Goal: Task Accomplishment & Management: Use online tool/utility

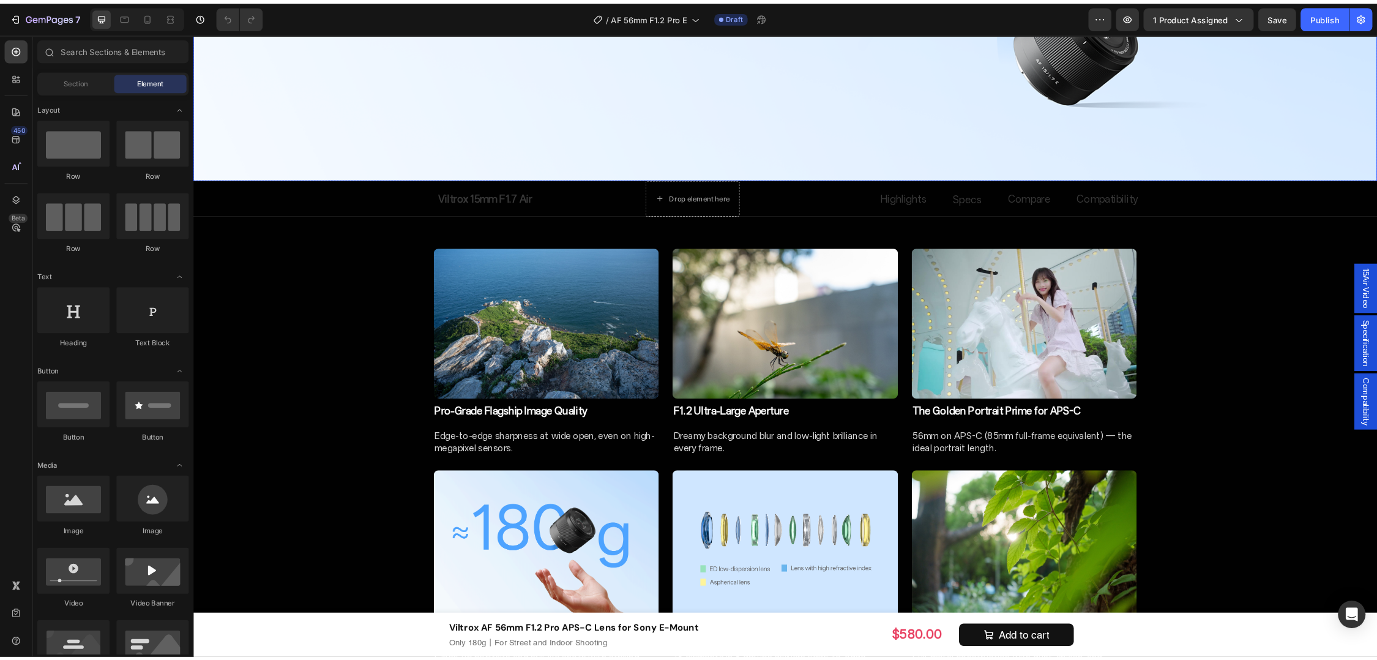
scroll to position [918, 0]
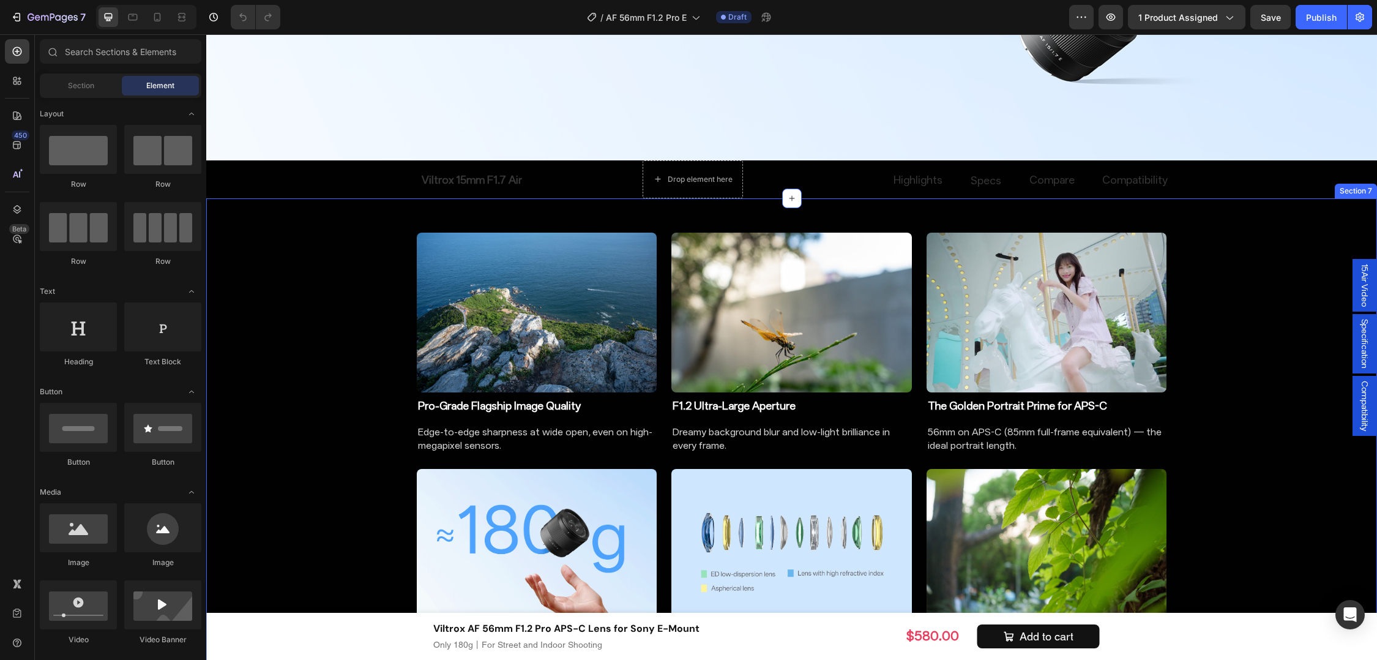
drag, startPoint x: 321, startPoint y: 558, endPoint x: 533, endPoint y: 340, distance: 303.9
click at [321, 558] on div "Image Pro-Grade Flagship Image Quality Heading Edge-to-edge sharpness at wide o…" at bounding box center [791, 461] width 1171 height 487
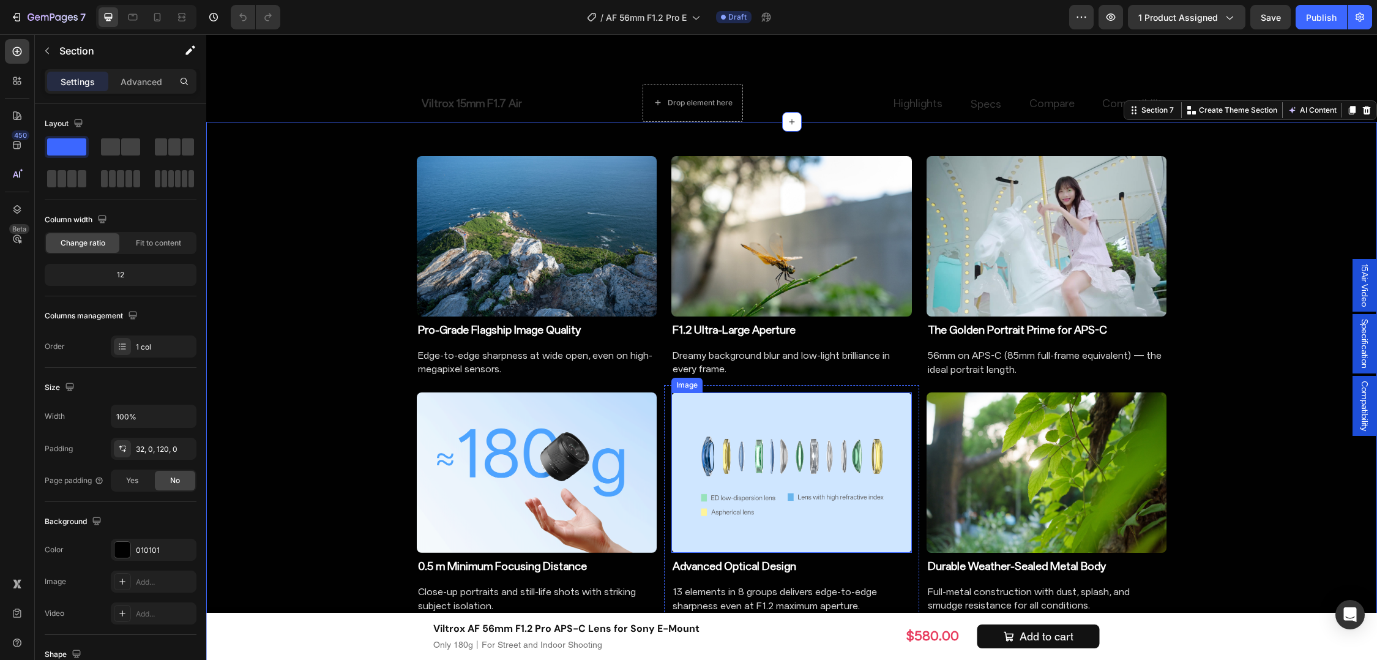
scroll to position [1071, 0]
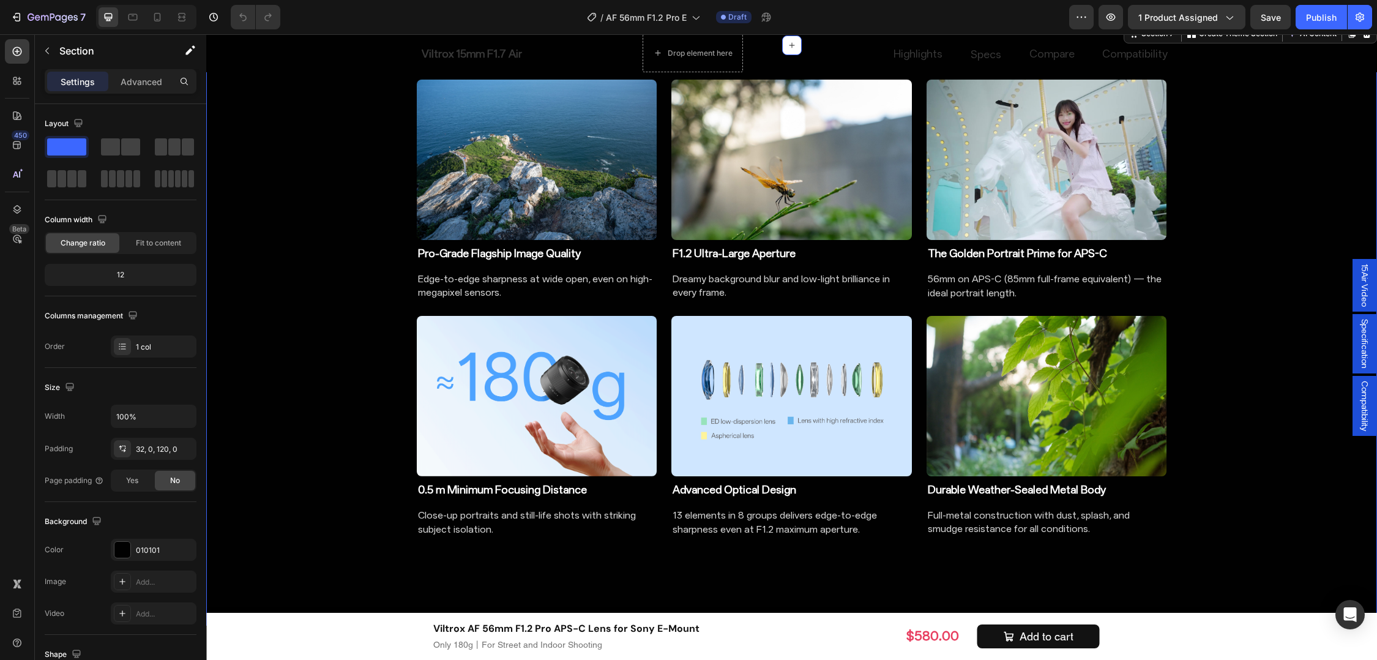
drag, startPoint x: 313, startPoint y: 549, endPoint x: 321, endPoint y: 552, distance: 8.9
click at [313, 549] on div "Image Pro-Grade Flagship Image Quality Heading Edge-to-edge sharpness at wide o…" at bounding box center [791, 308] width 1171 height 487
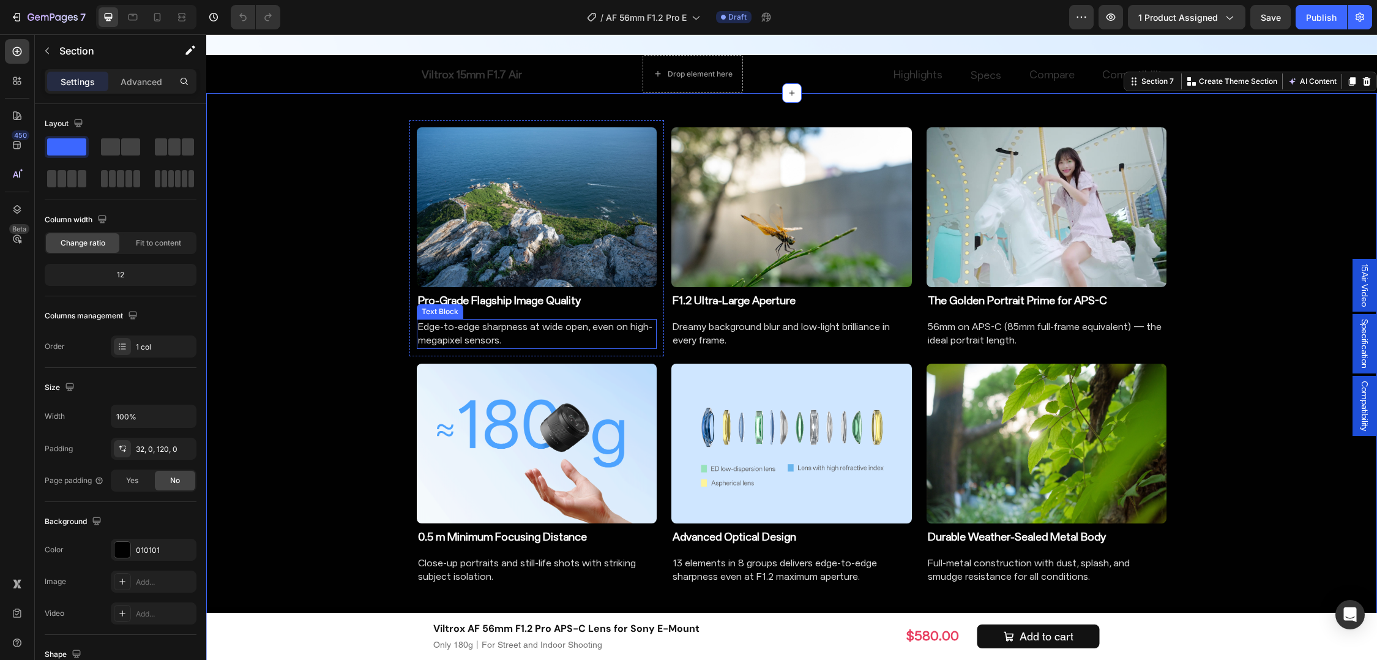
scroll to position [995, 0]
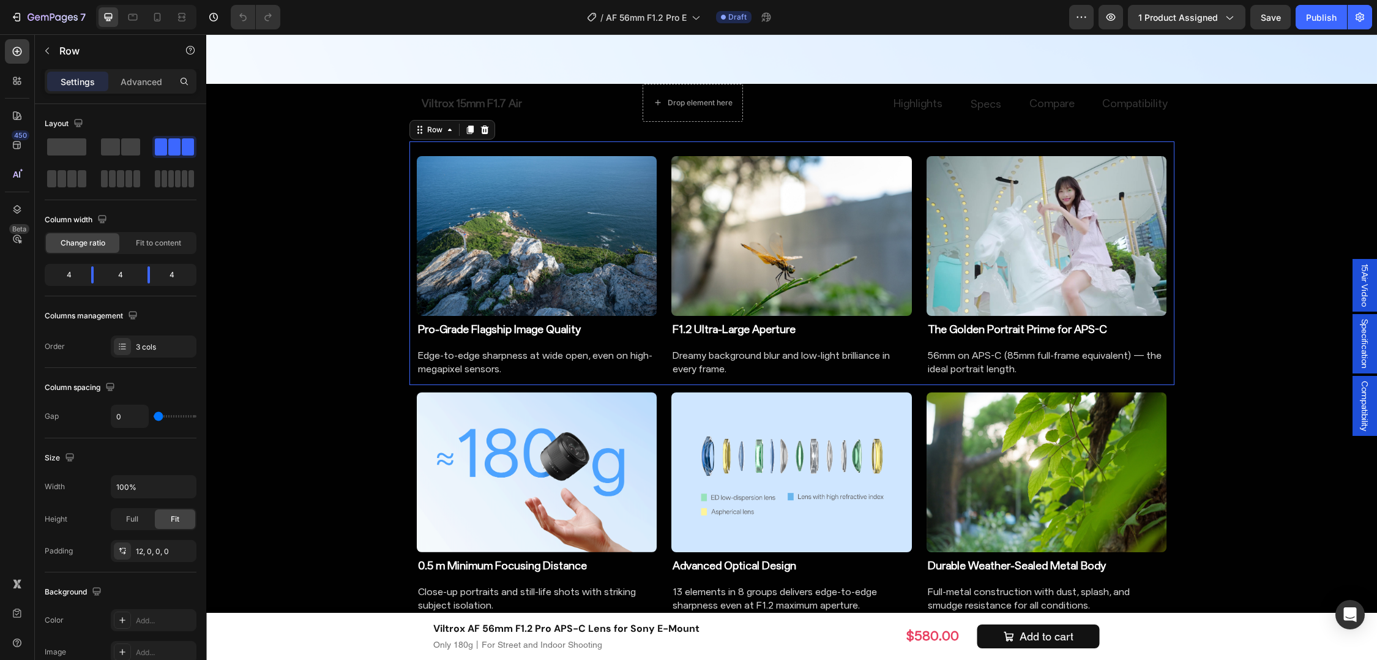
click at [919, 381] on div "Video The Golden Portrait Prime for APS-C Heading 56mm on APS-C (85mm full-fram…" at bounding box center [1046, 267] width 255 height 236
drag, startPoint x: 658, startPoint y: 373, endPoint x: 684, endPoint y: 384, distance: 27.7
click at [664, 373] on div "Image F1.2 Ultra-Large Aperture Heading Dreamy background blur and low-light br…" at bounding box center [791, 267] width 255 height 236
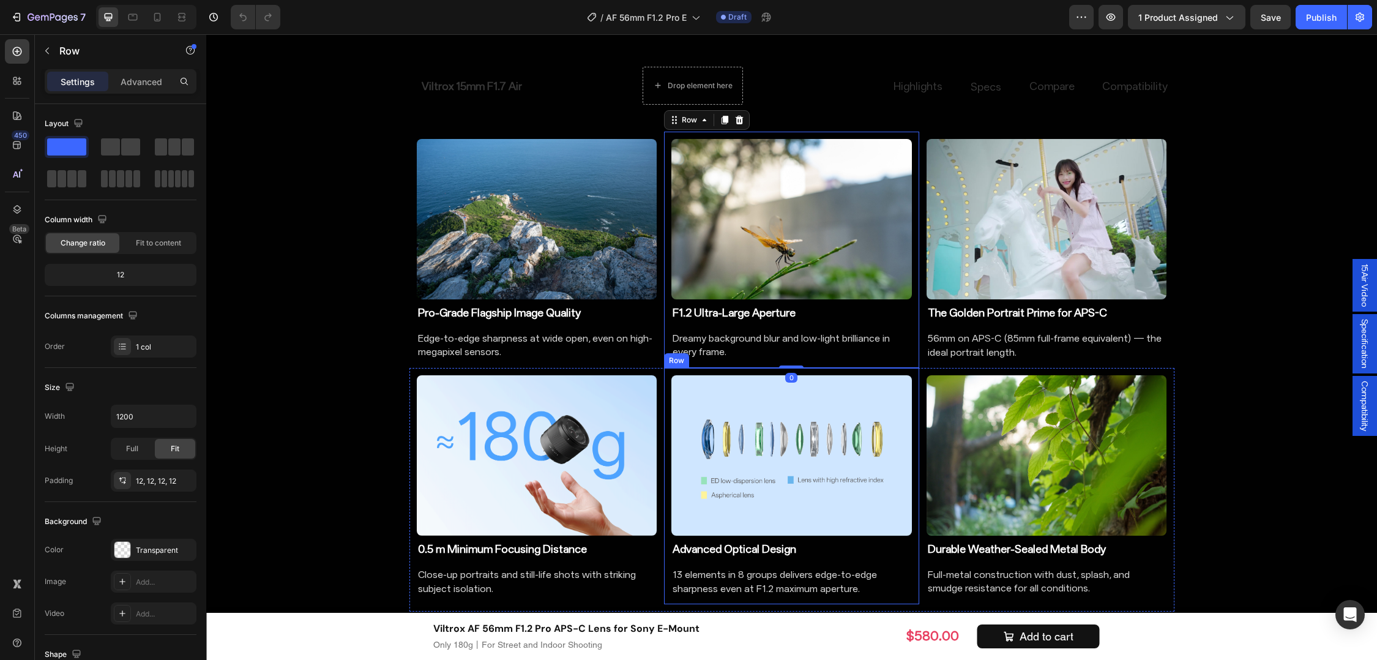
scroll to position [1071, 0]
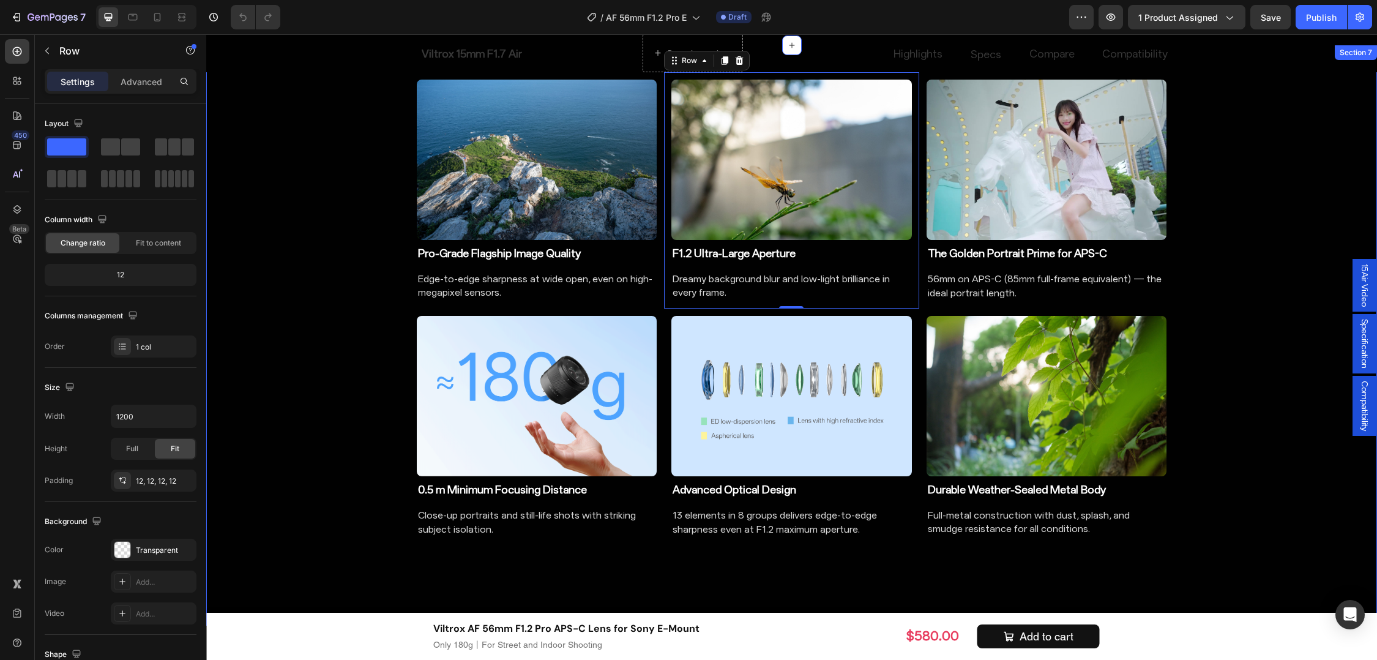
drag, startPoint x: 331, startPoint y: 178, endPoint x: 337, endPoint y: 173, distance: 7.8
click at [337, 173] on div "Image Pro-Grade Flagship Image Quality Heading Edge-to-edge sharpness at wide o…" at bounding box center [791, 308] width 1171 height 487
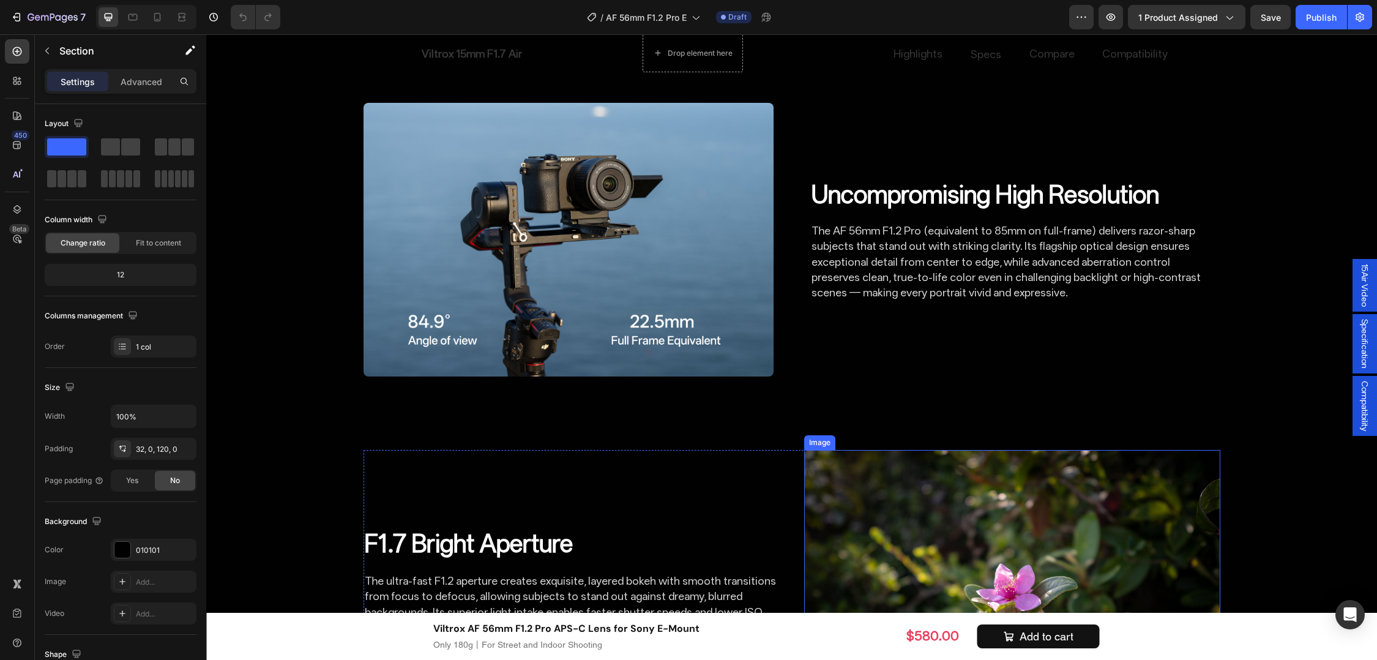
scroll to position [1683, 0]
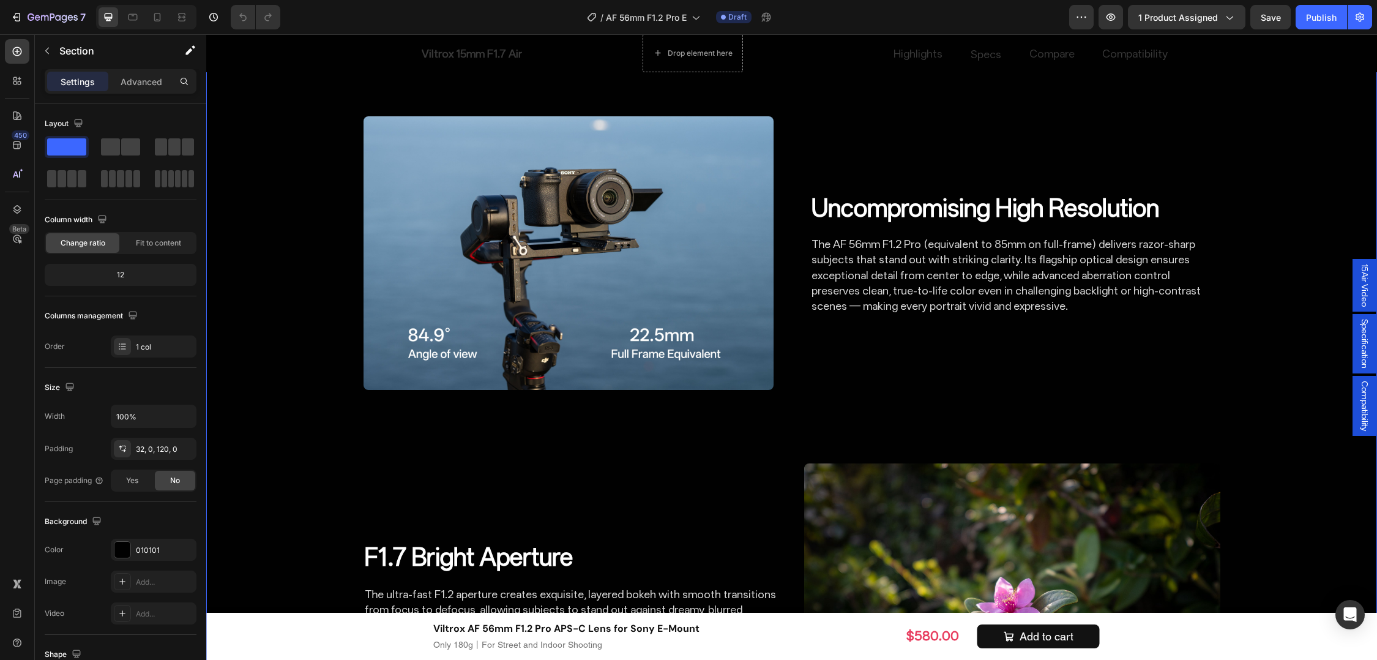
drag, startPoint x: 261, startPoint y: 566, endPoint x: 411, endPoint y: 444, distance: 193.2
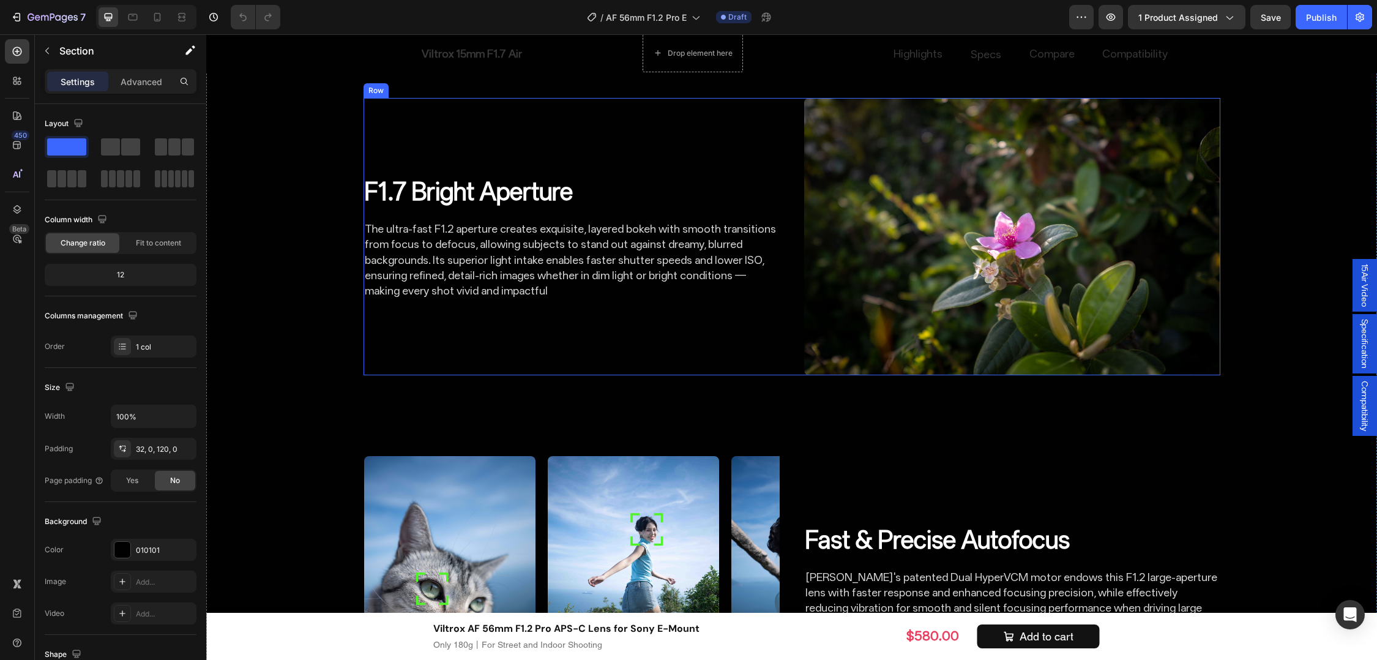
scroll to position [1989, 0]
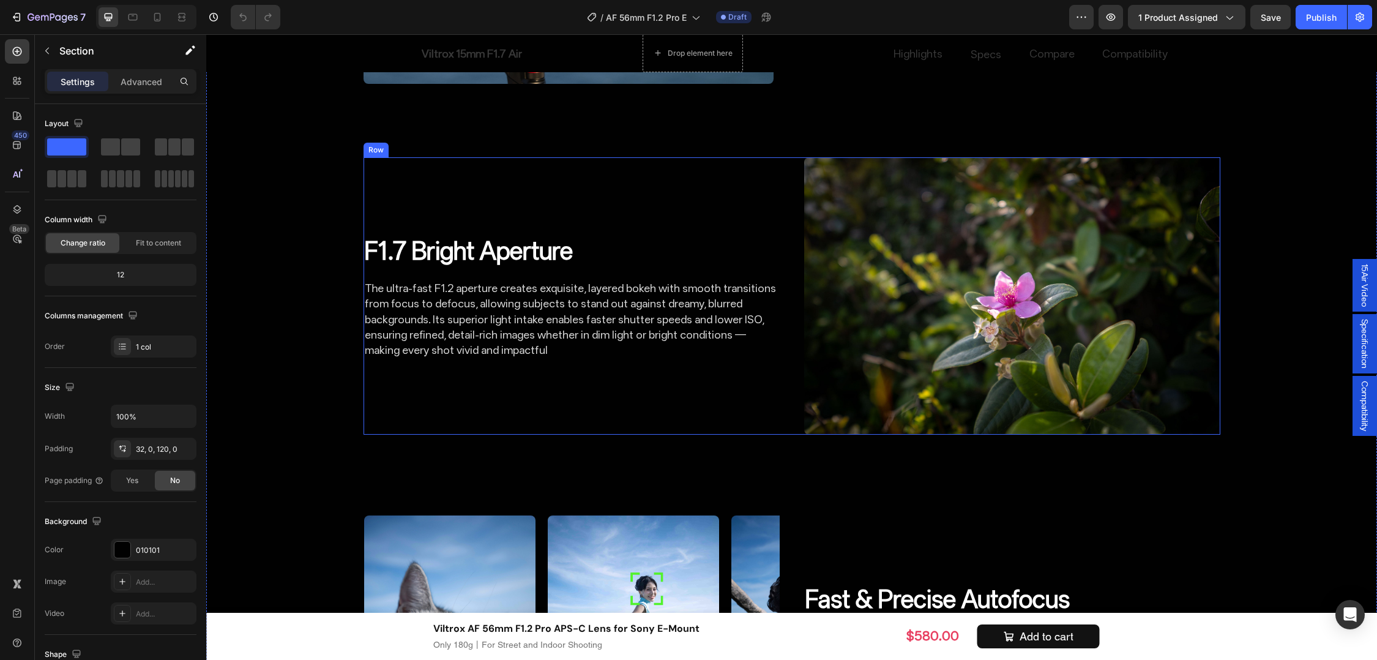
click at [528, 367] on div "F1.7 Bright Aperture Heading The ultra-fast F1.2 aperture creates exquisite, la…" at bounding box center [572, 295] width 416 height 277
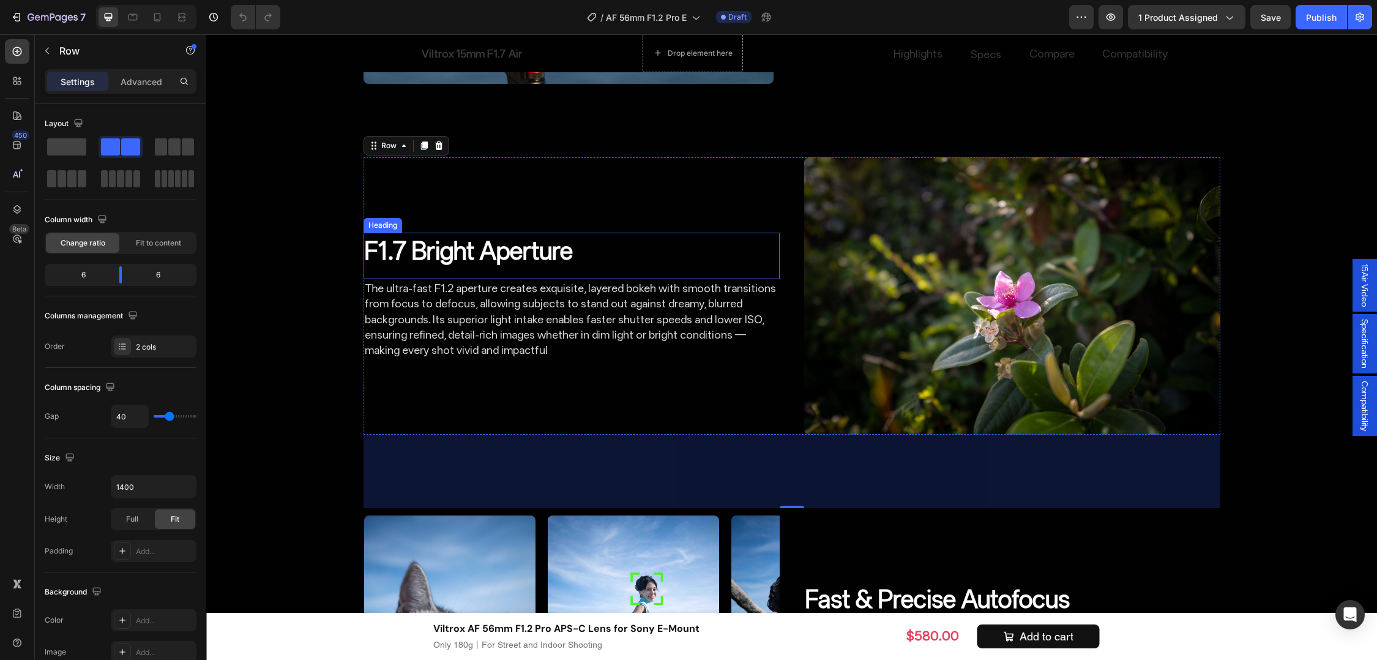
click at [400, 249] on h2 "F1.7 Bright Aperture" at bounding box center [572, 251] width 416 height 37
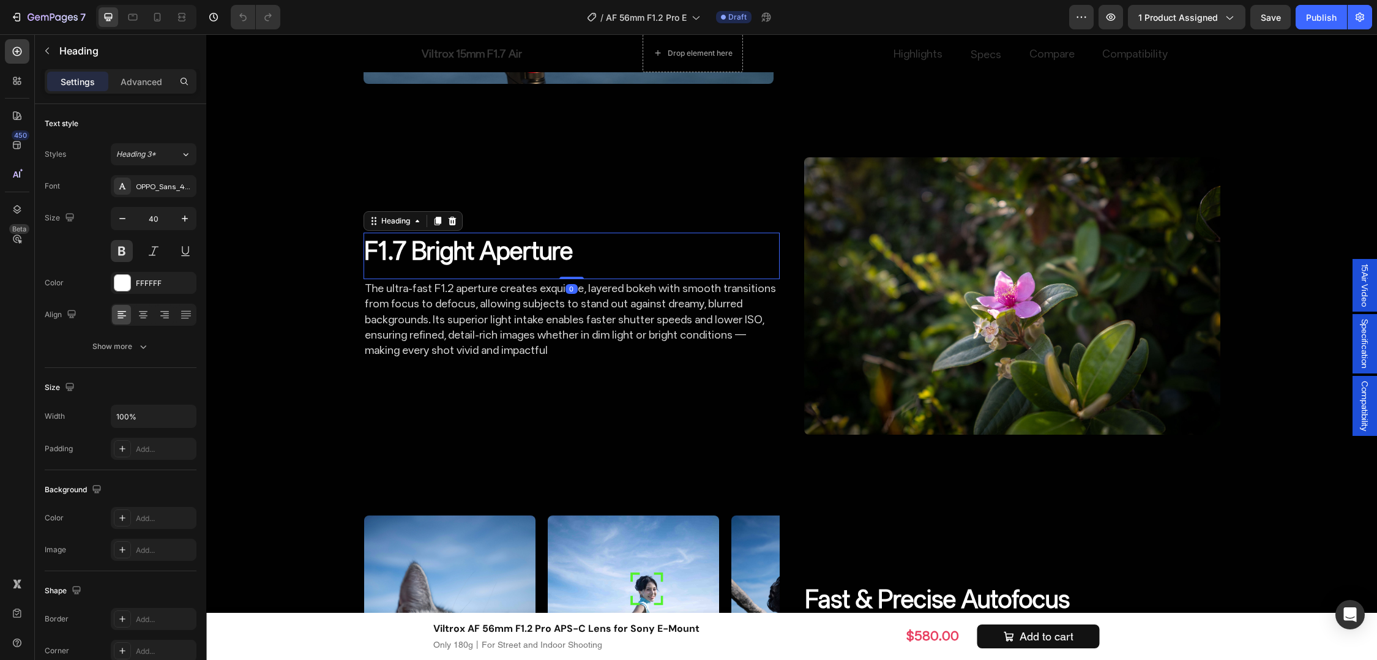
click at [398, 251] on h2 "F1.7 Bright Aperture" at bounding box center [572, 251] width 416 height 37
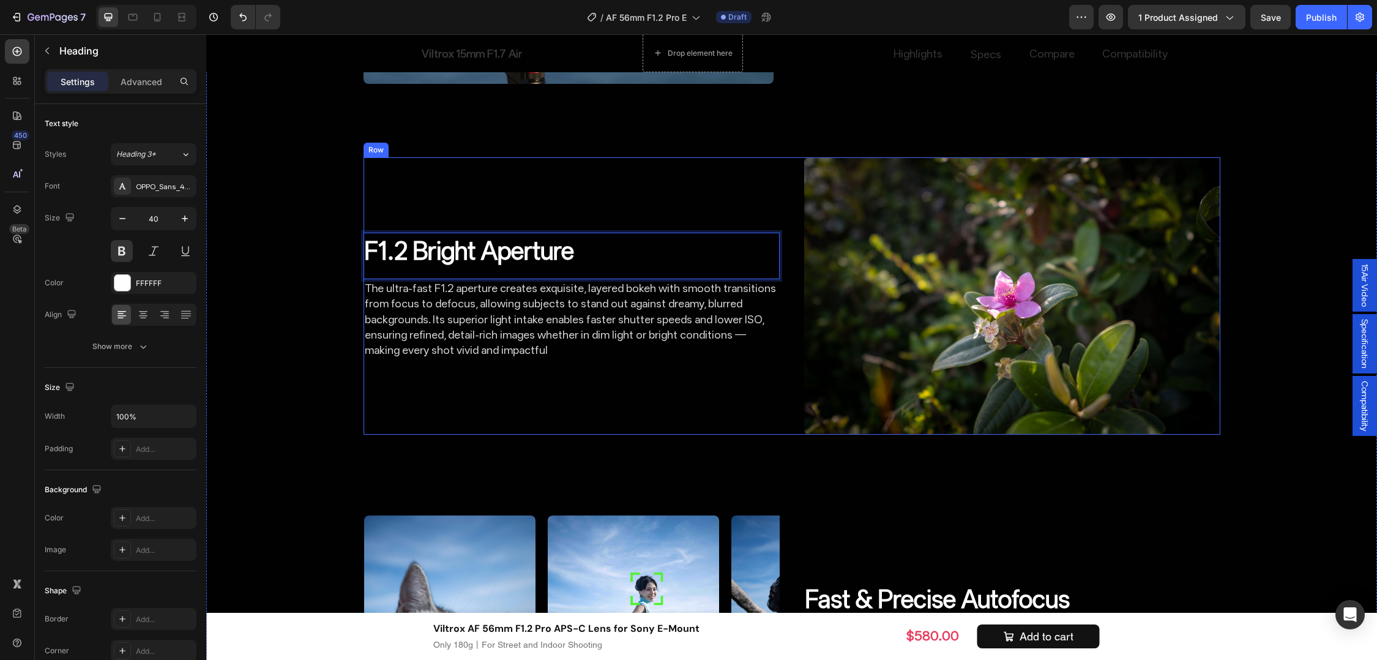
click at [588, 372] on div "F1.2 Bright Aperture Heading 0 The ultra-fast F1.2 aperture creates exquisite, …" at bounding box center [572, 295] width 416 height 277
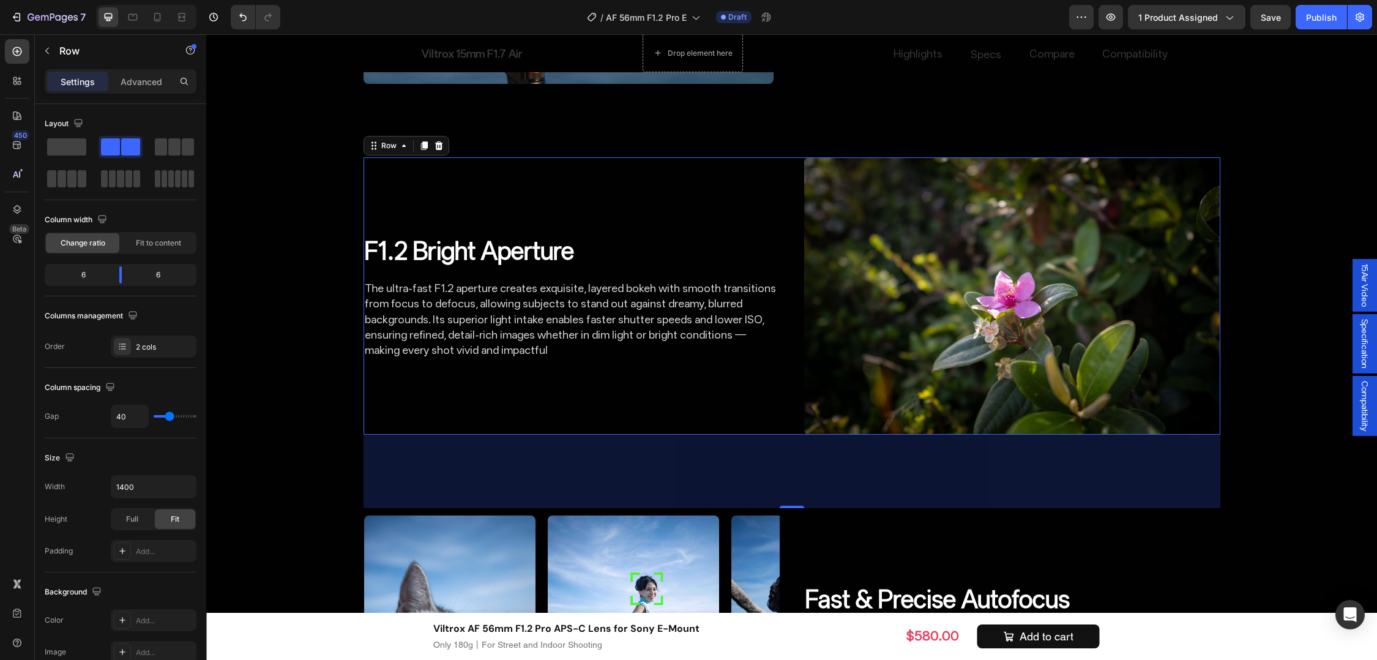
drag, startPoint x: 803, startPoint y: 23, endPoint x: 795, endPoint y: 26, distance: 8.5
click at [803, 23] on div "/ AF 56mm F1.2 Pro E Draft" at bounding box center [679, 17] width 779 height 24
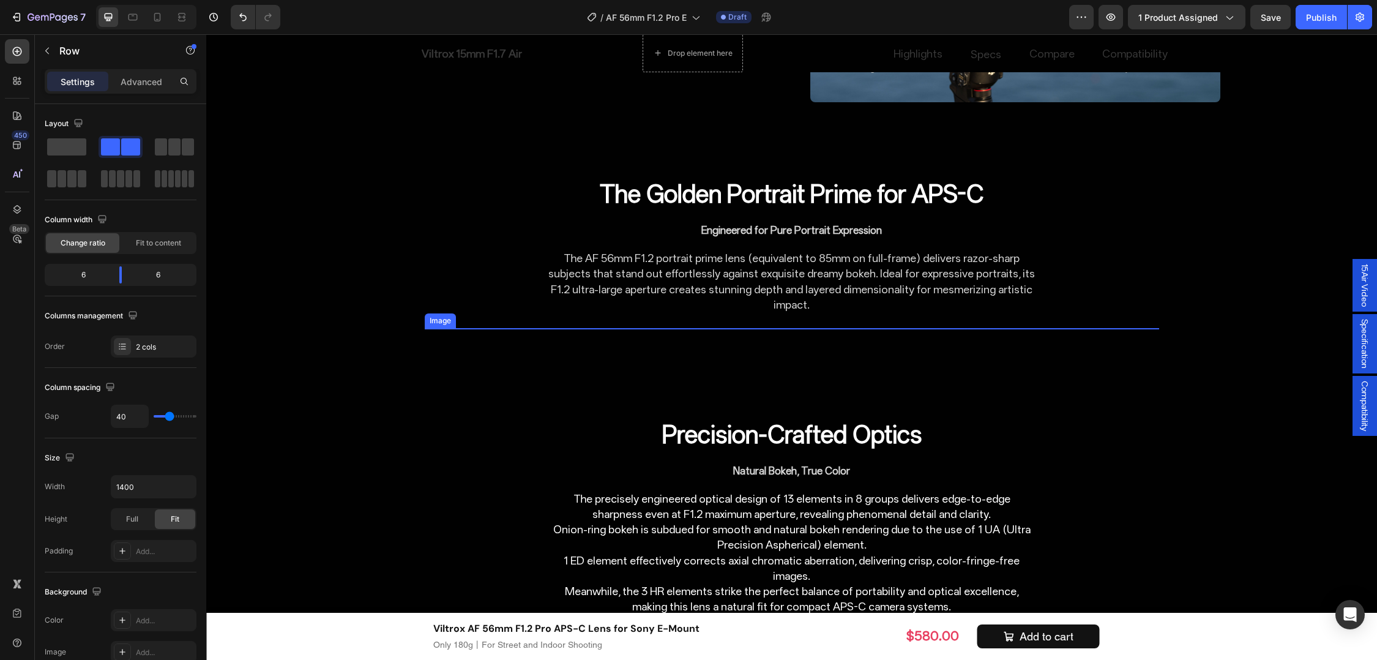
scroll to position [3061, 0]
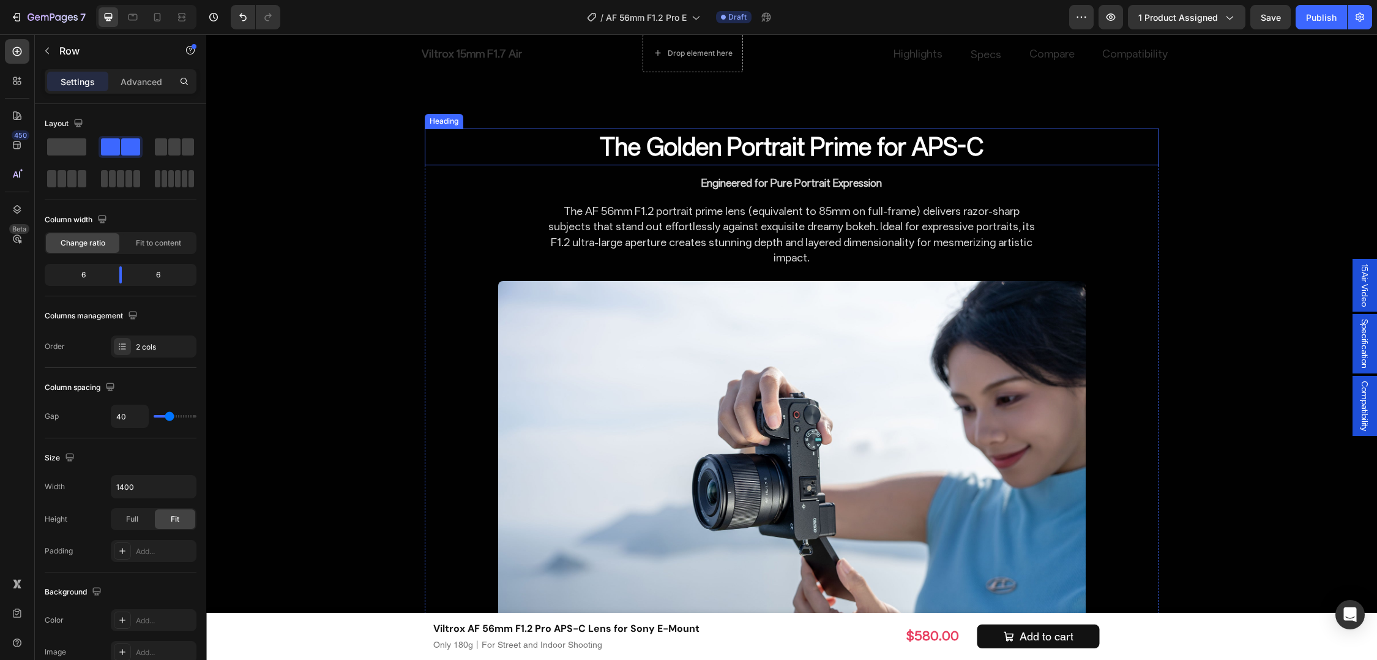
drag, startPoint x: 446, startPoint y: 148, endPoint x: 476, endPoint y: 84, distance: 70.9
click at [448, 149] on div "The Golden Portrait Prime for APS-C" at bounding box center [792, 147] width 735 height 37
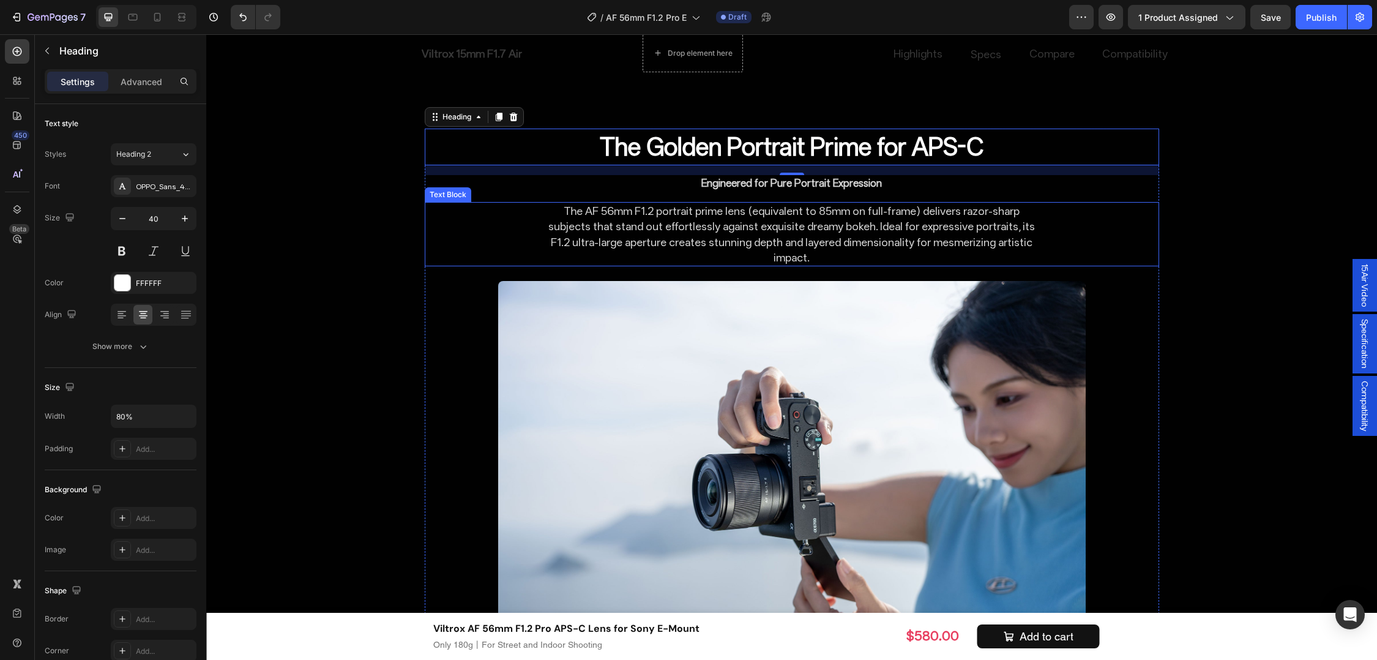
click at [517, 230] on div "The AF 56mm F1.2 portrait prime lens (equivalent to 85mm on full-frame) deliver…" at bounding box center [792, 234] width 735 height 64
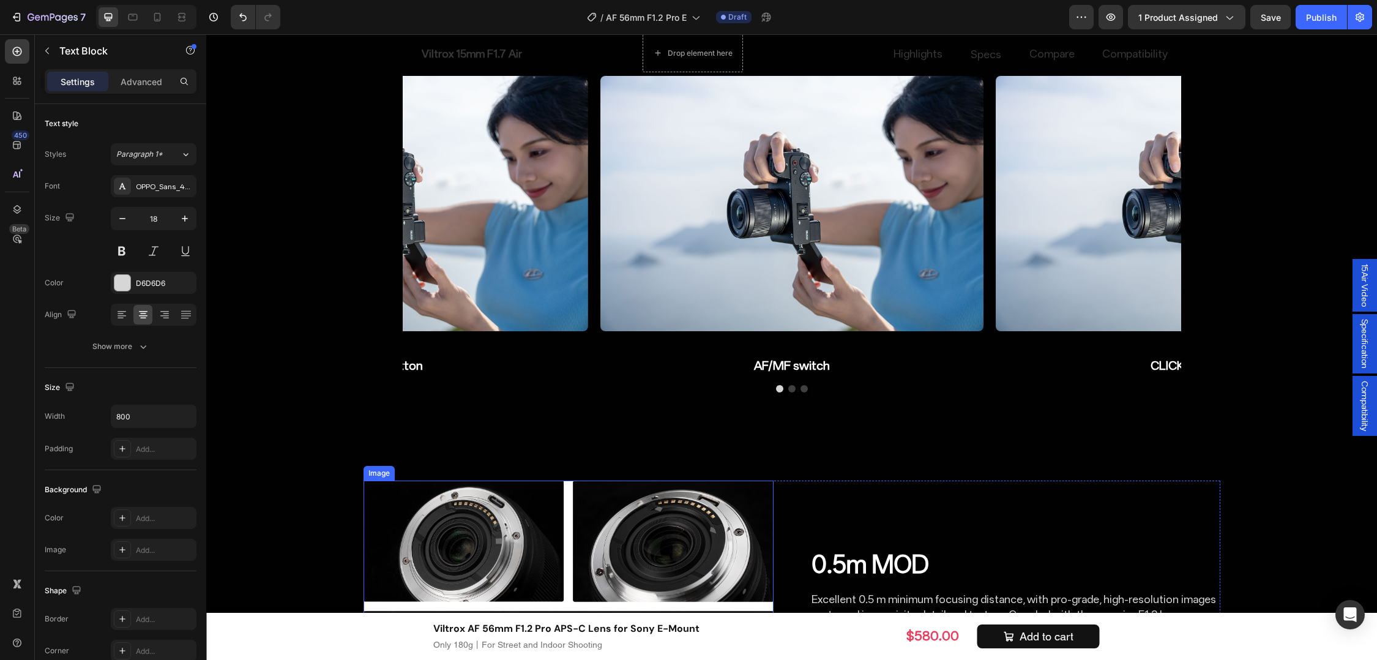
scroll to position [4285, 0]
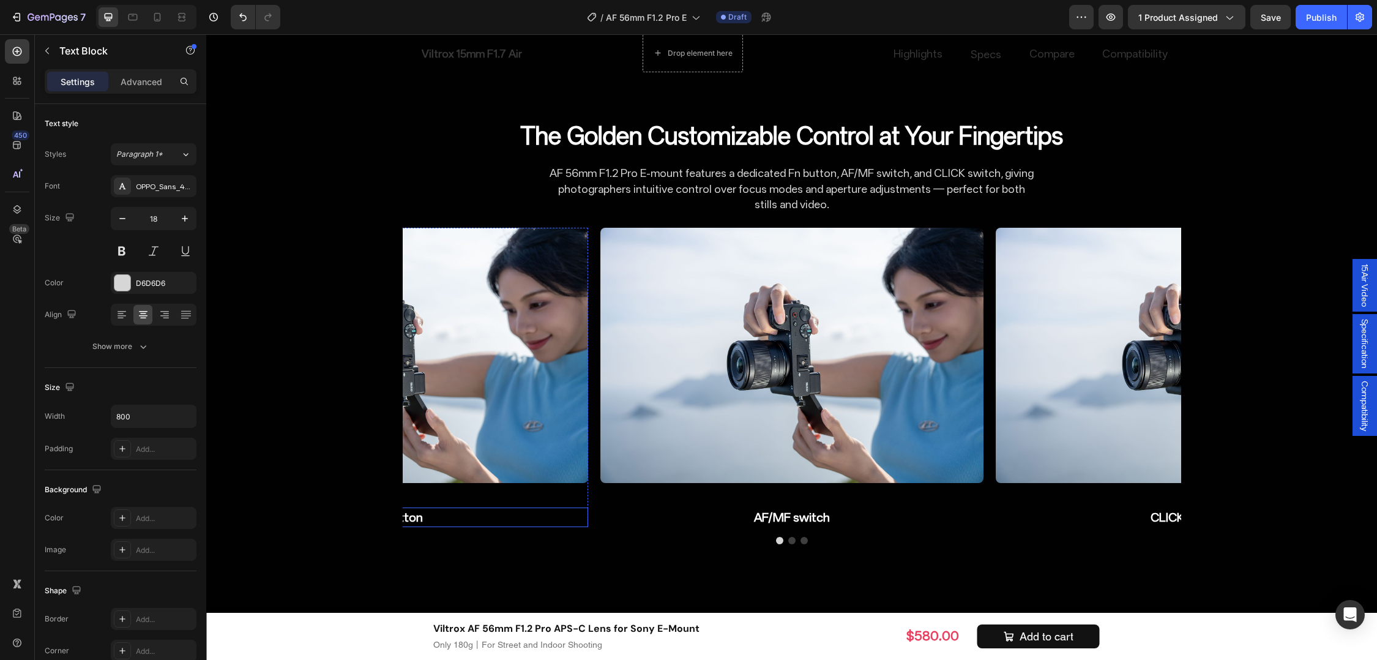
drag, startPoint x: 537, startPoint y: 485, endPoint x: 386, endPoint y: 343, distance: 207.5
click at [537, 507] on h2 "Fn button" at bounding box center [395, 517] width 383 height 20
click at [380, 370] on icon "Carousel Back Arrow" at bounding box center [382, 377] width 15 height 15
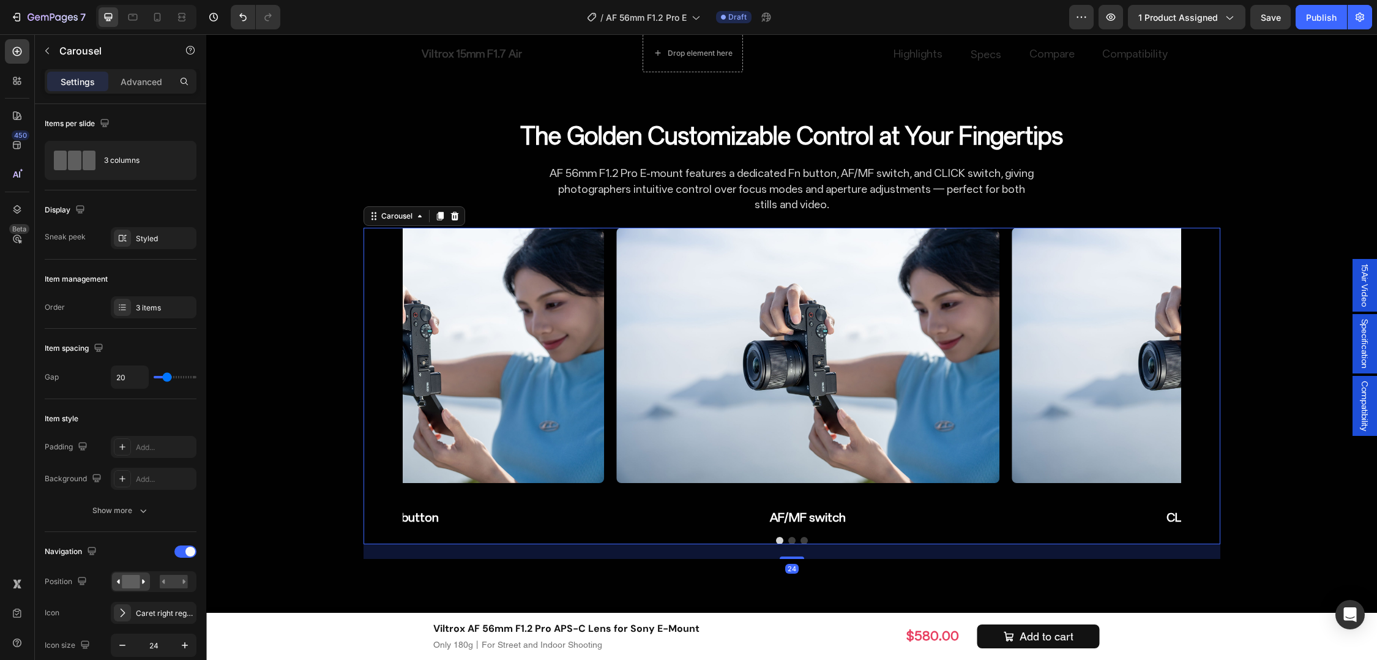
click at [380, 370] on icon "Carousel Back Arrow" at bounding box center [382, 377] width 15 height 15
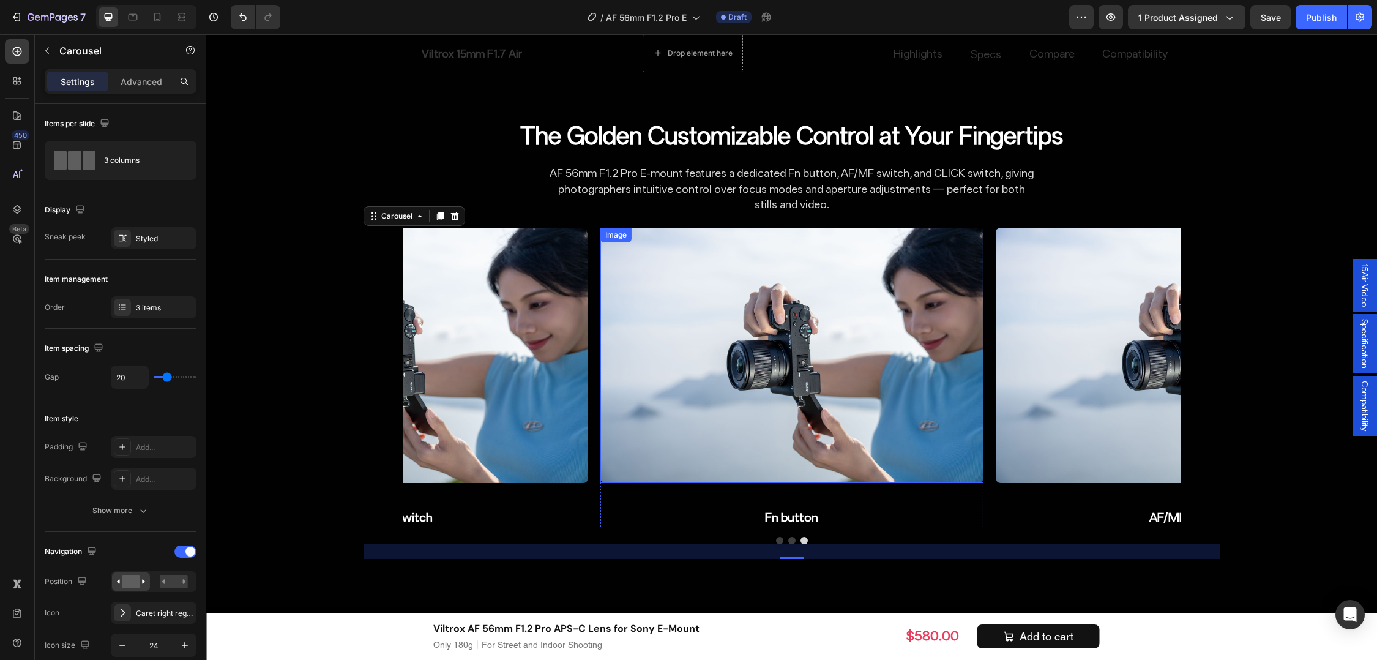
click at [670, 401] on img at bounding box center [792, 355] width 383 height 255
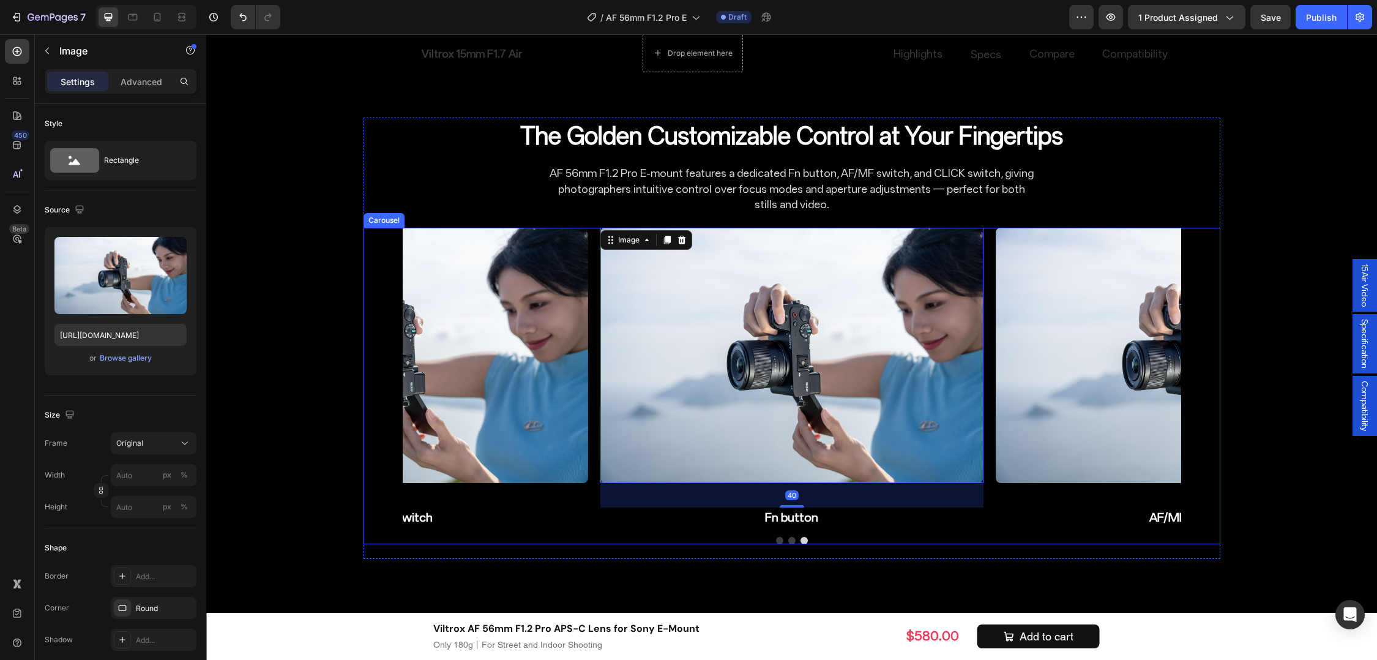
click at [383, 370] on icon "Carousel Back Arrow" at bounding box center [382, 377] width 15 height 15
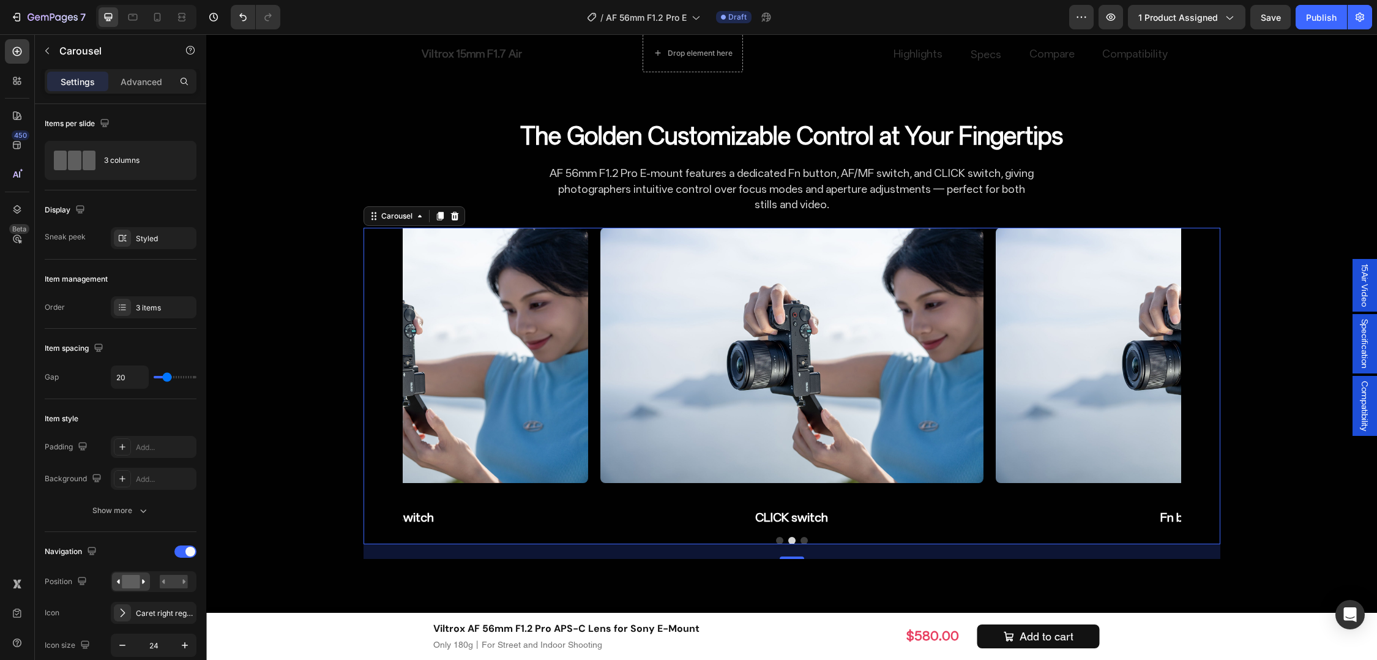
click at [384, 361] on button "Carousel Back Arrow" at bounding box center [382, 378] width 34 height 34
click at [375, 370] on icon "Carousel Back Arrow" at bounding box center [382, 377] width 15 height 15
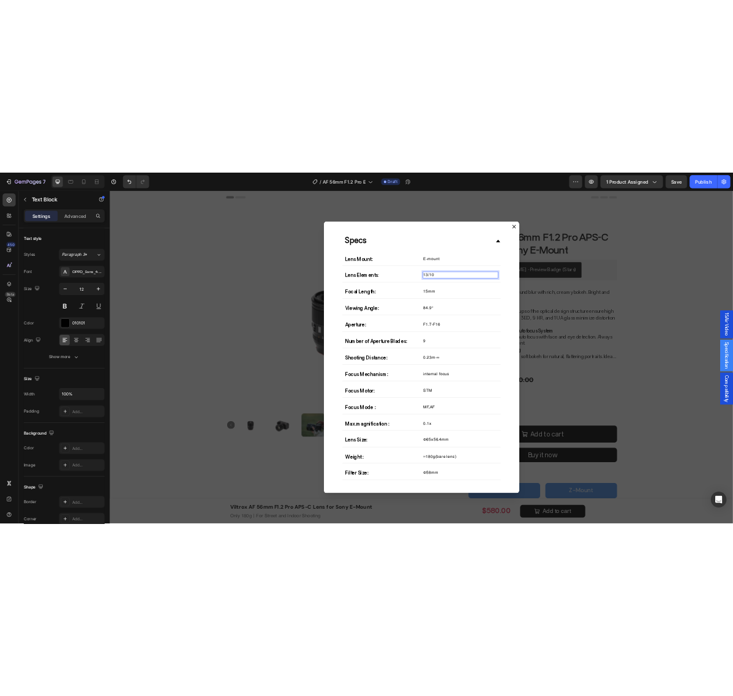
scroll to position [77, 0]
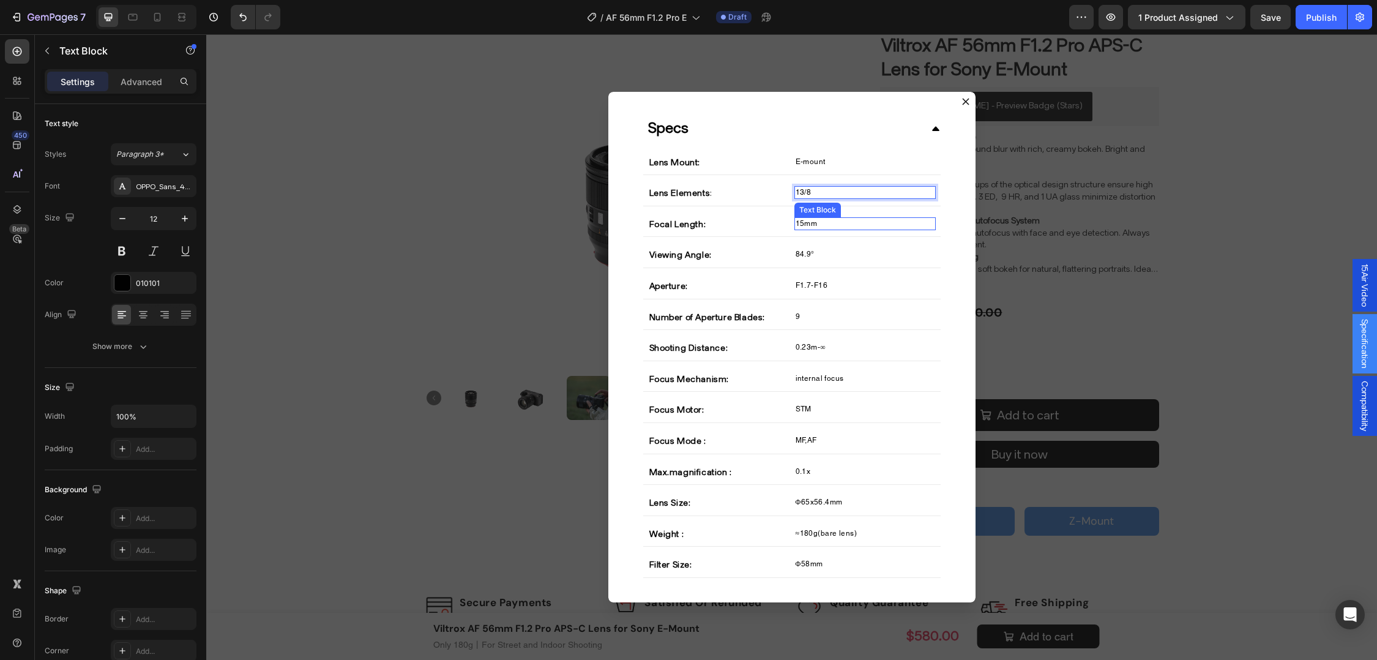
drag, startPoint x: 849, startPoint y: 227, endPoint x: 843, endPoint y: 225, distance: 6.6
click at [848, 226] on p "15mm" at bounding box center [865, 224] width 139 height 10
click at [796, 222] on p "15mm" at bounding box center [865, 224] width 139 height 10
click at [797, 222] on p "15mm" at bounding box center [865, 224] width 139 height 10
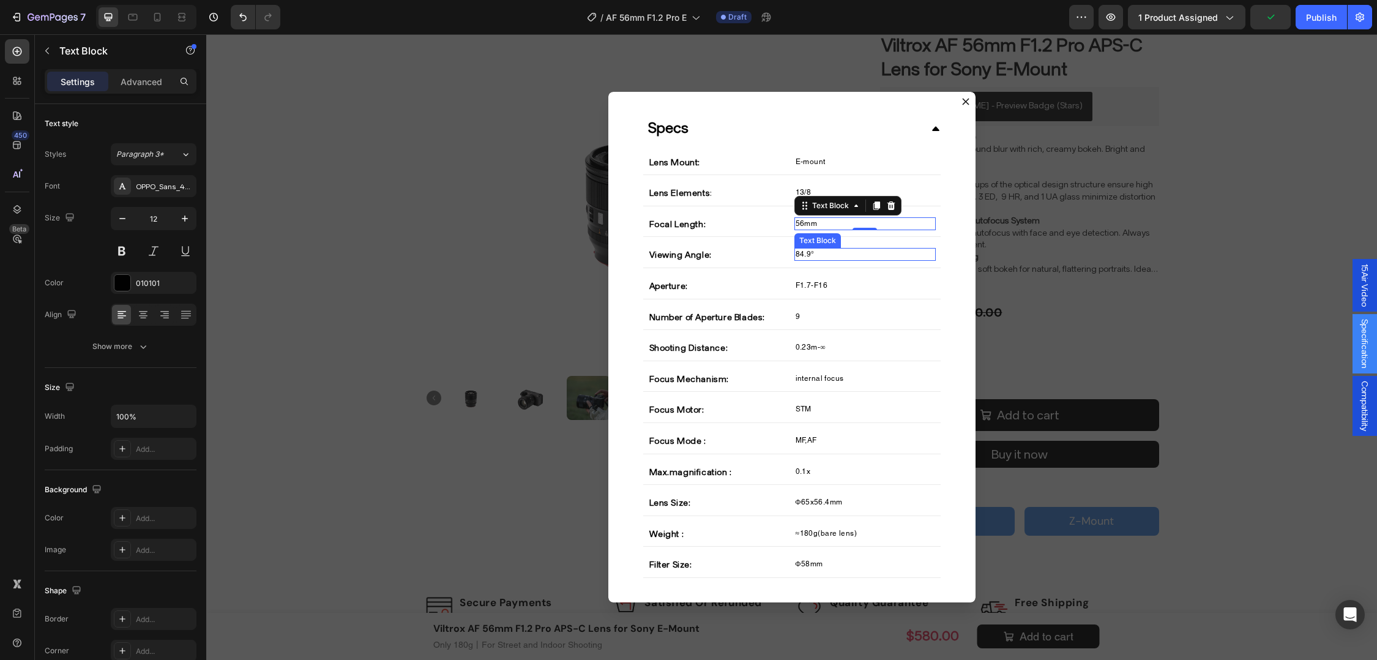
drag, startPoint x: 818, startPoint y: 256, endPoint x: 809, endPoint y: 256, distance: 8.6
click at [818, 256] on p "84.9°" at bounding box center [865, 254] width 139 height 10
click at [809, 255] on p "84.9°" at bounding box center [865, 254] width 139 height 10
click at [803, 253] on p "84.9°" at bounding box center [865, 254] width 139 height 10
click at [807, 286] on span "F1.7-F16" at bounding box center [812, 285] width 32 height 9
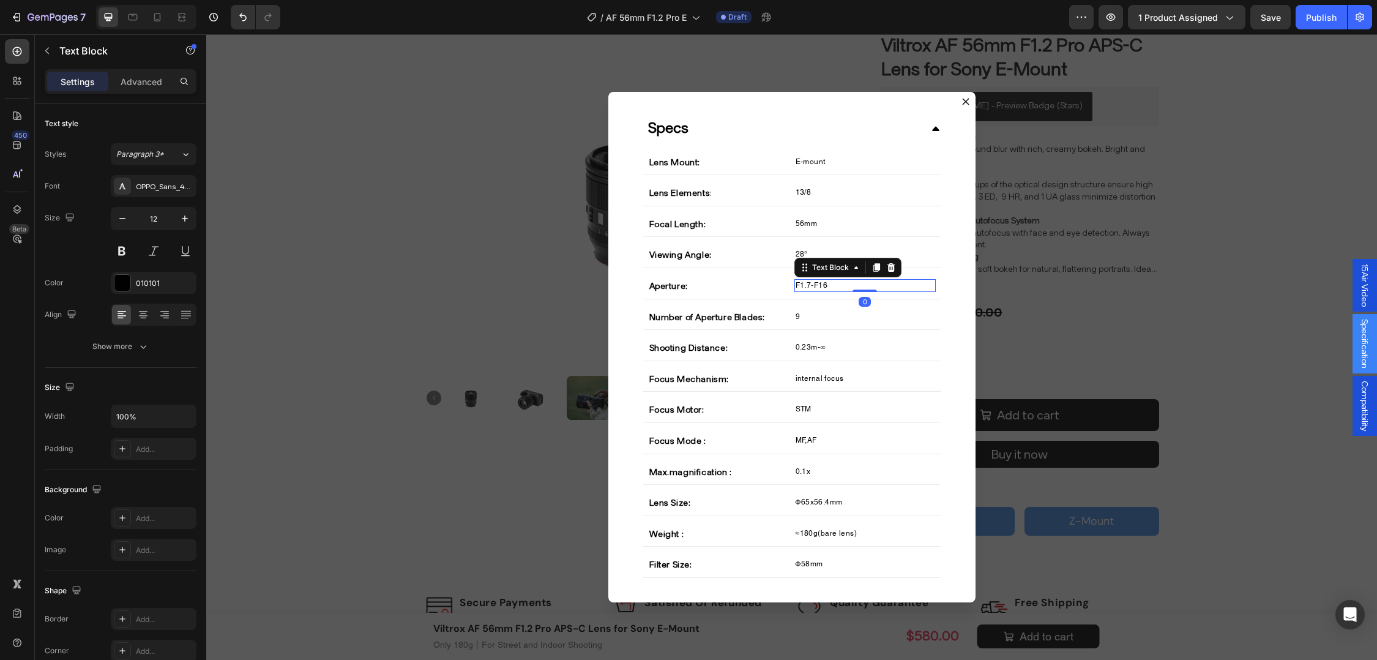
click at [806, 288] on span "F1.7-F16" at bounding box center [812, 285] width 32 height 9
click at [822, 322] on div "9" at bounding box center [865, 316] width 141 height 13
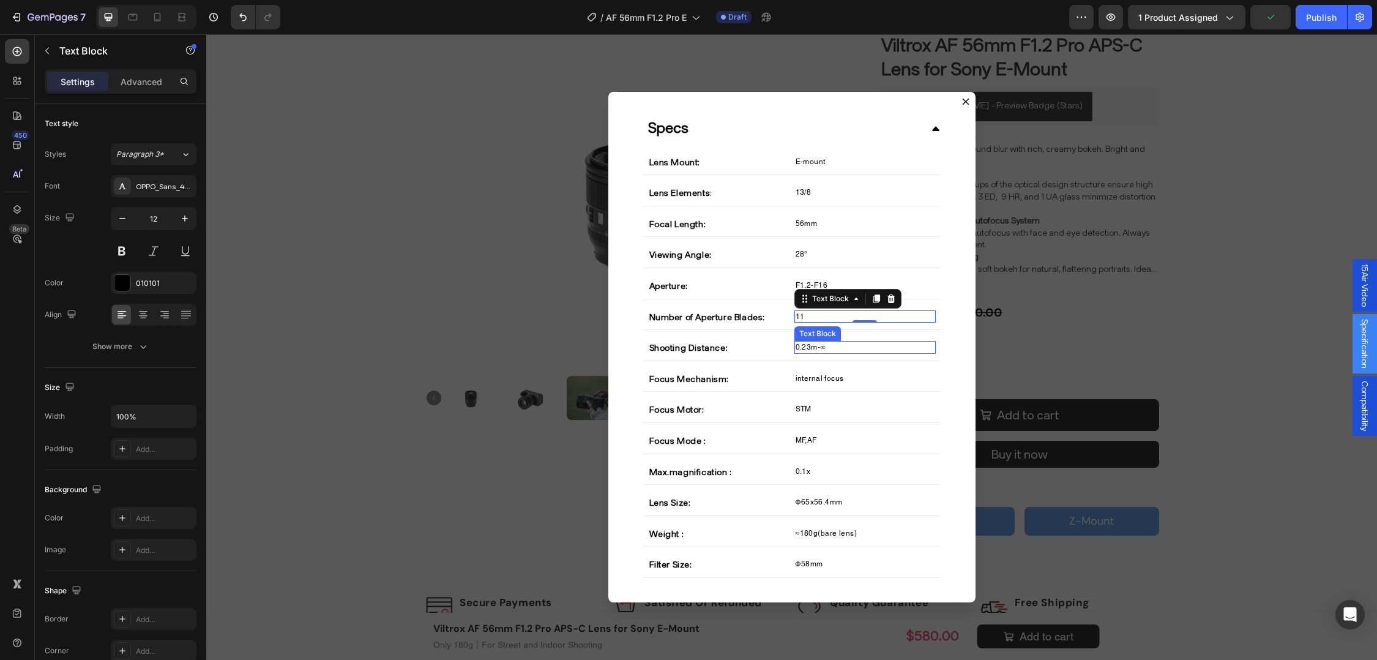
click at [803, 347] on p "0.23m-∞" at bounding box center [865, 347] width 139 height 10
click at [796, 378] on p "internal focus" at bounding box center [865, 378] width 139 height 10
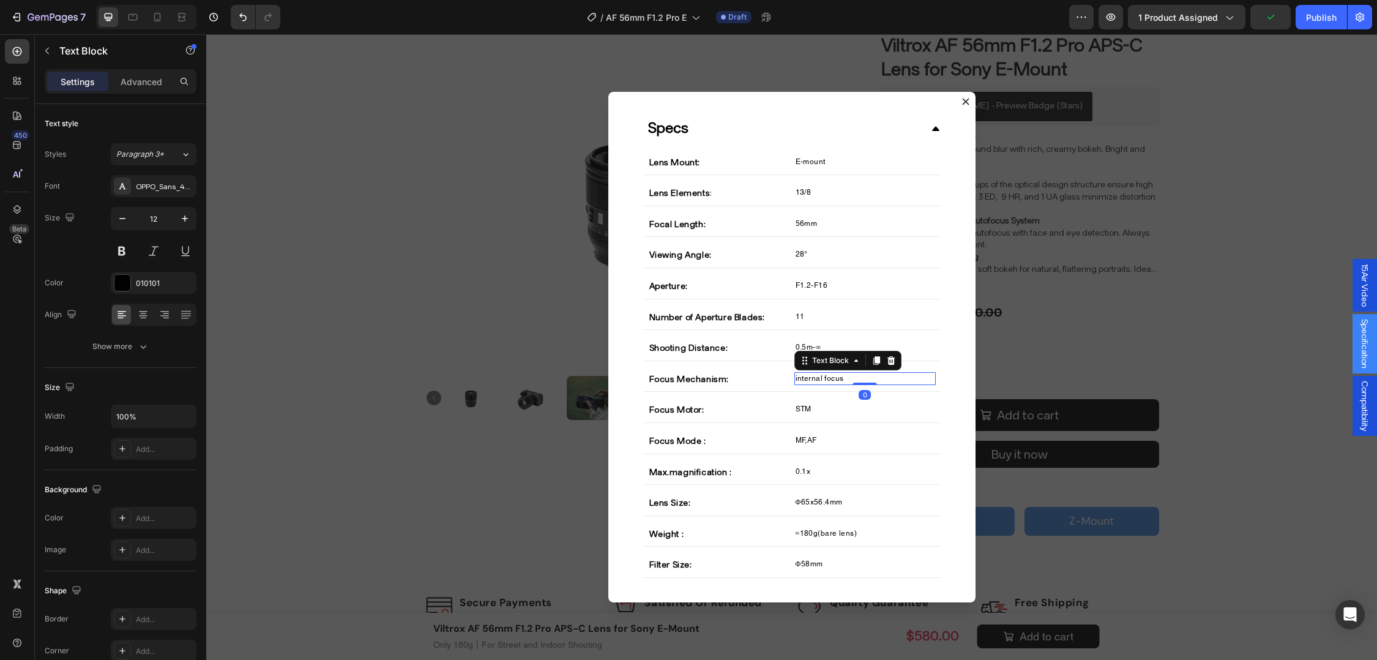
click at [796, 378] on p "internal focus" at bounding box center [865, 378] width 139 height 10
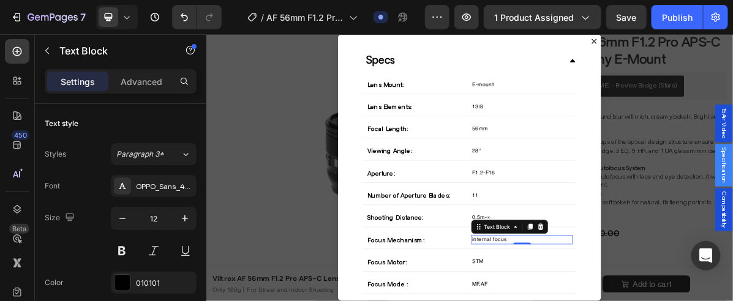
click at [299, 272] on div "Backdrop" at bounding box center [573, 220] width 735 height 372
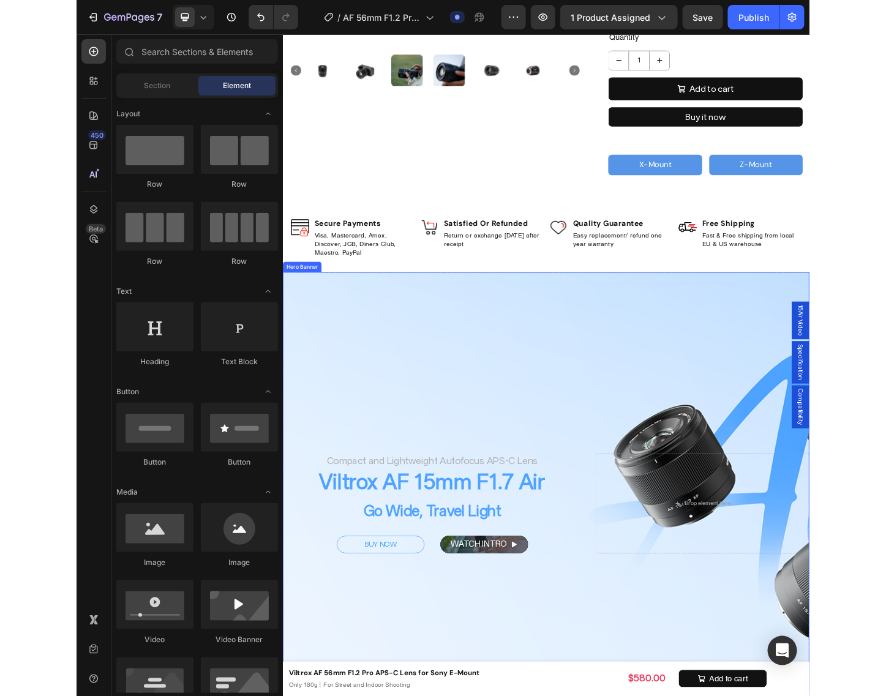
scroll to position [383, 0]
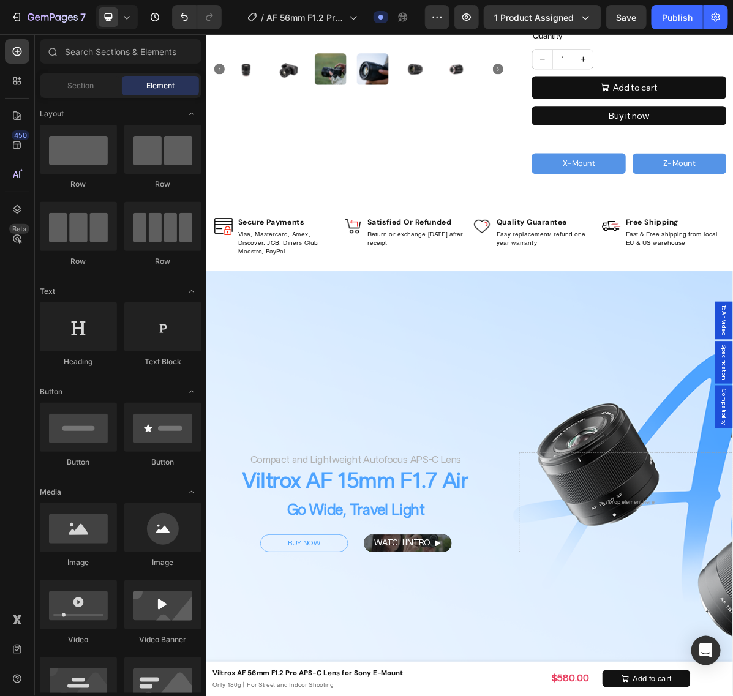
drag, startPoint x: 916, startPoint y: 436, endPoint x: 907, endPoint y: 436, distance: 8.6
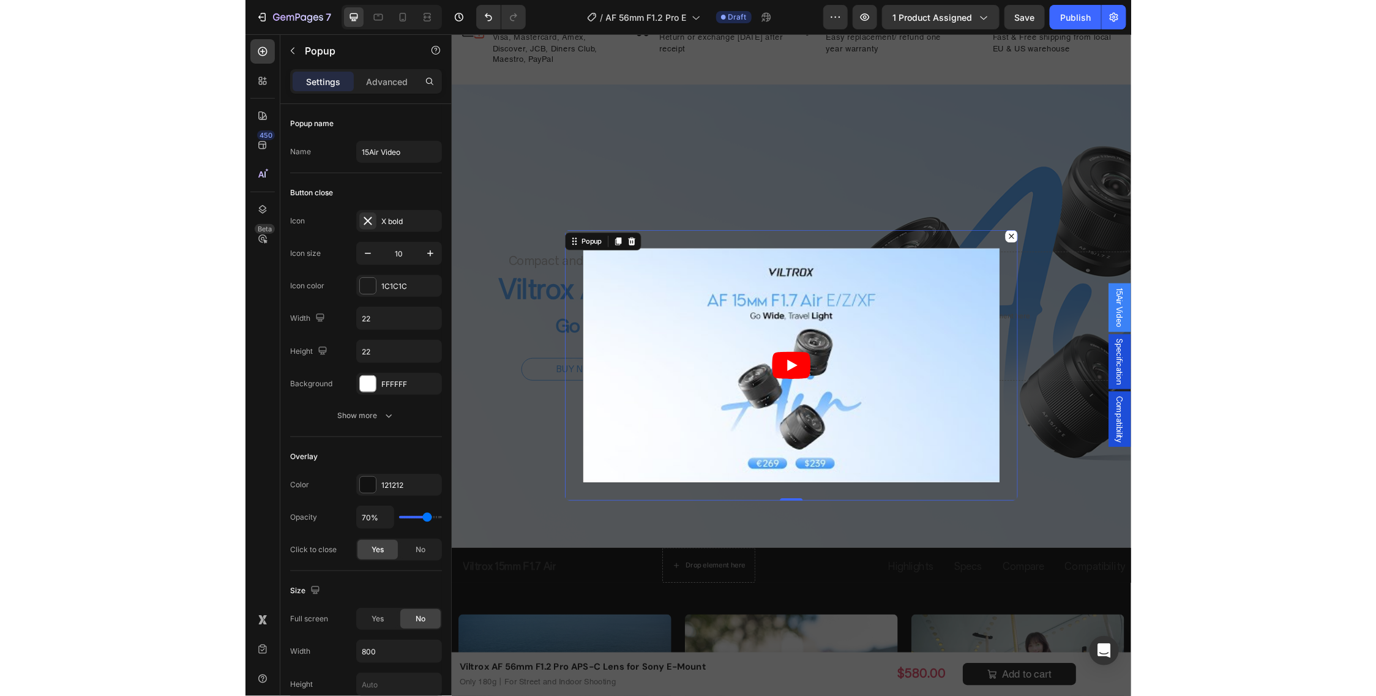
scroll to position [689, 0]
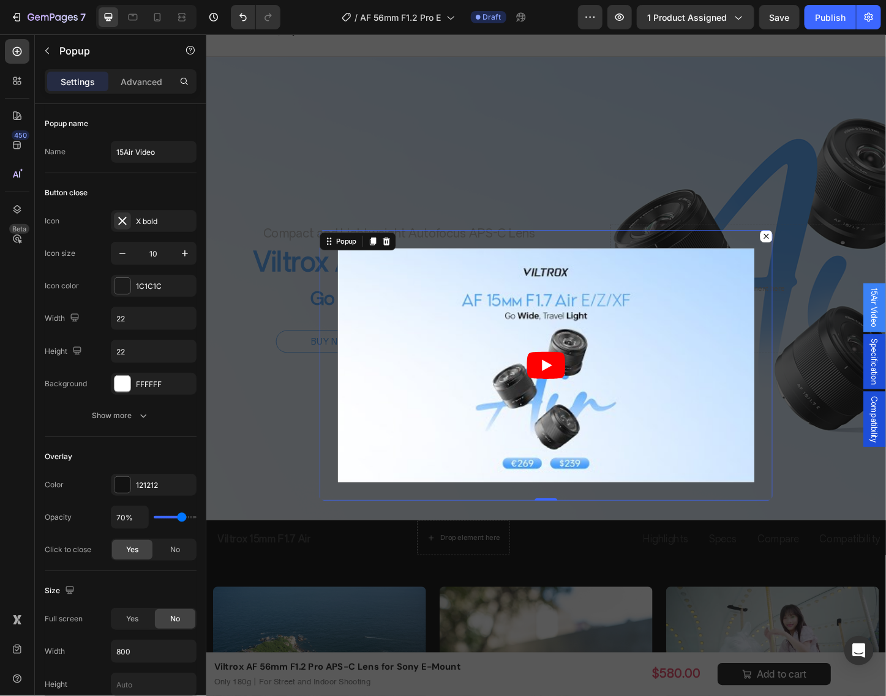
drag, startPoint x: 804, startPoint y: 250, endPoint x: 868, endPoint y: 351, distance: 119.4
click at [808, 250] on icon "Dialog content" at bounding box center [811, 253] width 6 height 6
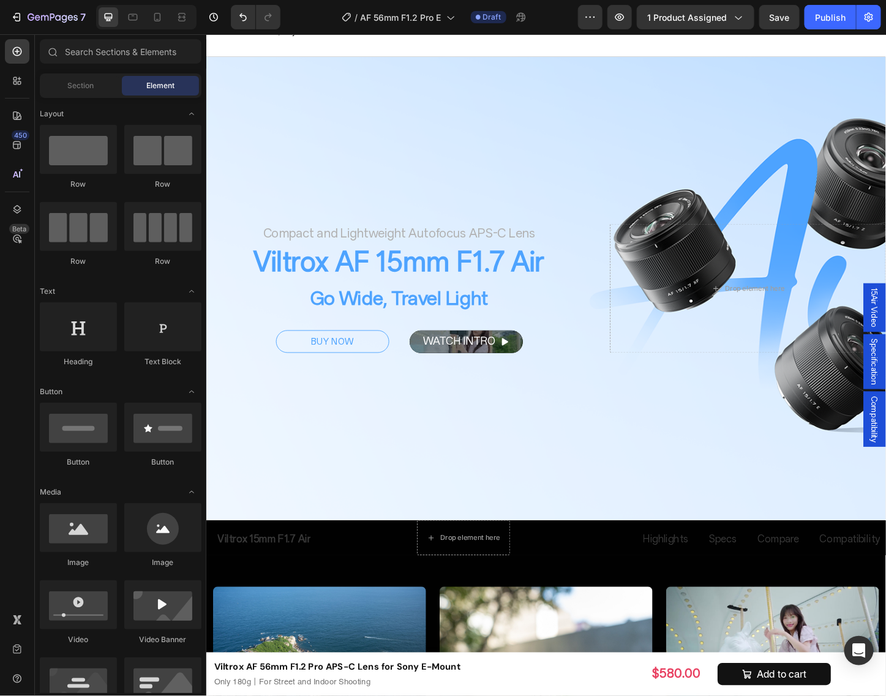
drag, startPoint x: 919, startPoint y: 390, endPoint x: 934, endPoint y: 409, distance: 24.4
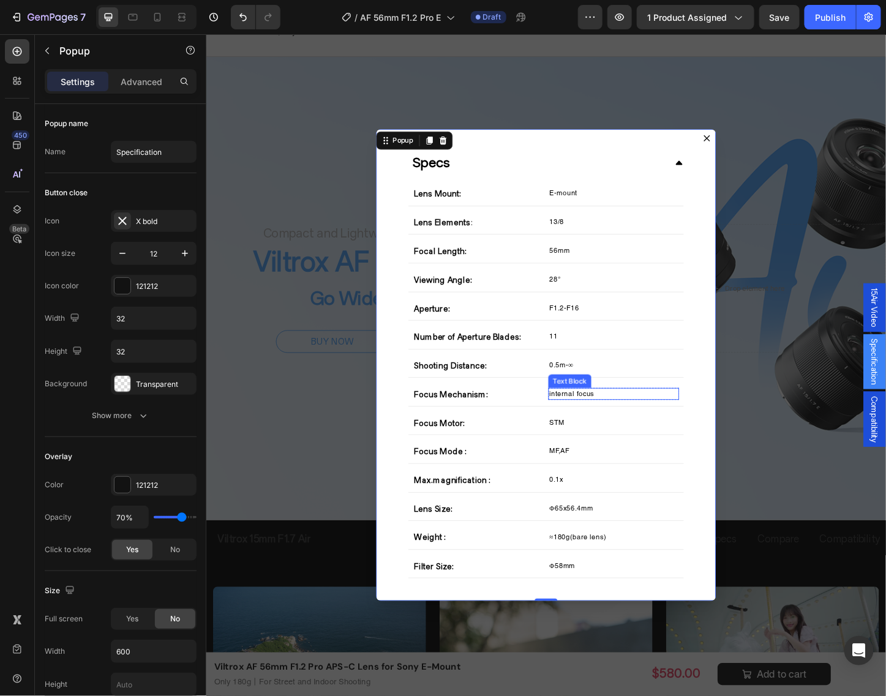
click at [577, 424] on p "internal focus" at bounding box center [646, 423] width 139 height 10
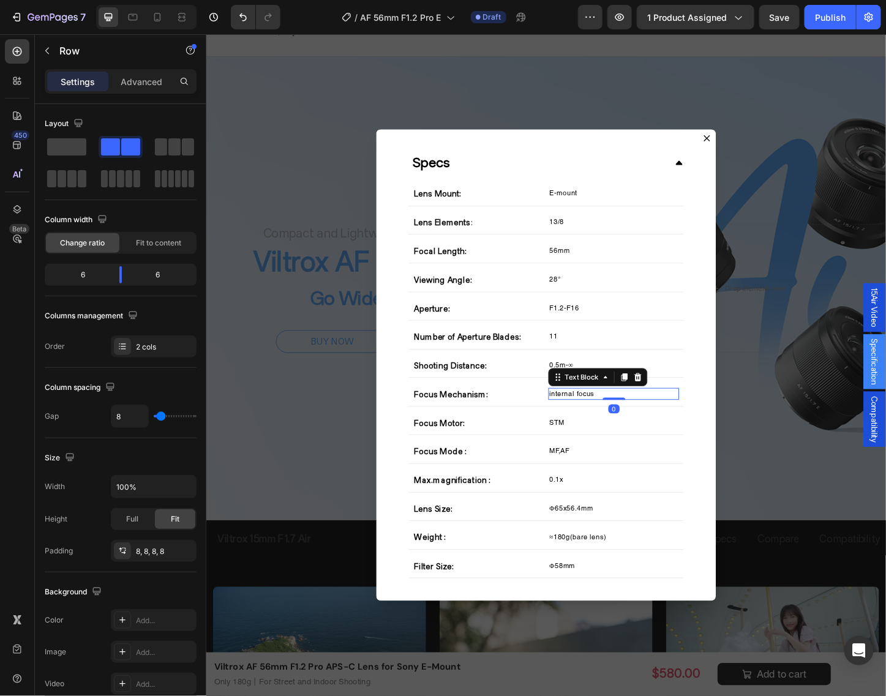
click at [569, 425] on div "Focus Mechanism: Text Block Row internal focus Text Block 0 Row Row" at bounding box center [573, 424] width 298 height 25
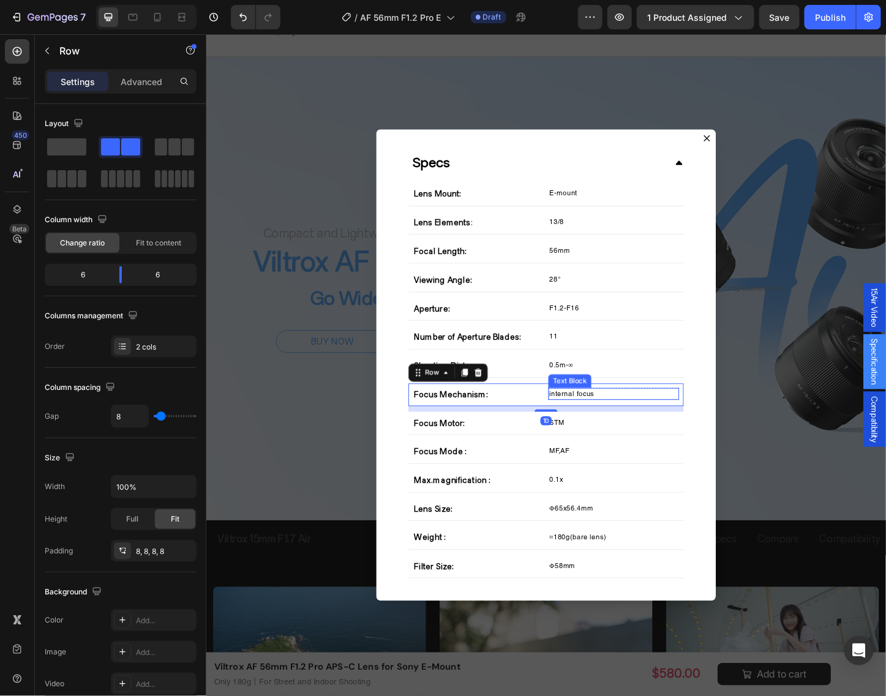
click at [577, 425] on p "internal focus" at bounding box center [646, 423] width 139 height 10
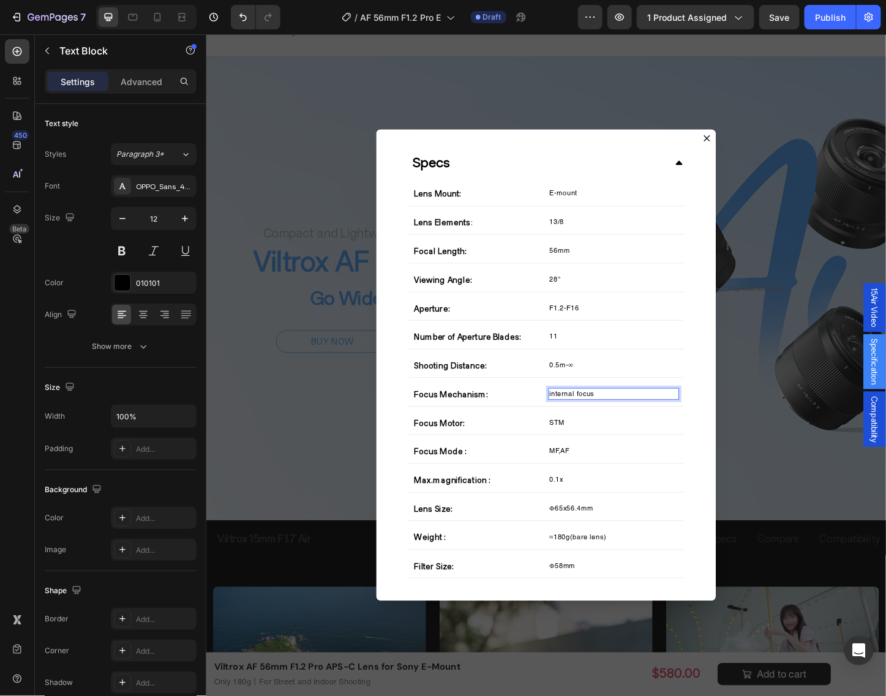
click at [577, 425] on p "internal focus" at bounding box center [646, 423] width 139 height 10
click at [691, 392] on p "0.5m-∞" at bounding box center [646, 392] width 139 height 10
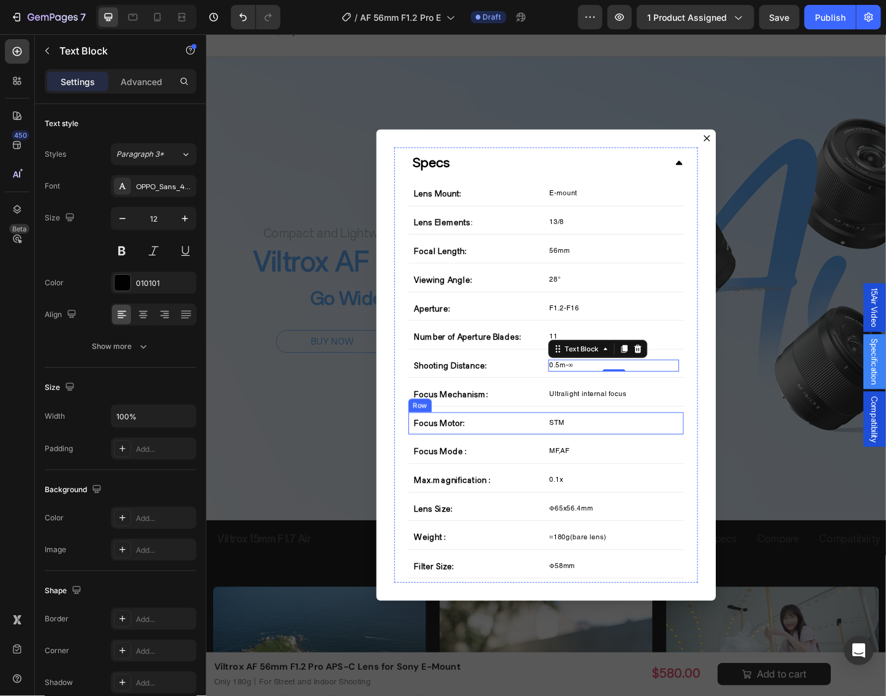
click at [604, 455] on p "STM" at bounding box center [646, 454] width 139 height 10
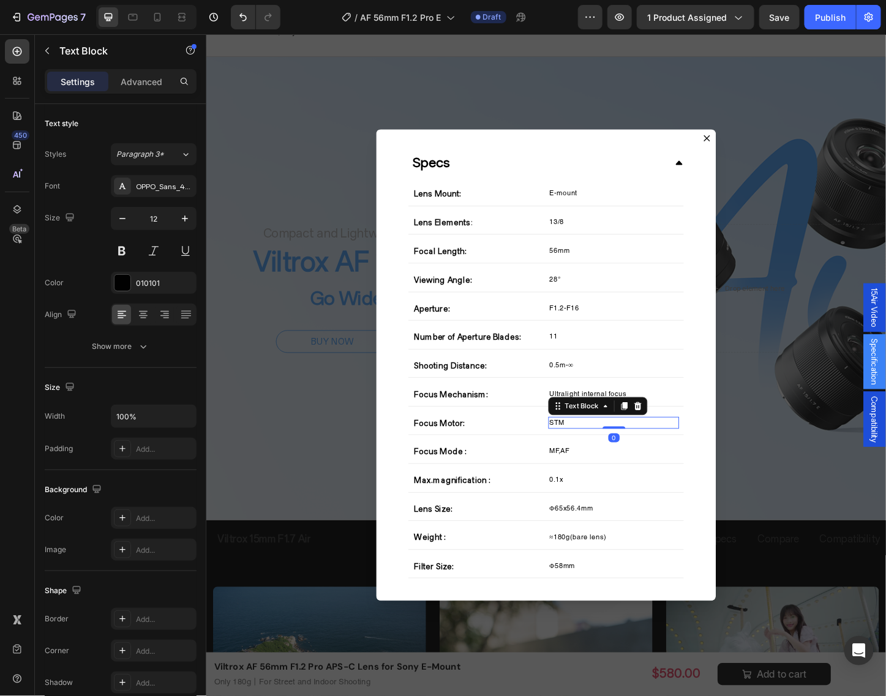
click at [604, 455] on p "STM" at bounding box center [646, 454] width 139 height 10
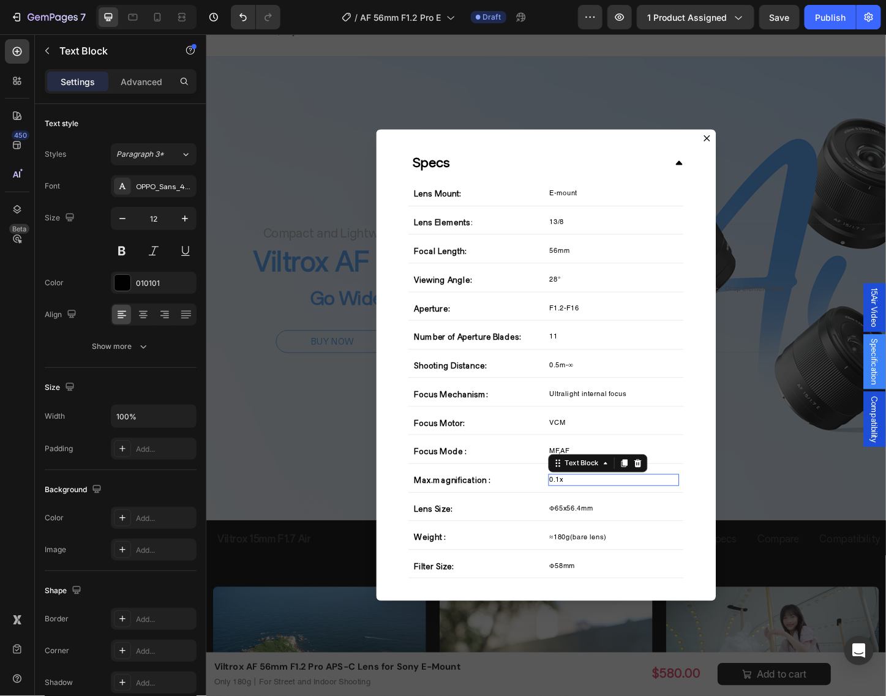
click at [600, 512] on p "0.1x" at bounding box center [646, 516] width 139 height 10
click at [580, 517] on p "0.1x" at bounding box center [646, 516] width 139 height 10
click at [581, 551] on p "Φ65x56.4mm" at bounding box center [646, 547] width 139 height 10
click at [585, 550] on p "Φ65x56.4mm" at bounding box center [646, 547] width 139 height 10
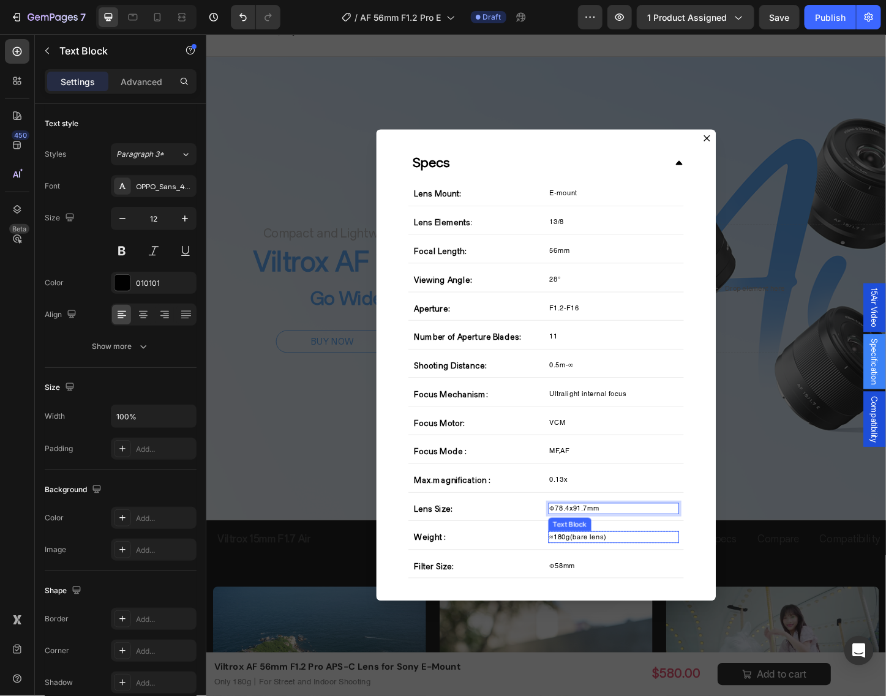
click at [583, 582] on p "≈180g(bare lens)" at bounding box center [646, 578] width 139 height 10
click at [597, 579] on p "≈180g(bare lens)" at bounding box center [646, 578] width 139 height 10
click at [587, 615] on p "Φ58mm" at bounding box center [646, 609] width 139 height 10
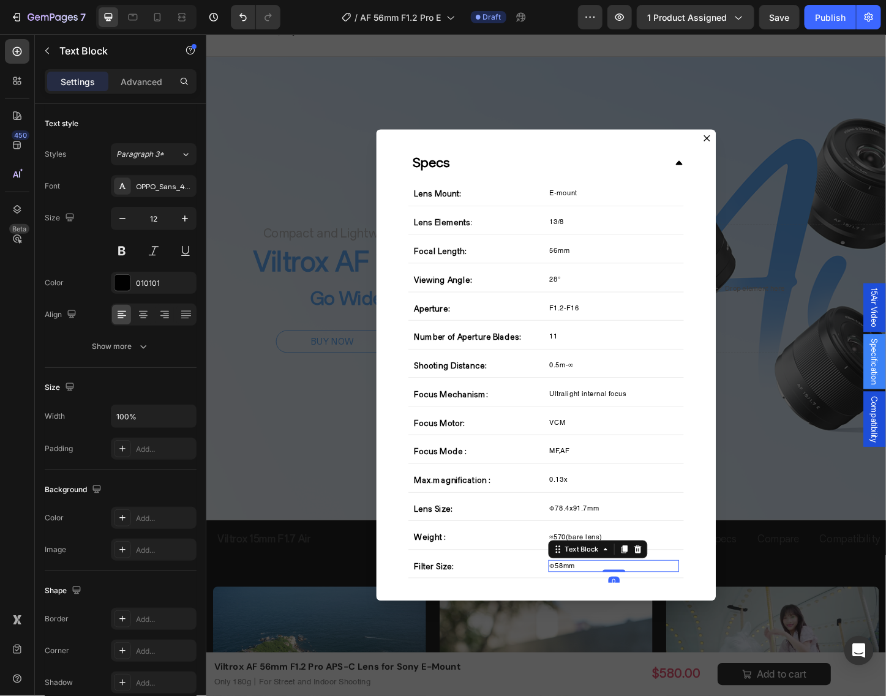
click at [588, 611] on p "Φ58mm" at bounding box center [646, 609] width 139 height 10
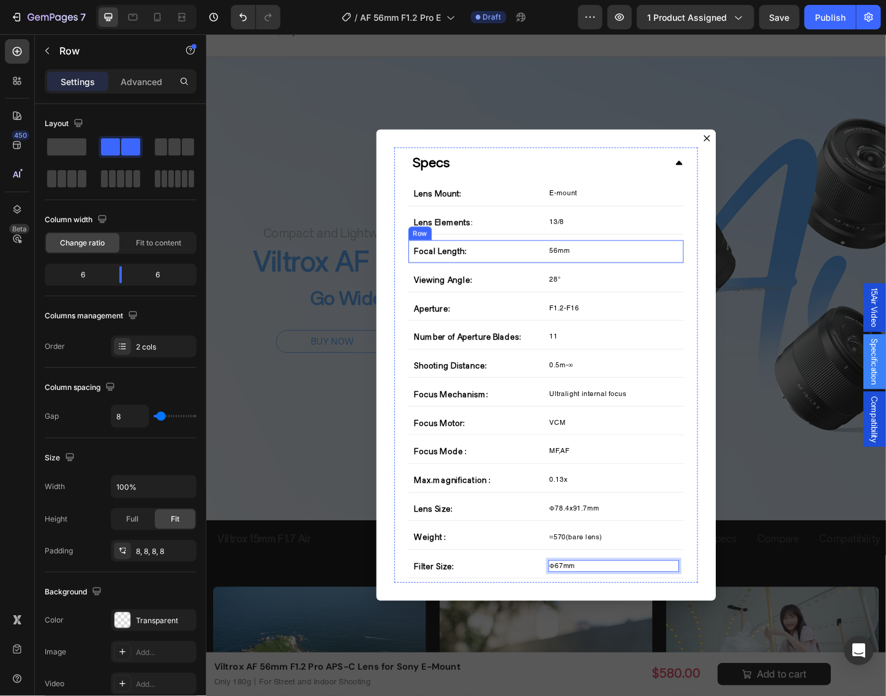
click at [615, 275] on div "56mm Text Block Row" at bounding box center [645, 269] width 141 height 15
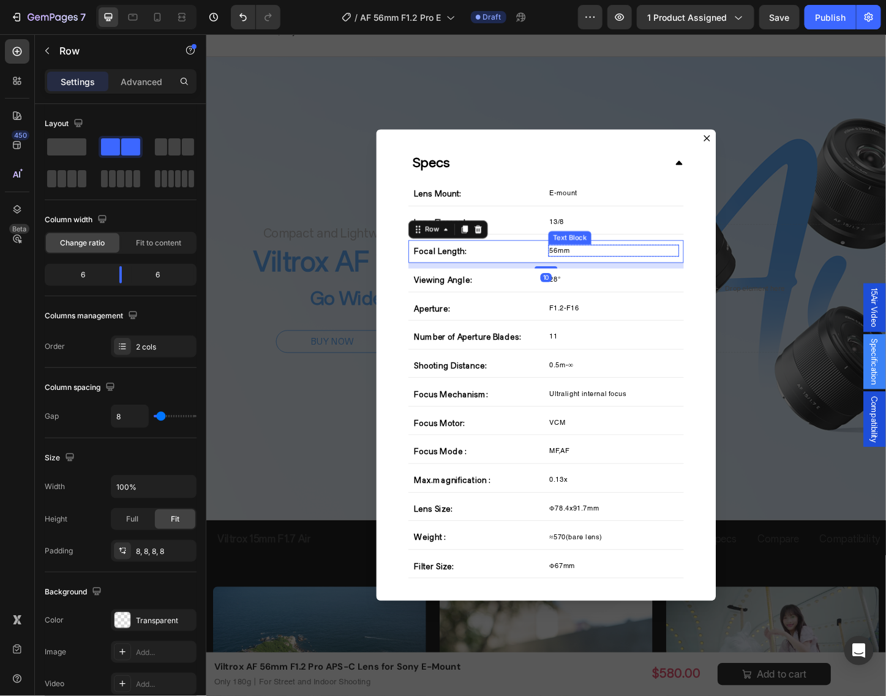
click at [613, 269] on p "56mm" at bounding box center [646, 268] width 139 height 10
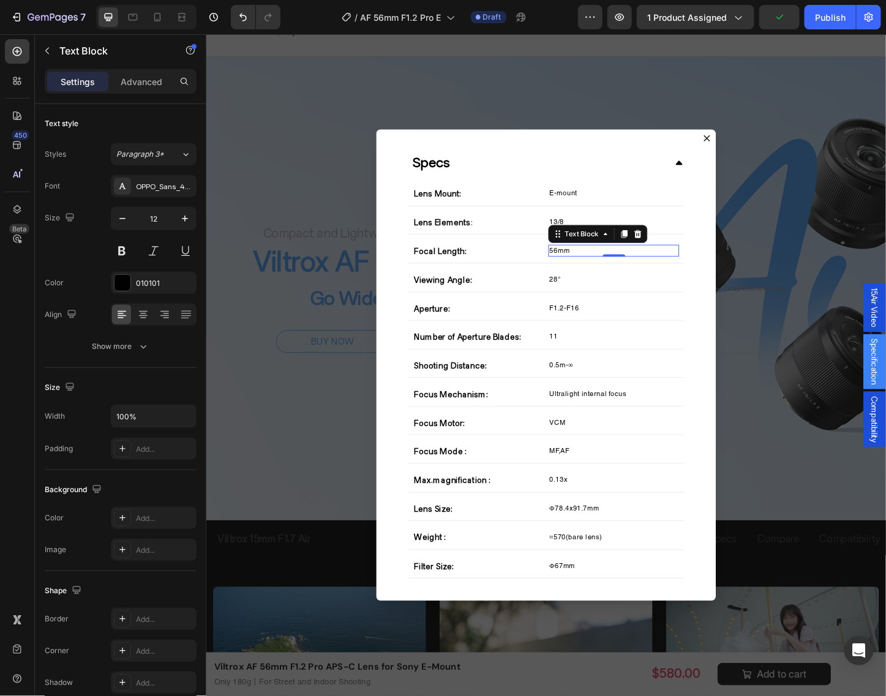
click at [577, 272] on p "56mm" at bounding box center [646, 268] width 139 height 10
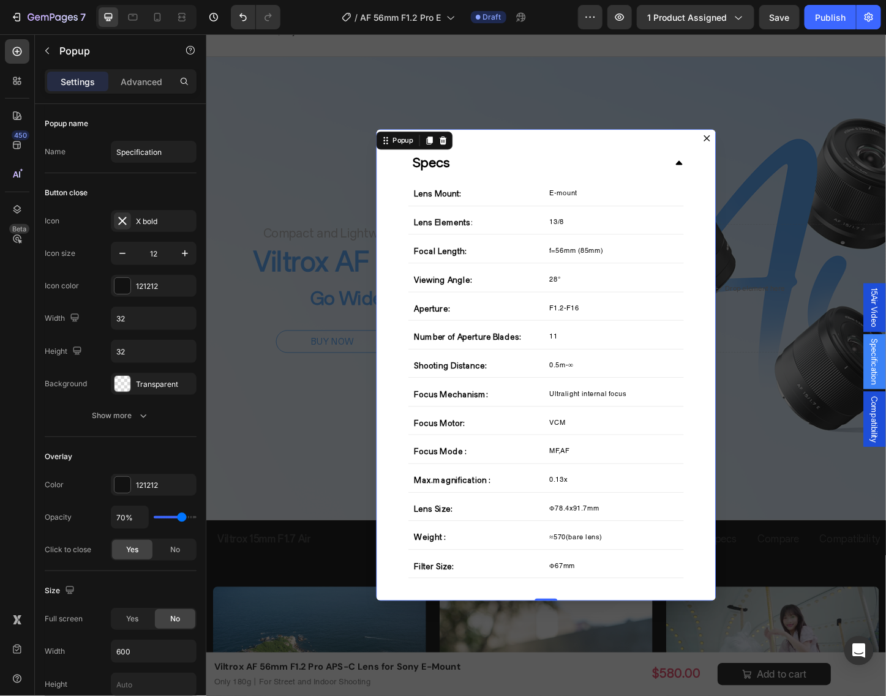
click at [626, 150] on div "Specs Lens Mount: Text Block Row E-mount Text Block Row Row Lens Elements : Tex…" at bounding box center [572, 392] width 367 height 511
click at [738, 138] on button "Dialog content" at bounding box center [747, 147] width 20 height 20
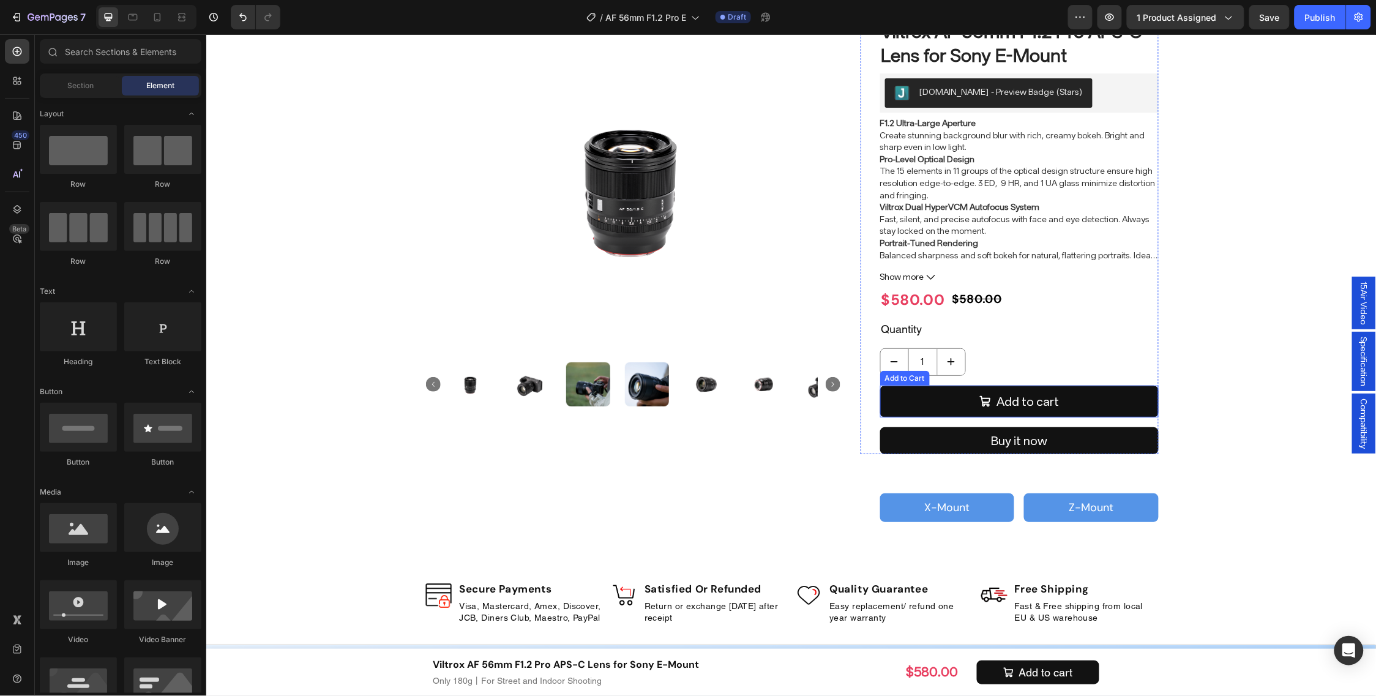
scroll to position [77, 0]
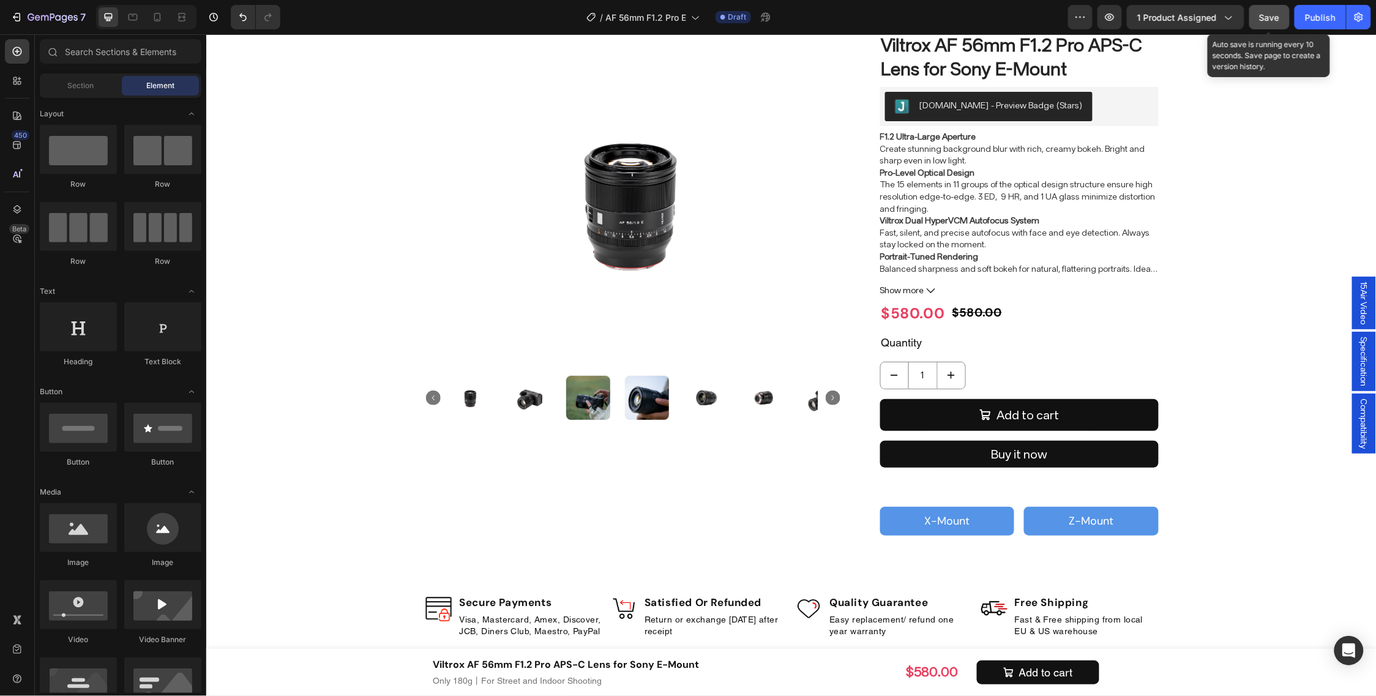
click at [1275, 11] on div "Save" at bounding box center [1270, 17] width 20 height 13
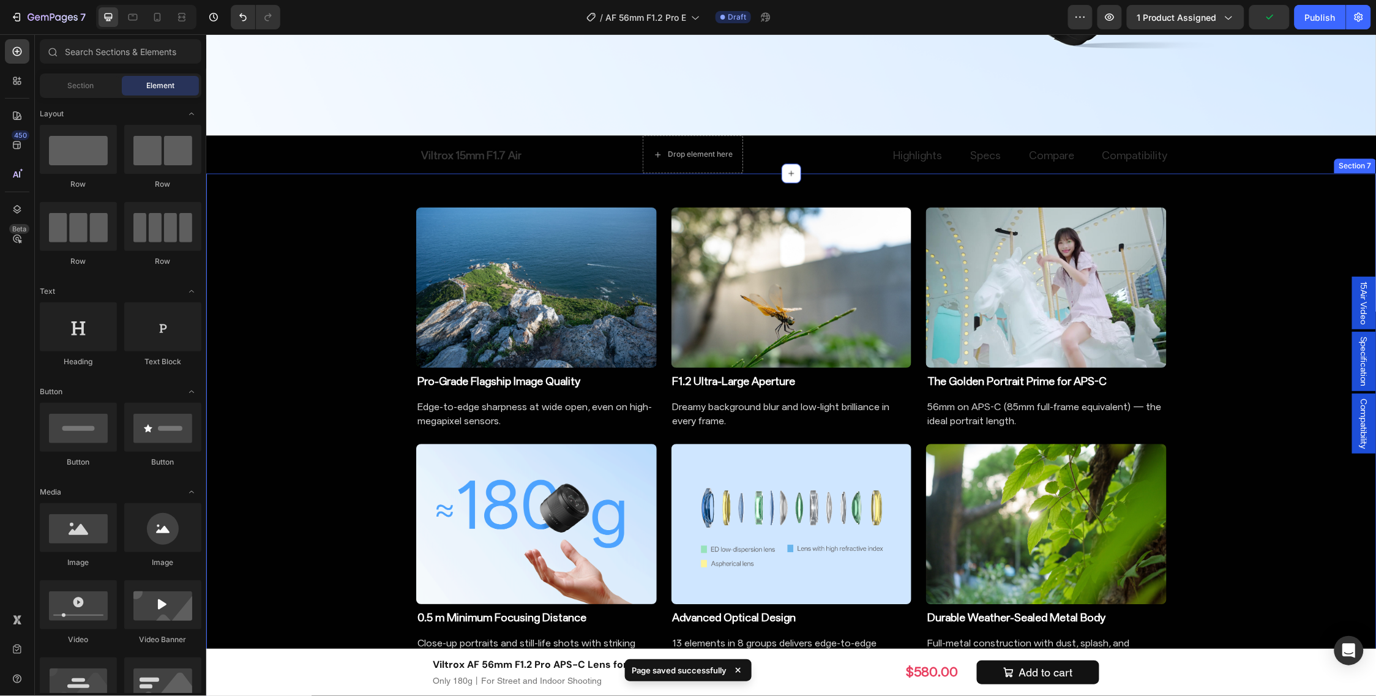
scroll to position [1071, 0]
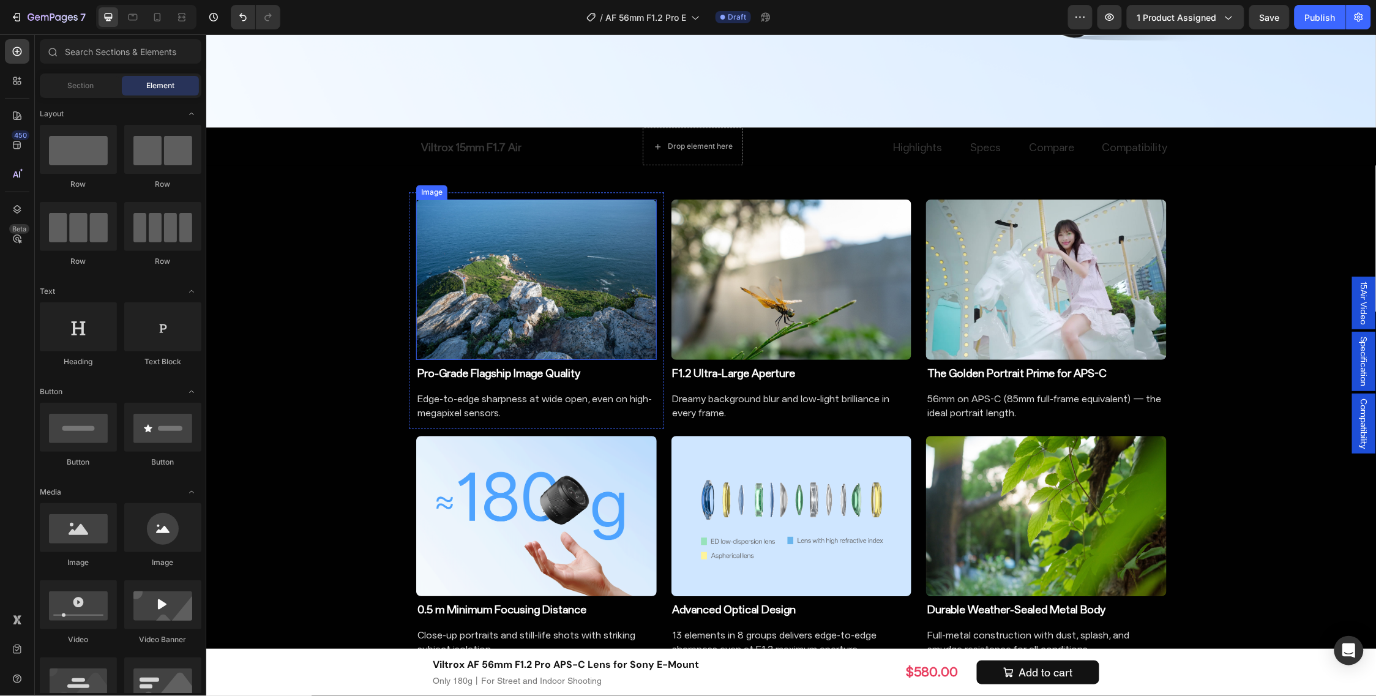
click at [572, 260] on img at bounding box center [536, 279] width 241 height 160
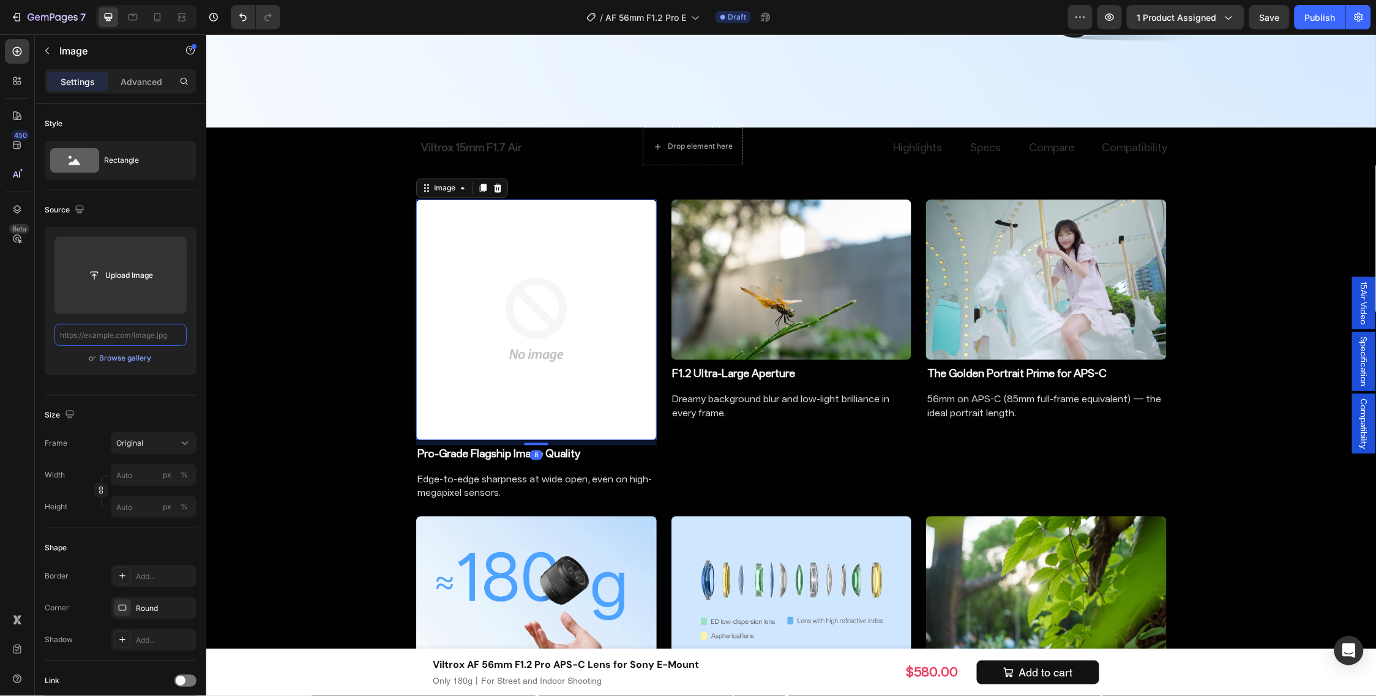
scroll to position [0, 0]
paste input "[URL][DOMAIN_NAME]"
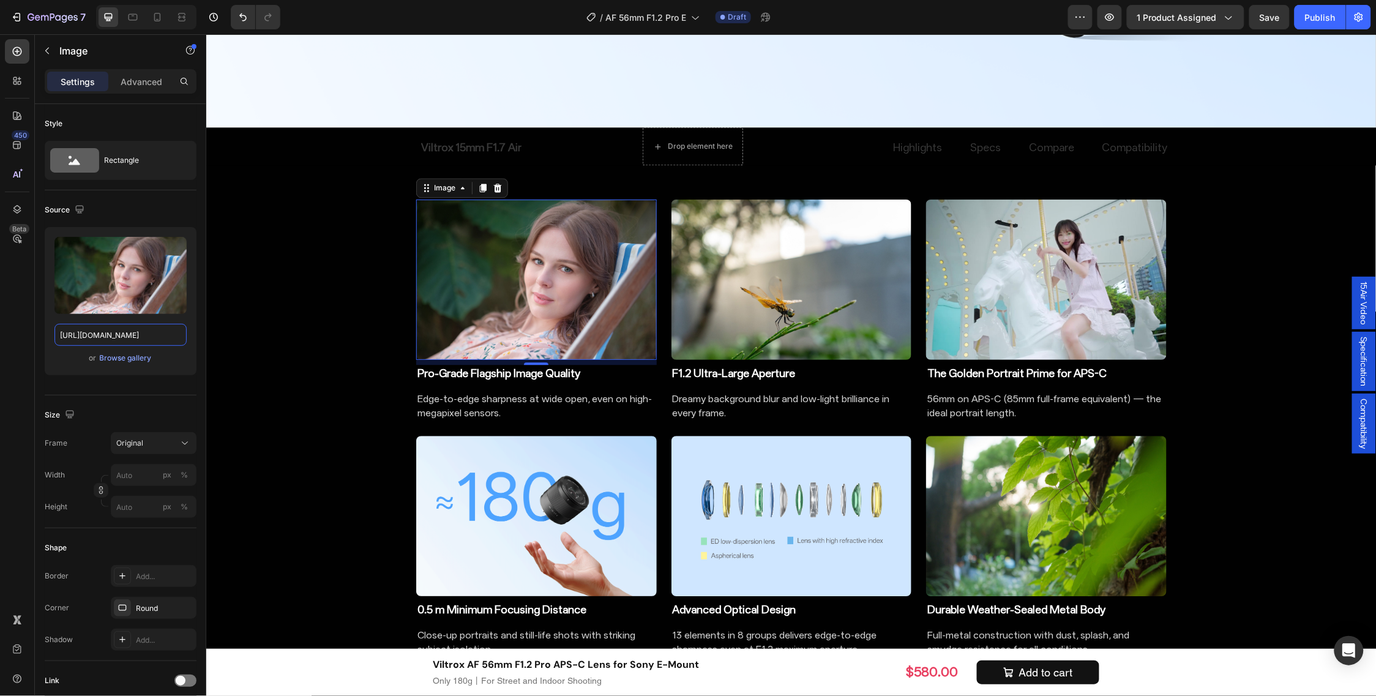
type input "[URL][DOMAIN_NAME]"
click at [762, 291] on img at bounding box center [791, 279] width 241 height 160
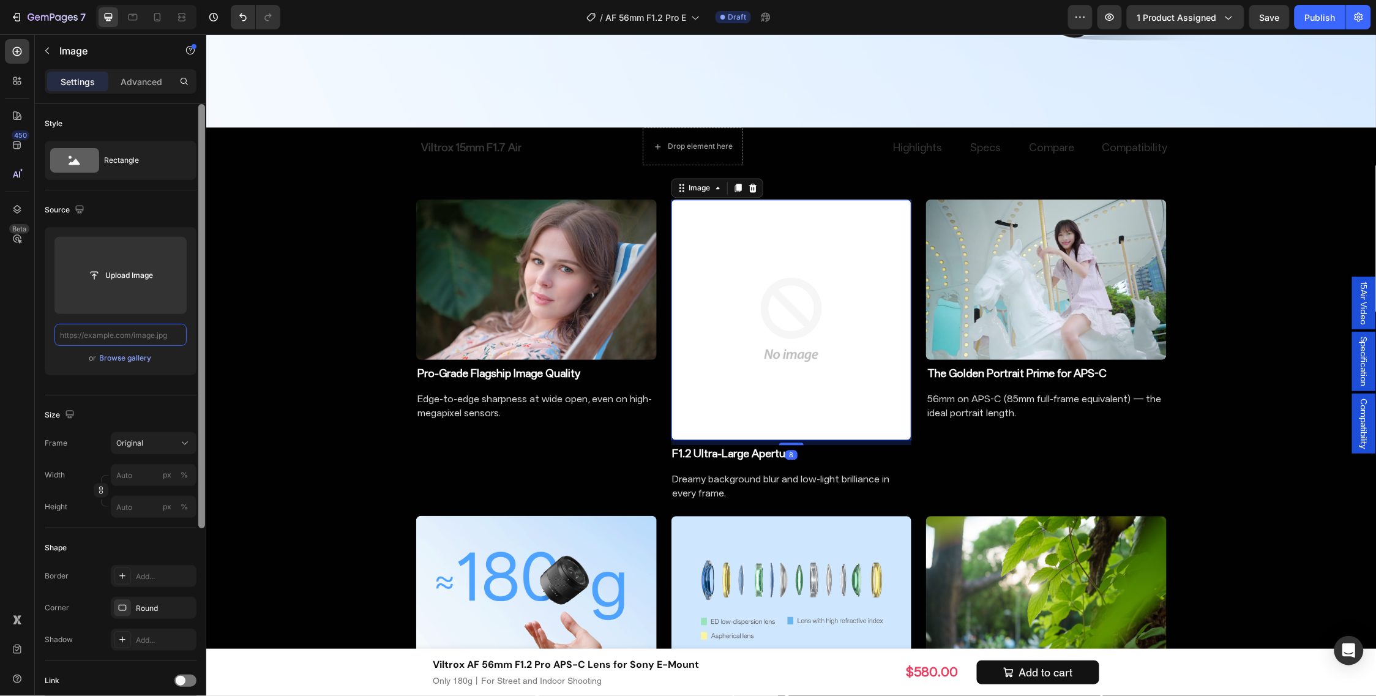
paste input "[URL][DOMAIN_NAME]"
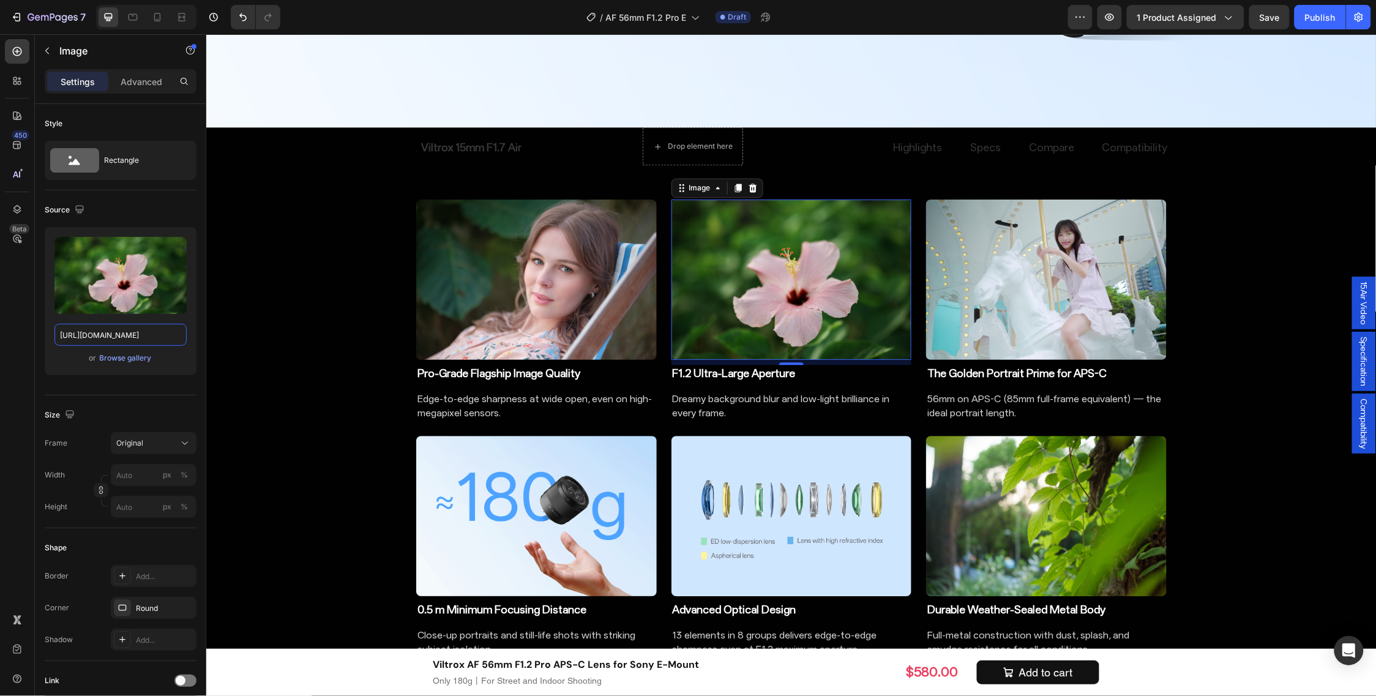
type input "[URL][DOMAIN_NAME]"
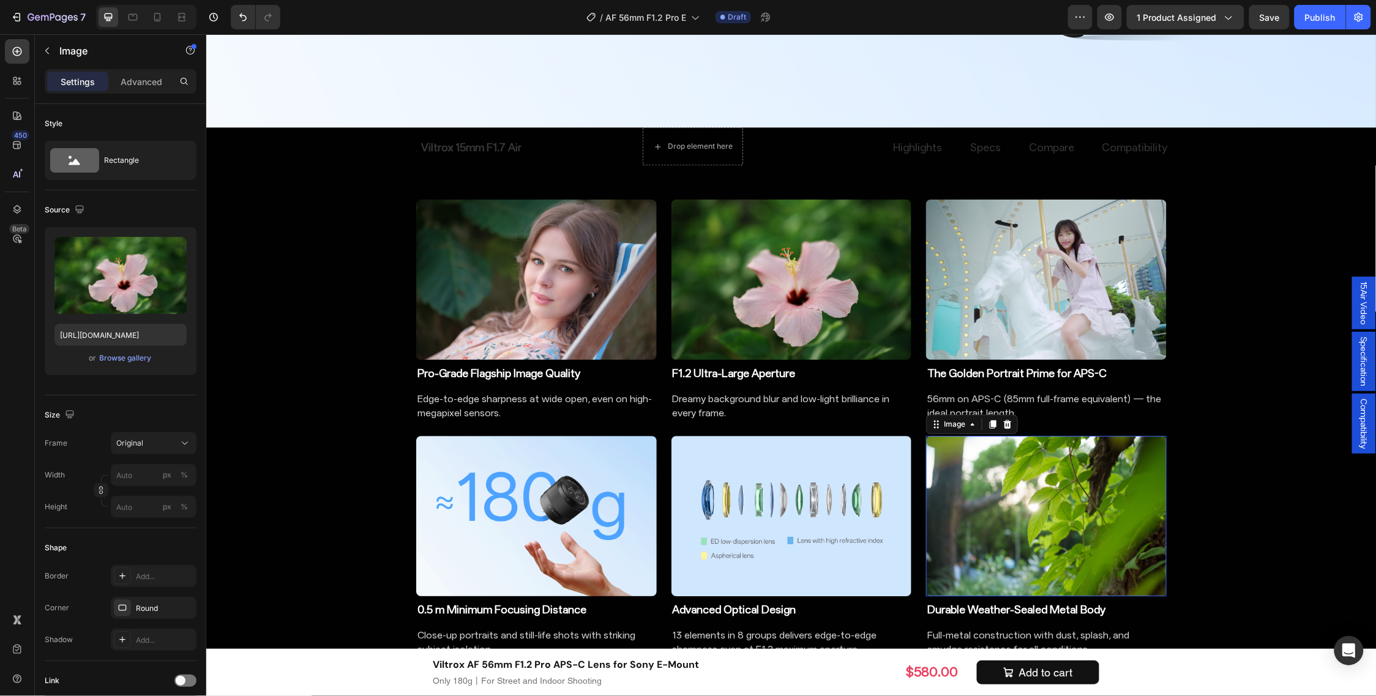
drag, startPoint x: 1107, startPoint y: 497, endPoint x: 802, endPoint y: 416, distance: 316.1
click at [1107, 497] on img at bounding box center [1046, 515] width 241 height 160
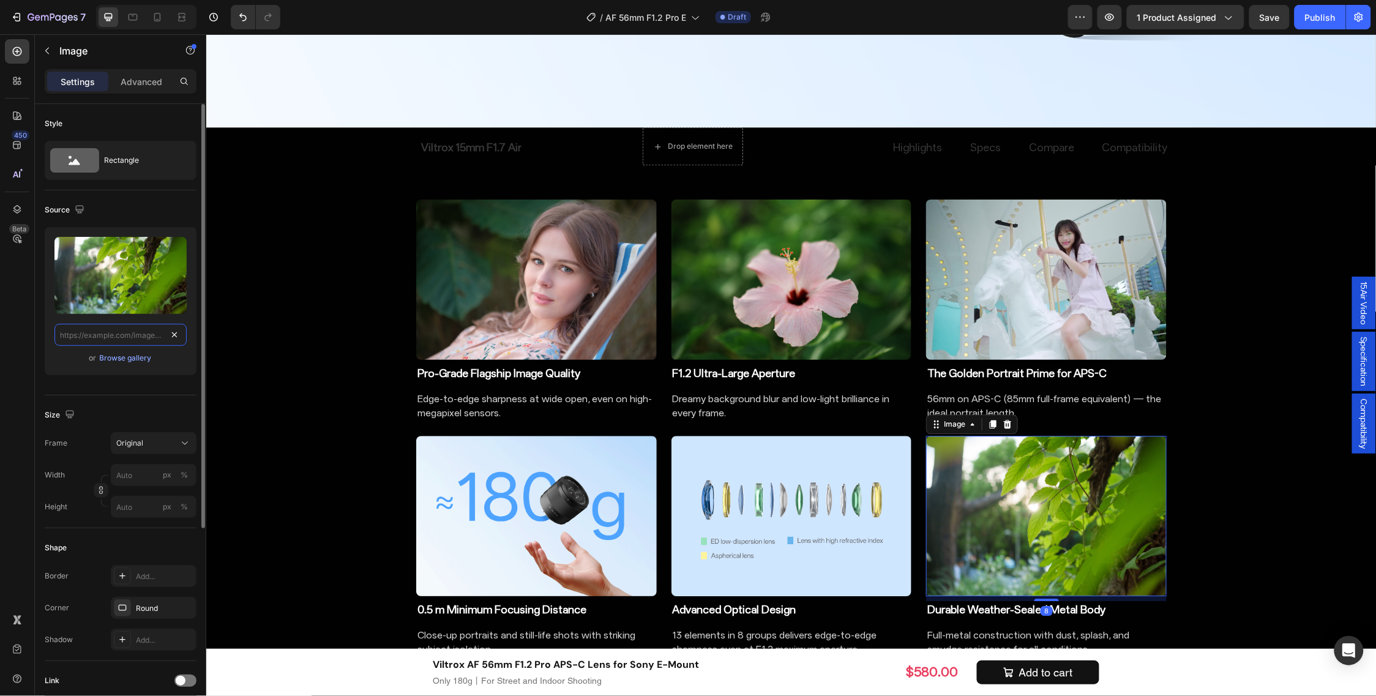
paste input "[URL][DOMAIN_NAME]"
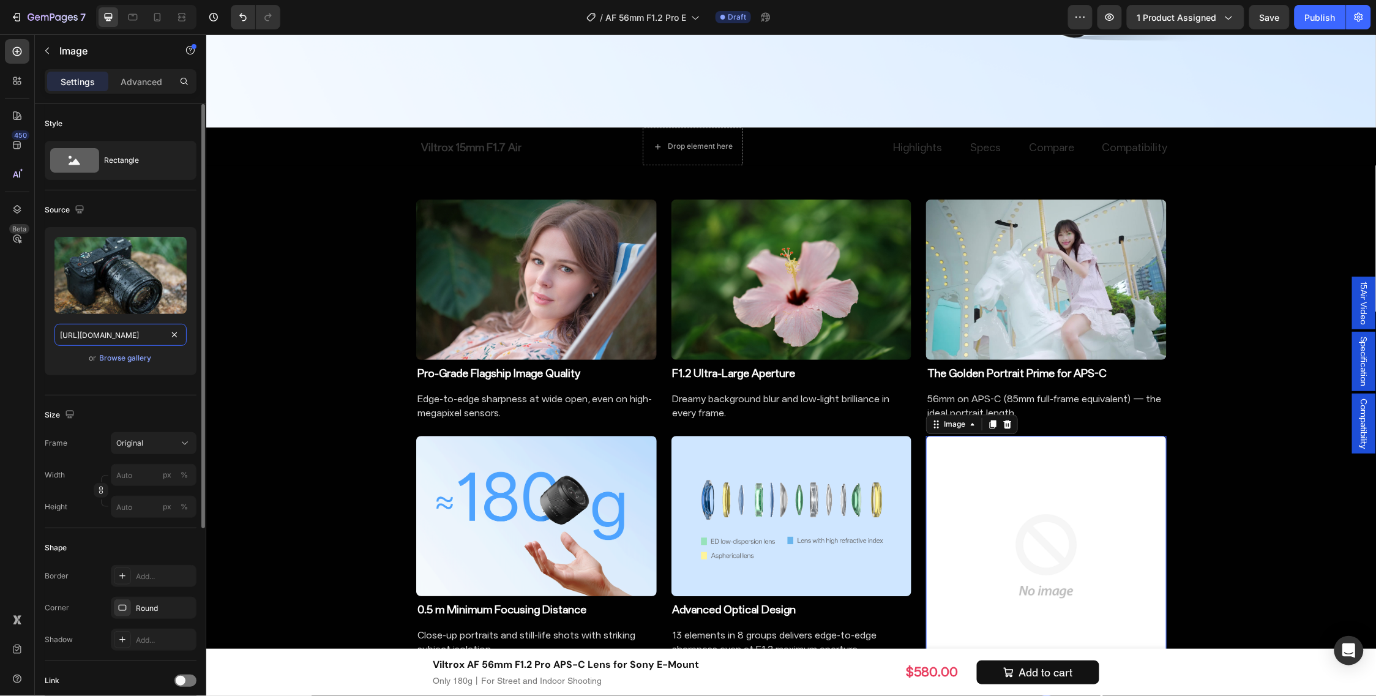
scroll to position [0, 250]
type input "[URL][DOMAIN_NAME]"
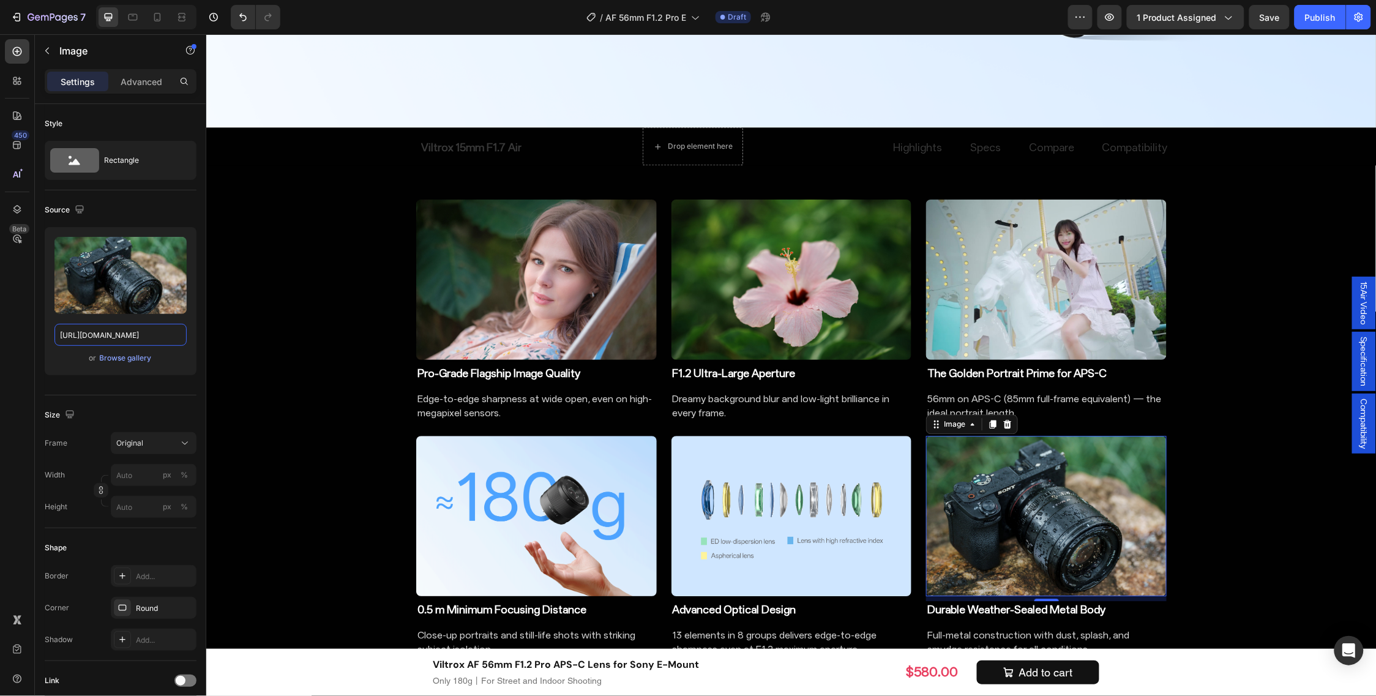
scroll to position [0, 0]
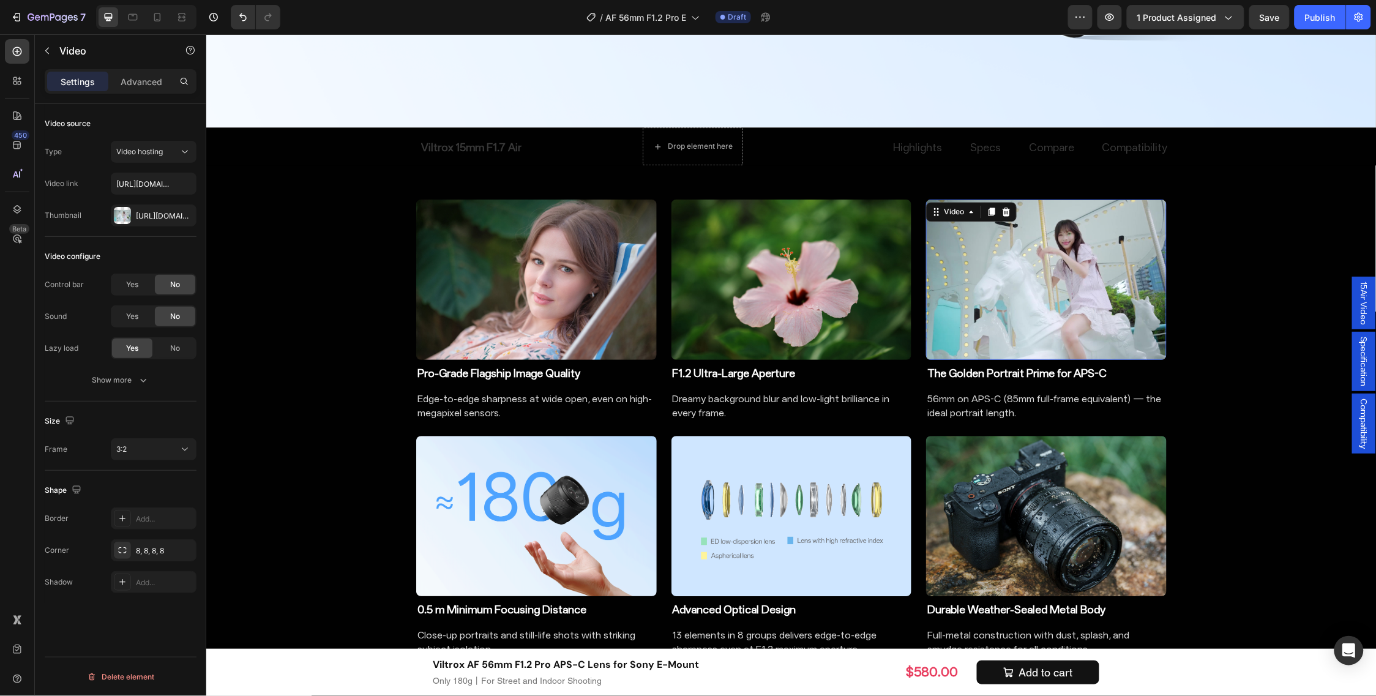
click at [1080, 336] on video at bounding box center [1046, 279] width 241 height 160
click at [1004, 272] on video at bounding box center [1046, 279] width 241 height 160
click at [981, 281] on video at bounding box center [1046, 279] width 241 height 160
click at [184, 212] on icon "button" at bounding box center [184, 216] width 10 height 10
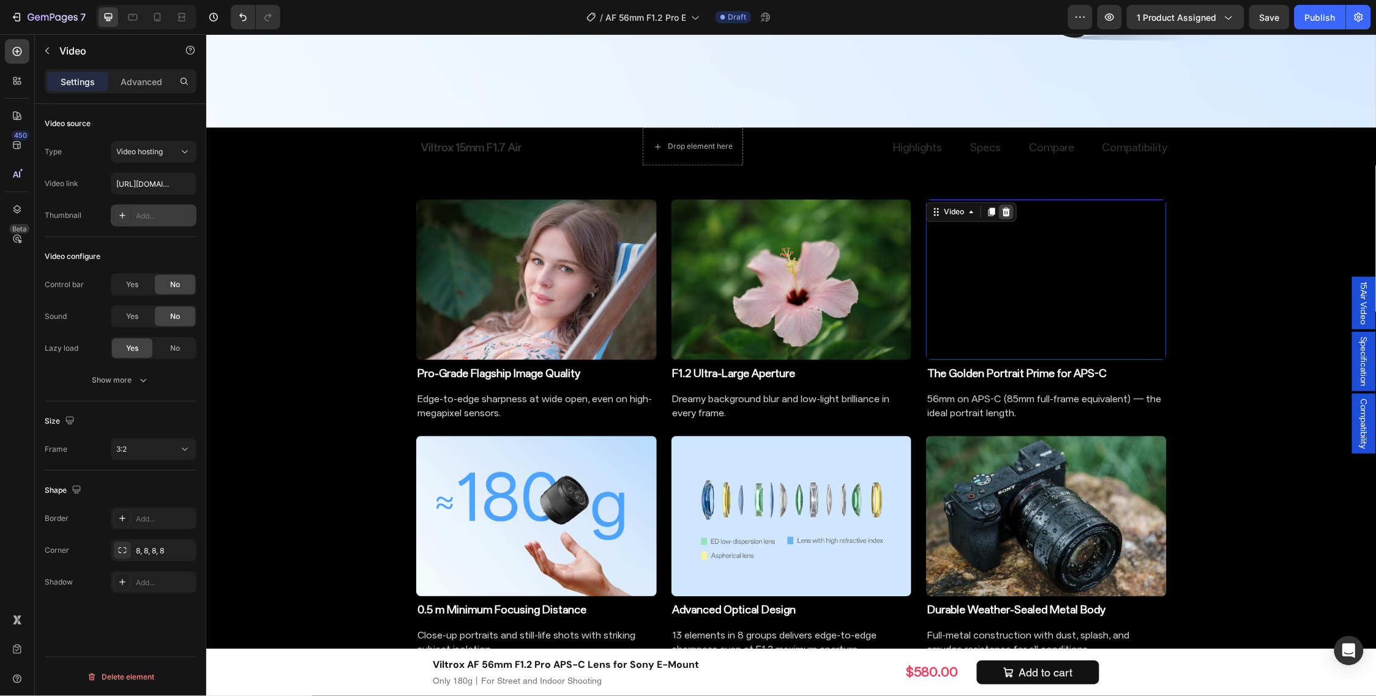
click at [1002, 211] on icon at bounding box center [1006, 211] width 8 height 9
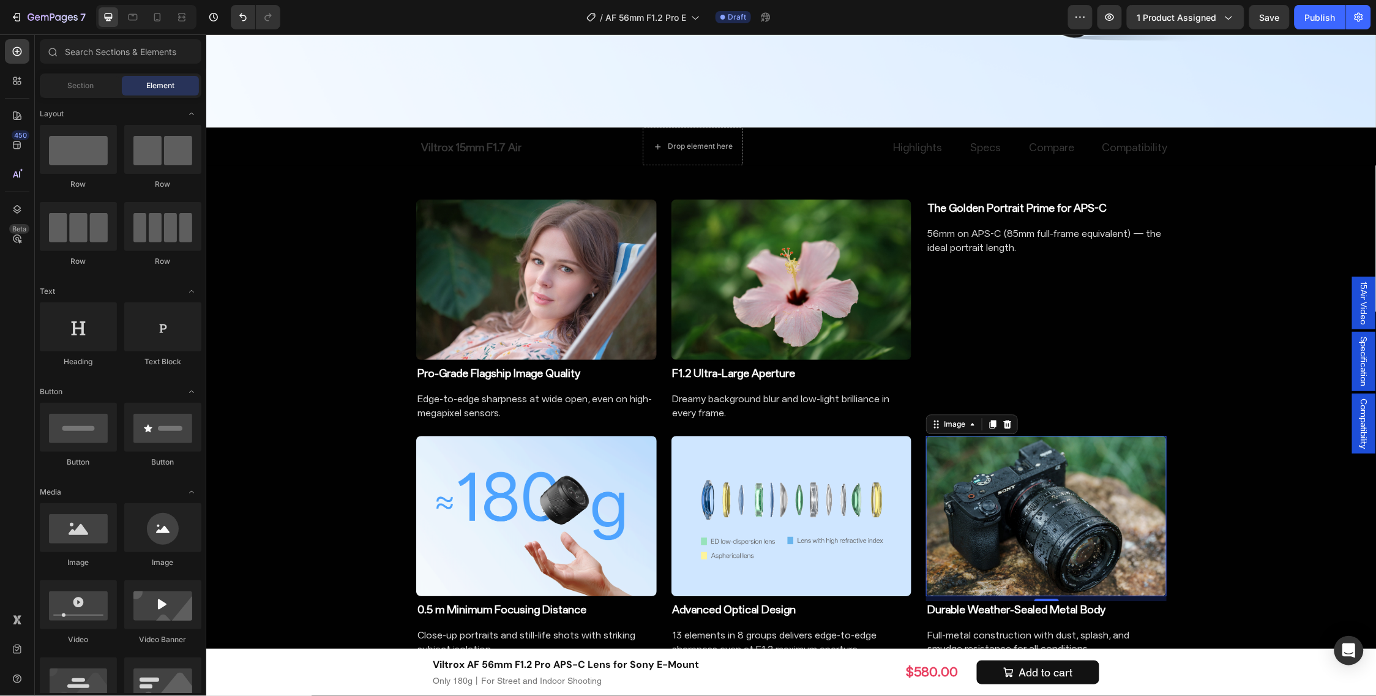
click at [1031, 535] on img at bounding box center [1046, 515] width 241 height 160
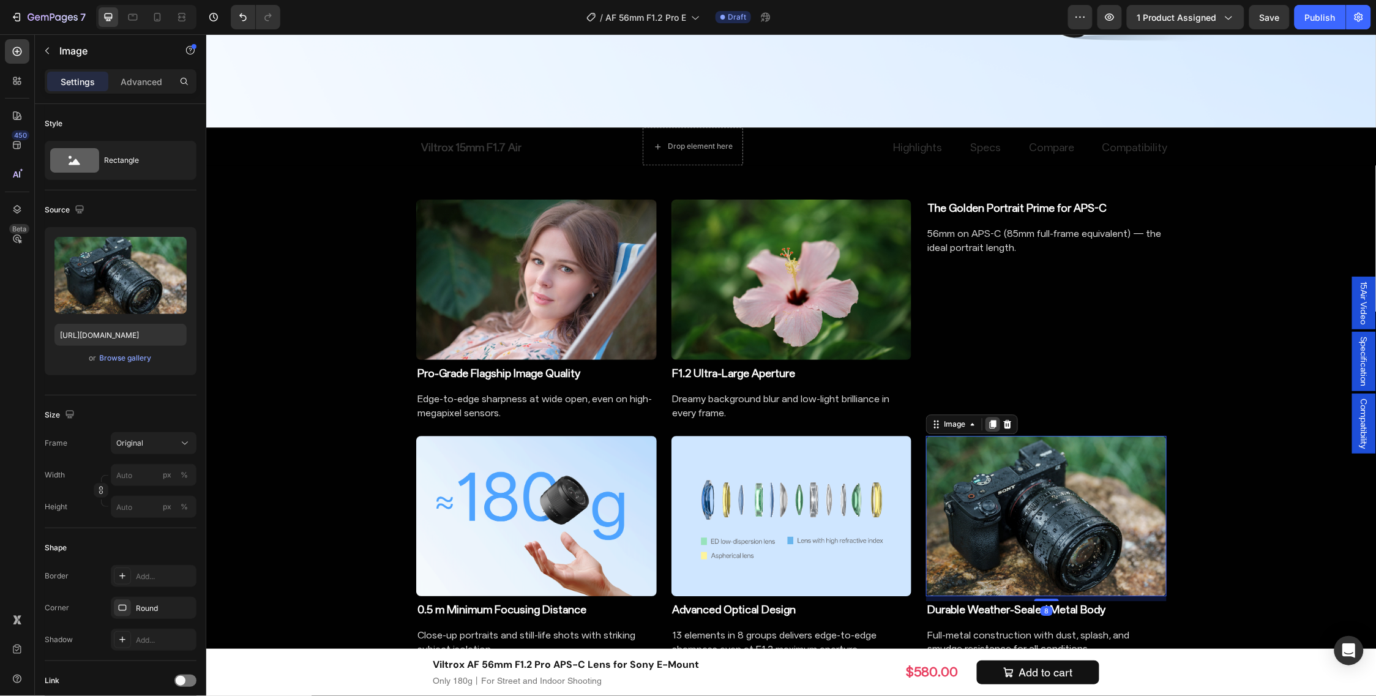
click at [990, 419] on icon at bounding box center [992, 424] width 10 height 10
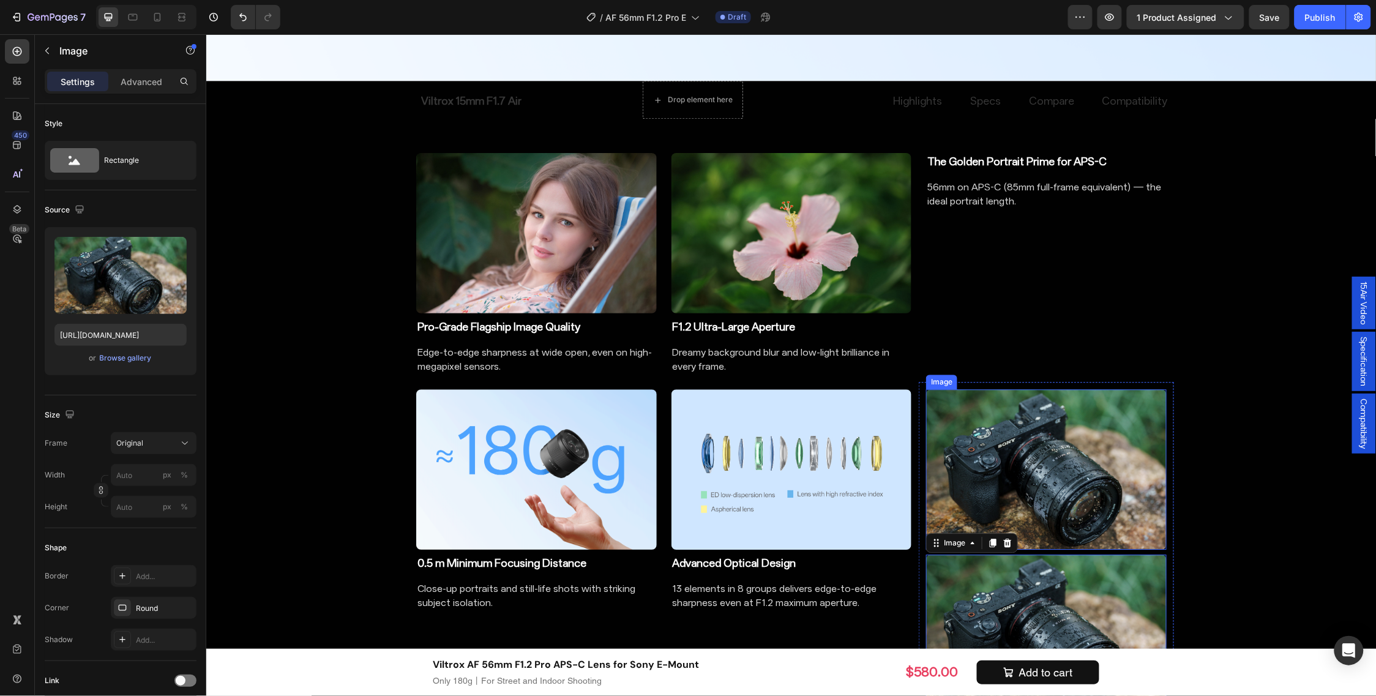
scroll to position [1100, 0]
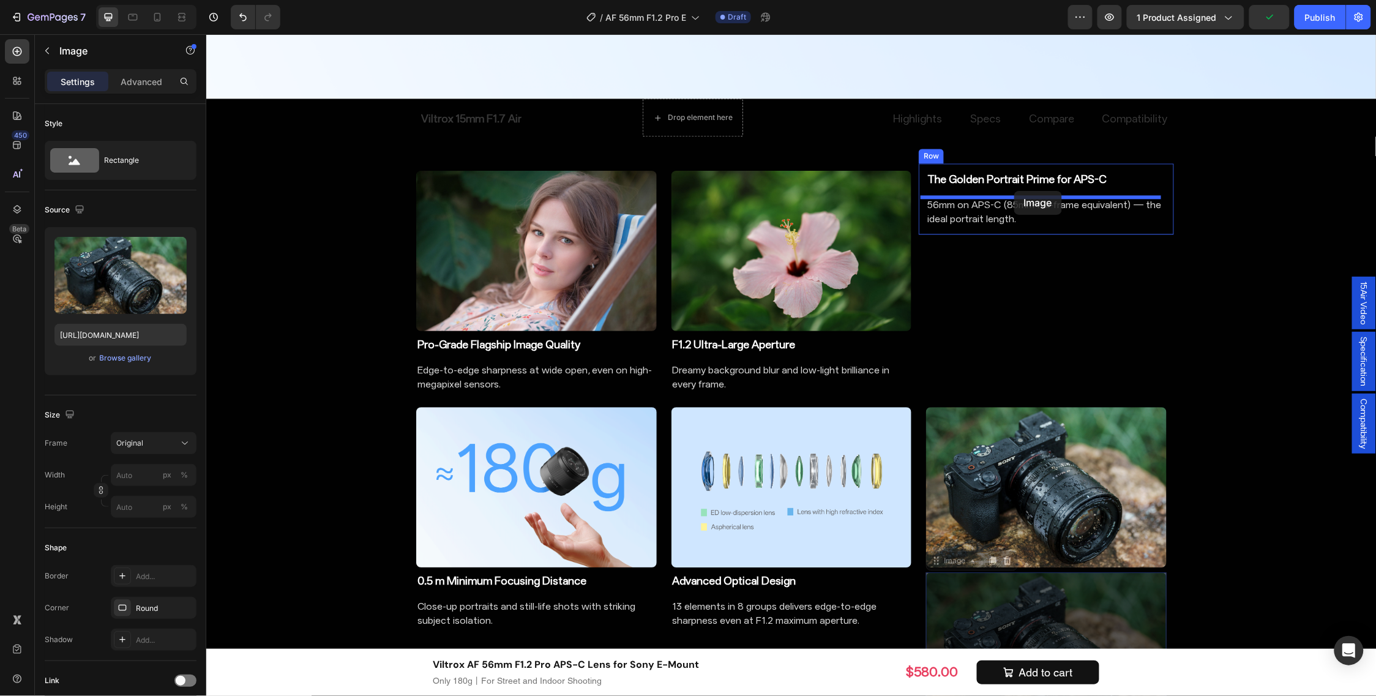
drag, startPoint x: 959, startPoint y: 563, endPoint x: 1014, endPoint y: 192, distance: 375.0
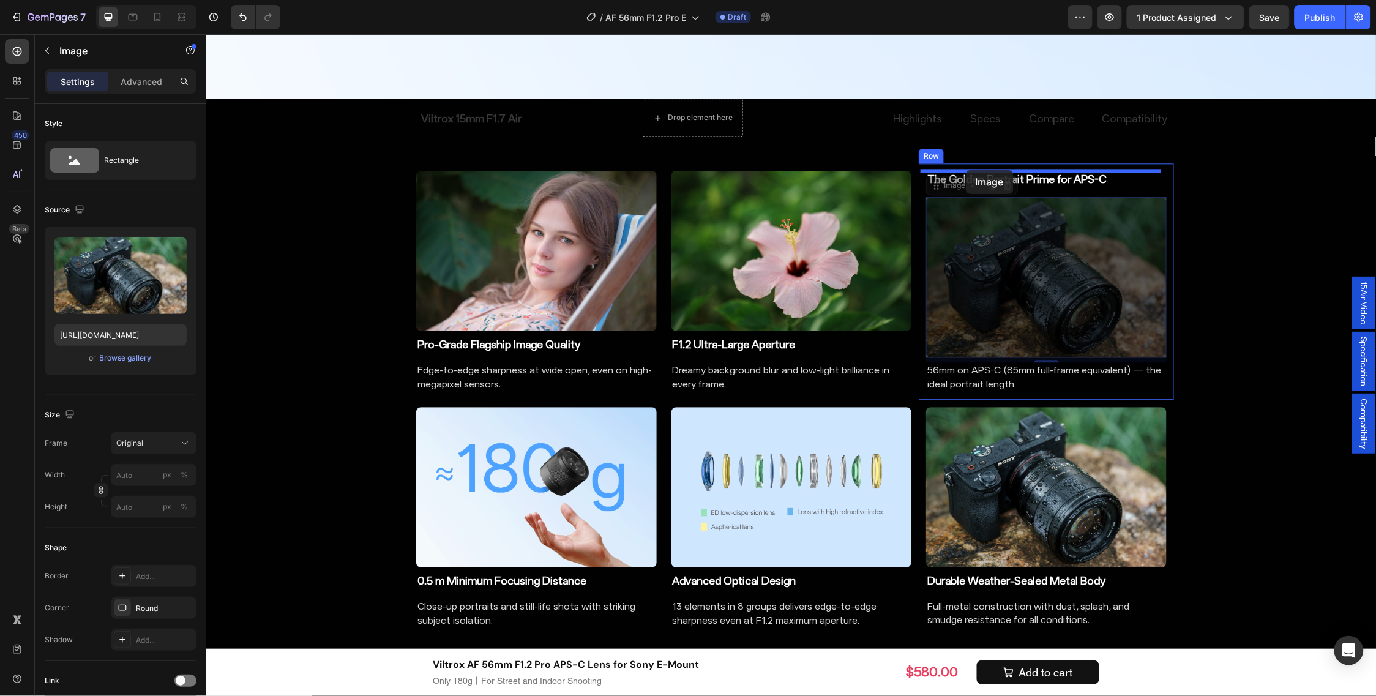
drag, startPoint x: 949, startPoint y: 184, endPoint x: 965, endPoint y: 170, distance: 21.2
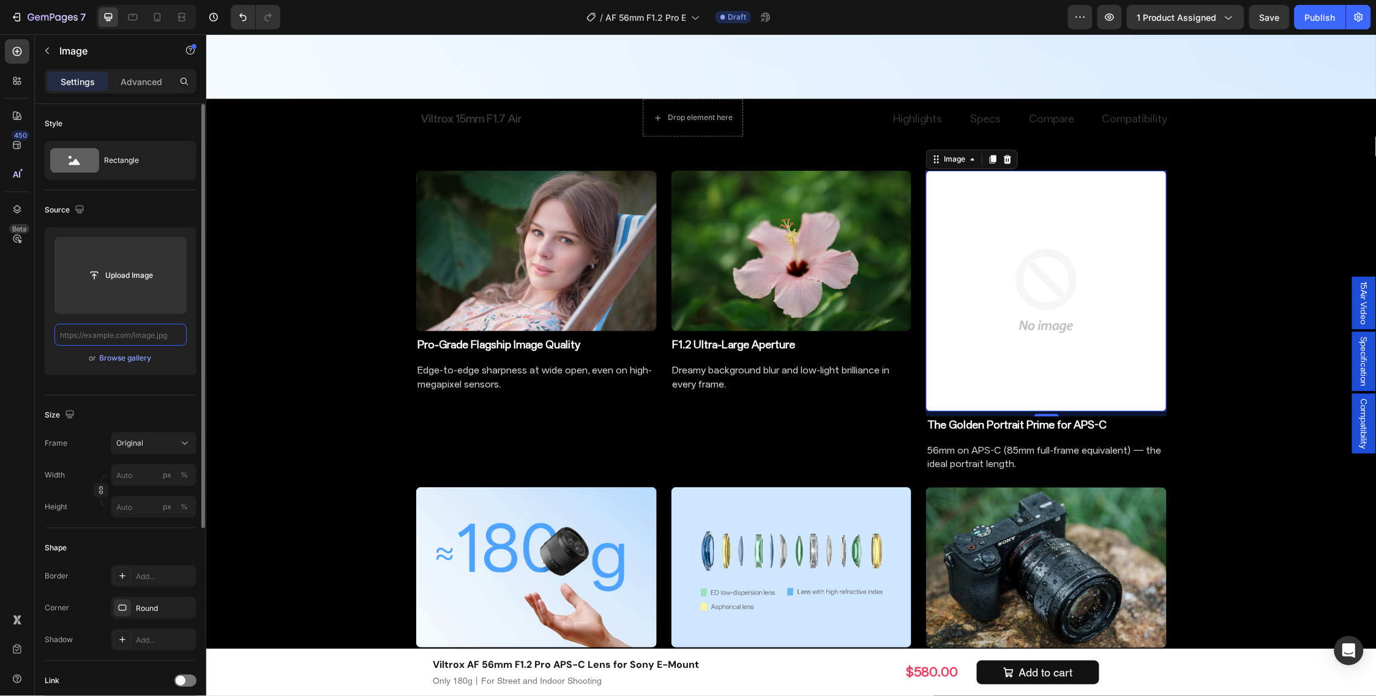
scroll to position [0, 0]
paste input "[URL][DOMAIN_NAME]"
type input "[URL][DOMAIN_NAME]"
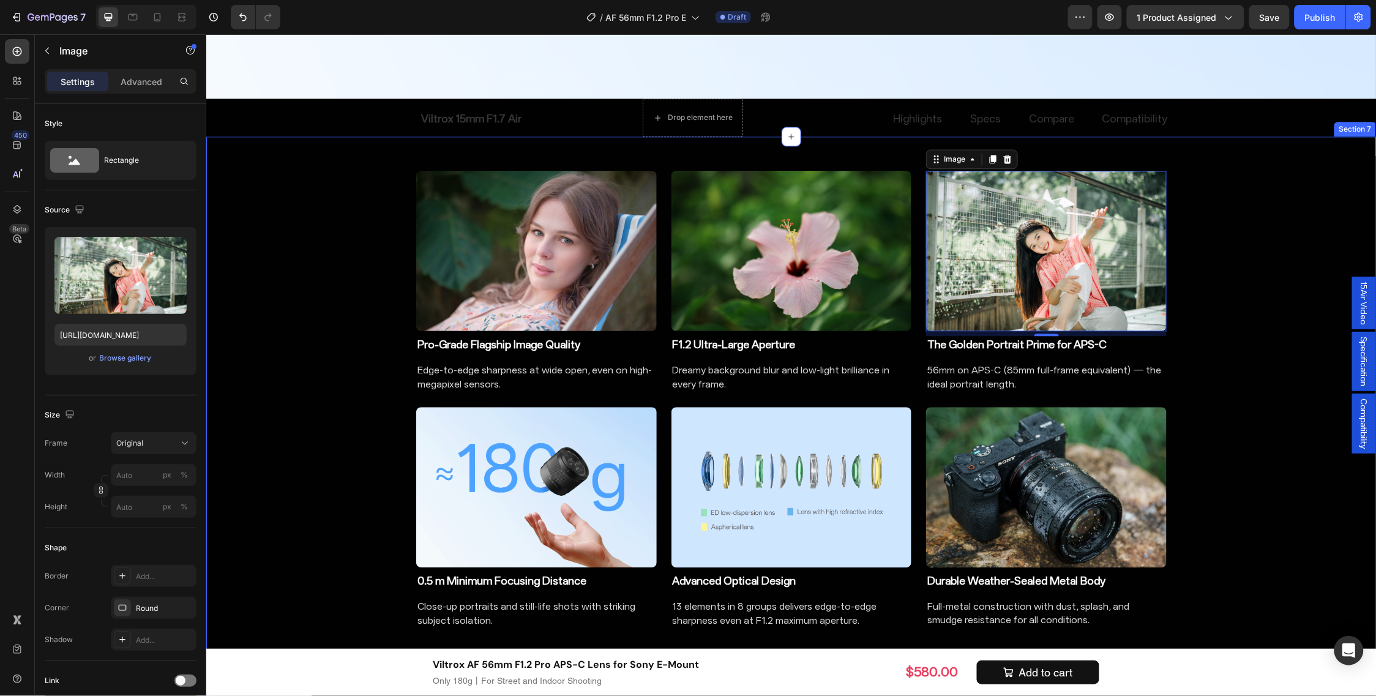
click at [1190, 324] on div "Image Pro-Grade Flagship Image Quality Heading Edge-to-edge sharpness at wide o…" at bounding box center [791, 398] width 1170 height 487
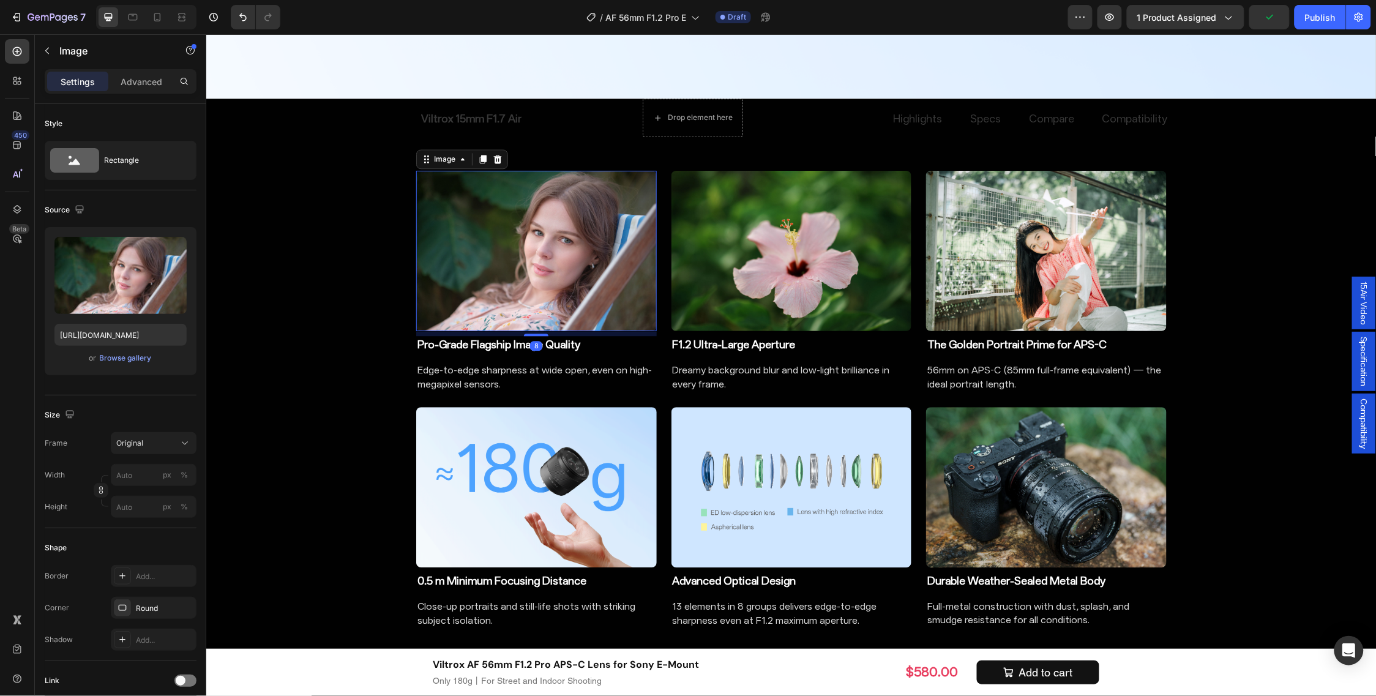
click at [521, 234] on img at bounding box center [536, 250] width 241 height 160
click at [529, 228] on img at bounding box center [536, 250] width 241 height 160
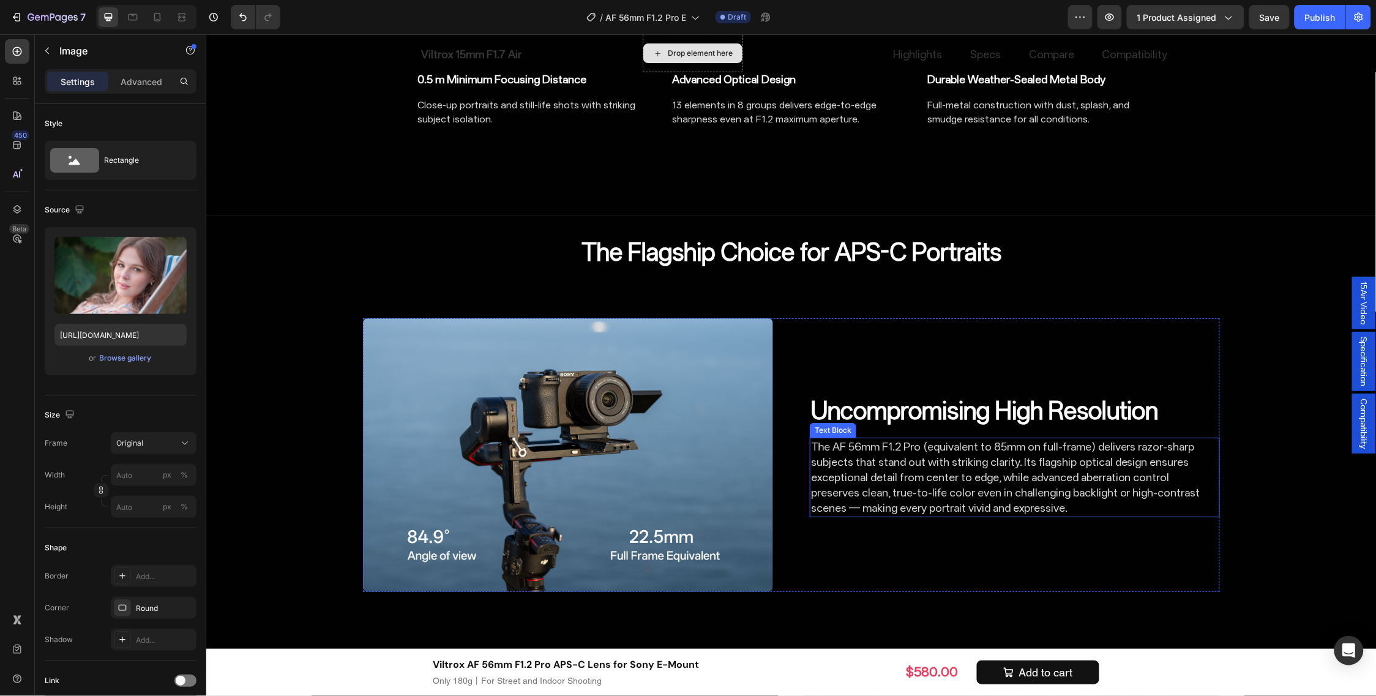
scroll to position [1636, 0]
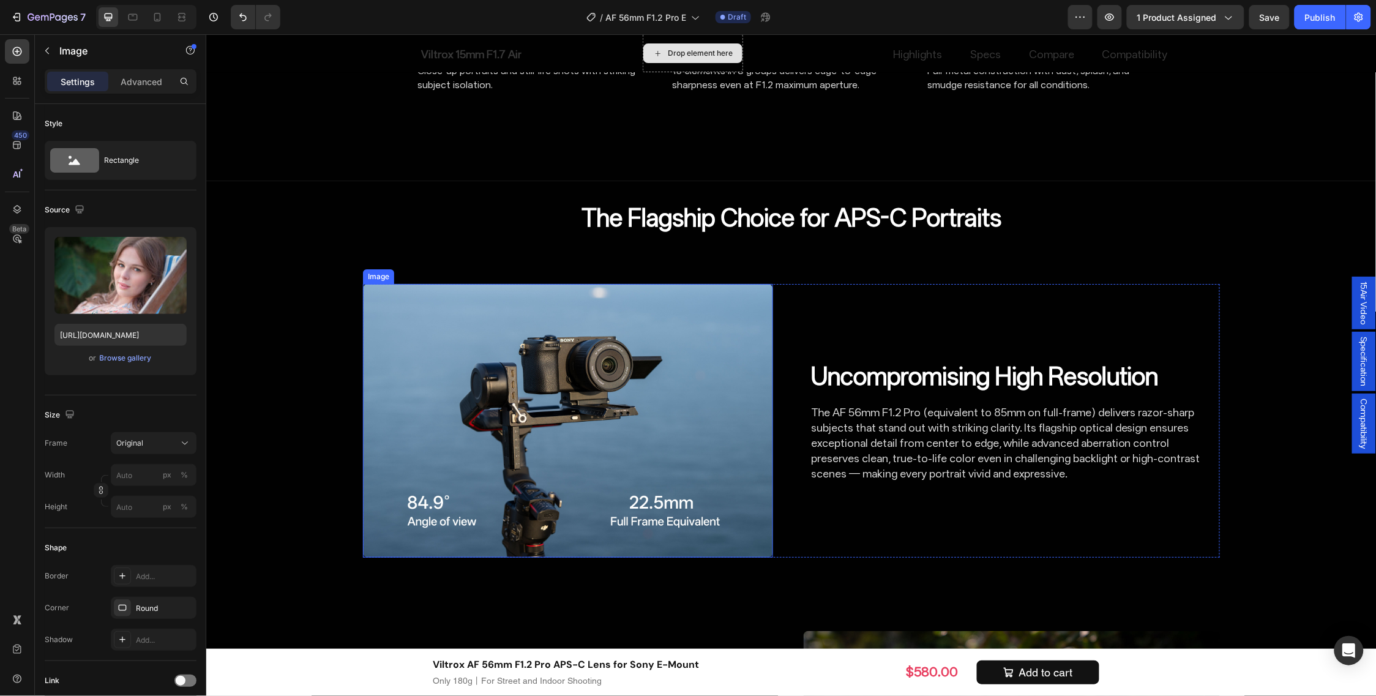
click at [632, 350] on img at bounding box center [567, 420] width 410 height 274
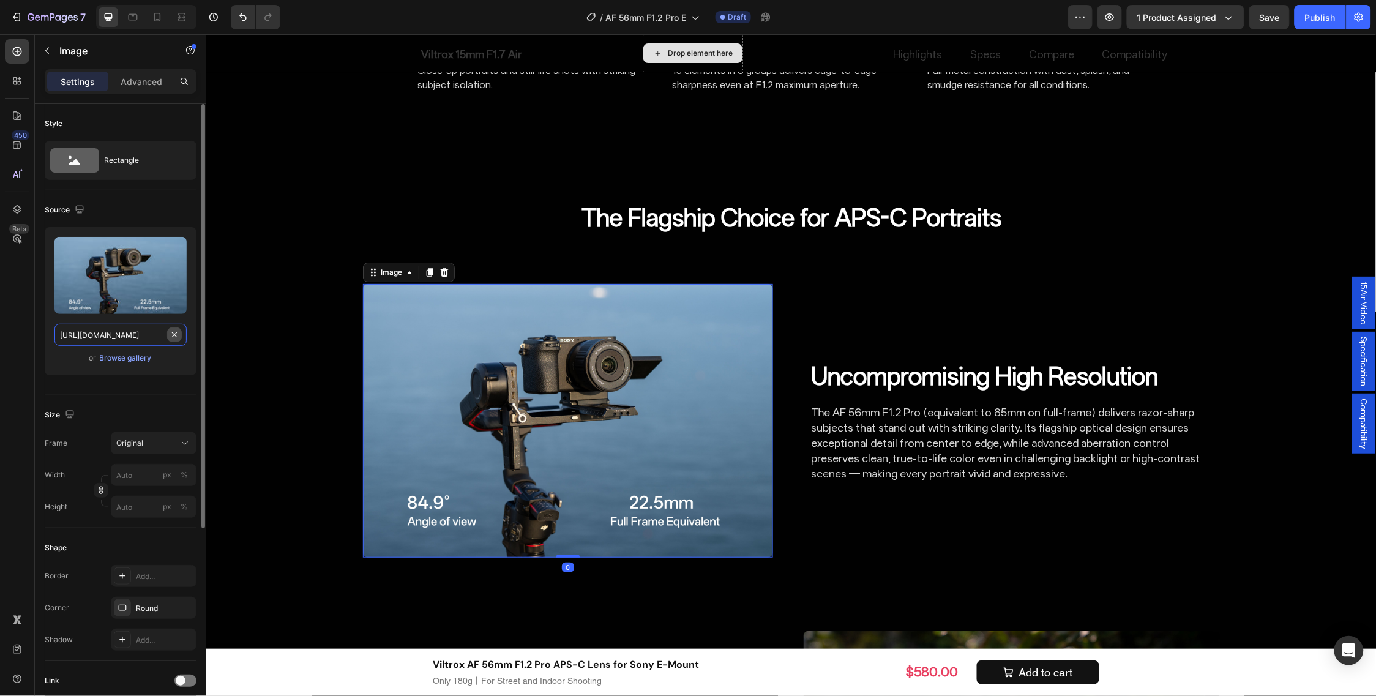
drag, startPoint x: 171, startPoint y: 334, endPoint x: 197, endPoint y: 367, distance: 42.4
paste input "[URL][DOMAIN_NAME]"
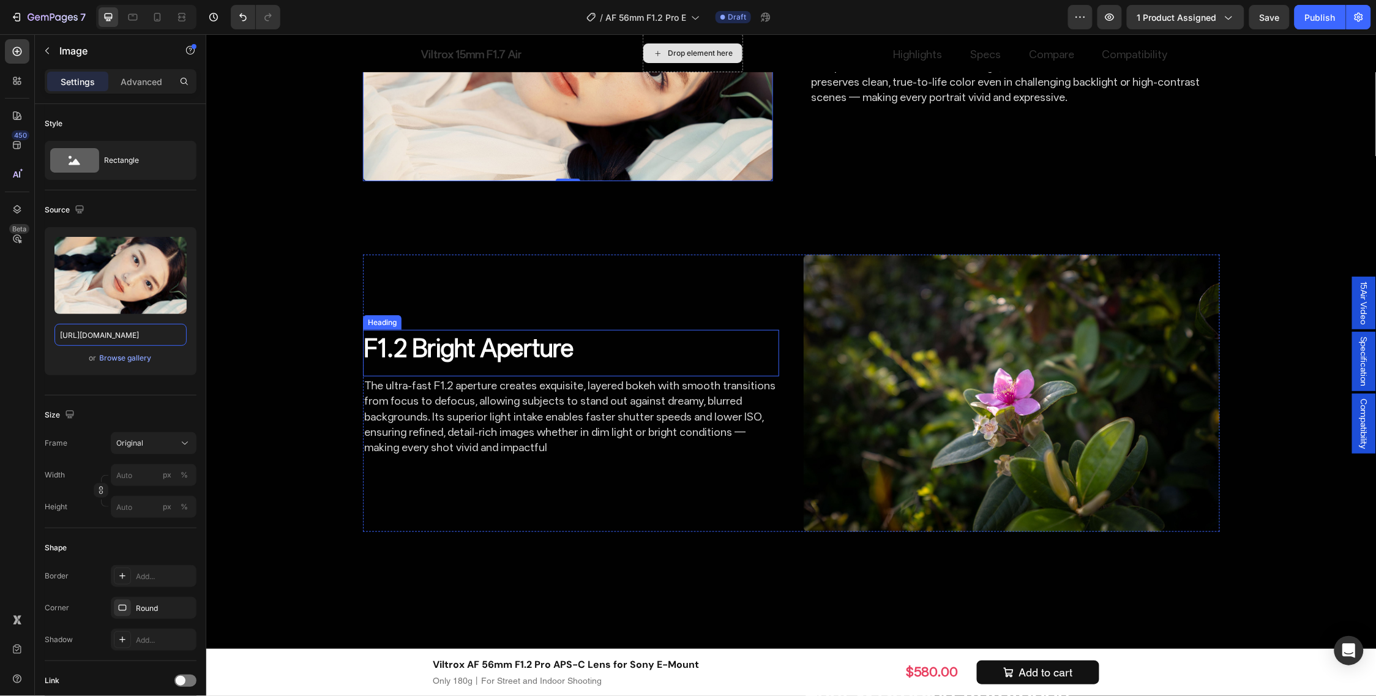
scroll to position [2018, 0]
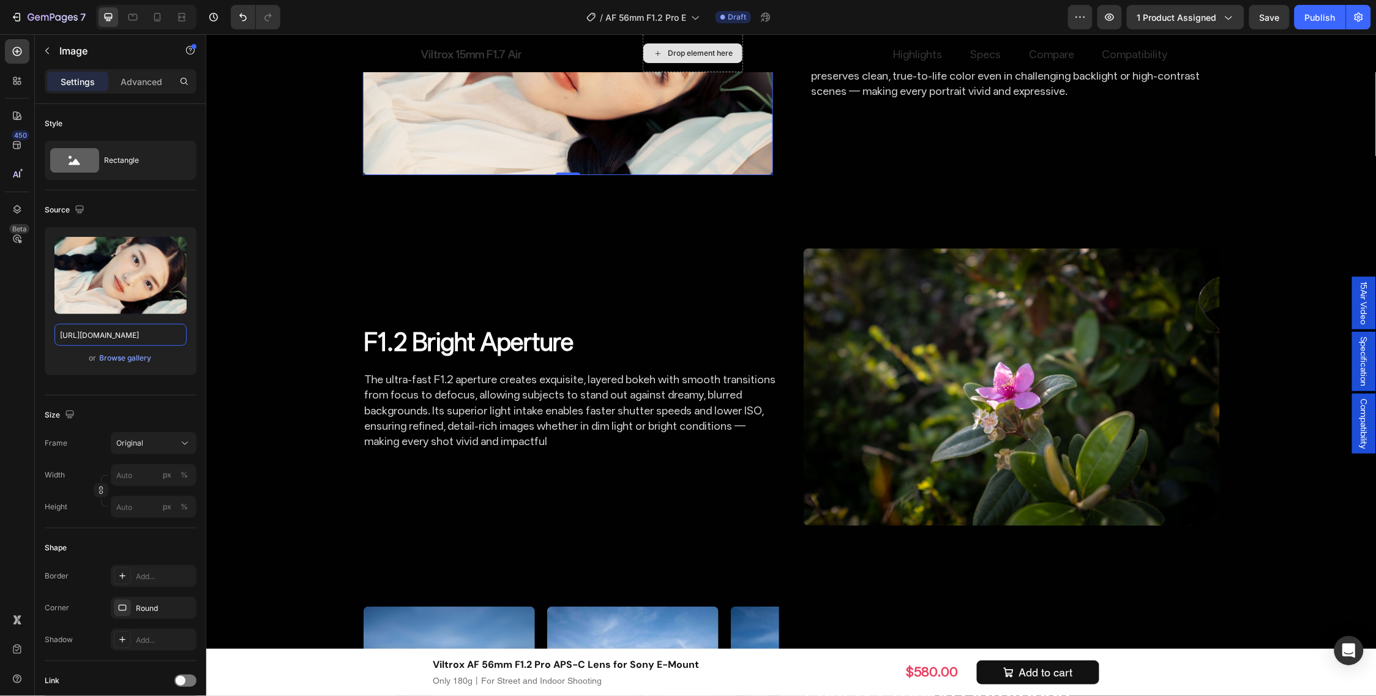
type input "[URL][DOMAIN_NAME]"
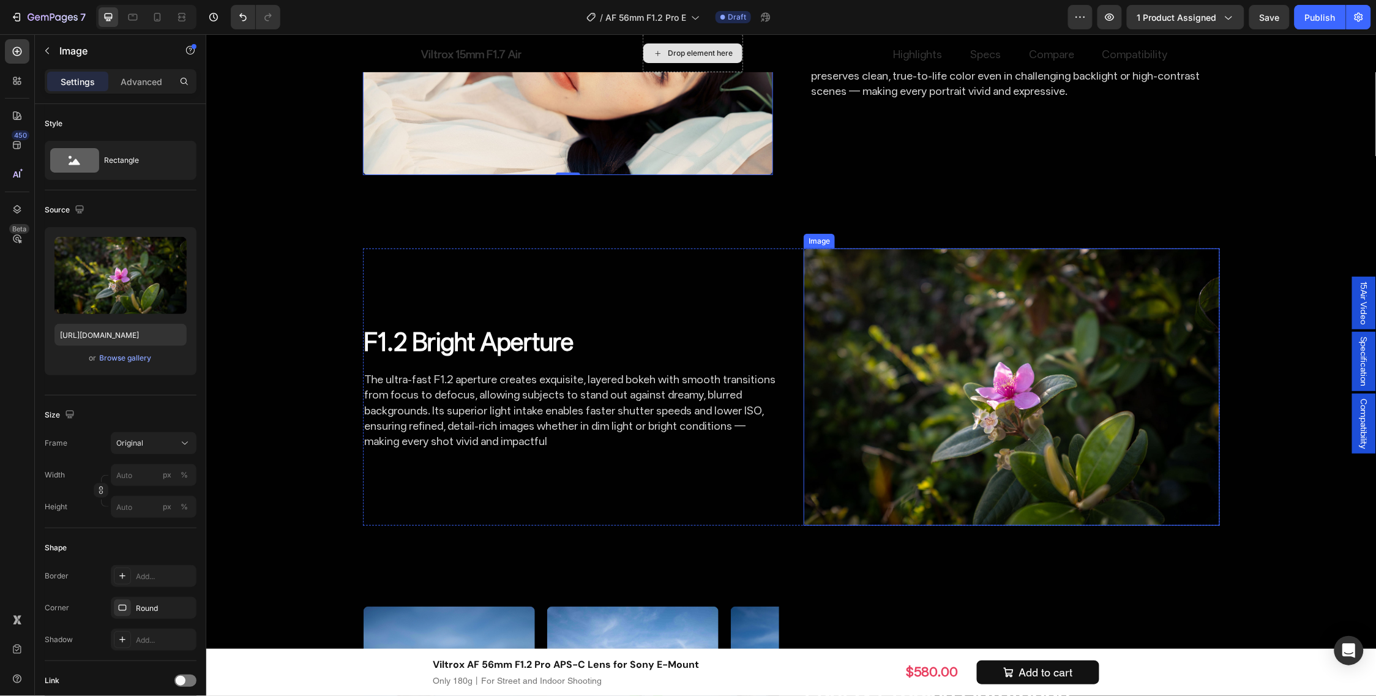
click at [962, 345] on img at bounding box center [1011, 386] width 416 height 277
drag, startPoint x: 184, startPoint y: 337, endPoint x: 178, endPoint y: 334, distance: 6.3
paste input "[URL][DOMAIN_NAME]"
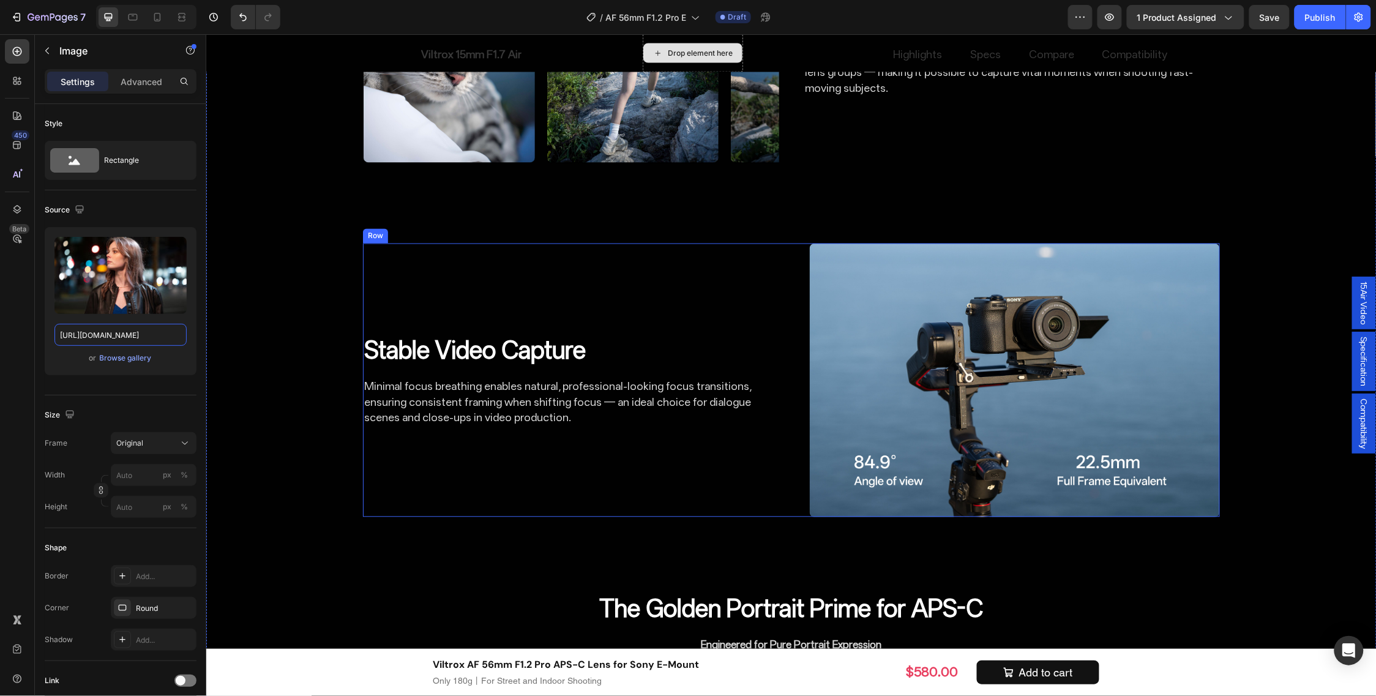
scroll to position [2783, 0]
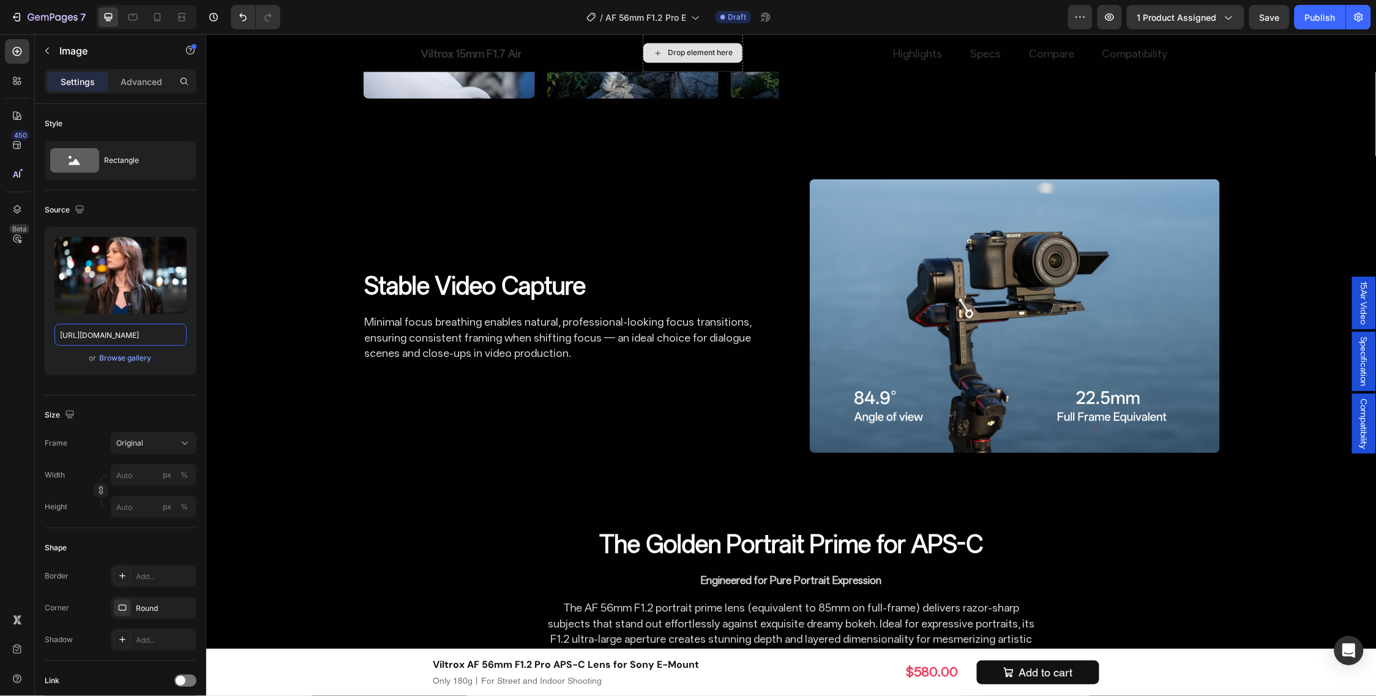
type input "[URL][DOMAIN_NAME]"
drag, startPoint x: 1084, startPoint y: 290, endPoint x: 927, endPoint y: 287, distance: 157.4
click at [1084, 289] on img at bounding box center [1014, 316] width 410 height 274
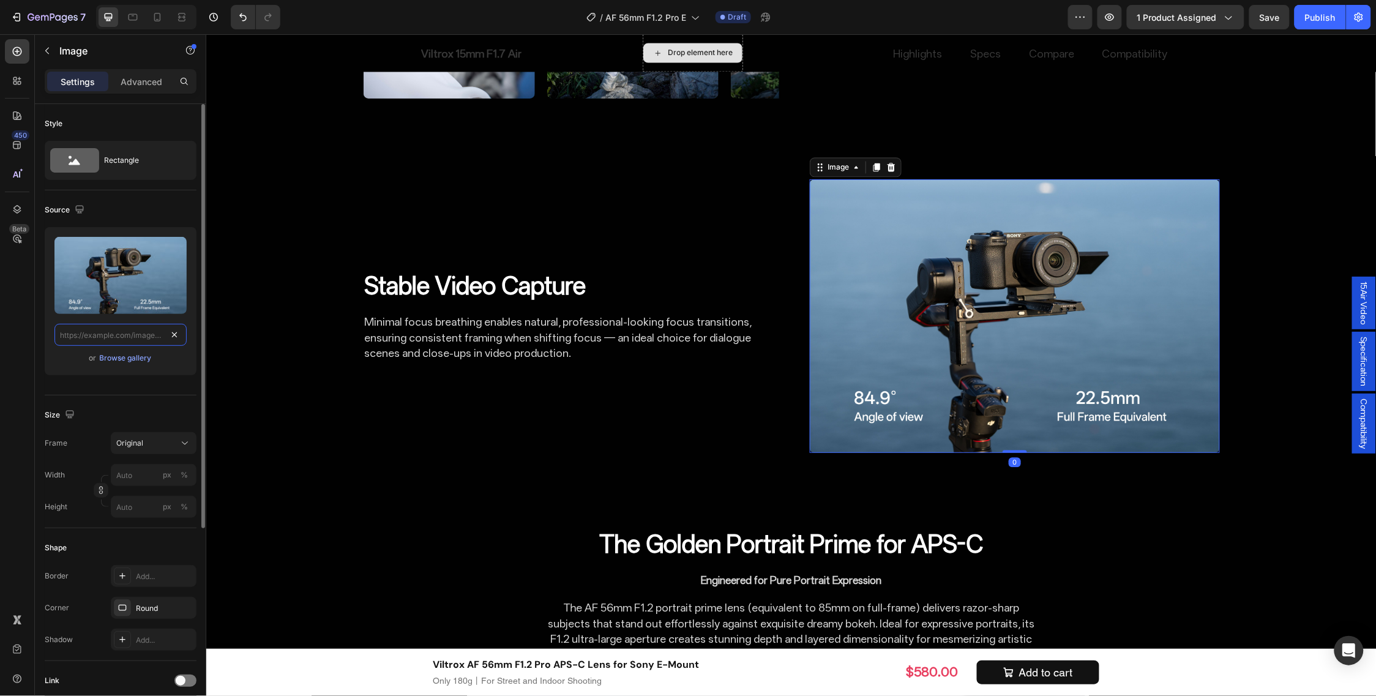
paste input "[URL][DOMAIN_NAME]"
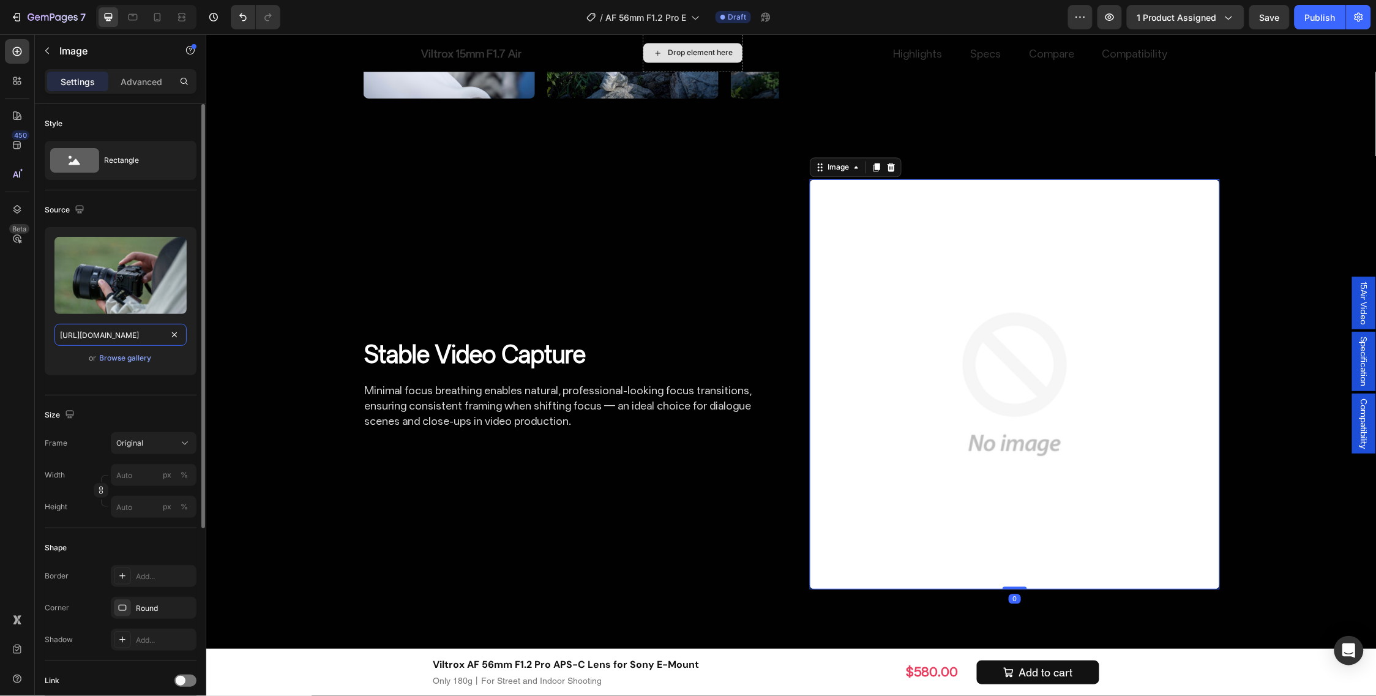
scroll to position [0, 248]
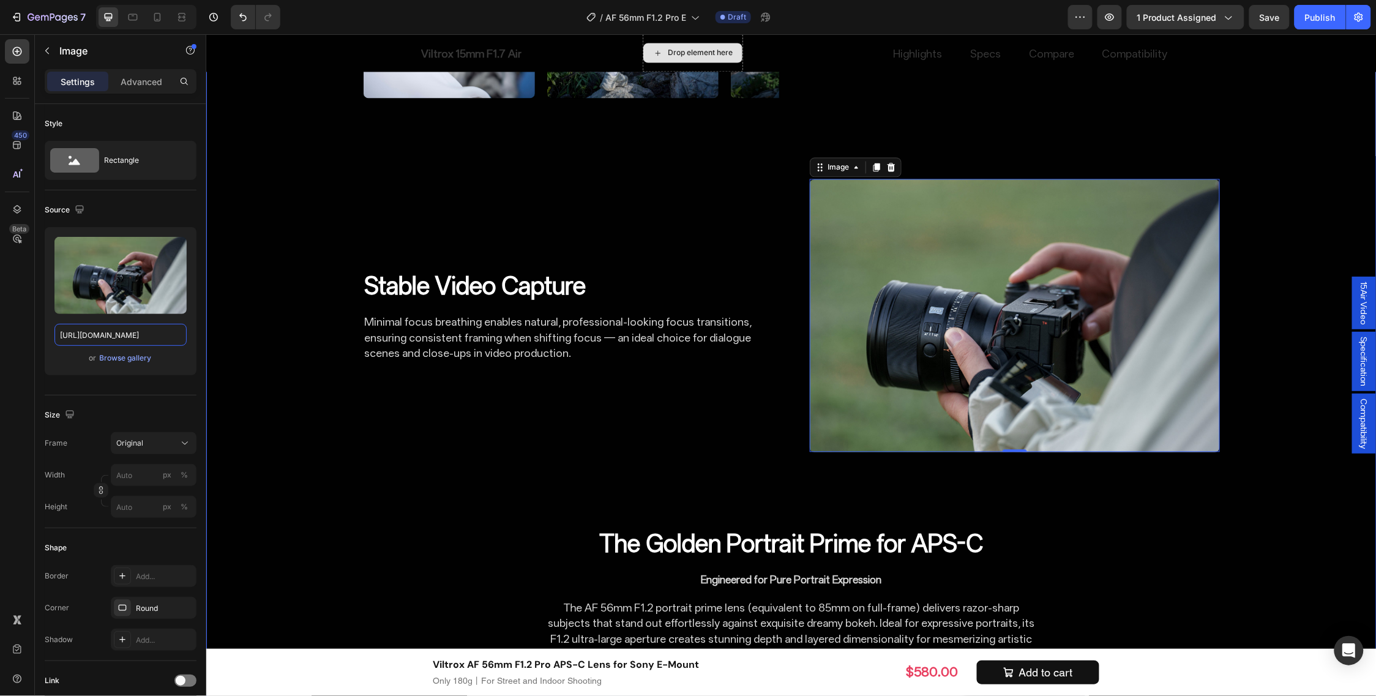
type input "[URL][DOMAIN_NAME]"
click at [934, 340] on img at bounding box center [1014, 316] width 410 height 274
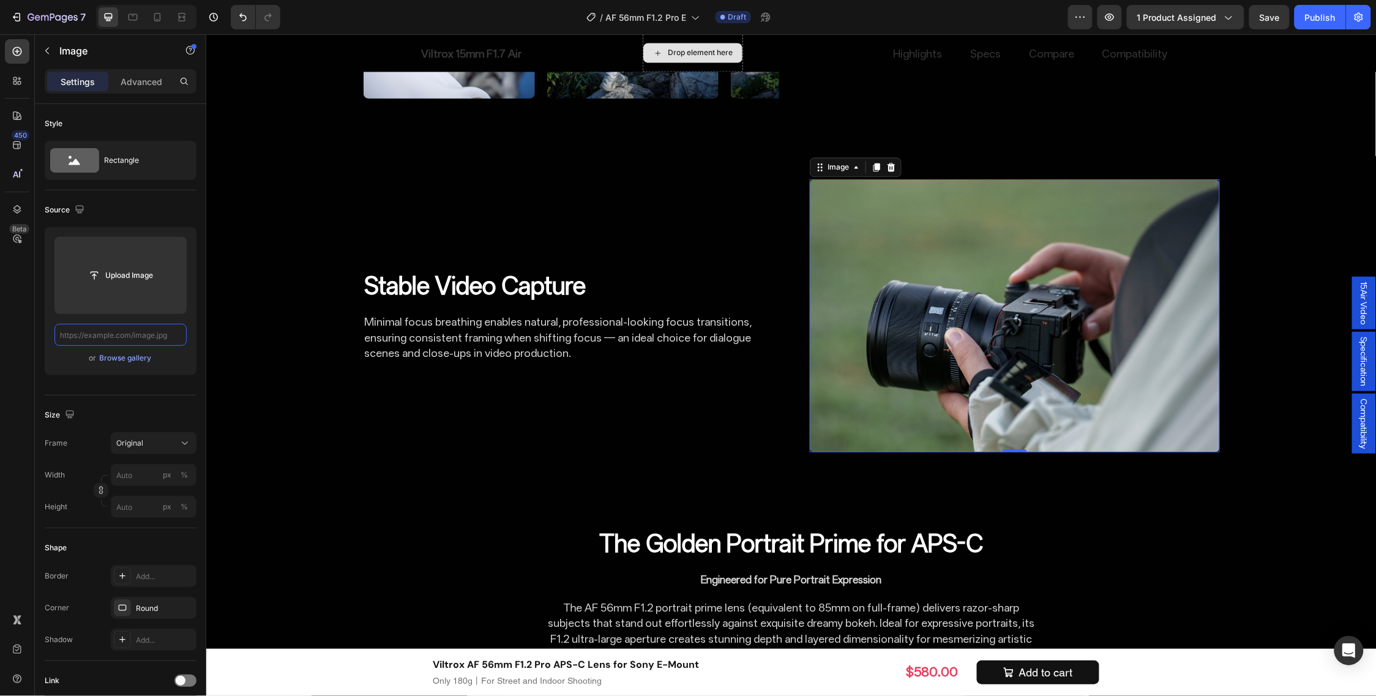
paste input "[URL][DOMAIN_NAME]"
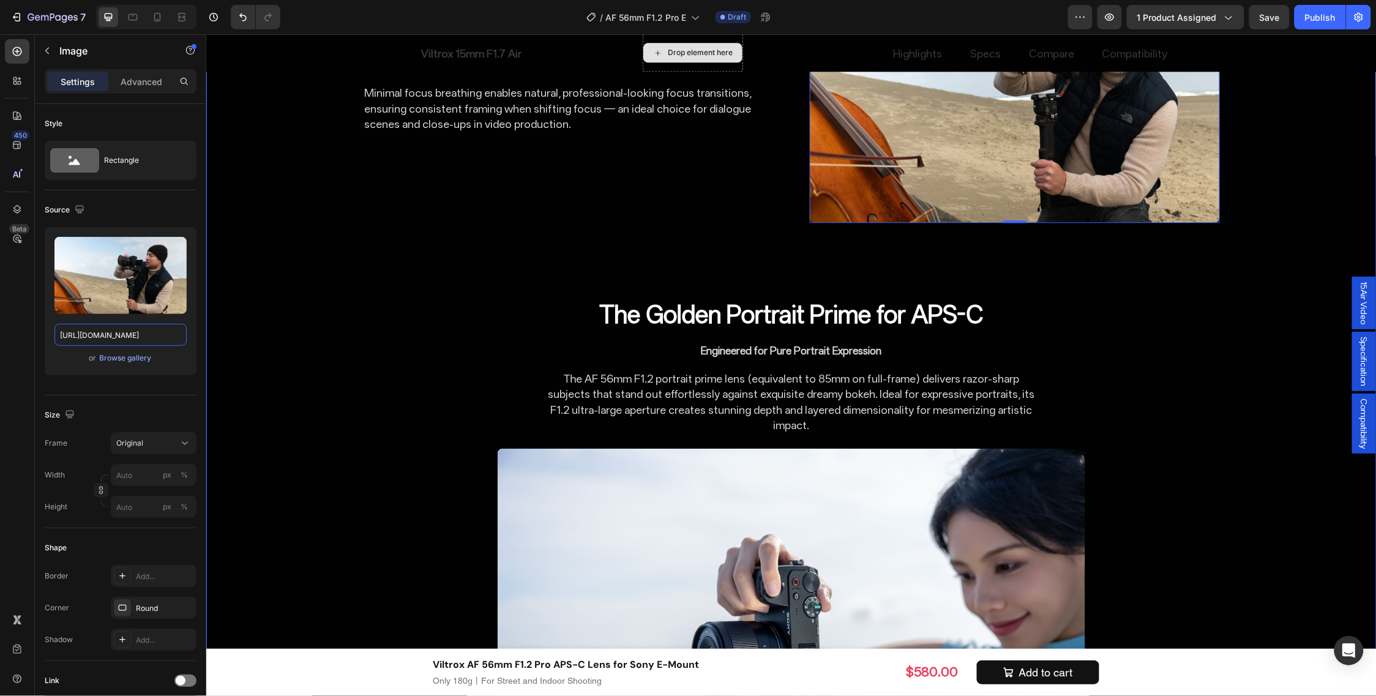
scroll to position [3166, 0]
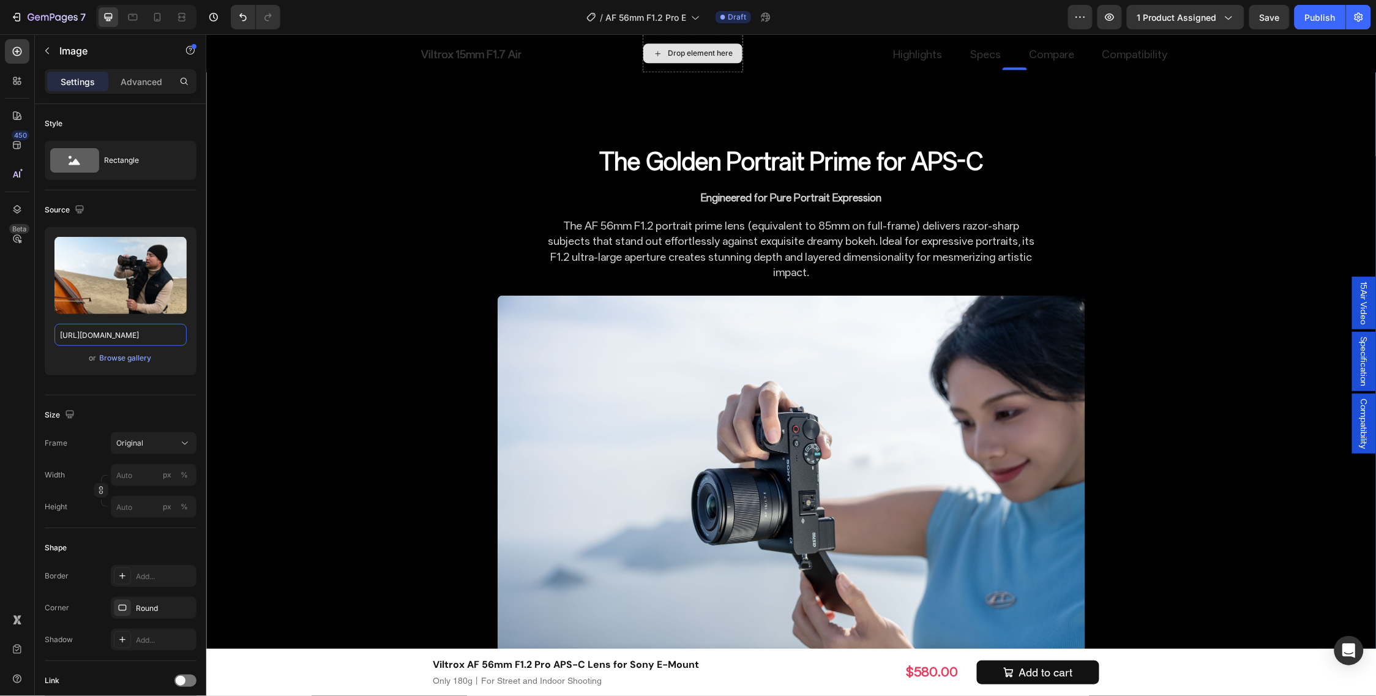
type input "[URL][DOMAIN_NAME]"
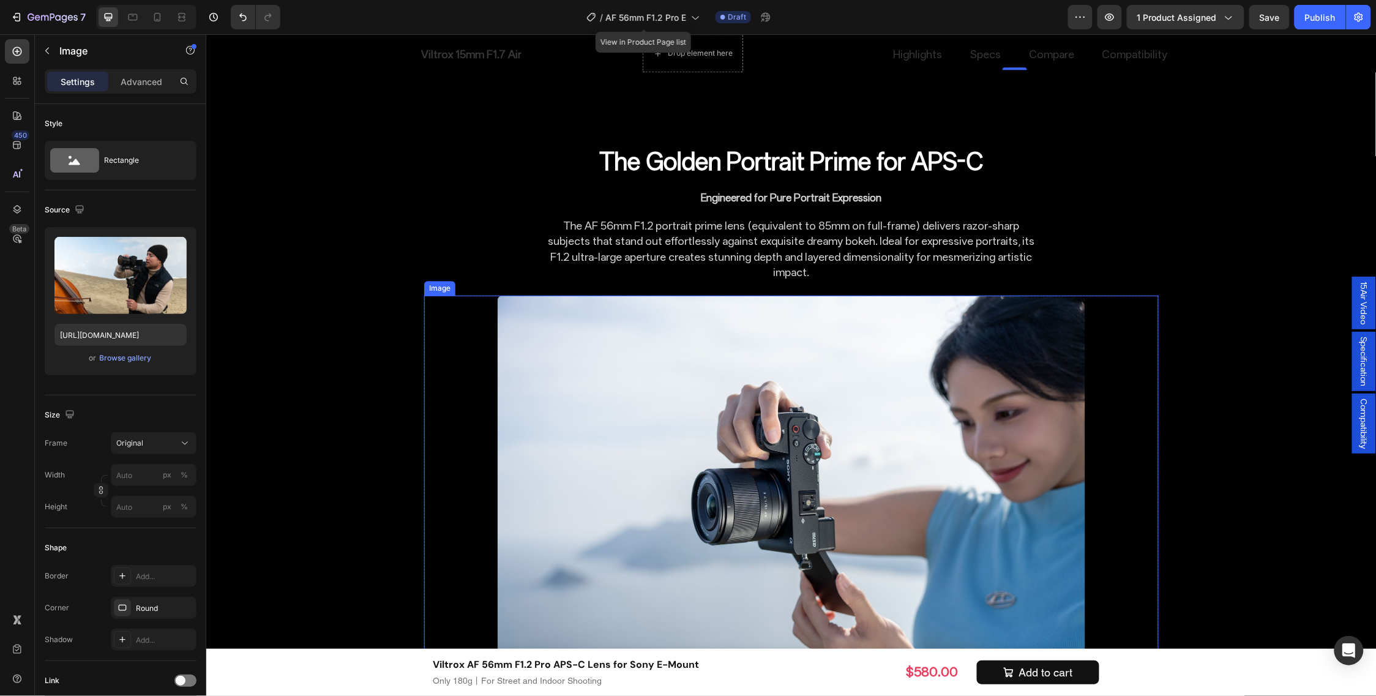
drag, startPoint x: 652, startPoint y: 355, endPoint x: 576, endPoint y: 362, distance: 76.2
click at [652, 355] on img at bounding box center [791, 491] width 588 height 392
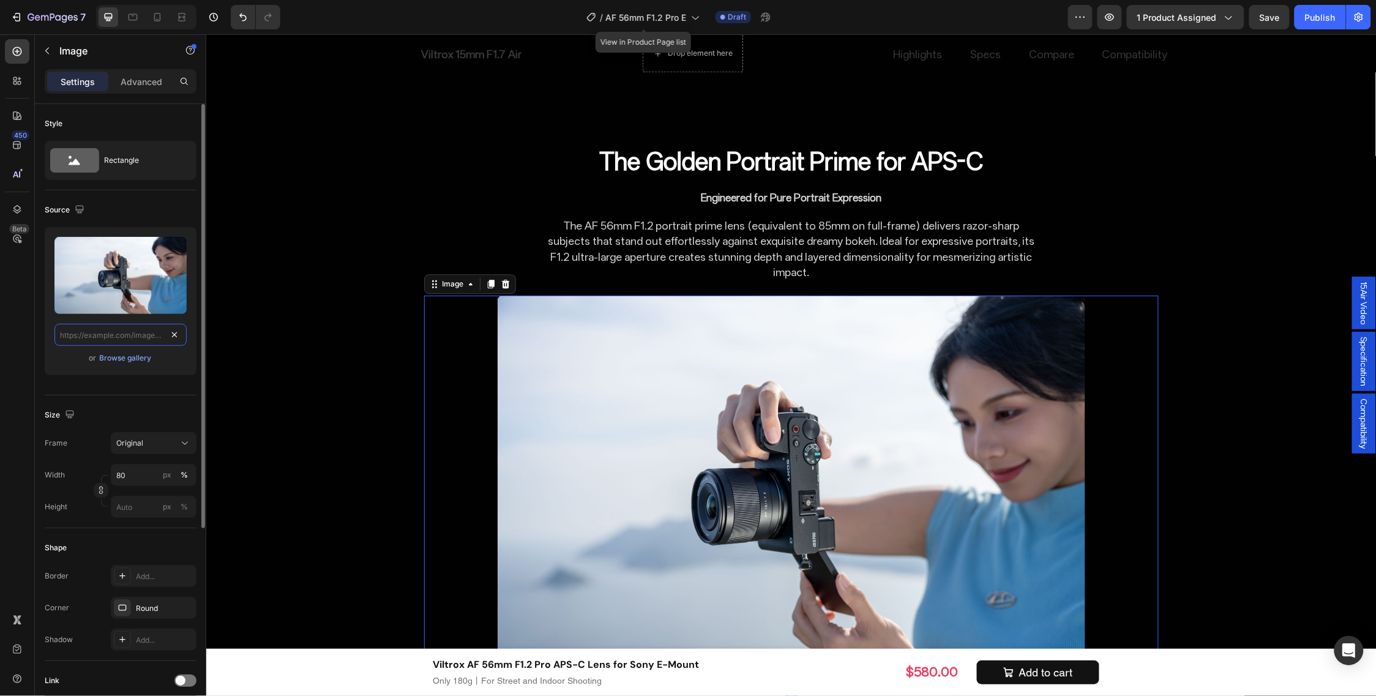
paste input "[URL][DOMAIN_NAME]"
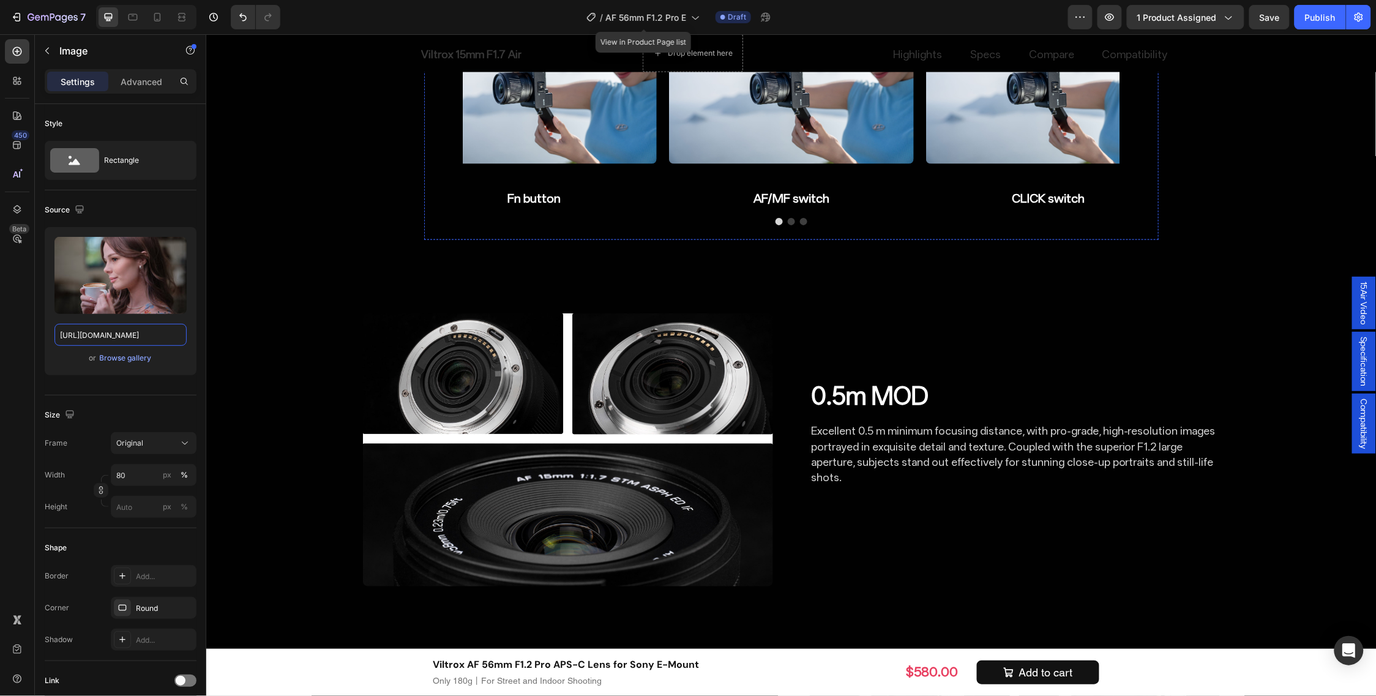
scroll to position [4390, 0]
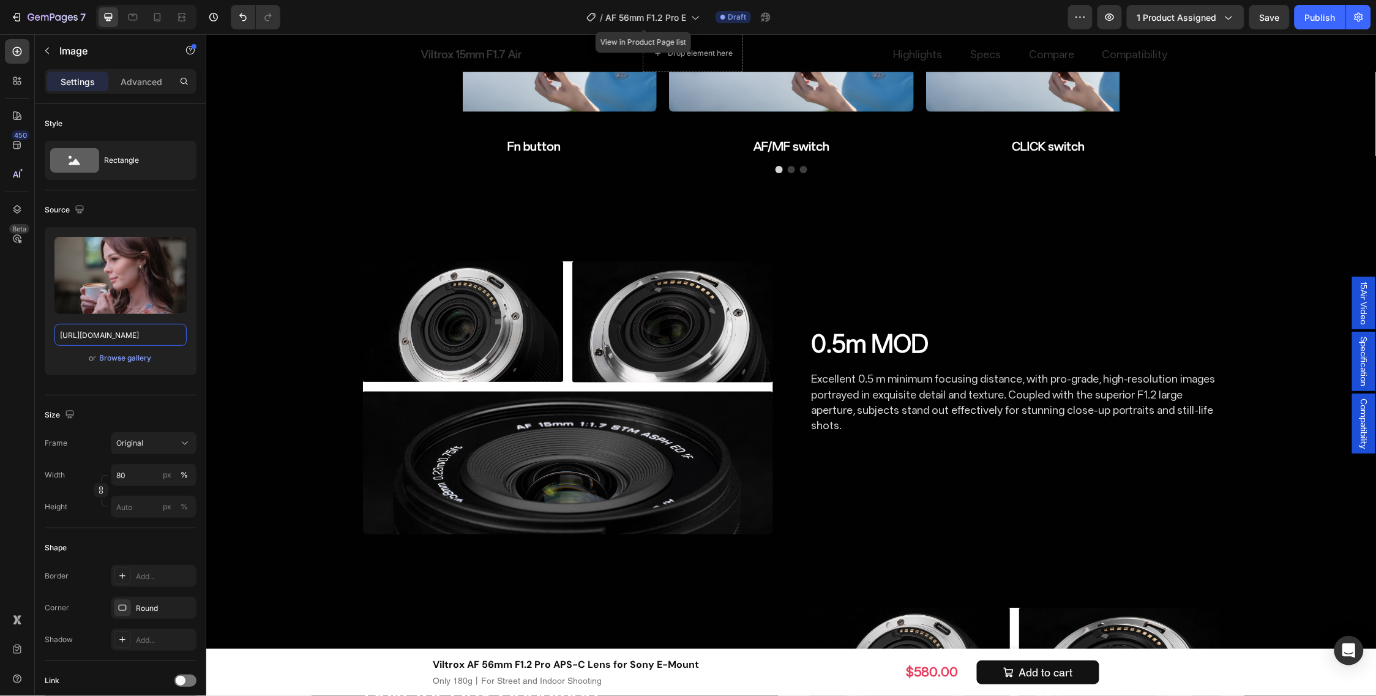
type input "[URL][DOMAIN_NAME]"
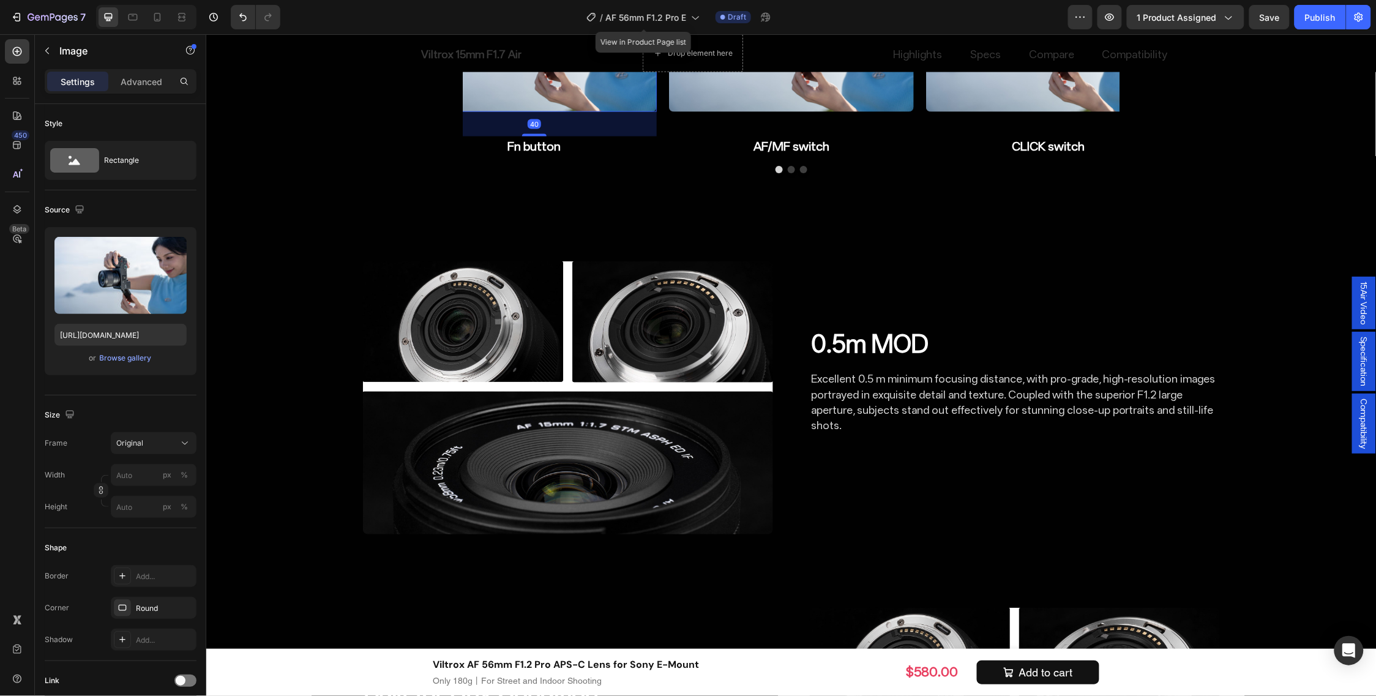
click at [560, 111] on img at bounding box center [533, 29] width 245 height 163
drag, startPoint x: 178, startPoint y: 328, endPoint x: 173, endPoint y: 332, distance: 6.5
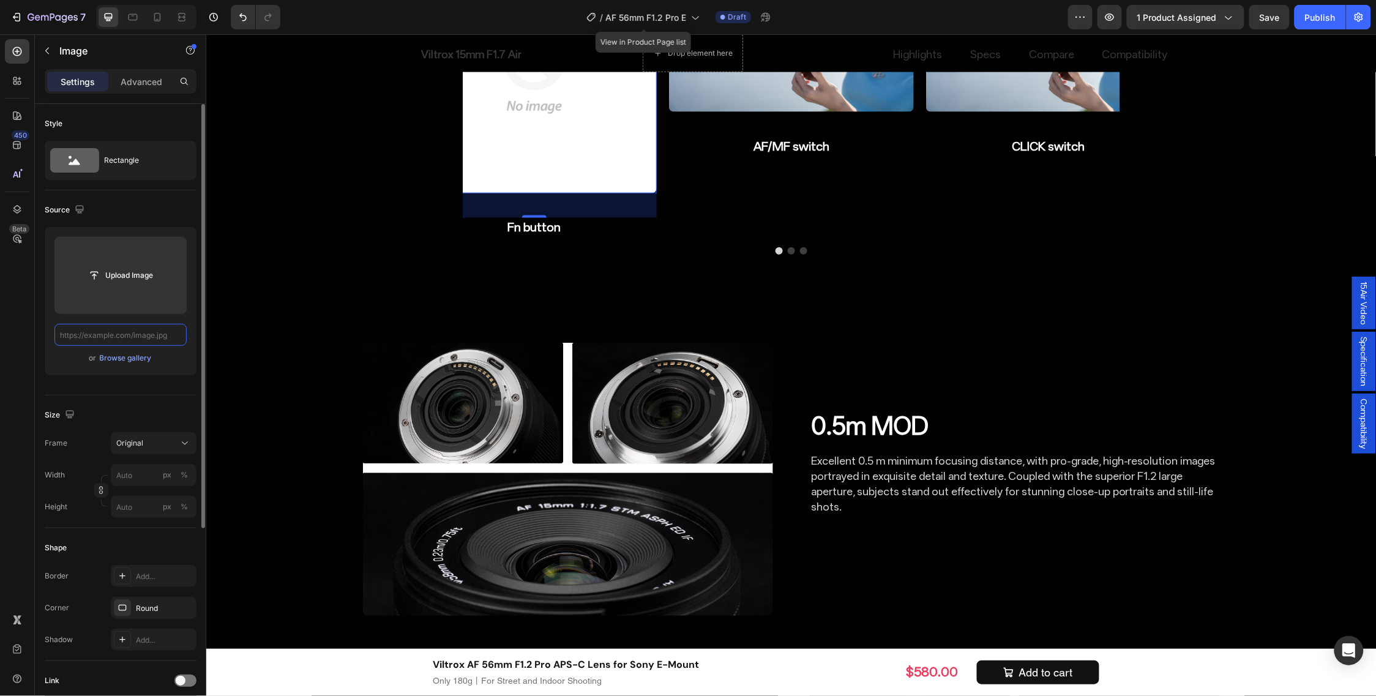
paste input "[URL][DOMAIN_NAME]"
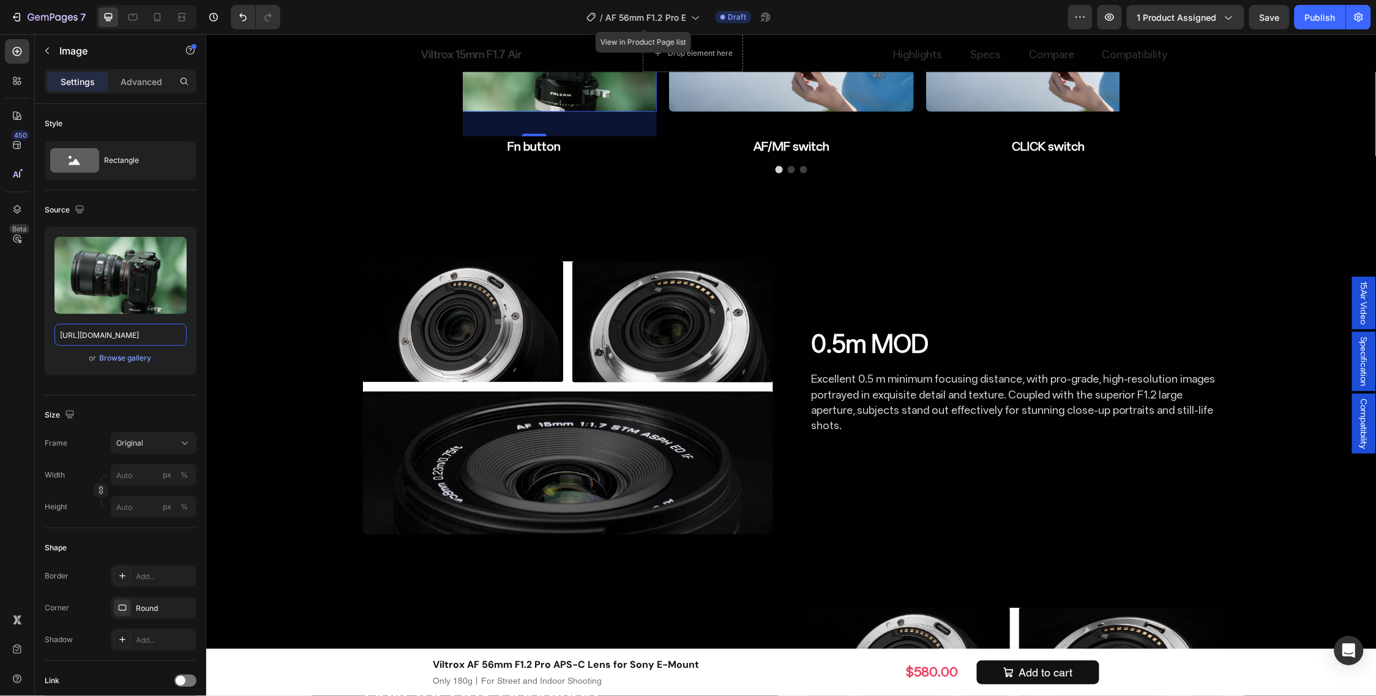
type input "[URL][DOMAIN_NAME]"
drag, startPoint x: 708, startPoint y: 312, endPoint x: 671, endPoint y: 310, distance: 36.7
click at [708, 111] on img at bounding box center [790, 29] width 245 height 163
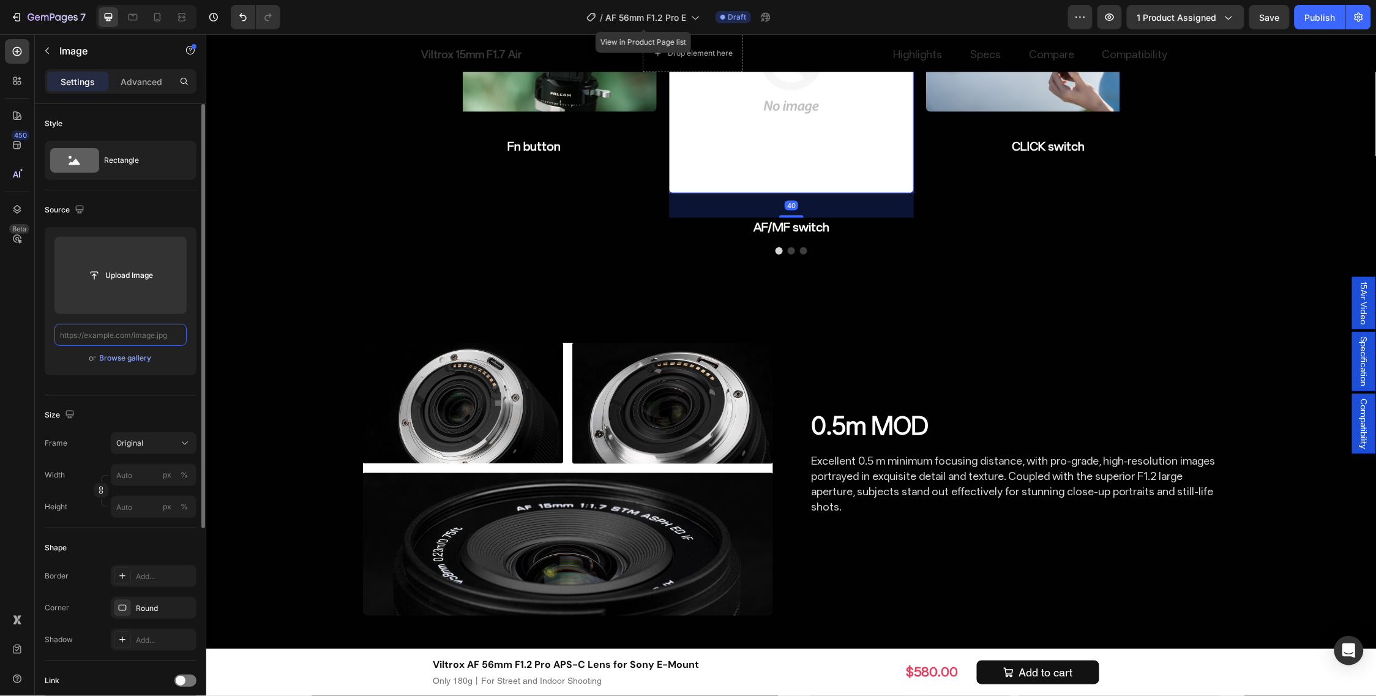
paste input "[URL][DOMAIN_NAME]"
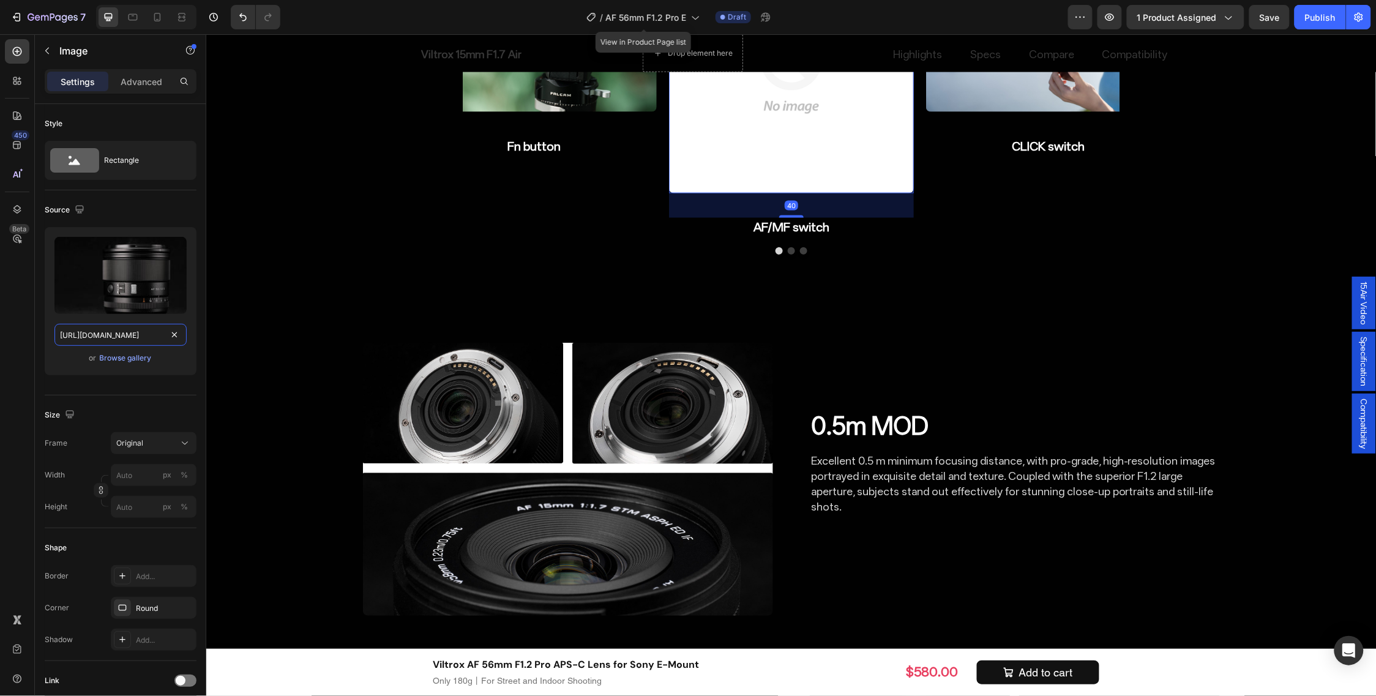
scroll to position [0, 252]
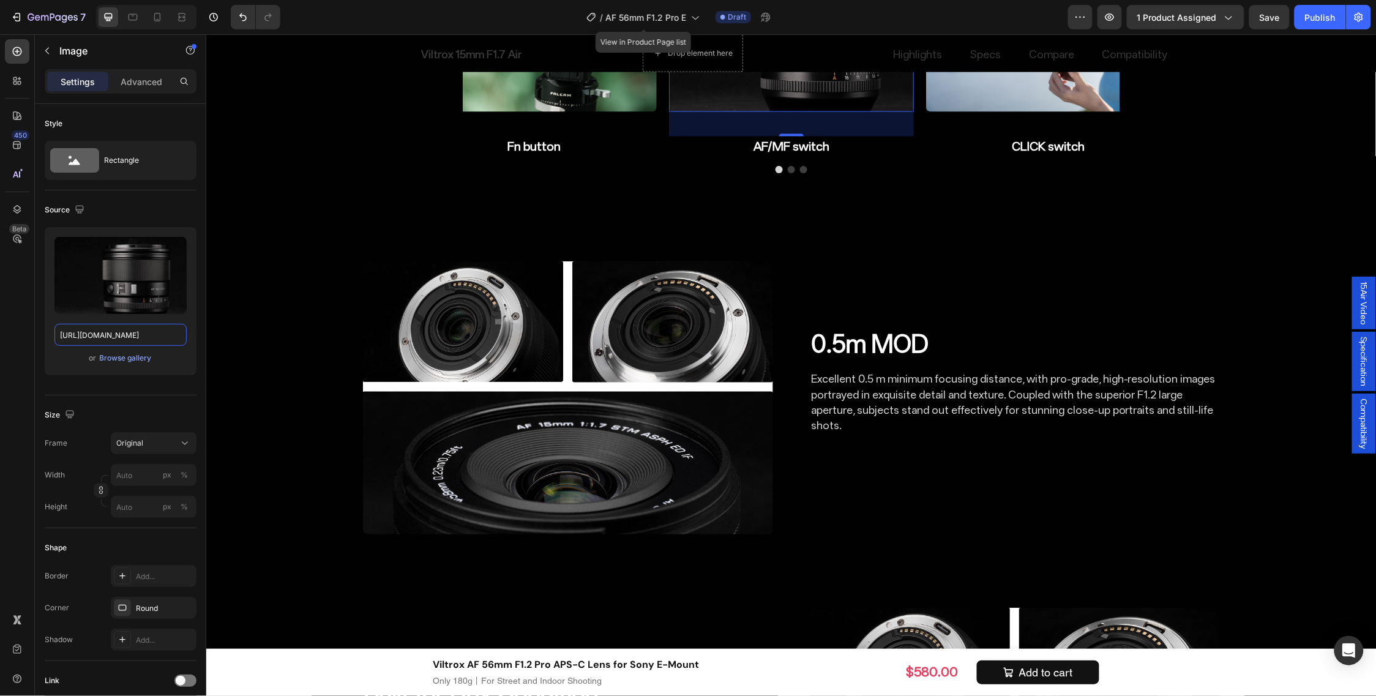
type input "[URL][DOMAIN_NAME]"
click at [1001, 111] on img at bounding box center [1048, 29] width 245 height 163
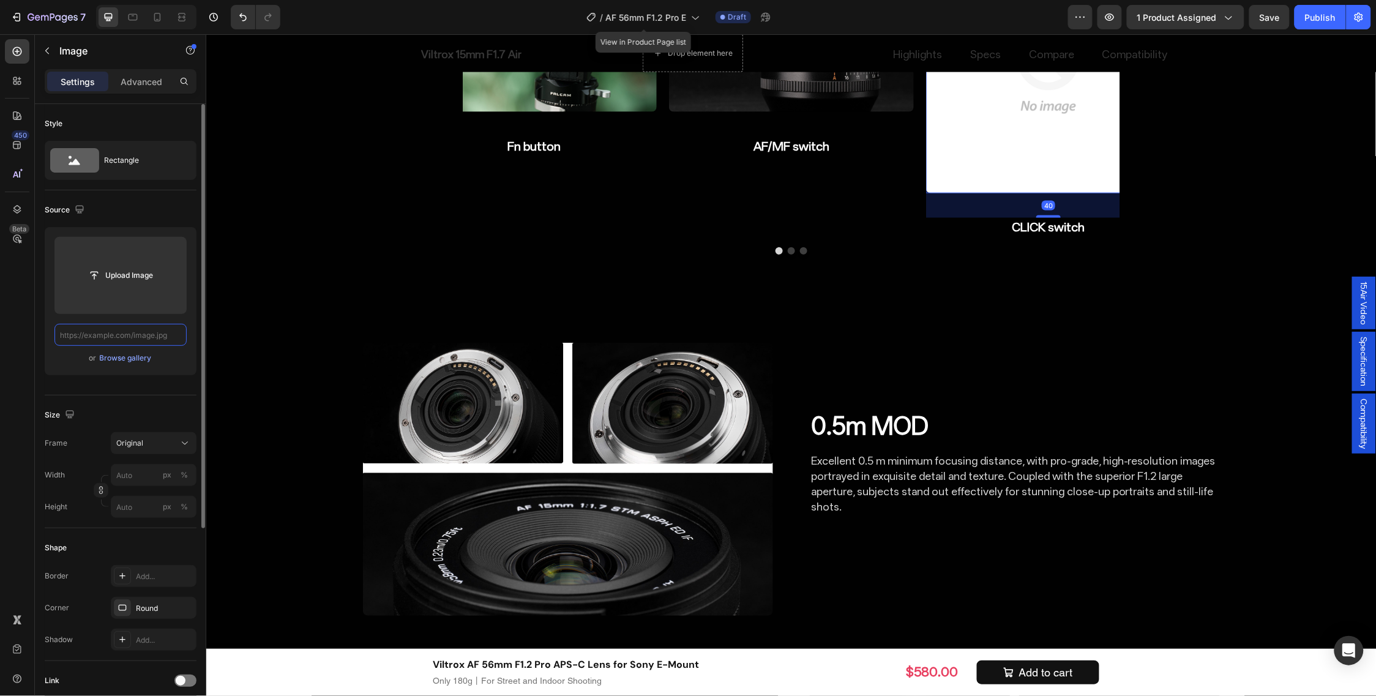
paste input "[URL][DOMAIN_NAME]"
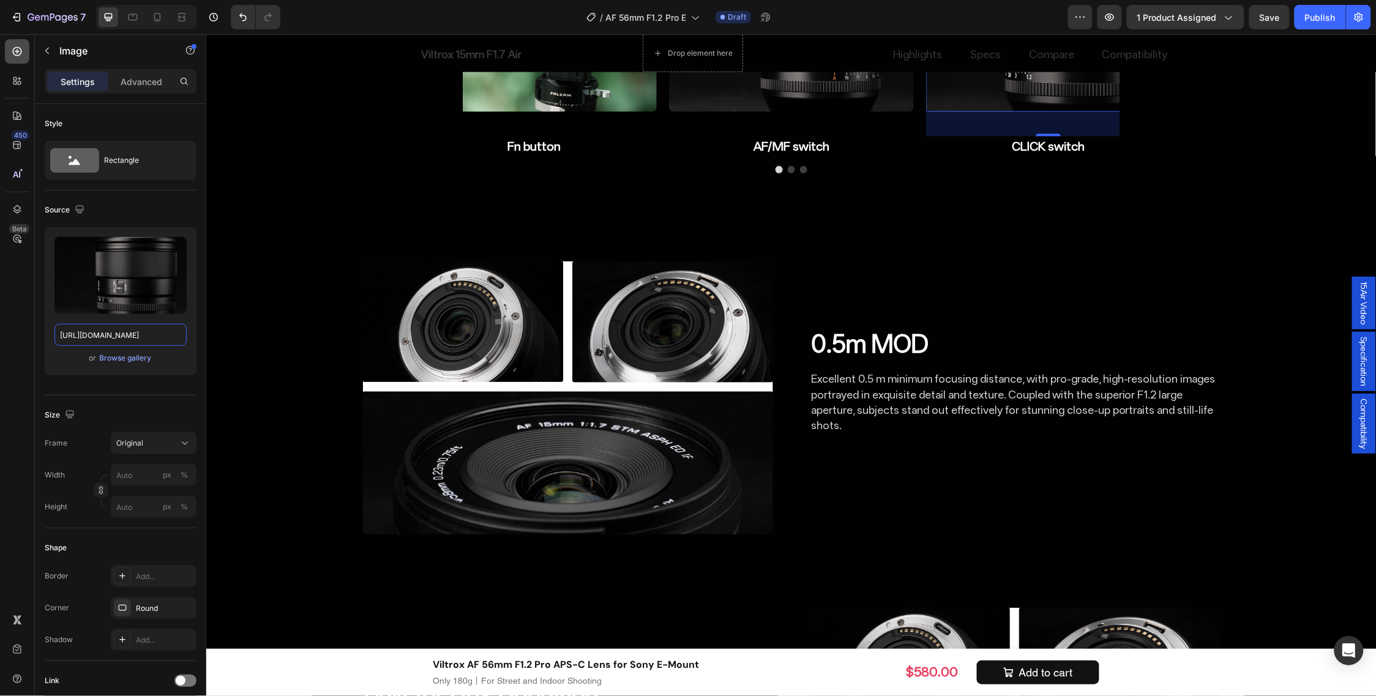
type input "[URL][DOMAIN_NAME]"
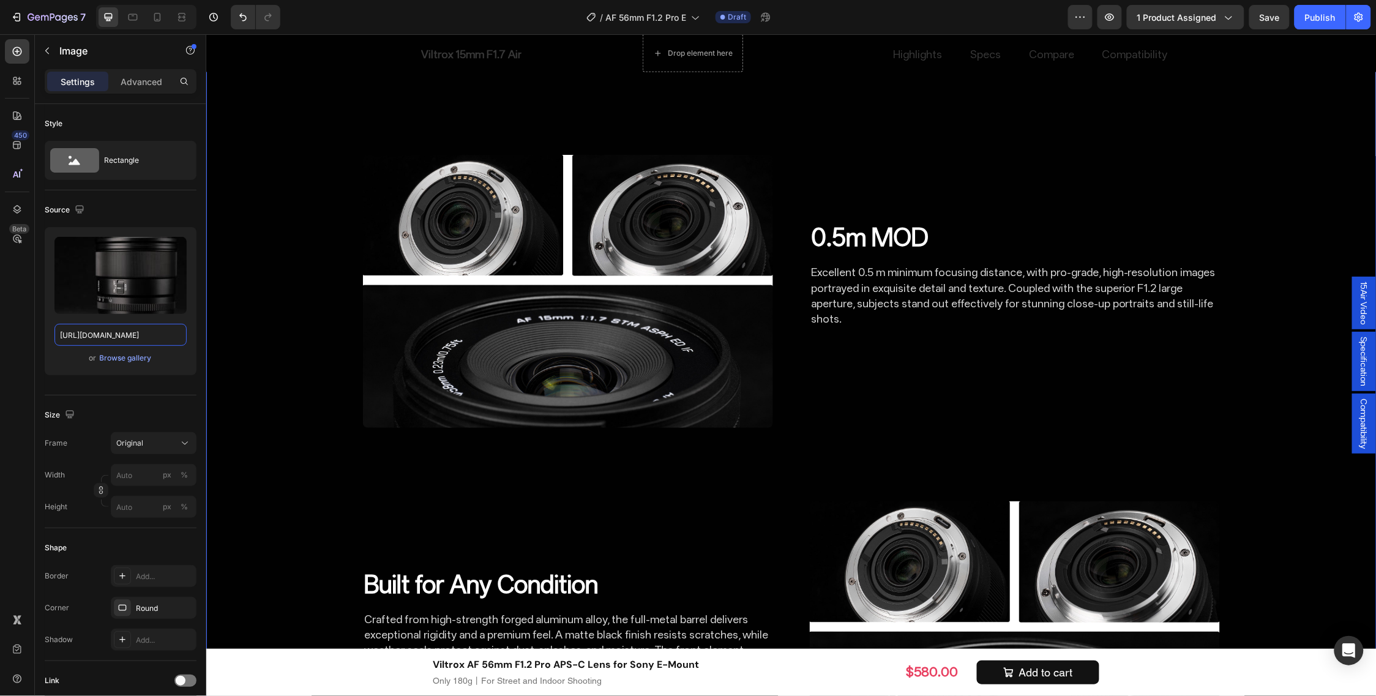
scroll to position [4543, 0]
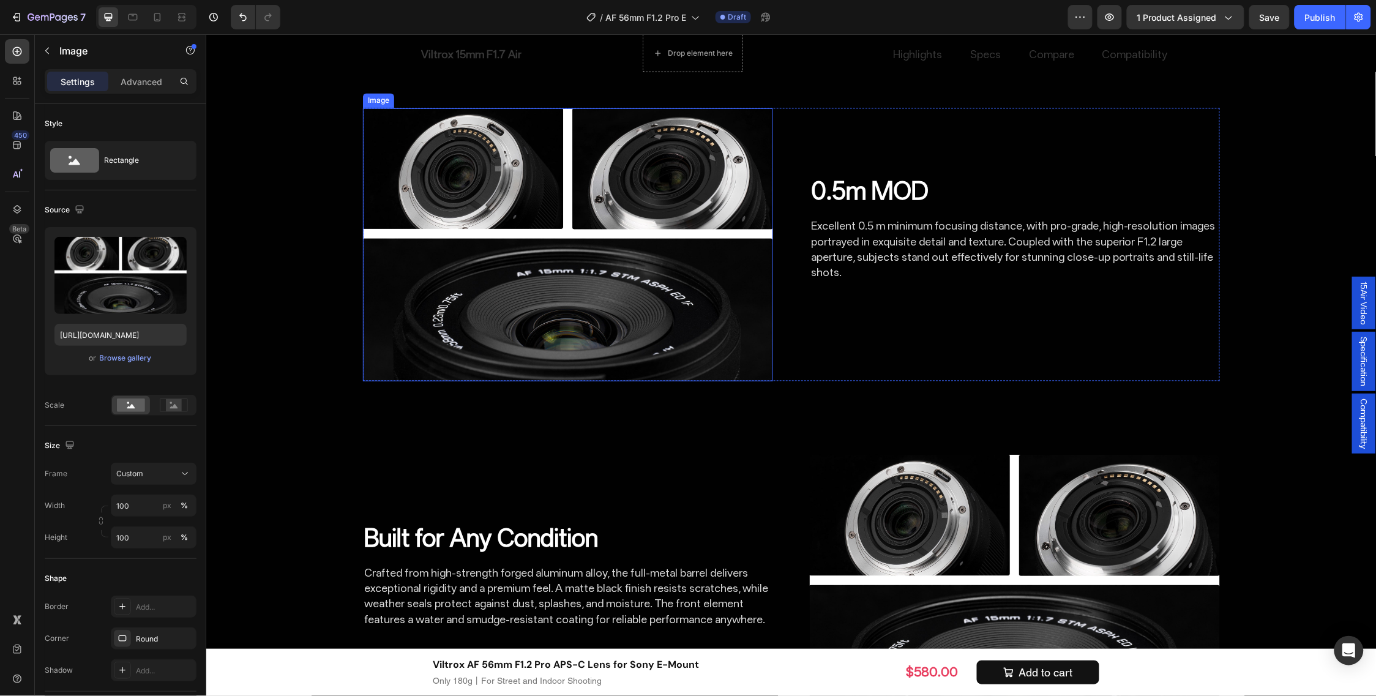
click at [609, 381] on img at bounding box center [567, 245] width 410 height 274
drag, startPoint x: 173, startPoint y: 337, endPoint x: 181, endPoint y: 346, distance: 12.2
paste input "[URL][DOMAIN_NAME]"
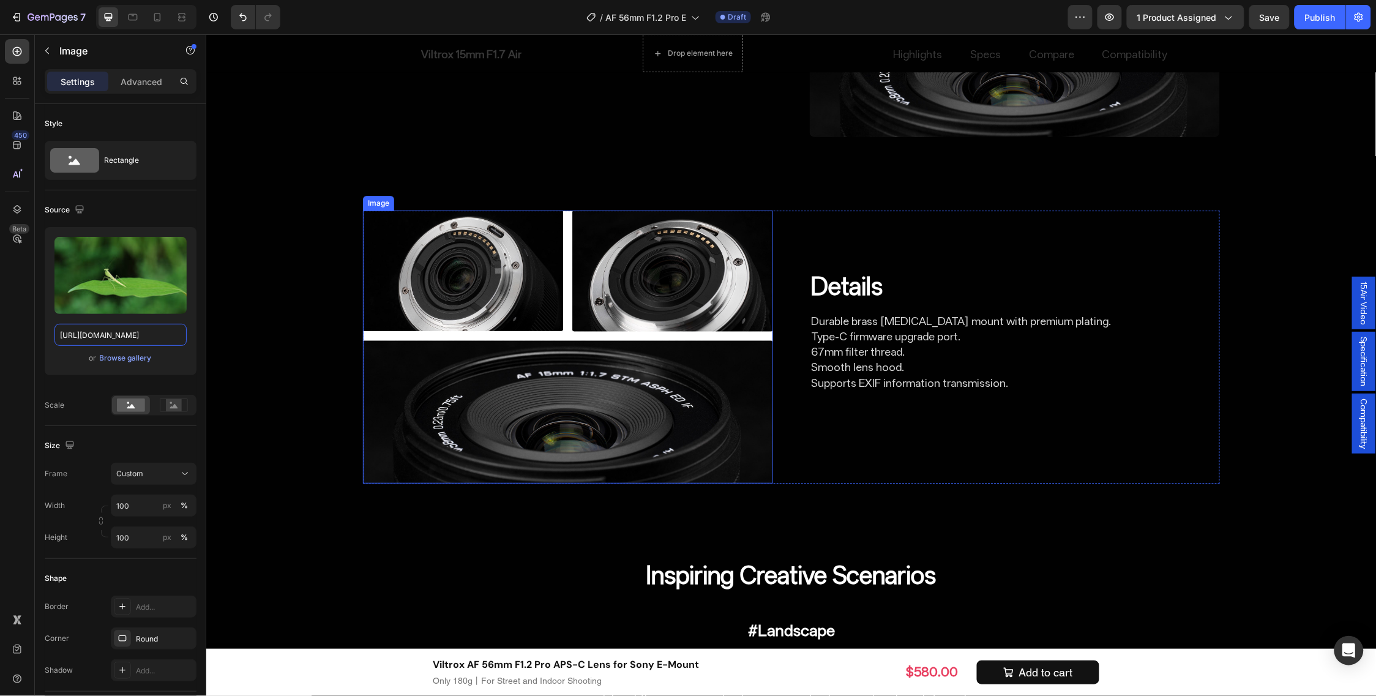
scroll to position [5003, 0]
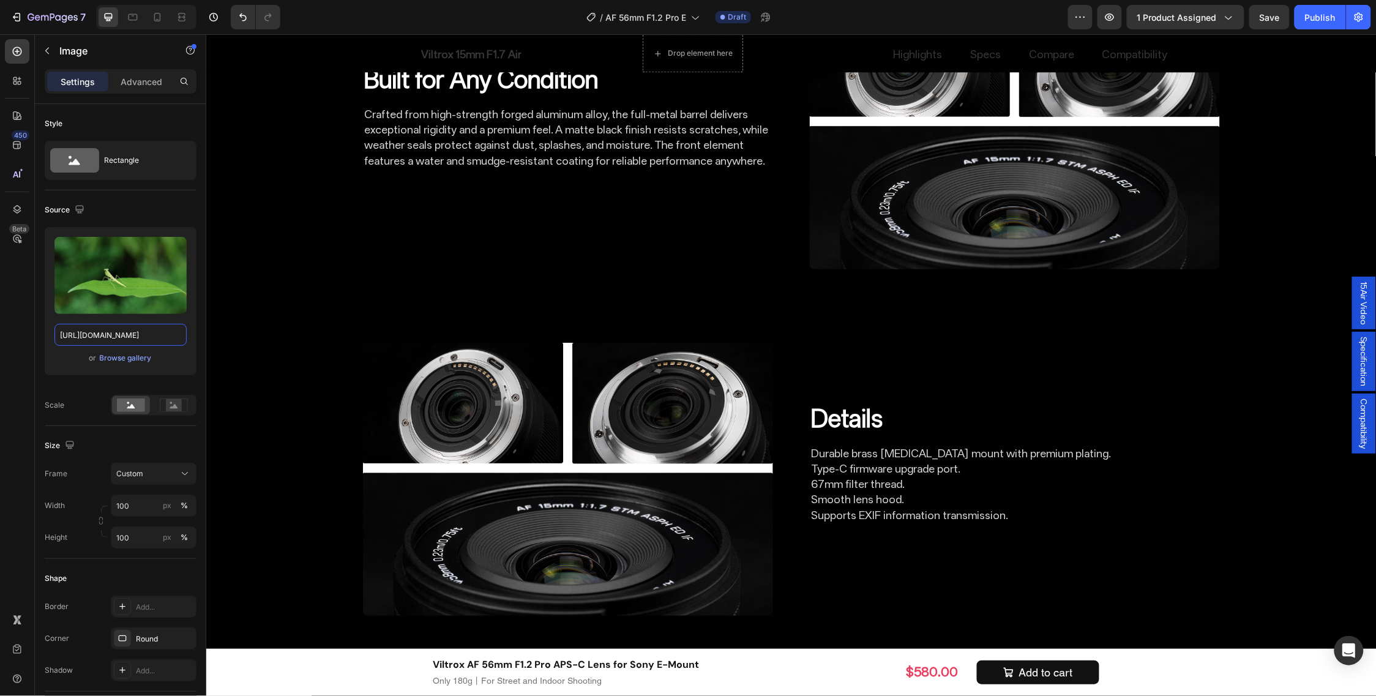
type input "[URL][DOMAIN_NAME]"
click at [943, 269] on img at bounding box center [1014, 132] width 410 height 274
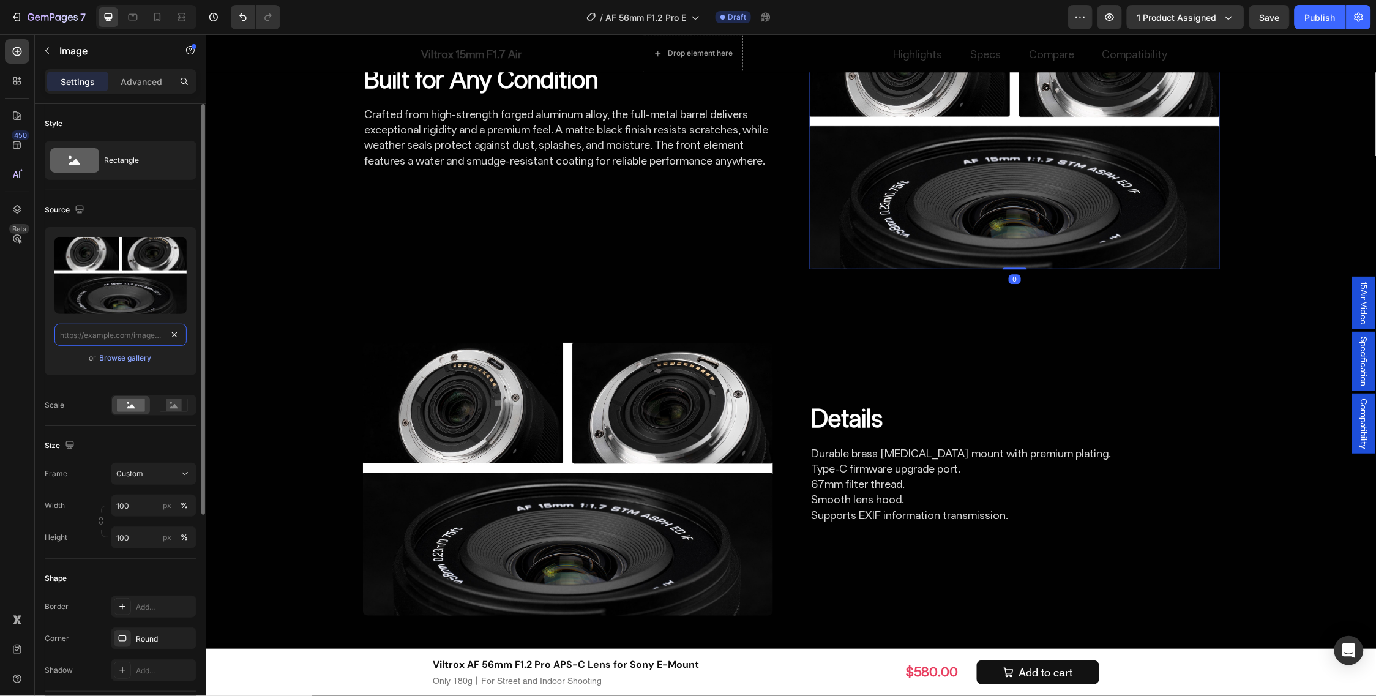
paste input "[URL][DOMAIN_NAME]"
type input "[URL][DOMAIN_NAME]"
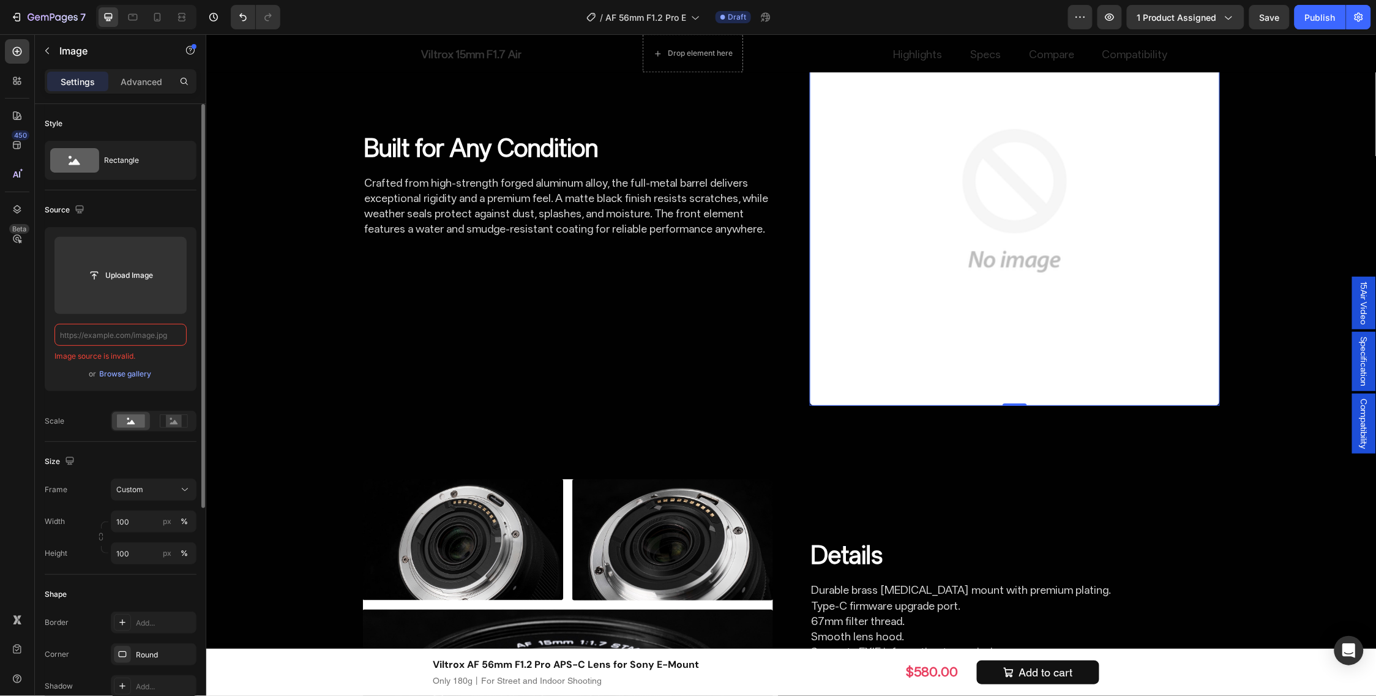
paste input "[URL][DOMAIN_NAME]"
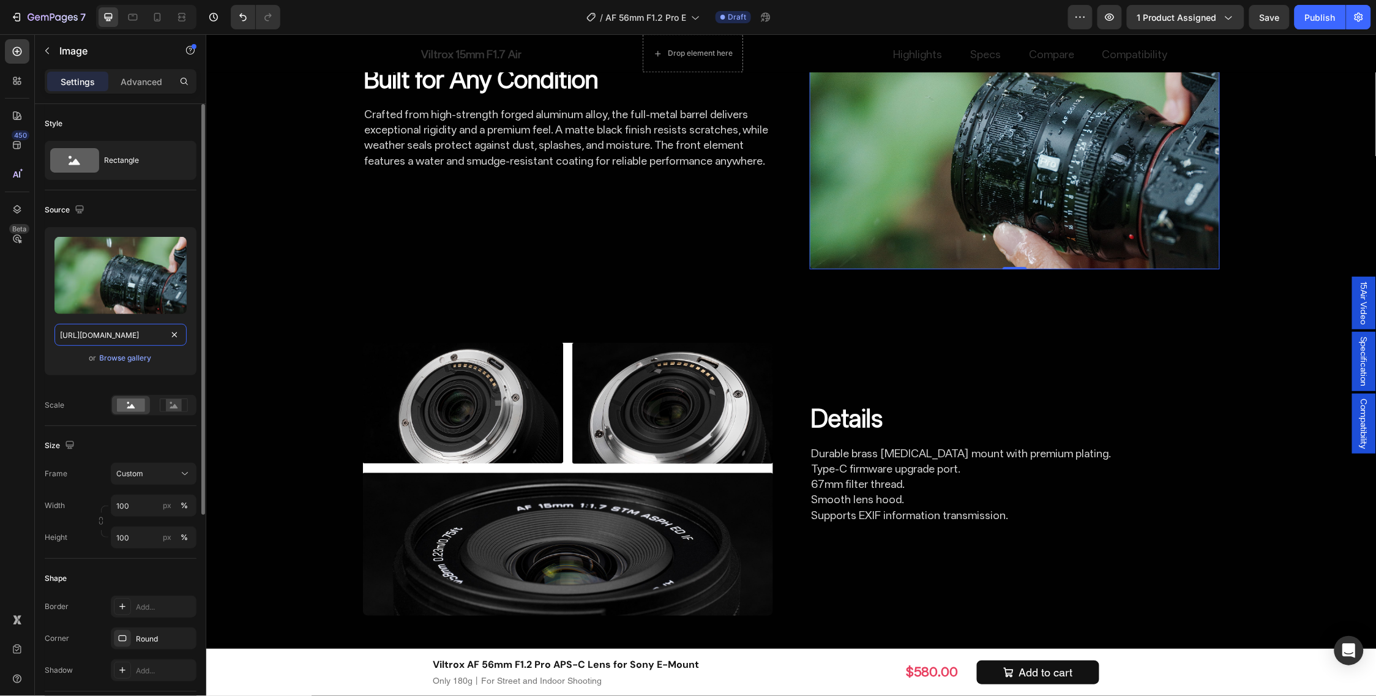
scroll to position [0, 253]
type input "[URL][DOMAIN_NAME]"
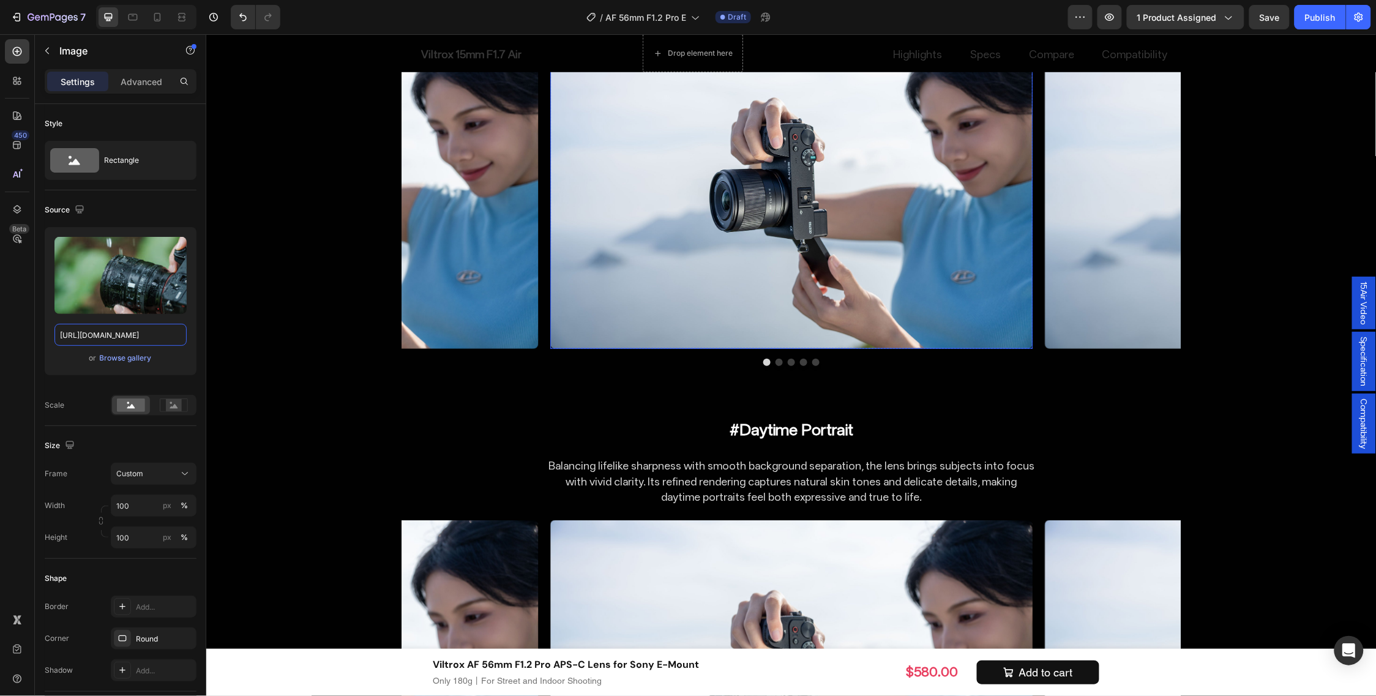
scroll to position [5921, 0]
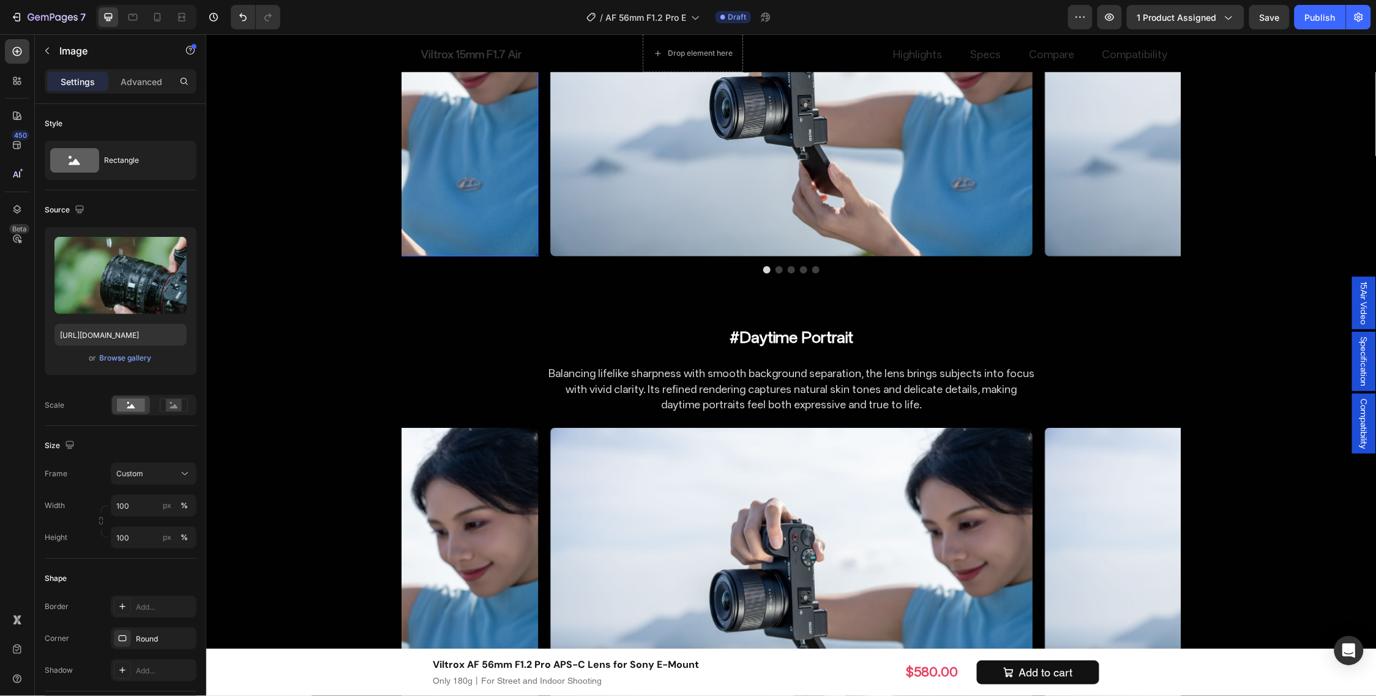
click at [469, 256] on img at bounding box center [297, 94] width 482 height 321
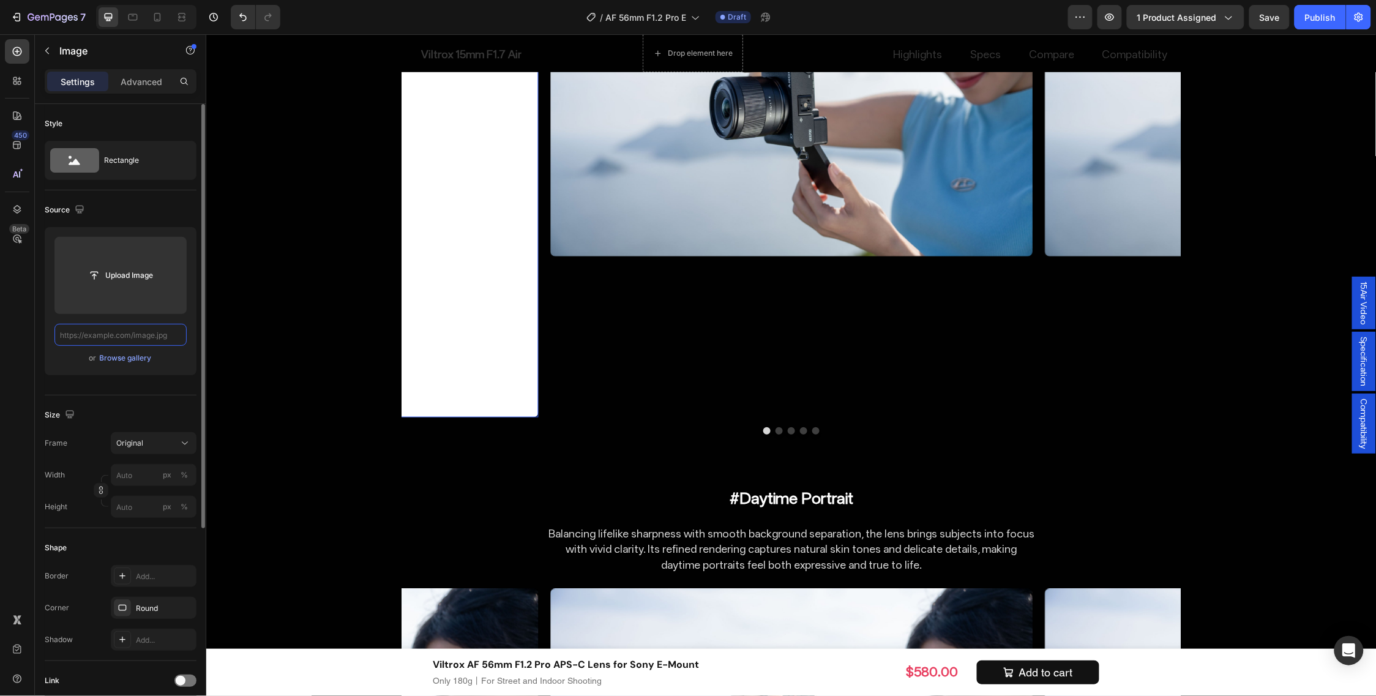
scroll to position [0, 0]
paste input "[URL][DOMAIN_NAME]"
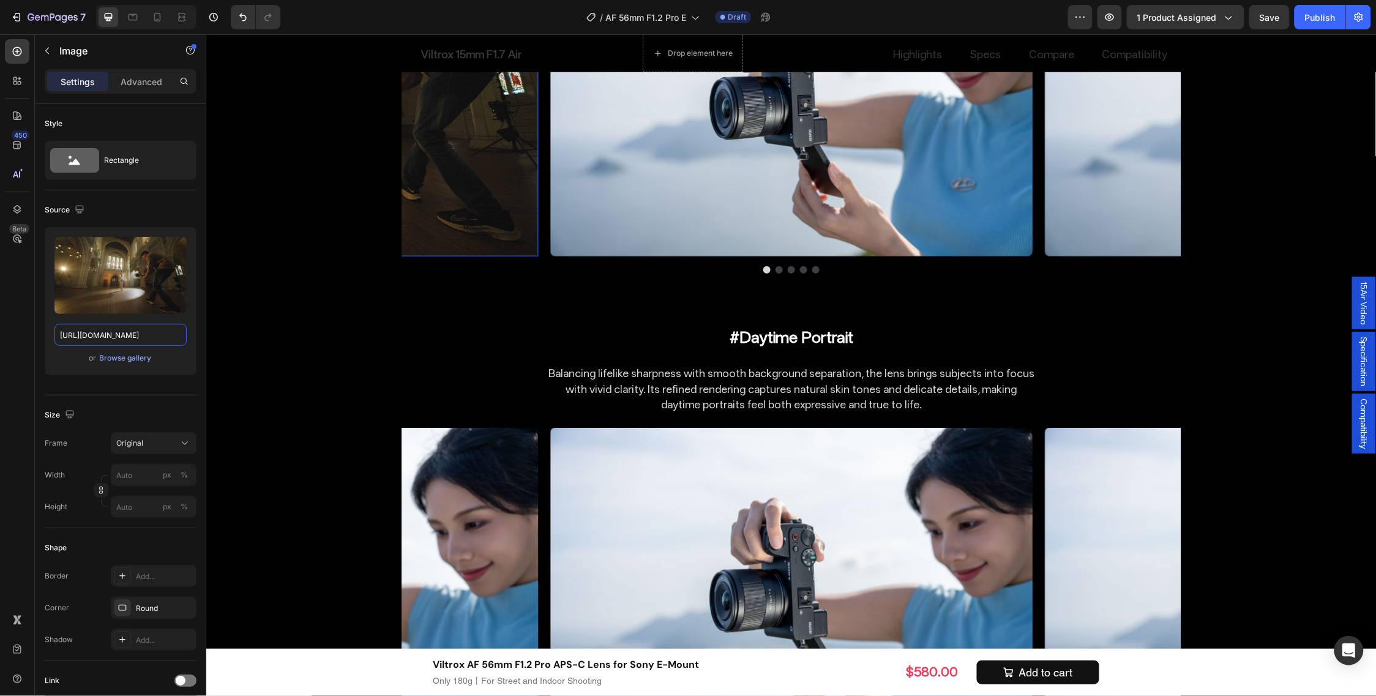
type input "[URL][DOMAIN_NAME]"
click at [711, 256] on img at bounding box center [791, 94] width 482 height 321
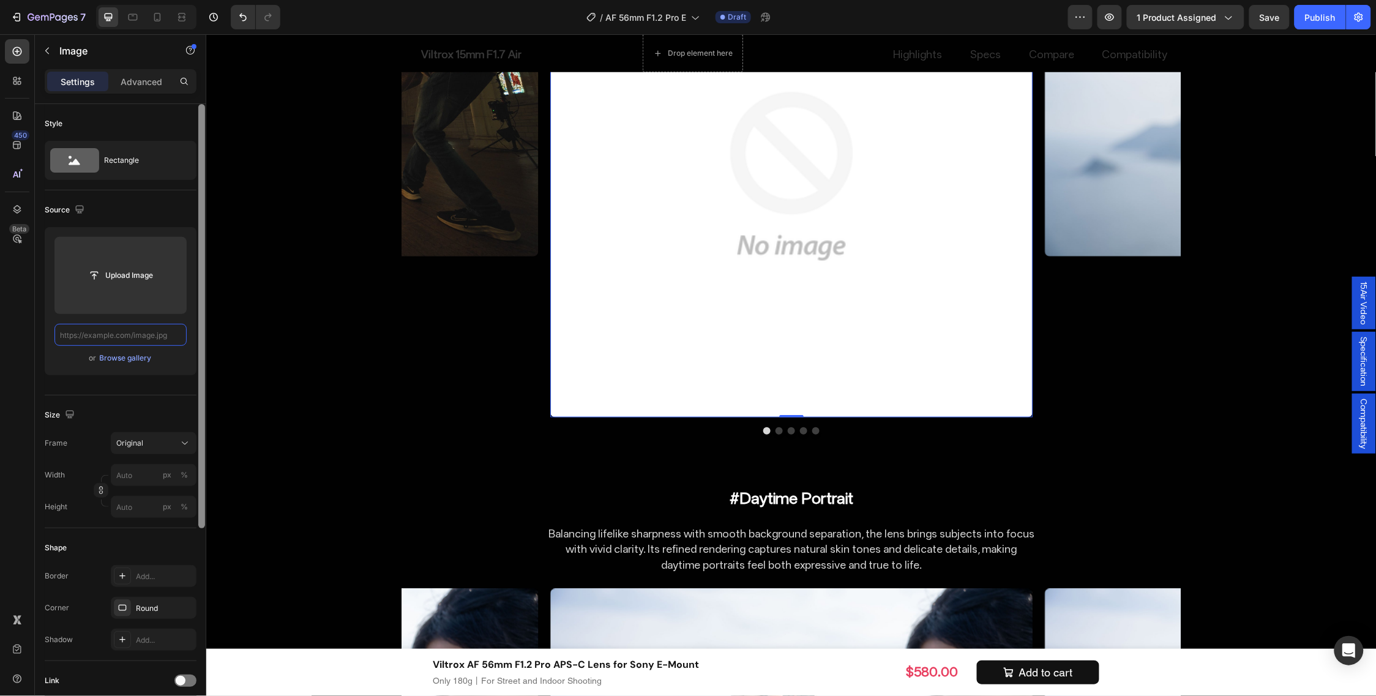
paste input "[URL][DOMAIN_NAME]"
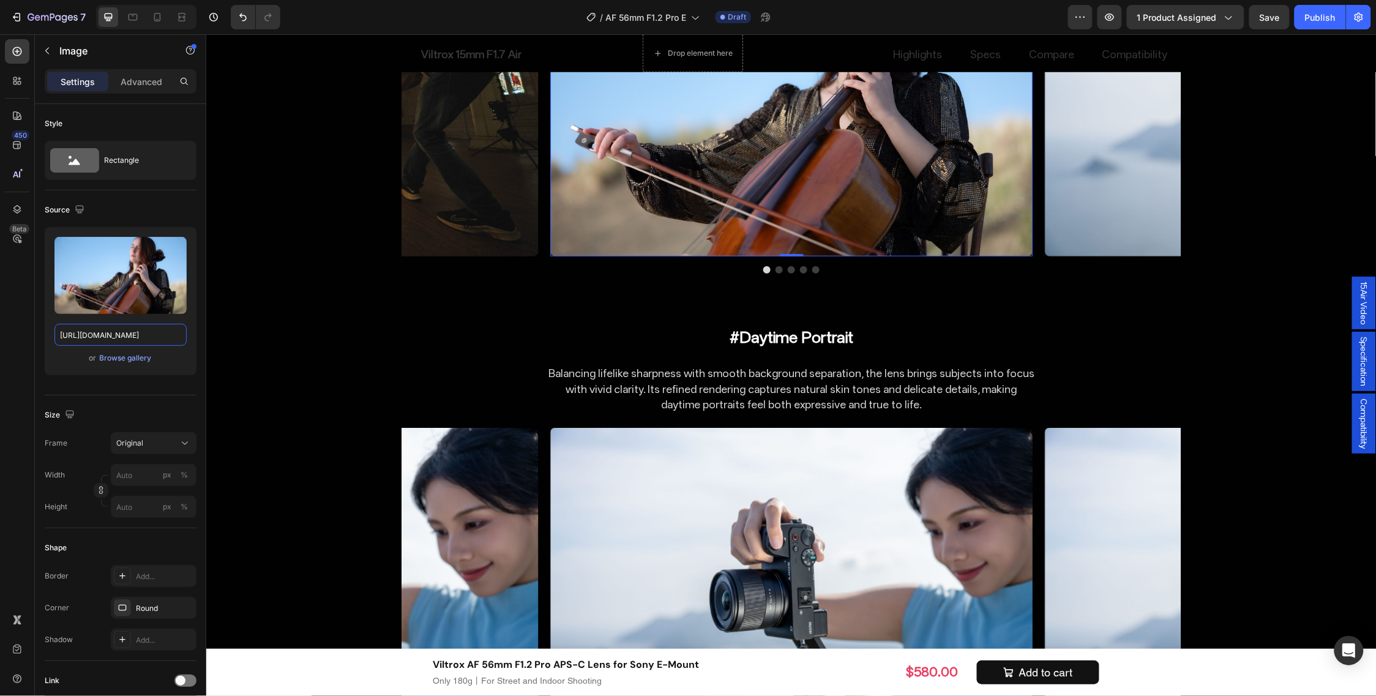
type input "[URL][DOMAIN_NAME]"
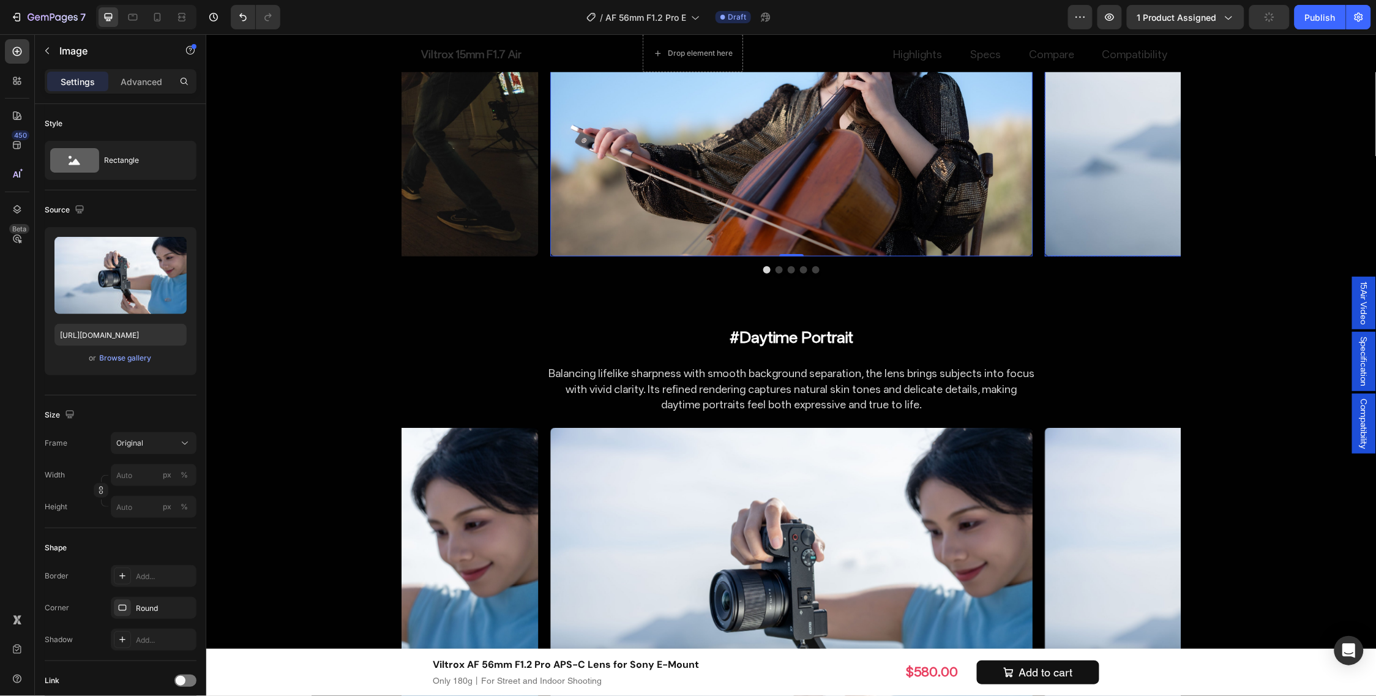
click at [1083, 256] on img at bounding box center [1285, 94] width 482 height 321
drag, startPoint x: 184, startPoint y: 332, endPoint x: 178, endPoint y: 334, distance: 7.0
click at [182, 332] on input "[URL][DOMAIN_NAME]" at bounding box center [120, 335] width 132 height 22
paste input "[URL][DOMAIN_NAME]"
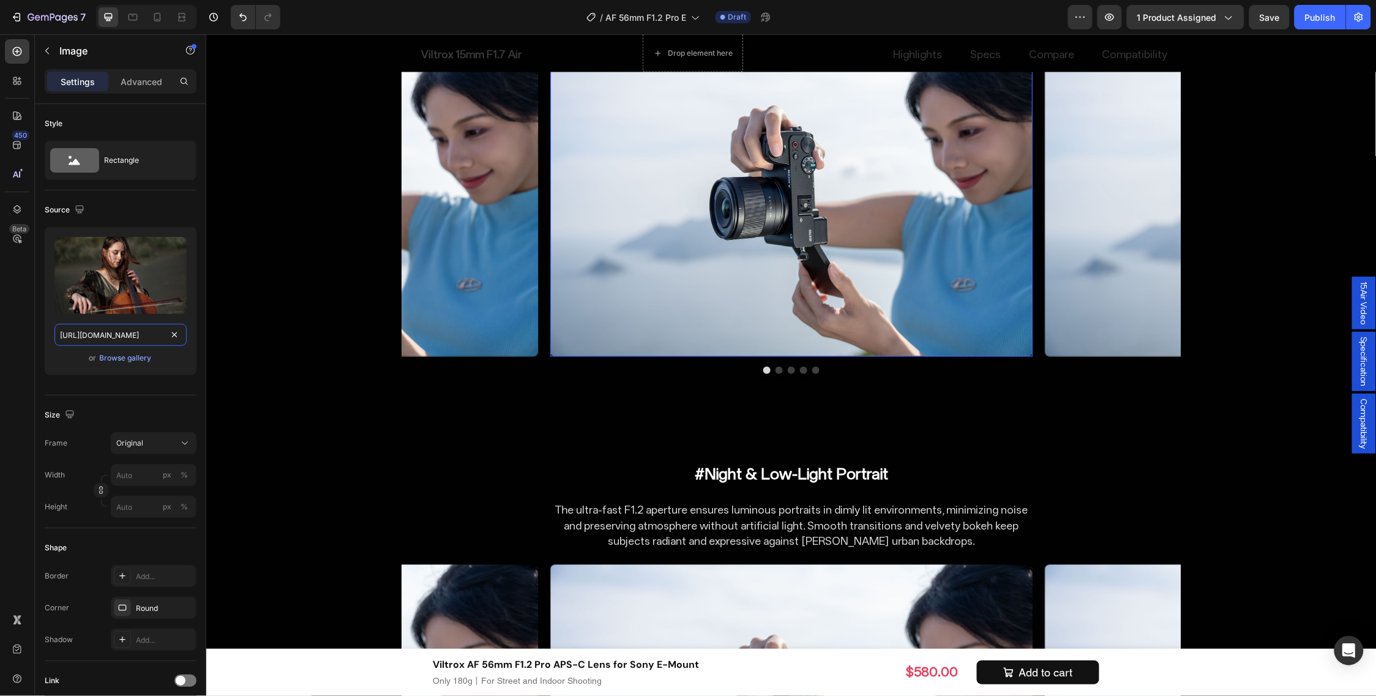
scroll to position [6380, 0]
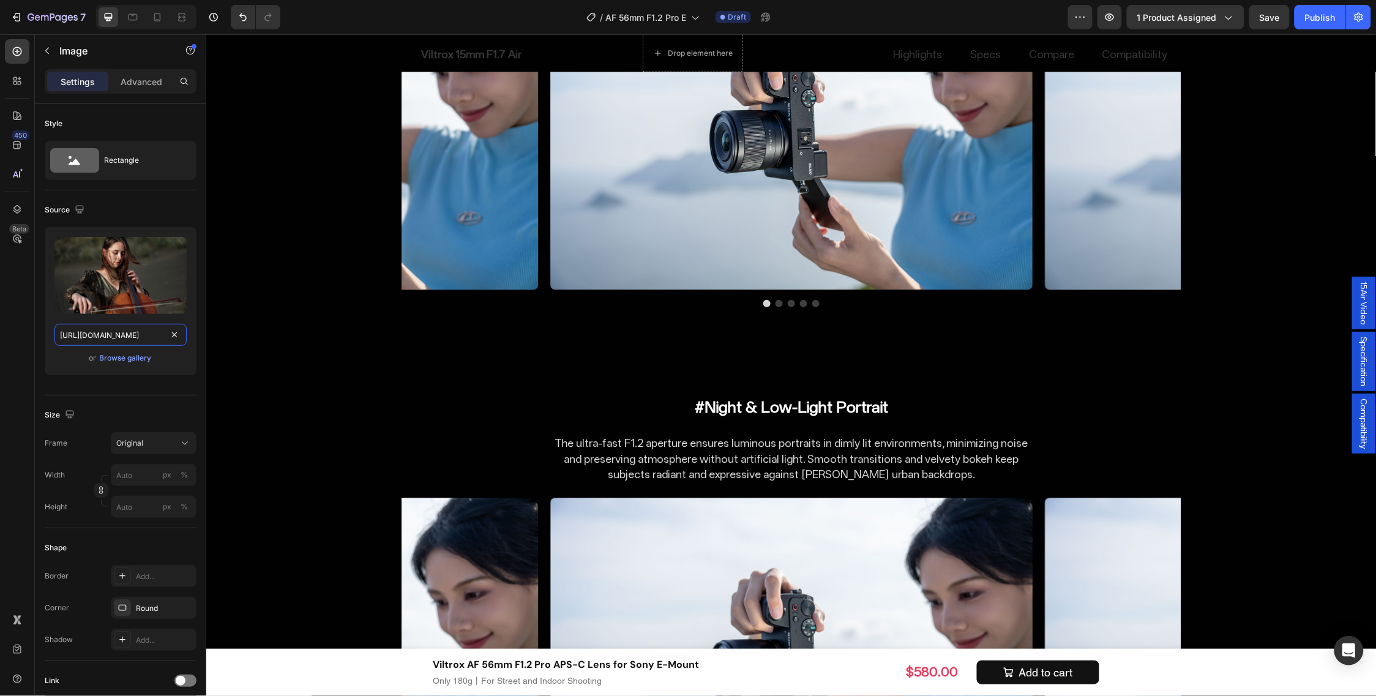
type input "[URL][DOMAIN_NAME]"
click at [460, 290] on img at bounding box center [297, 128] width 482 height 321
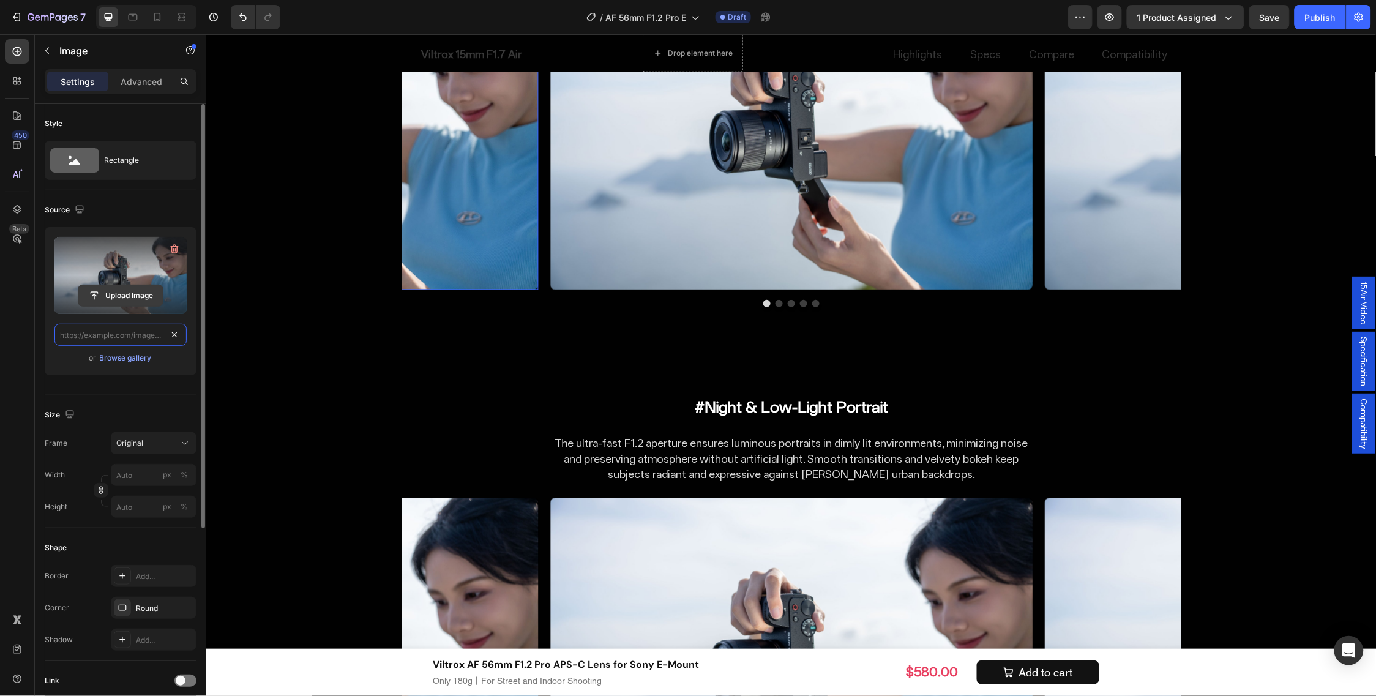
paste input "[URL][DOMAIN_NAME]"
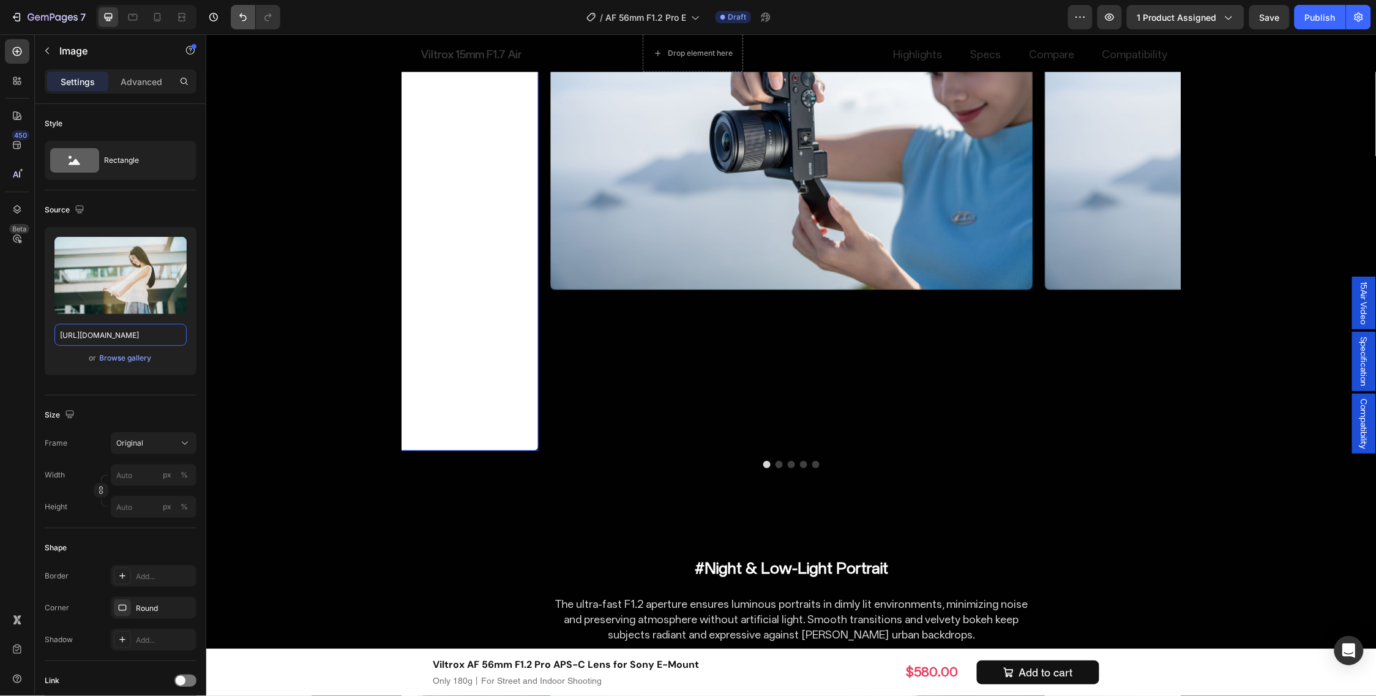
scroll to position [0, 255]
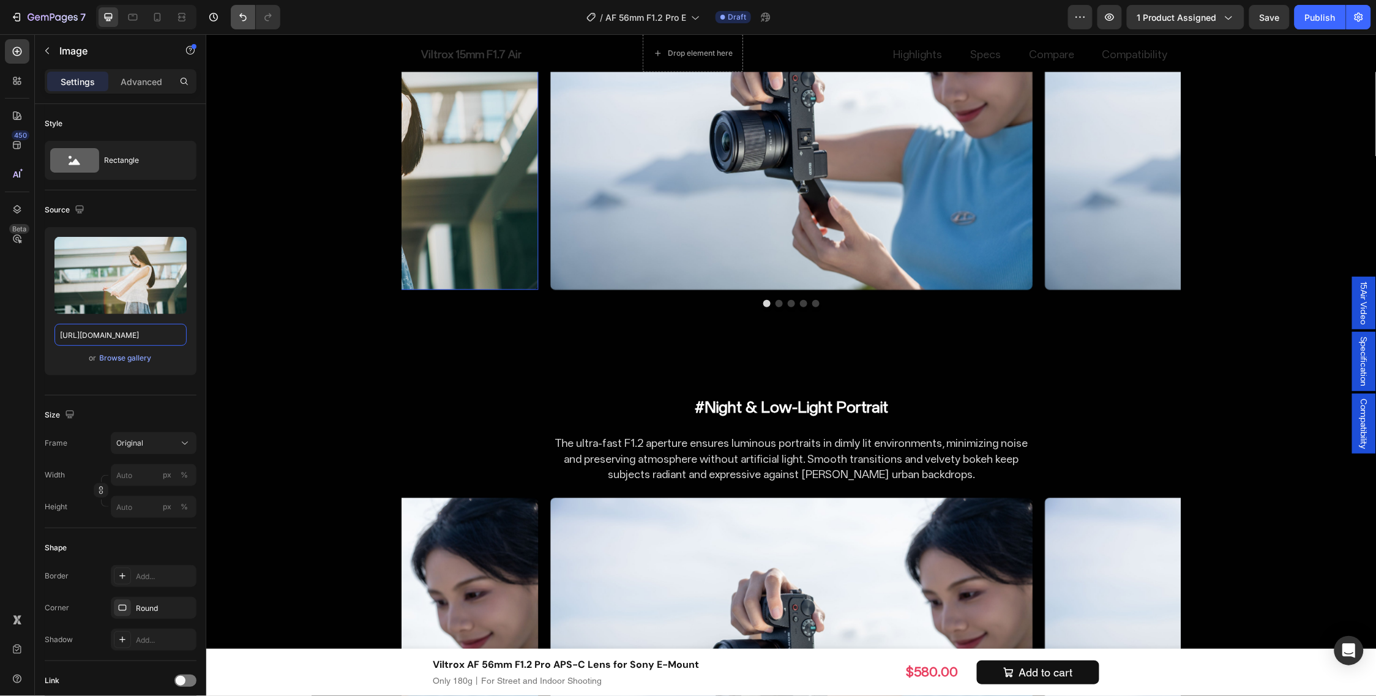
type input "[URL][DOMAIN_NAME]"
click at [800, 290] on img at bounding box center [791, 128] width 482 height 321
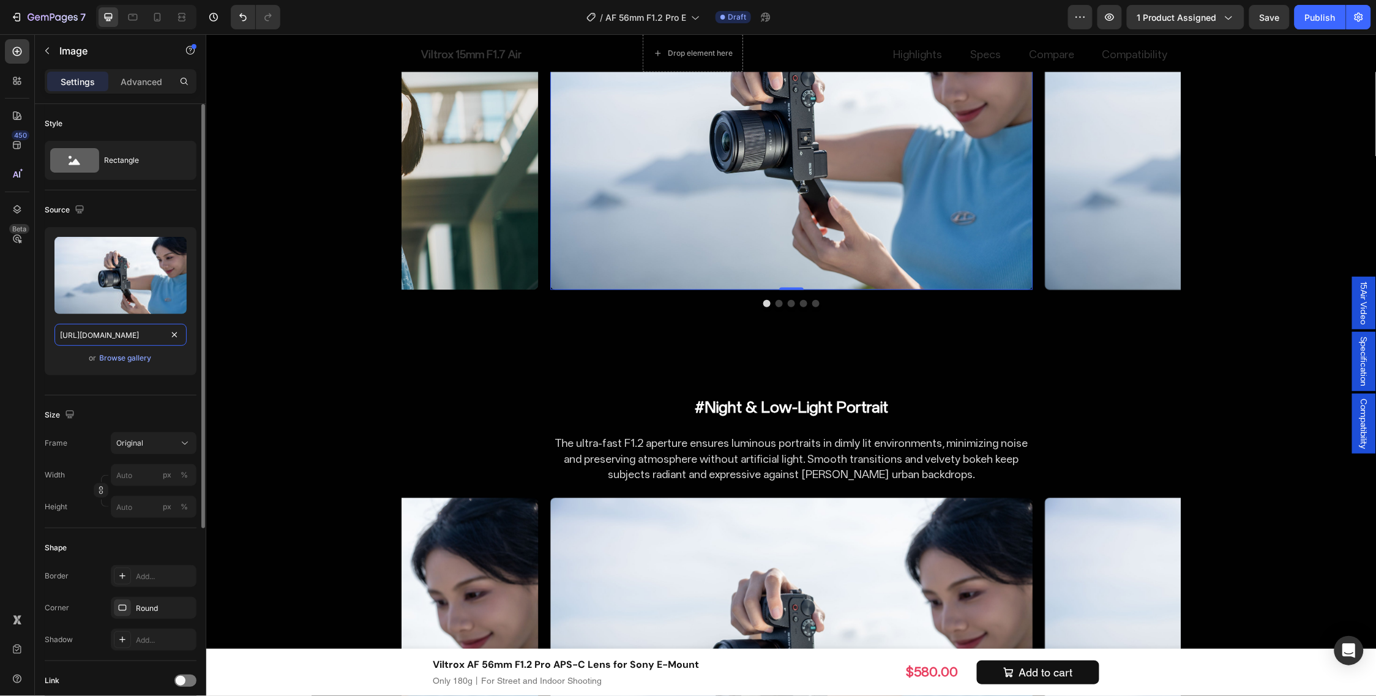
drag, startPoint x: 181, startPoint y: 324, endPoint x: 178, endPoint y: 331, distance: 6.8
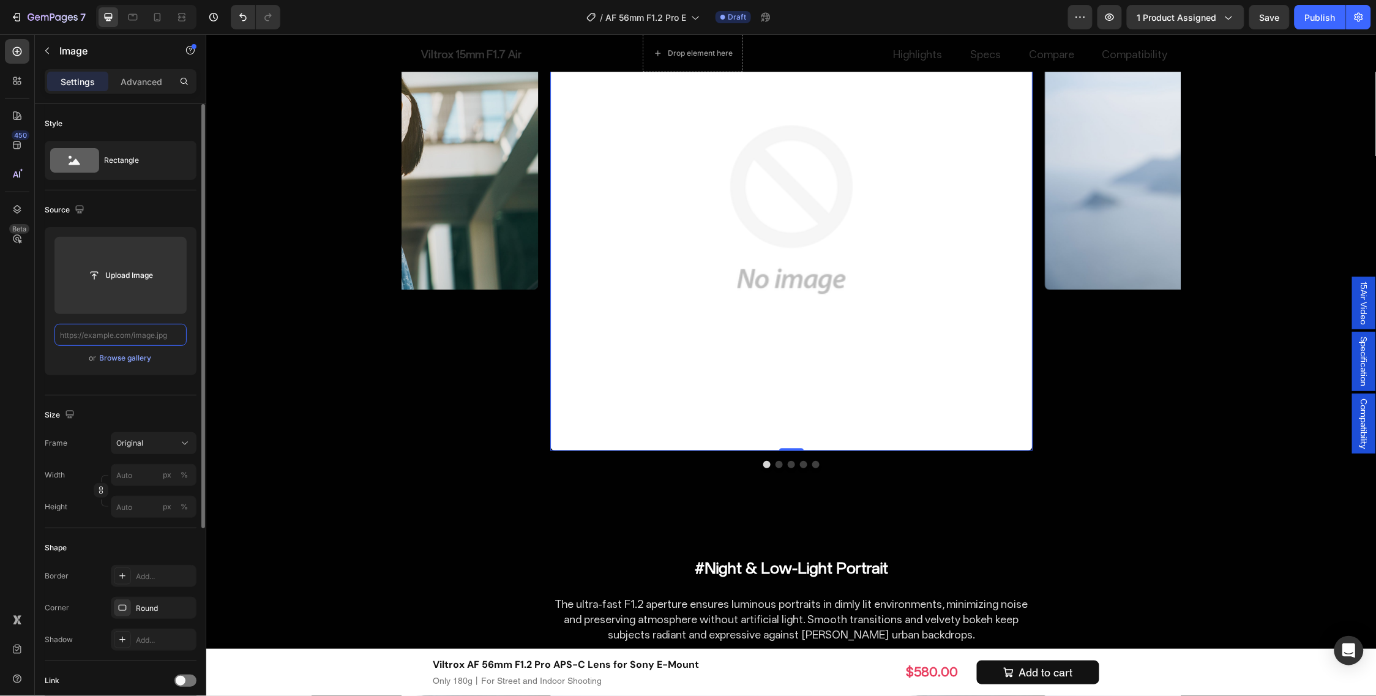
paste input "[URL][DOMAIN_NAME]"
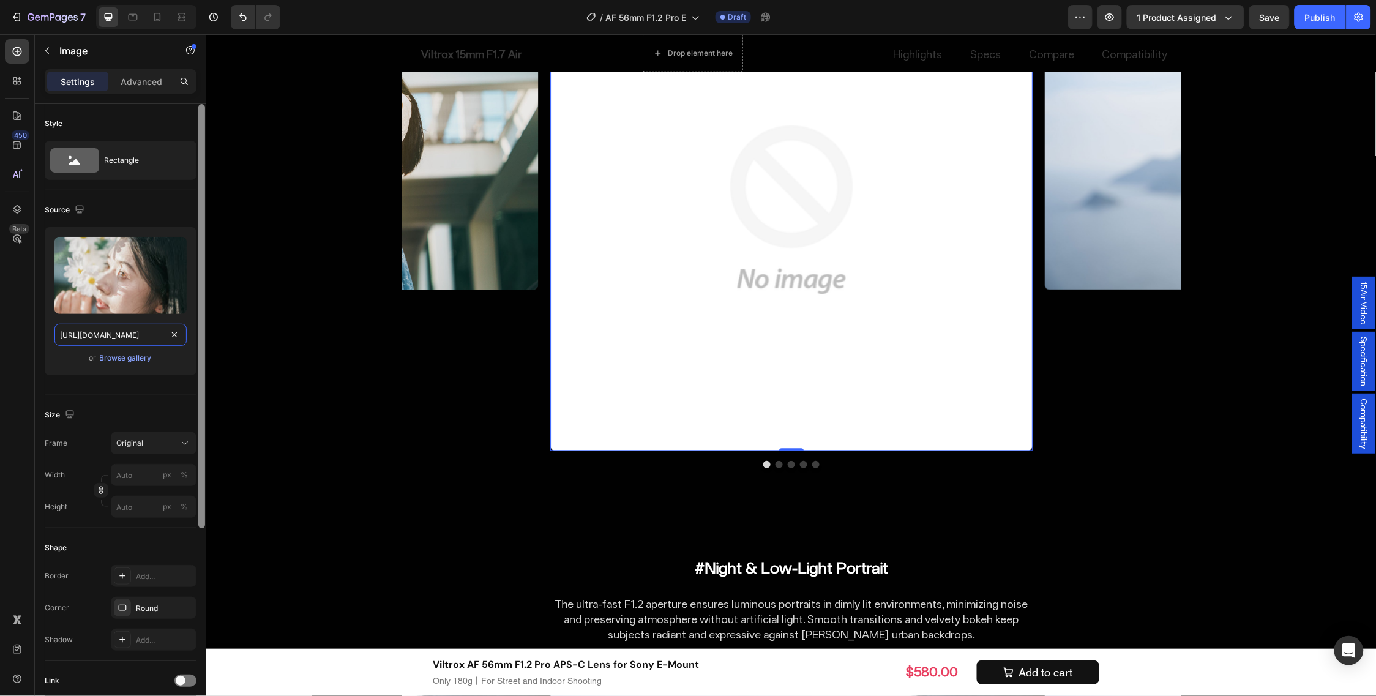
scroll to position [0, 255]
type input "[URL][DOMAIN_NAME]"
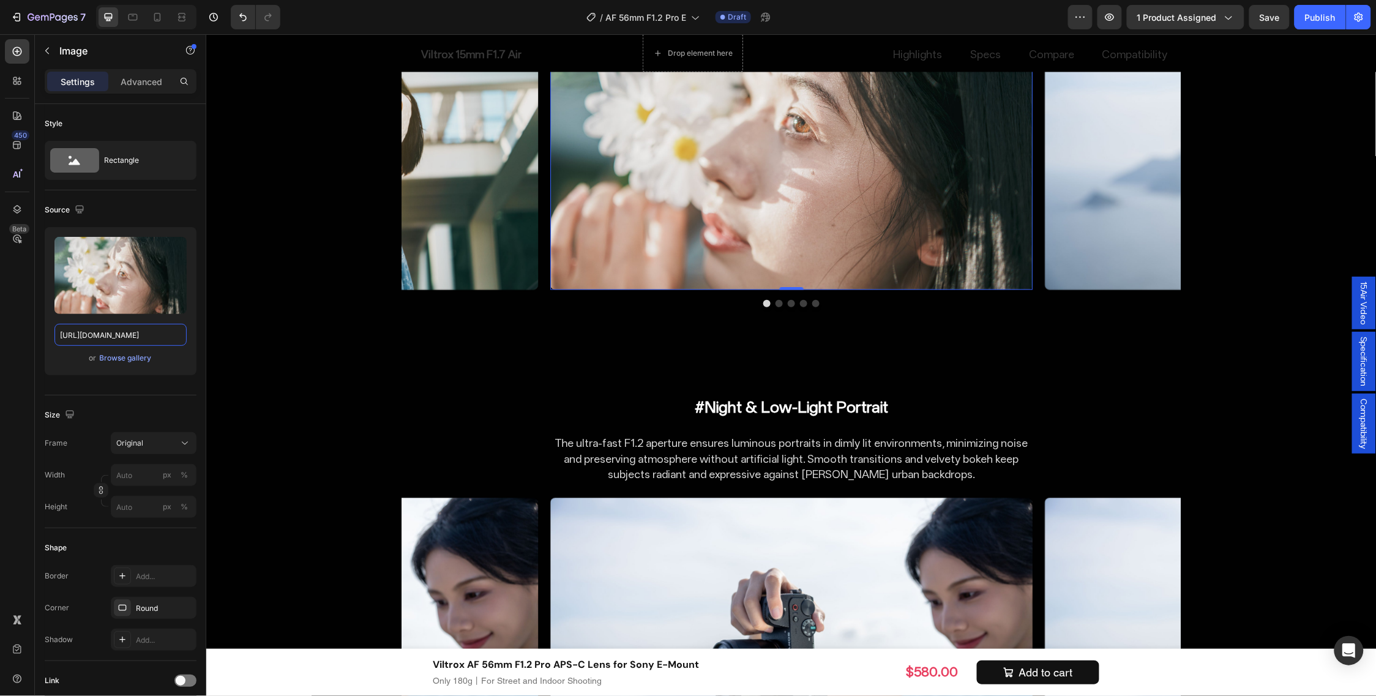
scroll to position [0, 0]
drag, startPoint x: 1110, startPoint y: 402, endPoint x: 1074, endPoint y: 403, distance: 36.1
click at [1110, 290] on img at bounding box center [1285, 128] width 482 height 321
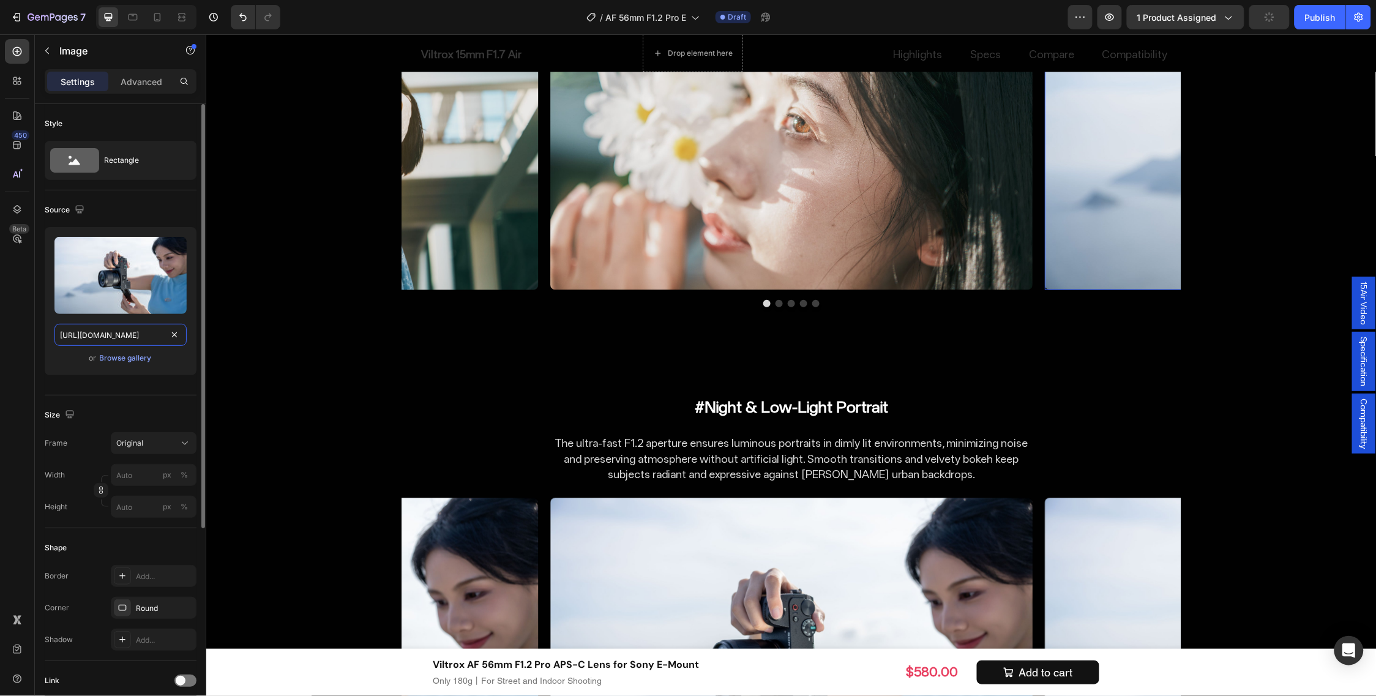
drag, startPoint x: 181, startPoint y: 344, endPoint x: 172, endPoint y: 339, distance: 10.2
paste input "[URL][DOMAIN_NAME]"
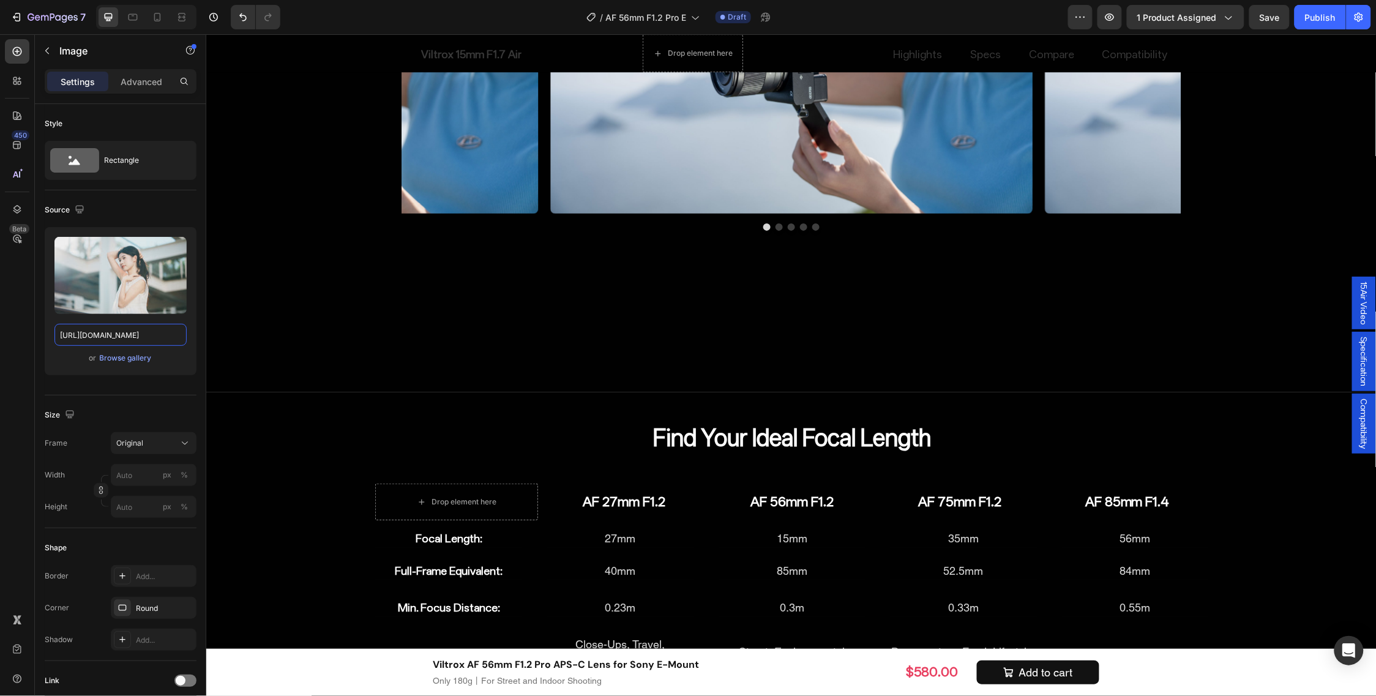
scroll to position [6992, 0]
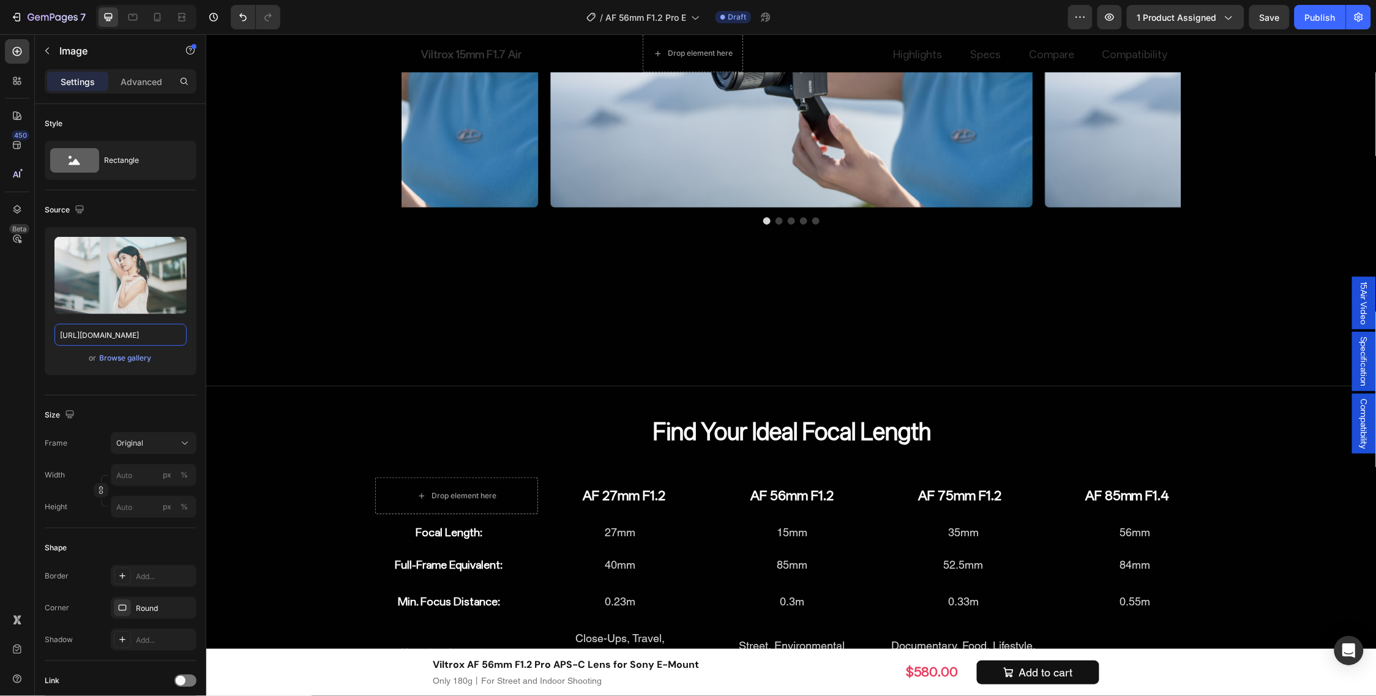
type input "[URL][DOMAIN_NAME]"
click at [477, 207] on img at bounding box center [297, 46] width 482 height 321
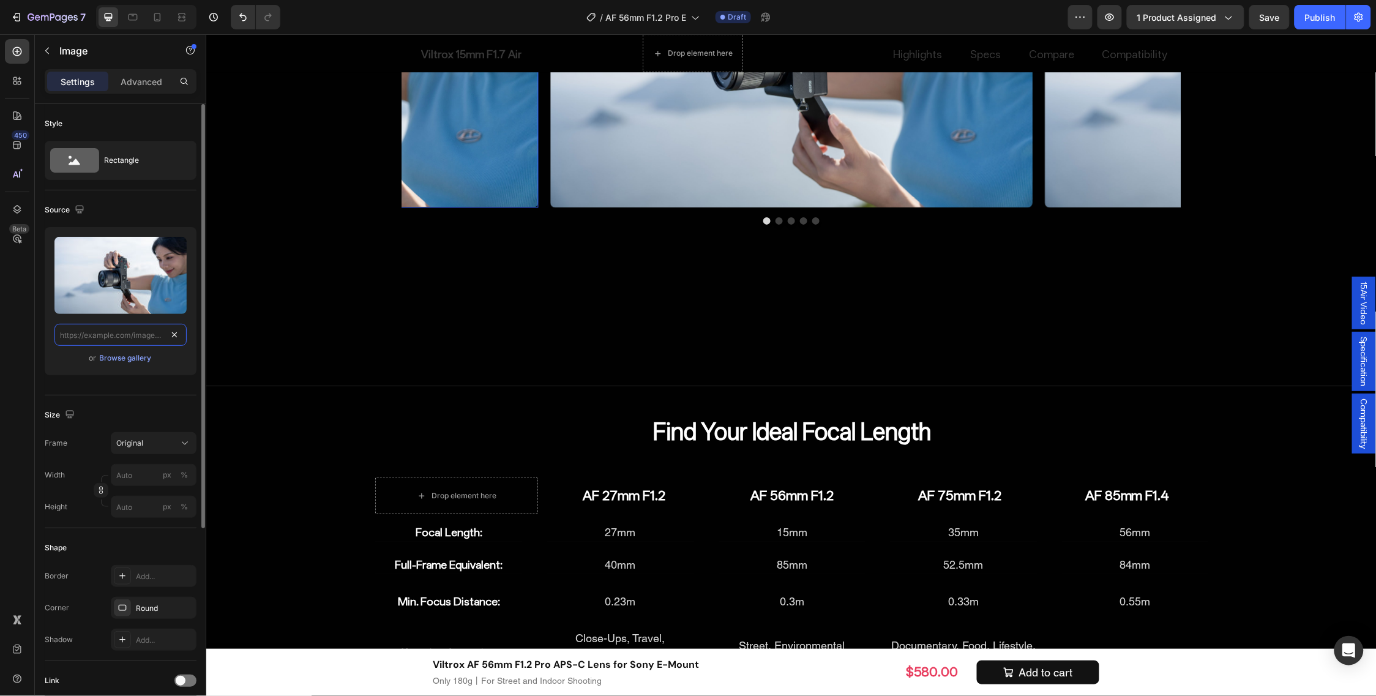
paste input "[URL][DOMAIN_NAME]"
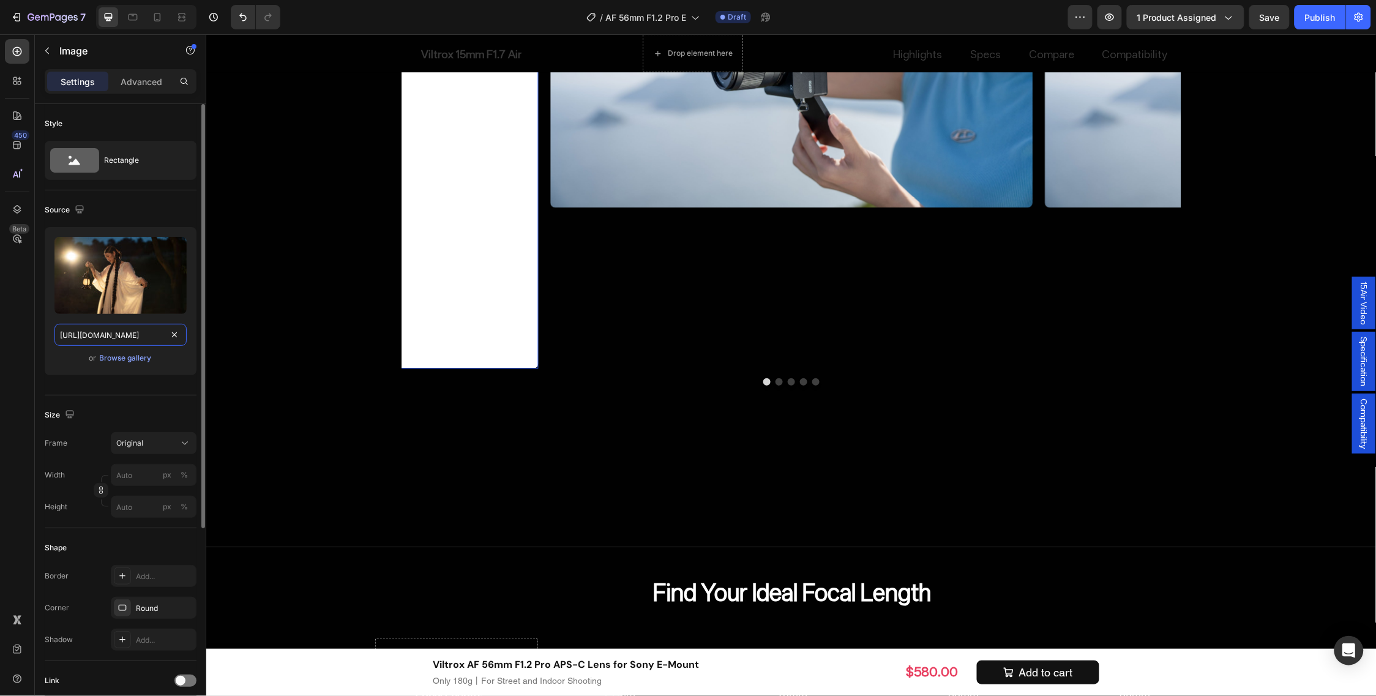
scroll to position [0, 254]
type input "[URL][DOMAIN_NAME]"
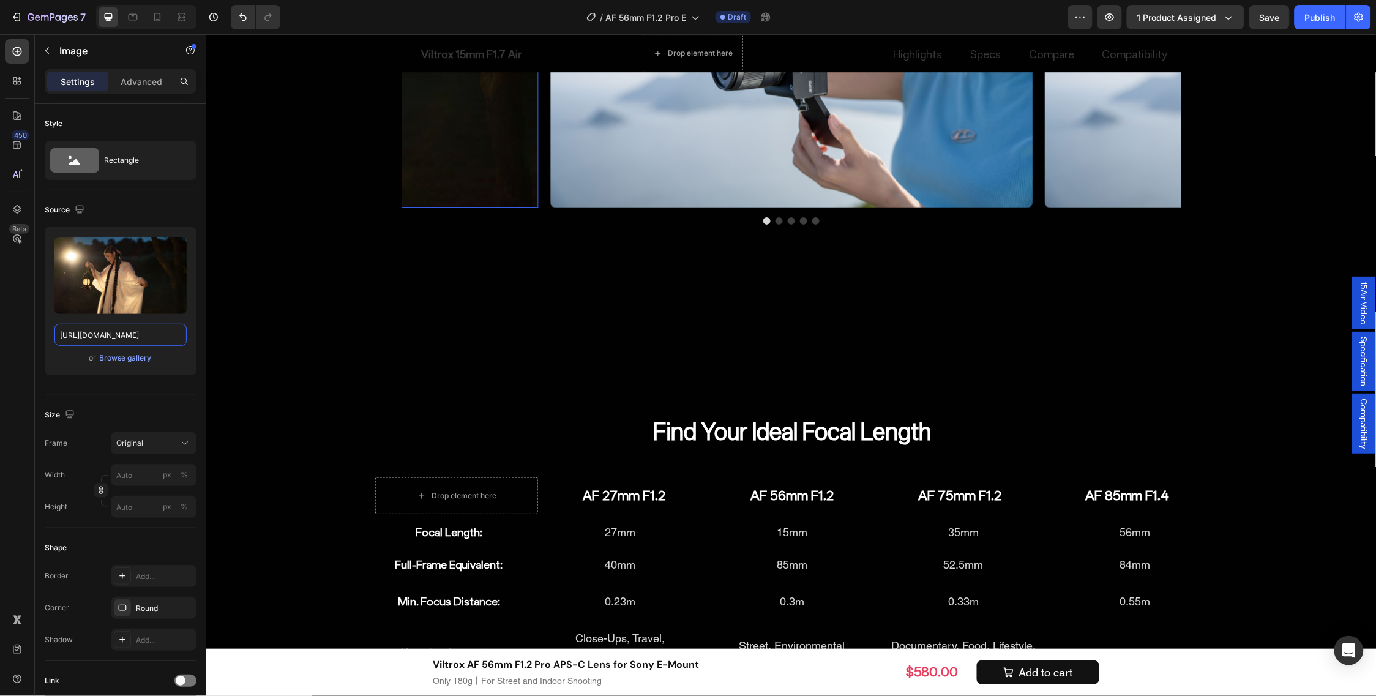
scroll to position [0, 0]
click at [670, 207] on img at bounding box center [791, 46] width 482 height 321
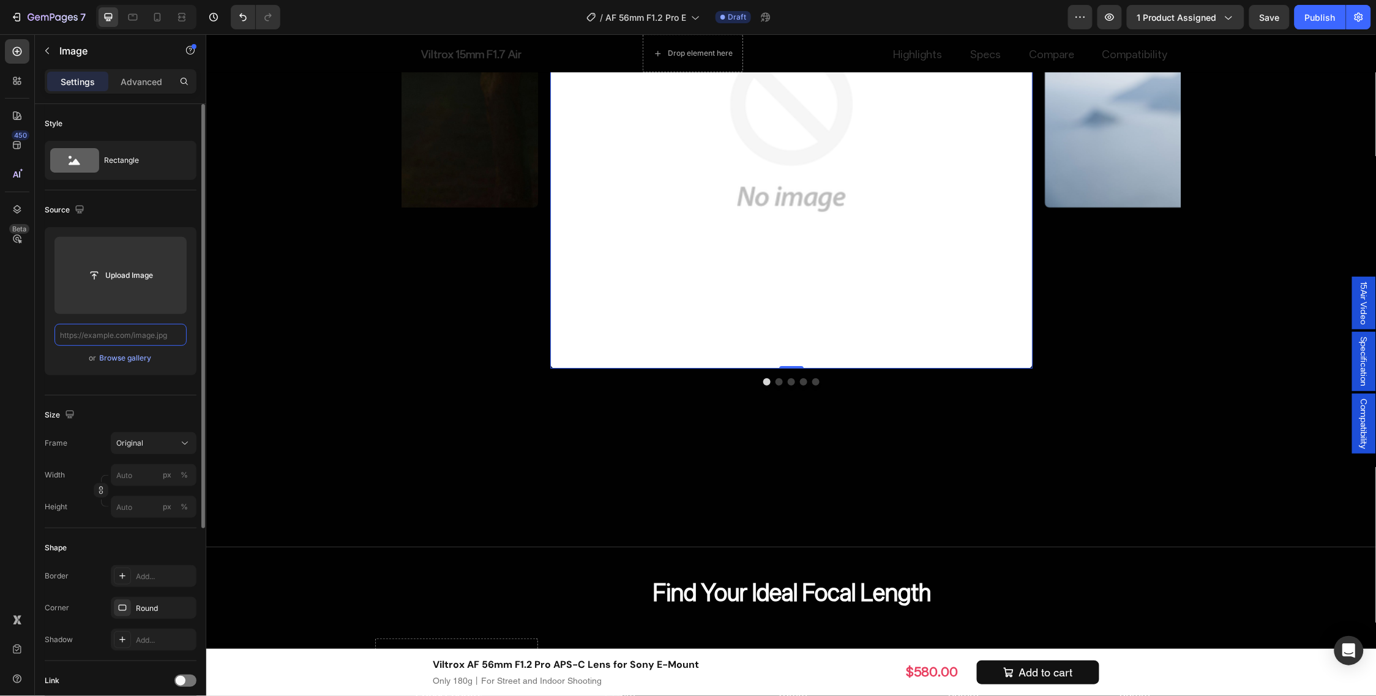
paste input "[URL][DOMAIN_NAME]"
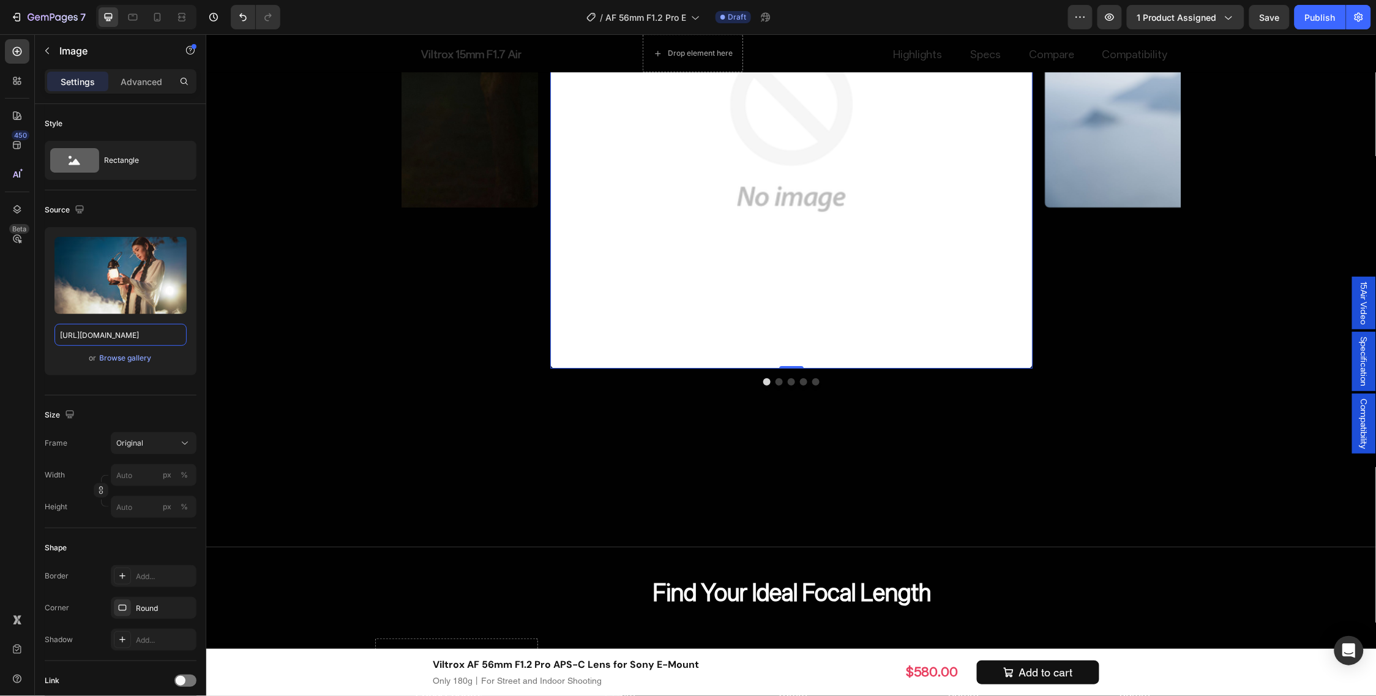
type input "[URL][DOMAIN_NAME]"
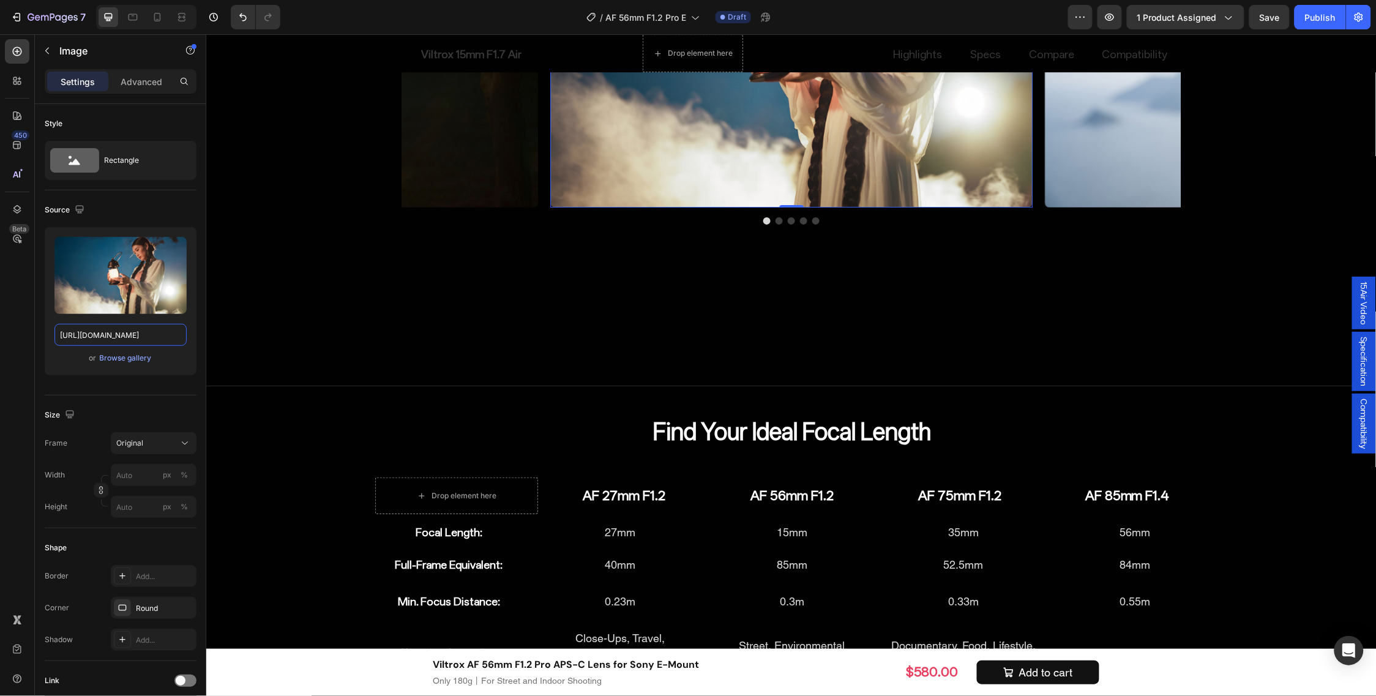
scroll to position [0, 0]
drag, startPoint x: 1077, startPoint y: 389, endPoint x: 648, endPoint y: 346, distance: 430.6
click at [1077, 207] on img at bounding box center [1285, 46] width 482 height 321
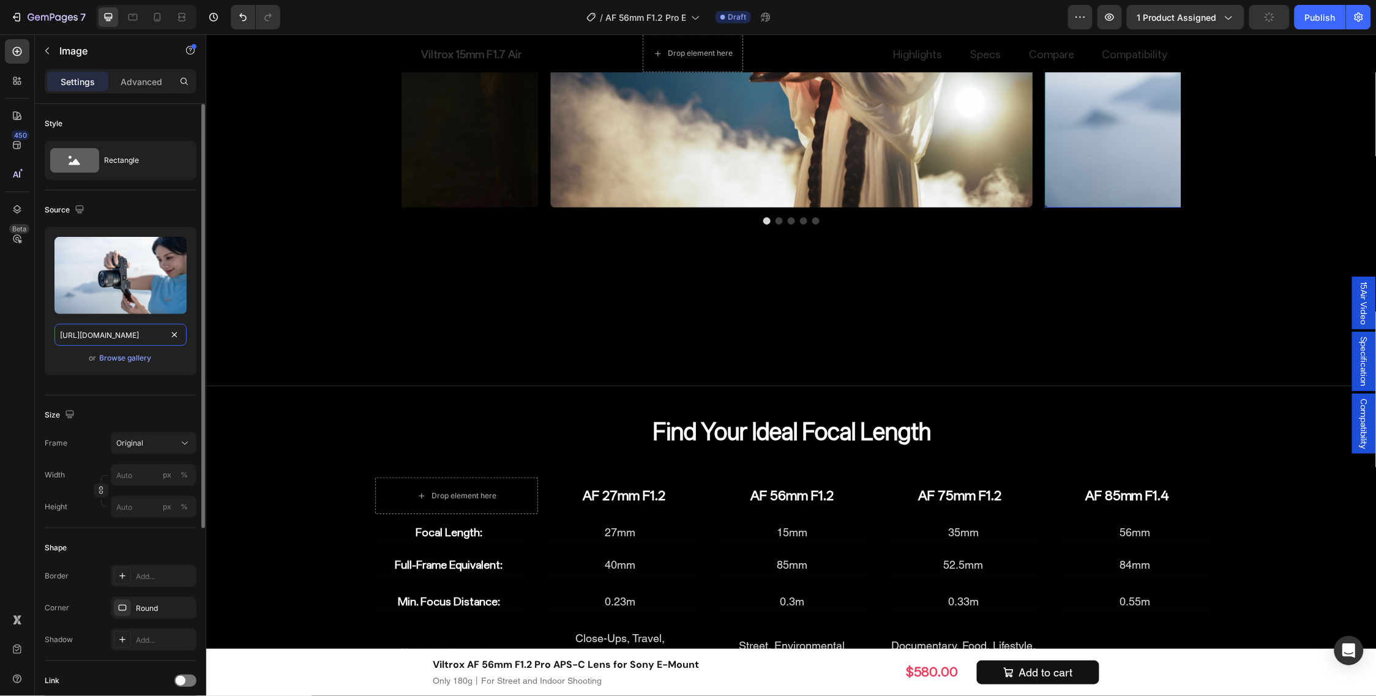
drag, startPoint x: 184, startPoint y: 340, endPoint x: 175, endPoint y: 329, distance: 14.3
paste input "[URL][DOMAIN_NAME]"
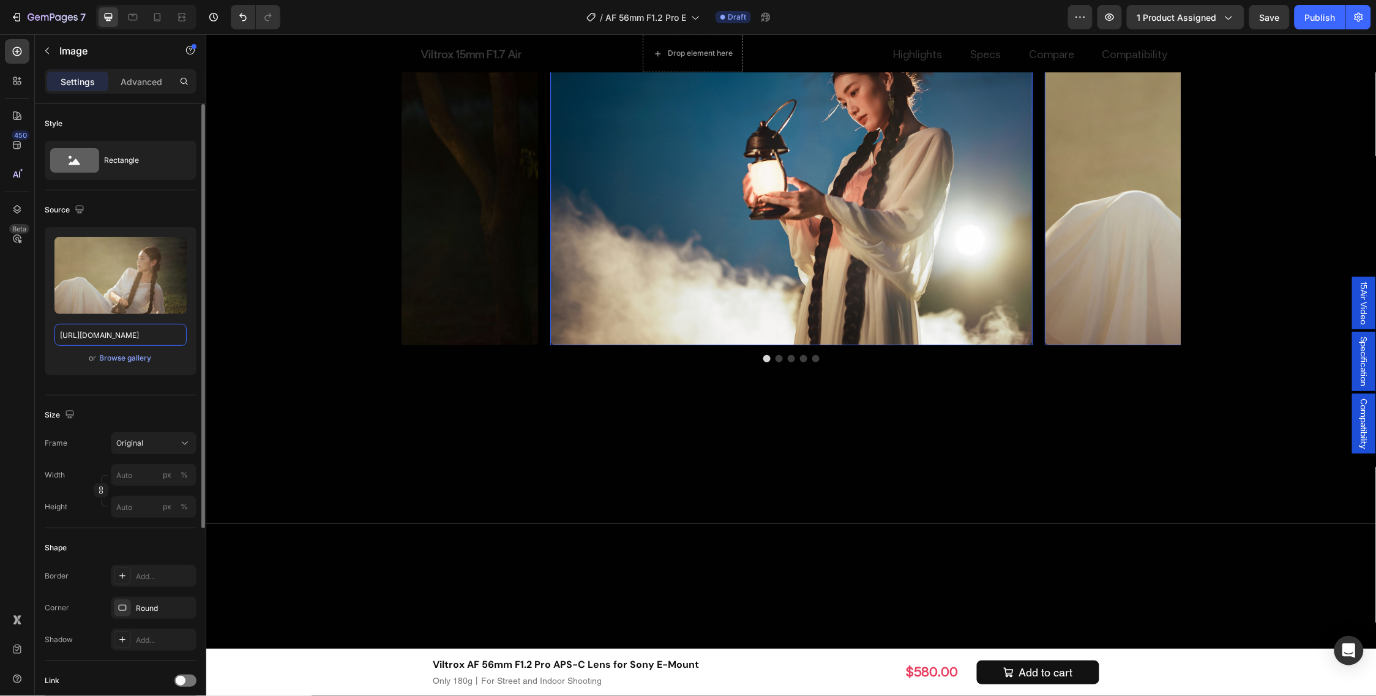
scroll to position [6839, 0]
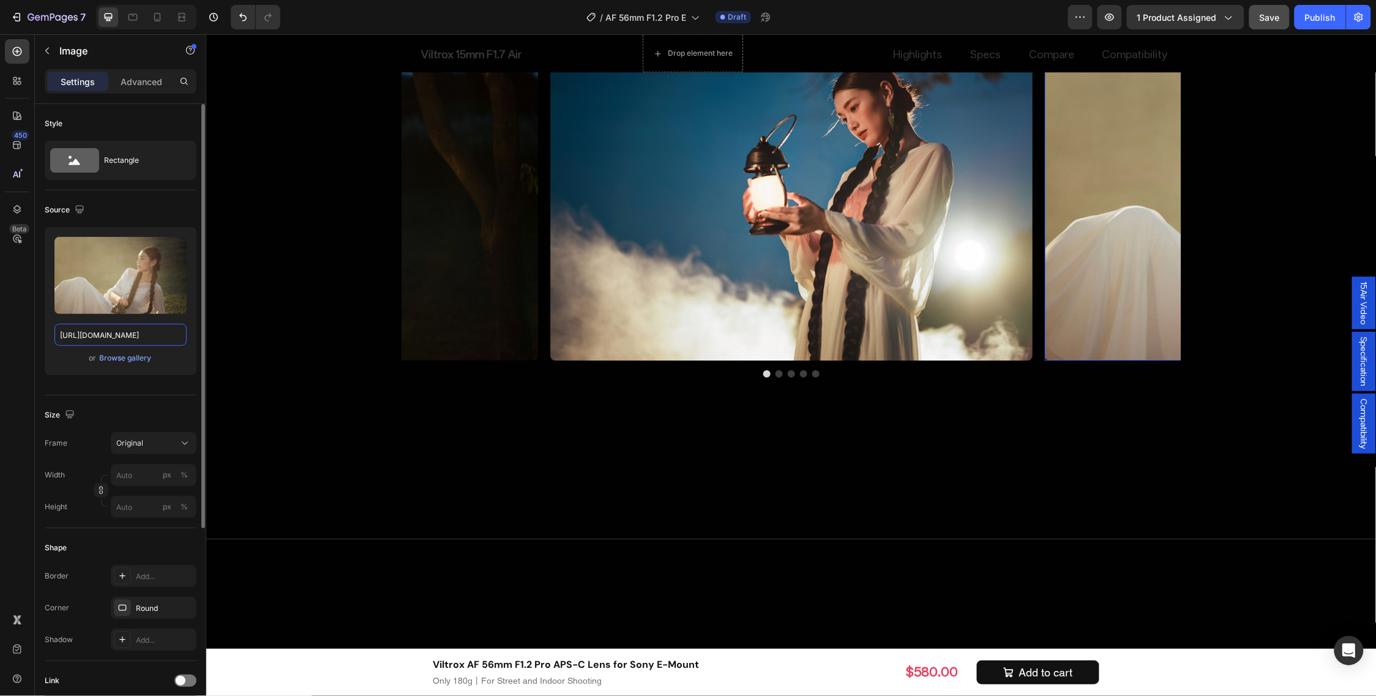
type input "[URL][DOMAIN_NAME]"
drag, startPoint x: 1272, startPoint y: 14, endPoint x: 1274, endPoint y: 26, distance: 12.5
click at [1272, 14] on span "Save" at bounding box center [1270, 17] width 20 height 10
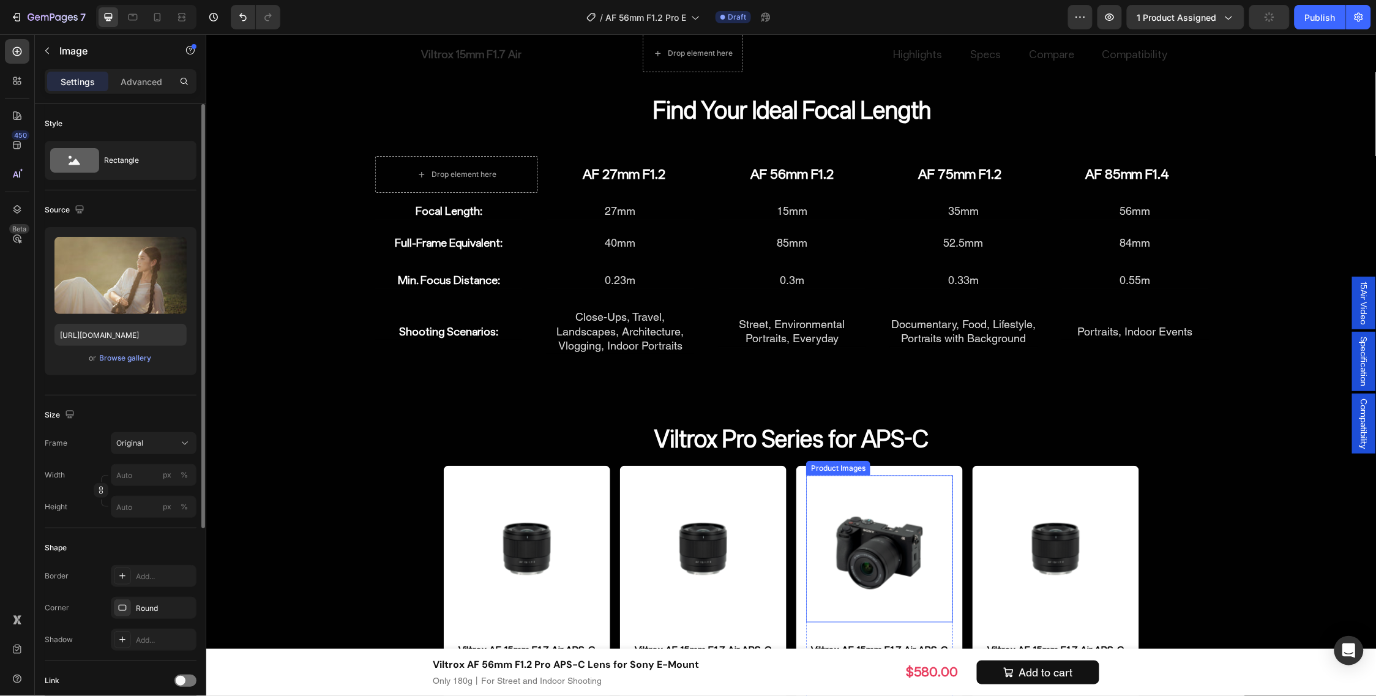
scroll to position [7757, 0]
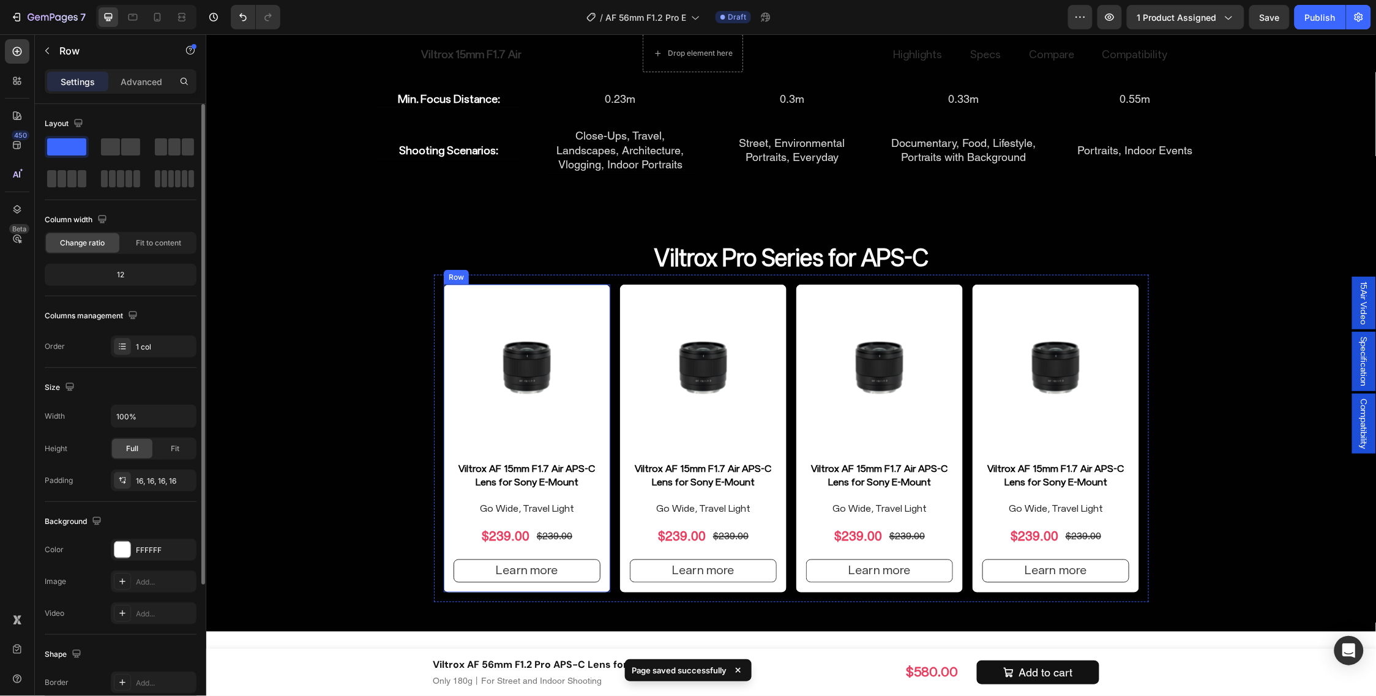
click at [597, 447] on div "Product Images Viltrox AF 15mm F1.7 Air APS-C Lens for Sony E-Mount Product Tit…" at bounding box center [526, 438] width 167 height 308
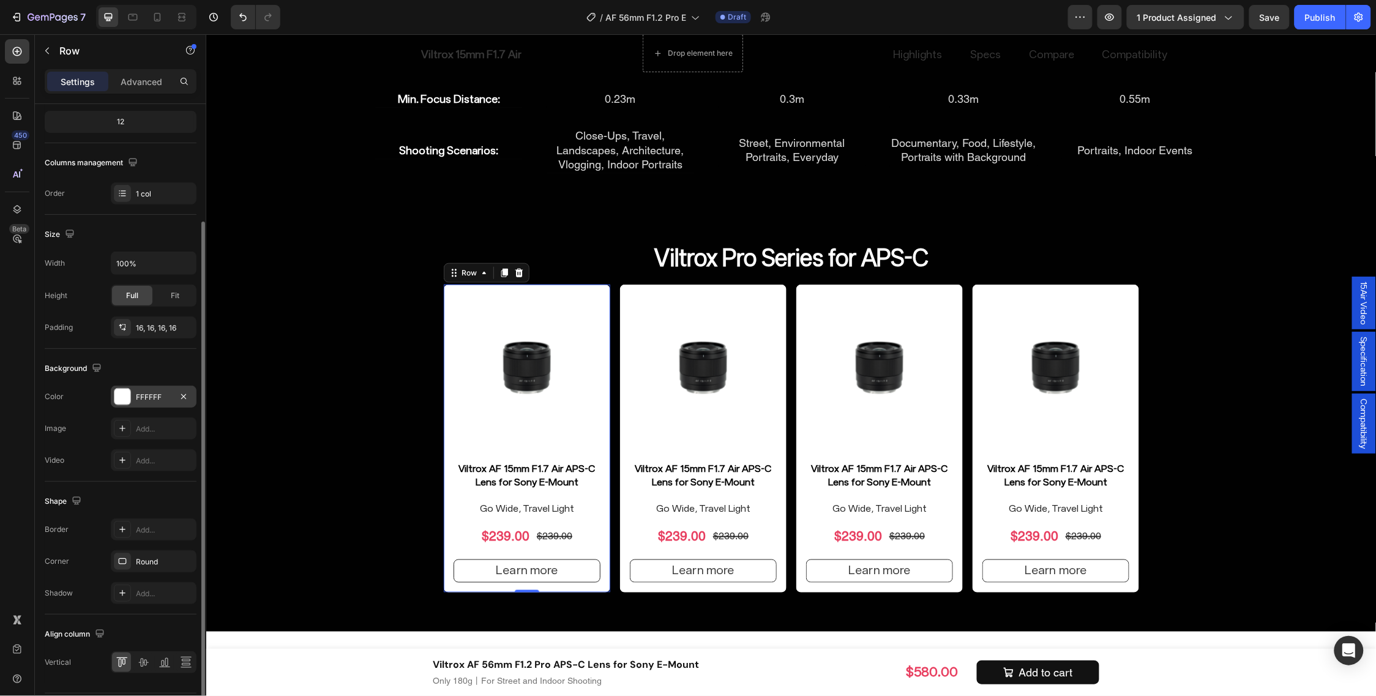
scroll to position [190, 0]
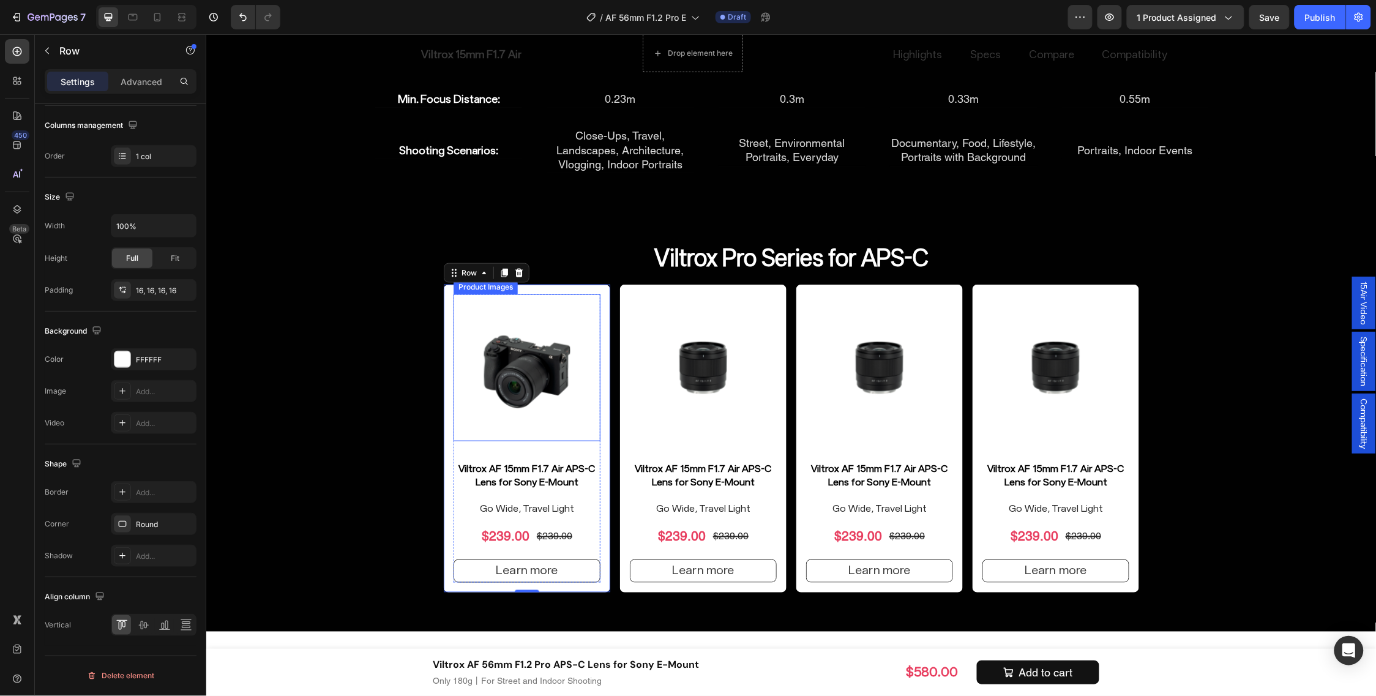
click at [533, 404] on img at bounding box center [526, 367] width 147 height 147
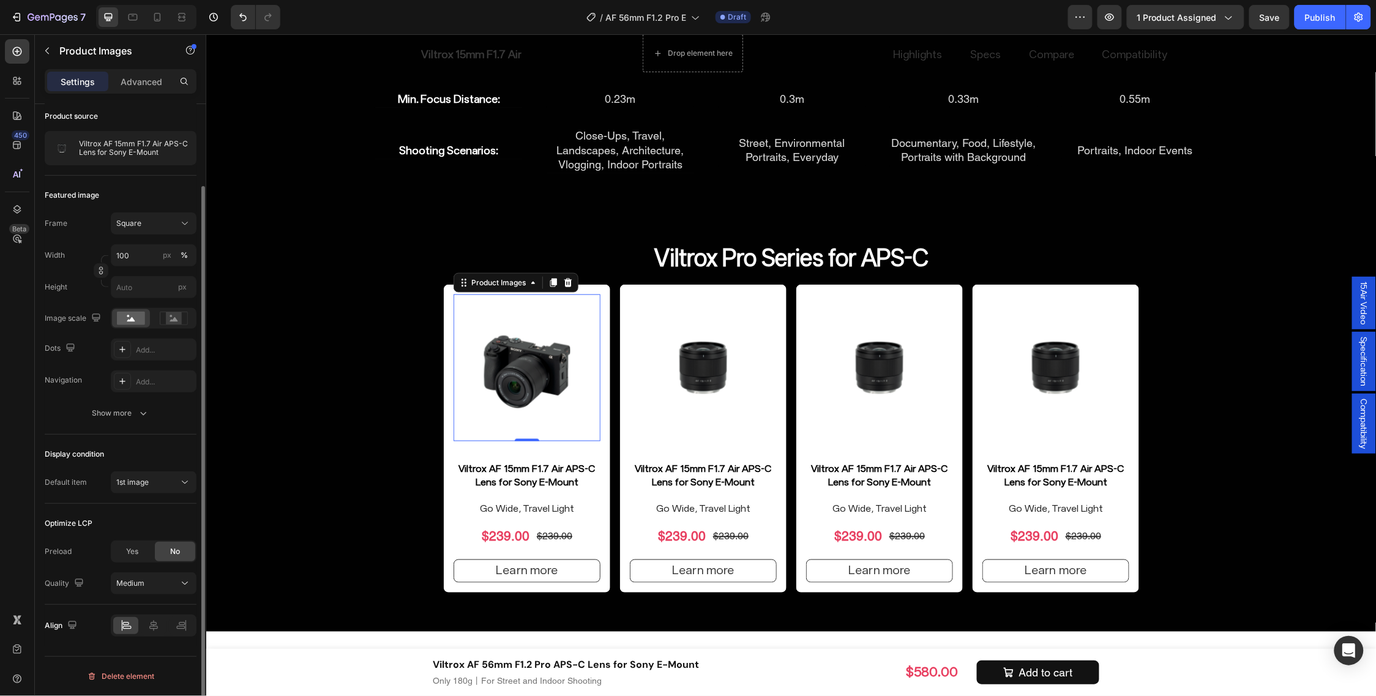
scroll to position [0, 0]
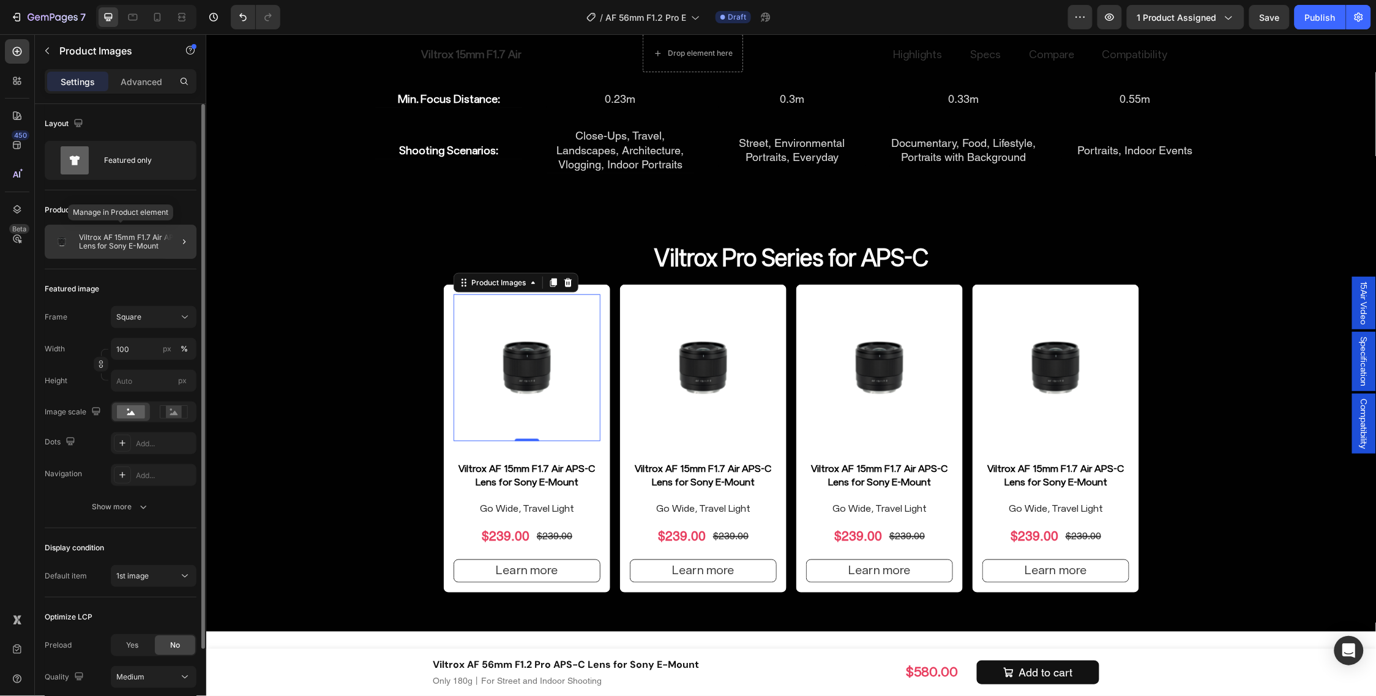
click at [132, 242] on p "Viltrox AF 15mm F1.7 Air APS-C Lens for Sony E-Mount" at bounding box center [135, 241] width 113 height 17
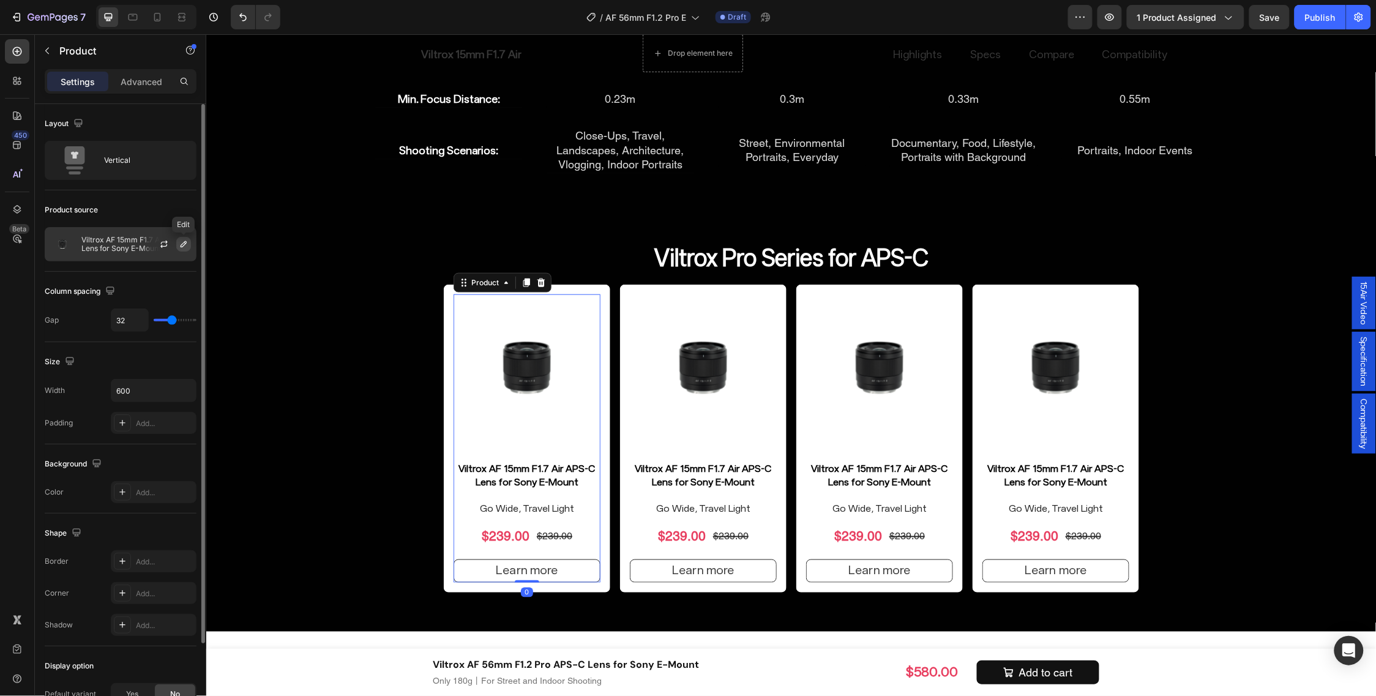
click at [176, 246] on button "button" at bounding box center [183, 244] width 15 height 15
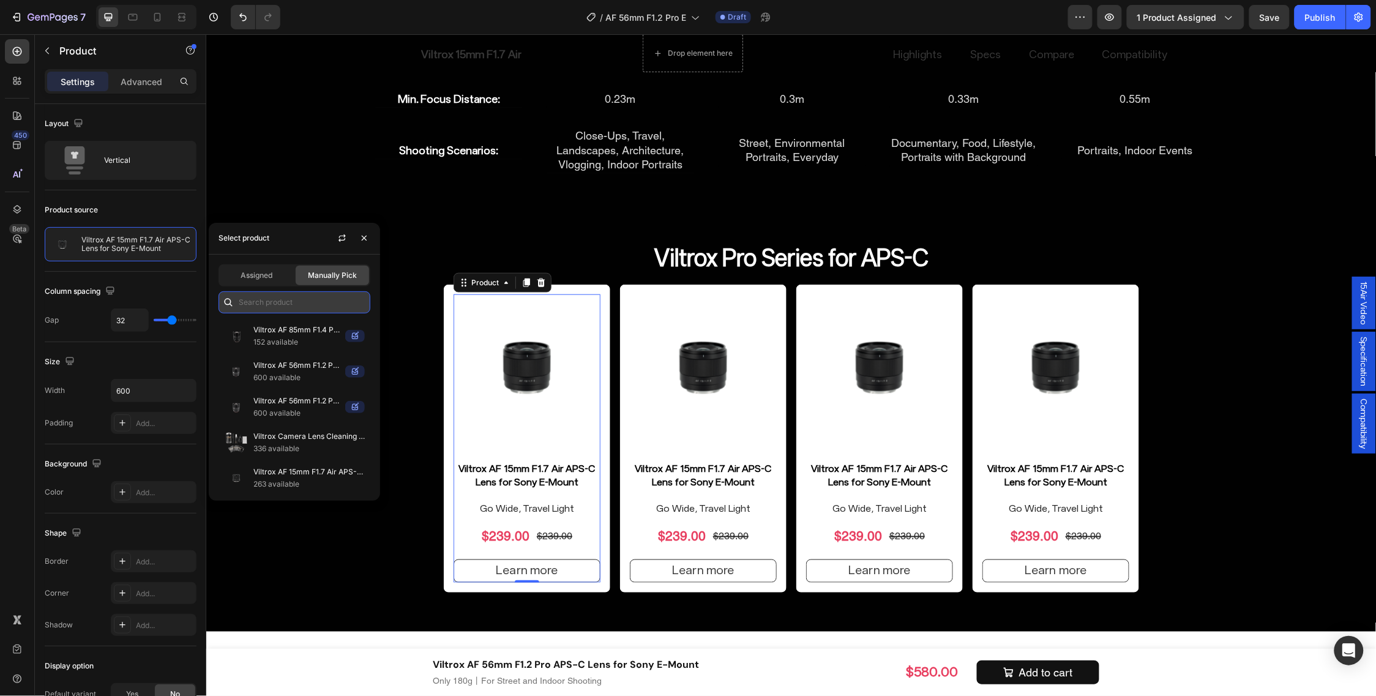
click at [319, 308] on input "text" at bounding box center [295, 302] width 152 height 22
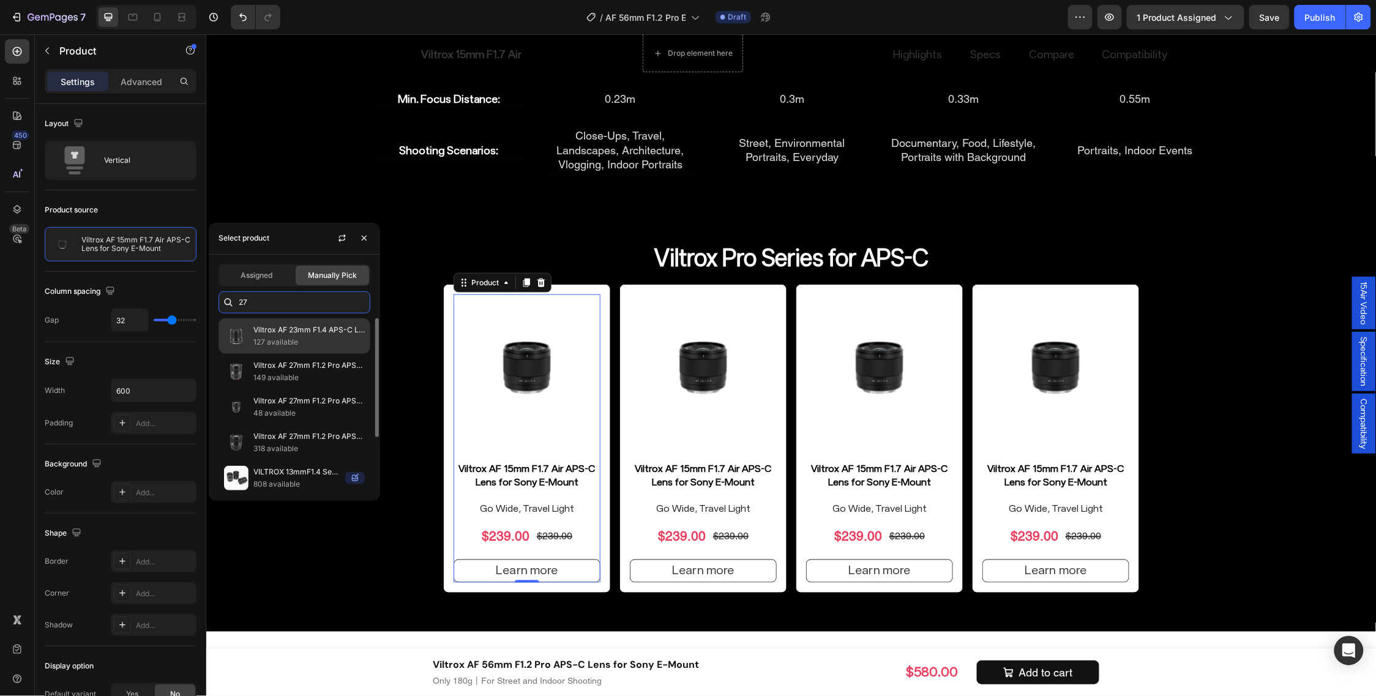
type input "2"
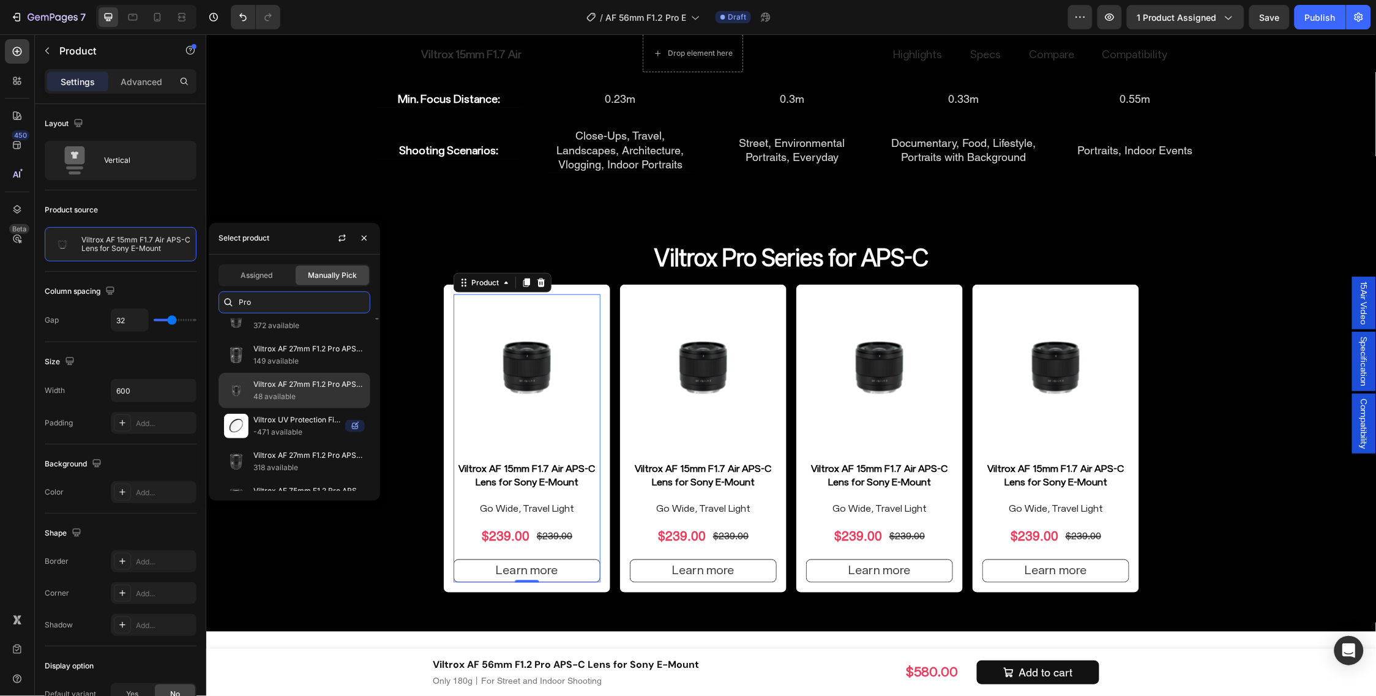
scroll to position [153, 0]
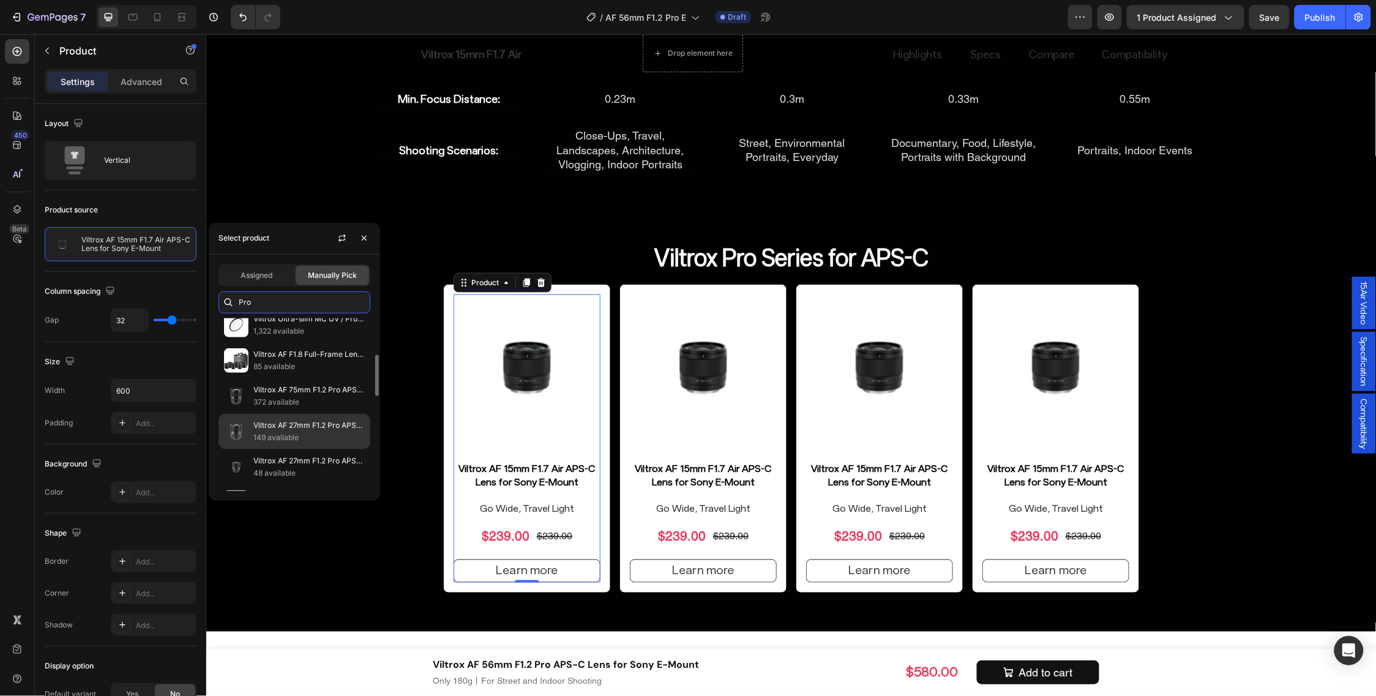
type input "Pro"
click at [348, 427] on p "Viltrox AF 27mm F1.2 Pro APS-C Lens for Nikon Z-Mount" at bounding box center [308, 425] width 111 height 12
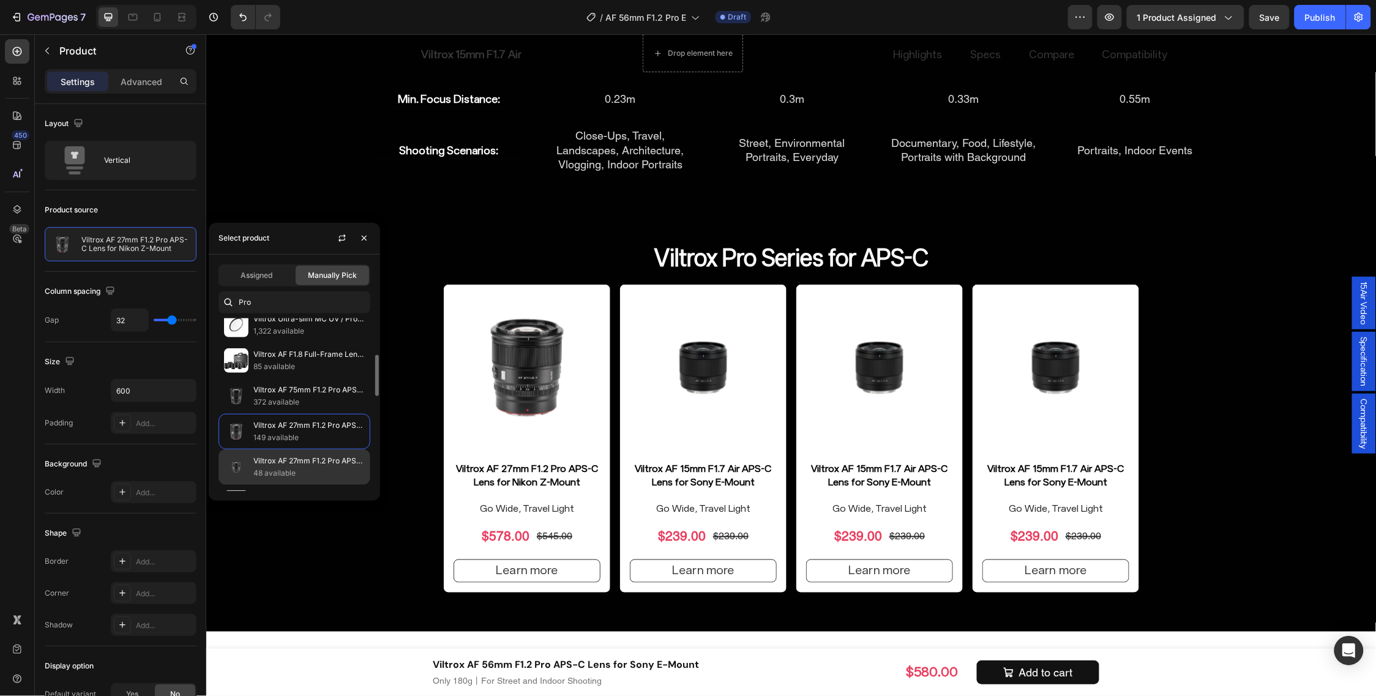
click at [331, 463] on p "Viltrox AF 27mm F1.2 Pro APS-C Lens for Sony E-Mount" at bounding box center [308, 461] width 111 height 12
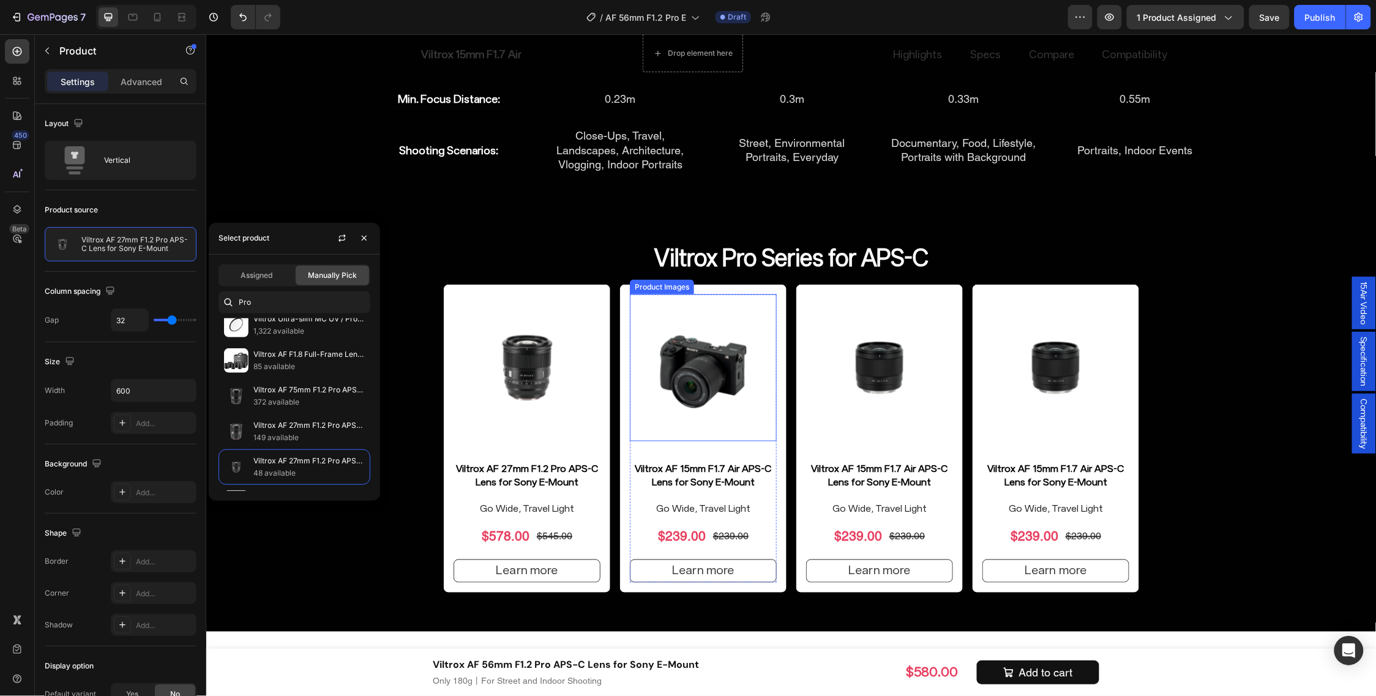
click at [733, 435] on img at bounding box center [702, 367] width 147 height 147
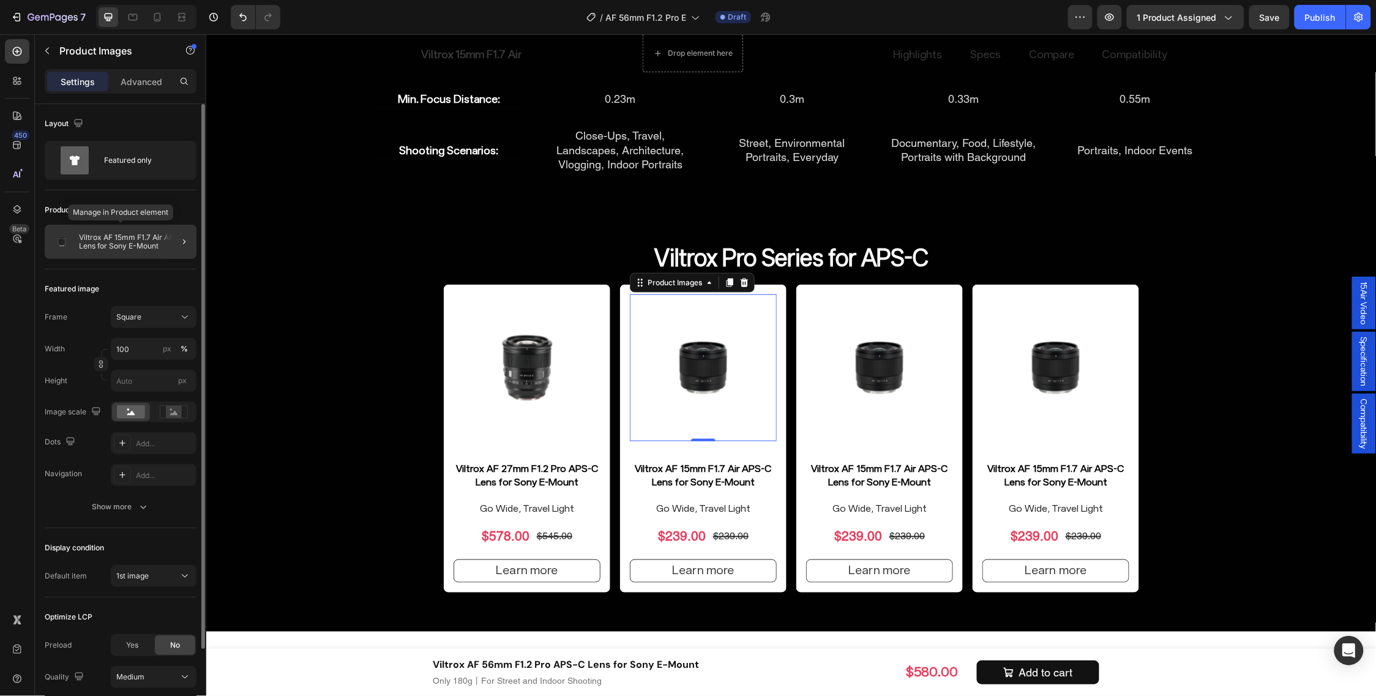
click at [132, 255] on div "Viltrox AF 15mm F1.7 Air APS-C Lens for Sony E-Mount" at bounding box center [121, 242] width 152 height 34
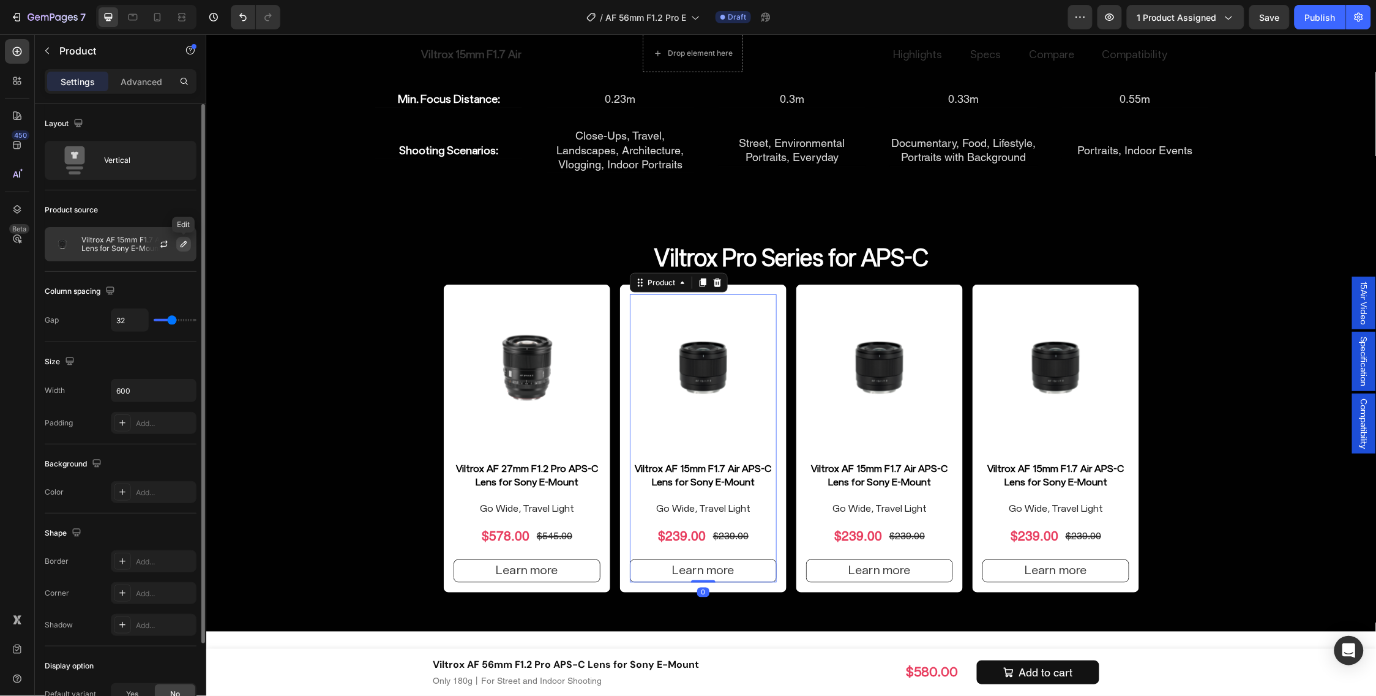
click at [187, 248] on icon "button" at bounding box center [184, 244] width 10 height 10
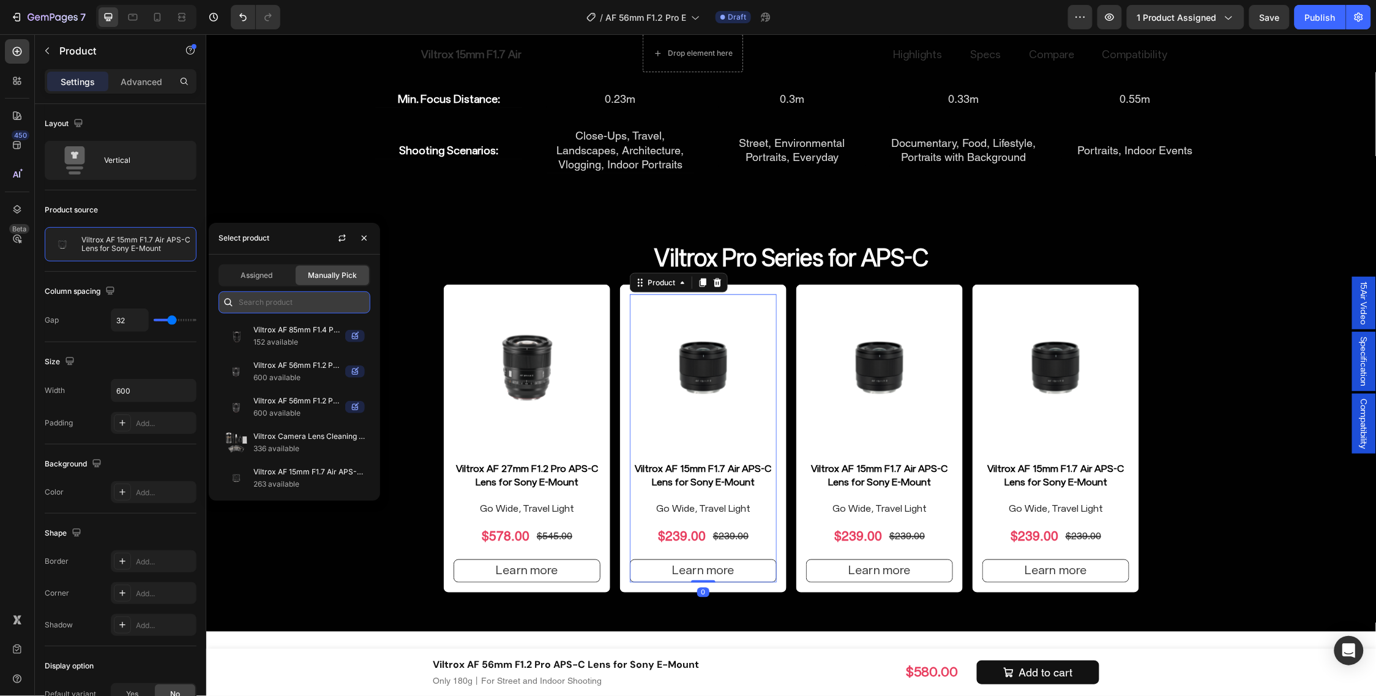
click at [291, 298] on input "text" at bounding box center [295, 302] width 152 height 22
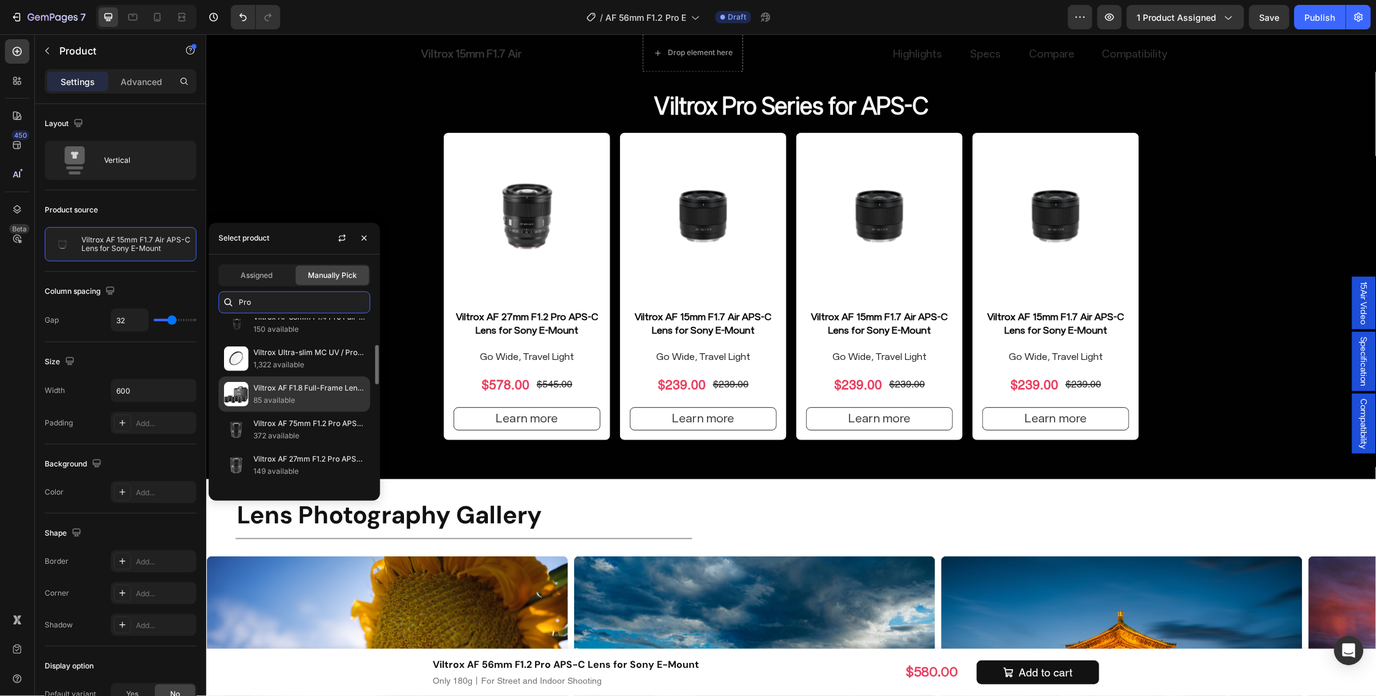
scroll to position [0, 0]
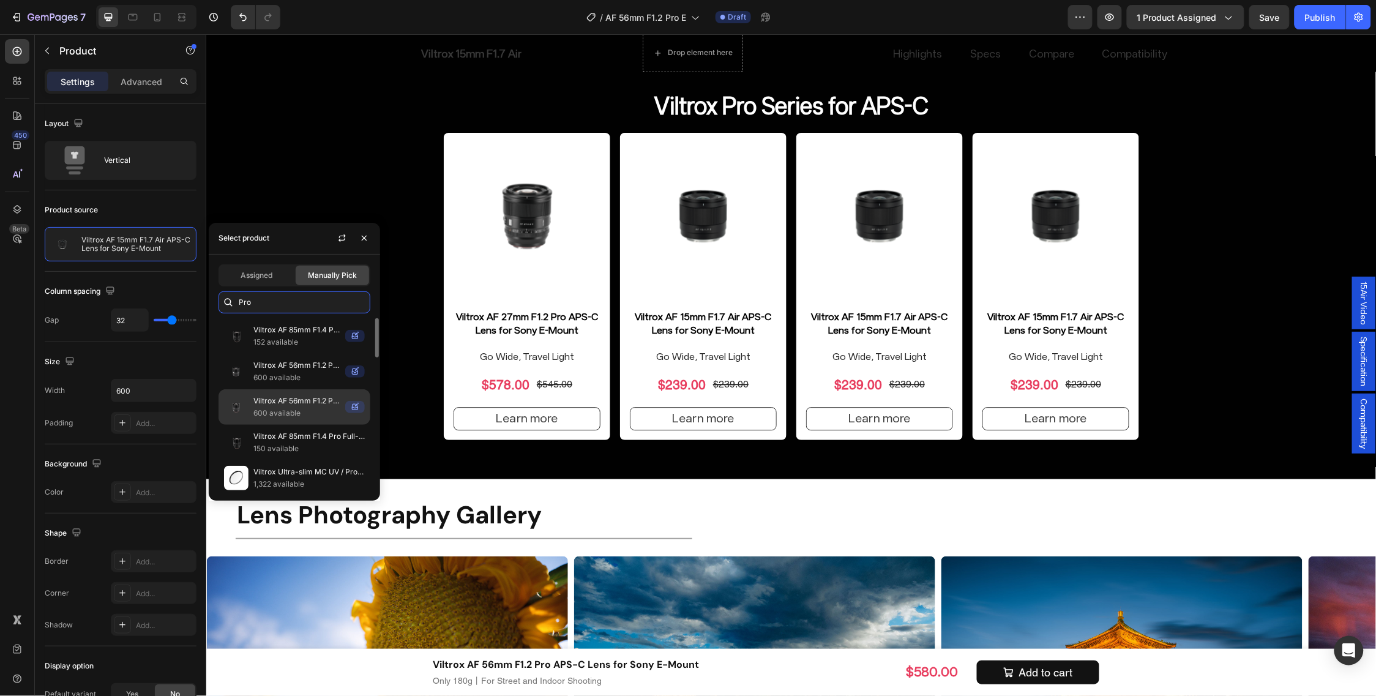
type input "Pro"
click at [301, 408] on p "600 available" at bounding box center [296, 413] width 87 height 12
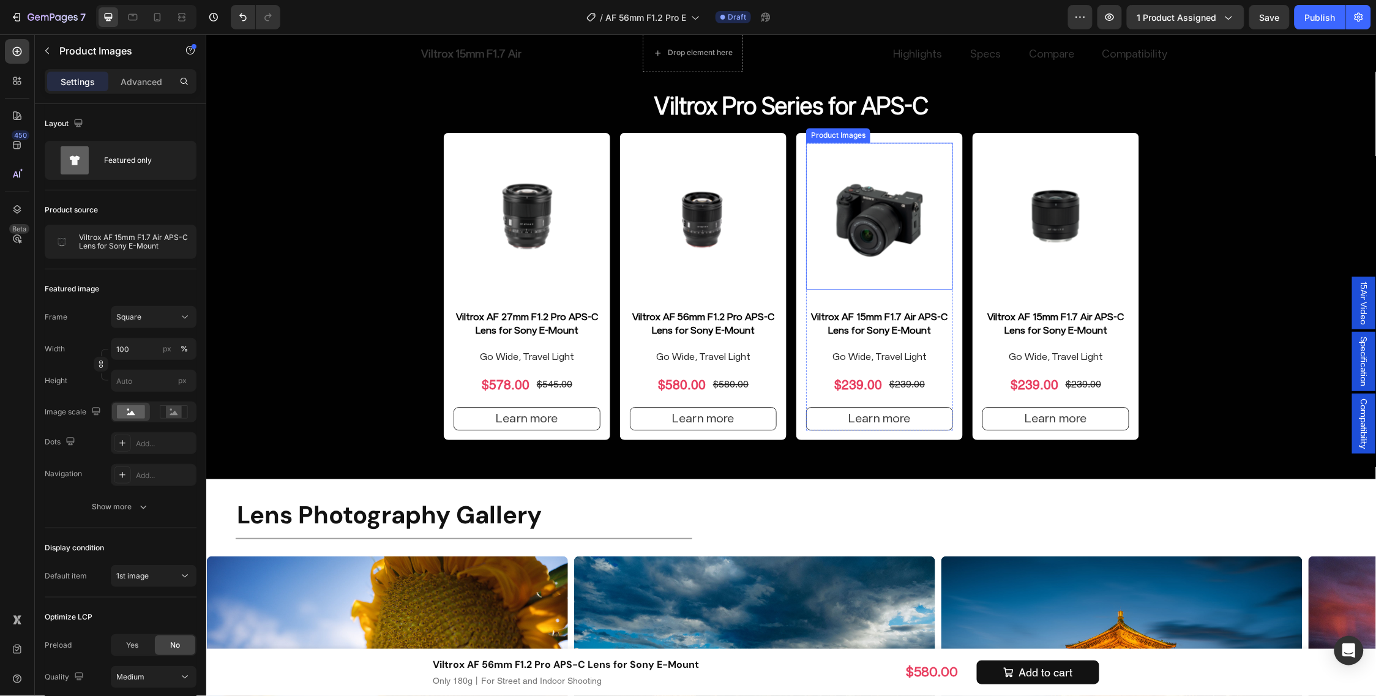
click at [852, 277] on img at bounding box center [879, 215] width 147 height 147
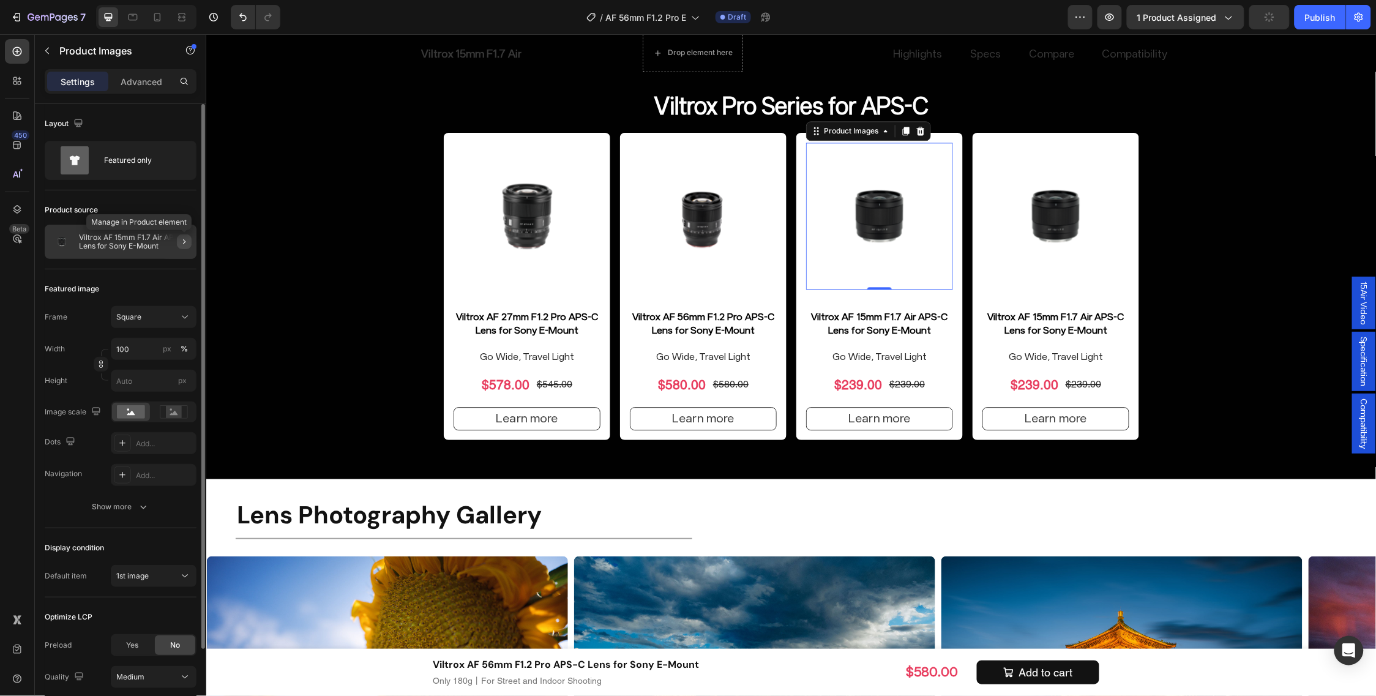
click at [179, 248] on button "button" at bounding box center [184, 241] width 15 height 15
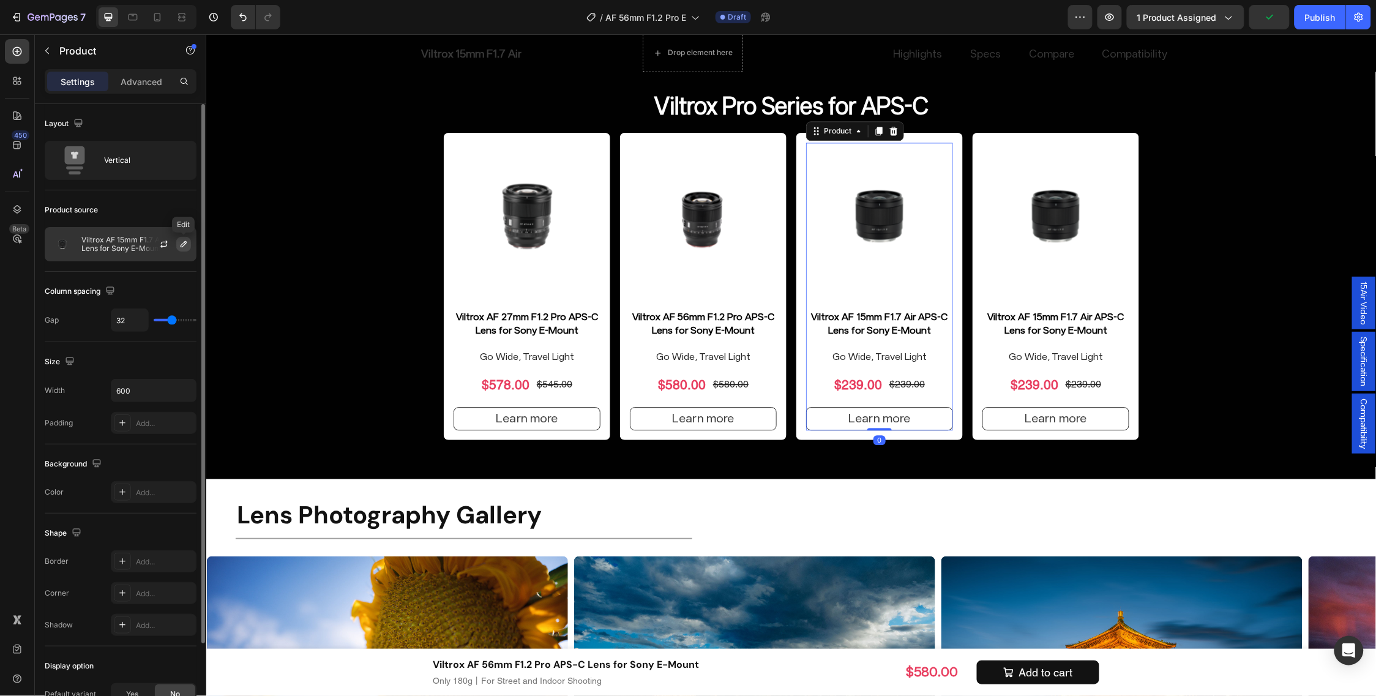
click at [182, 246] on icon "button" at bounding box center [184, 244] width 6 height 6
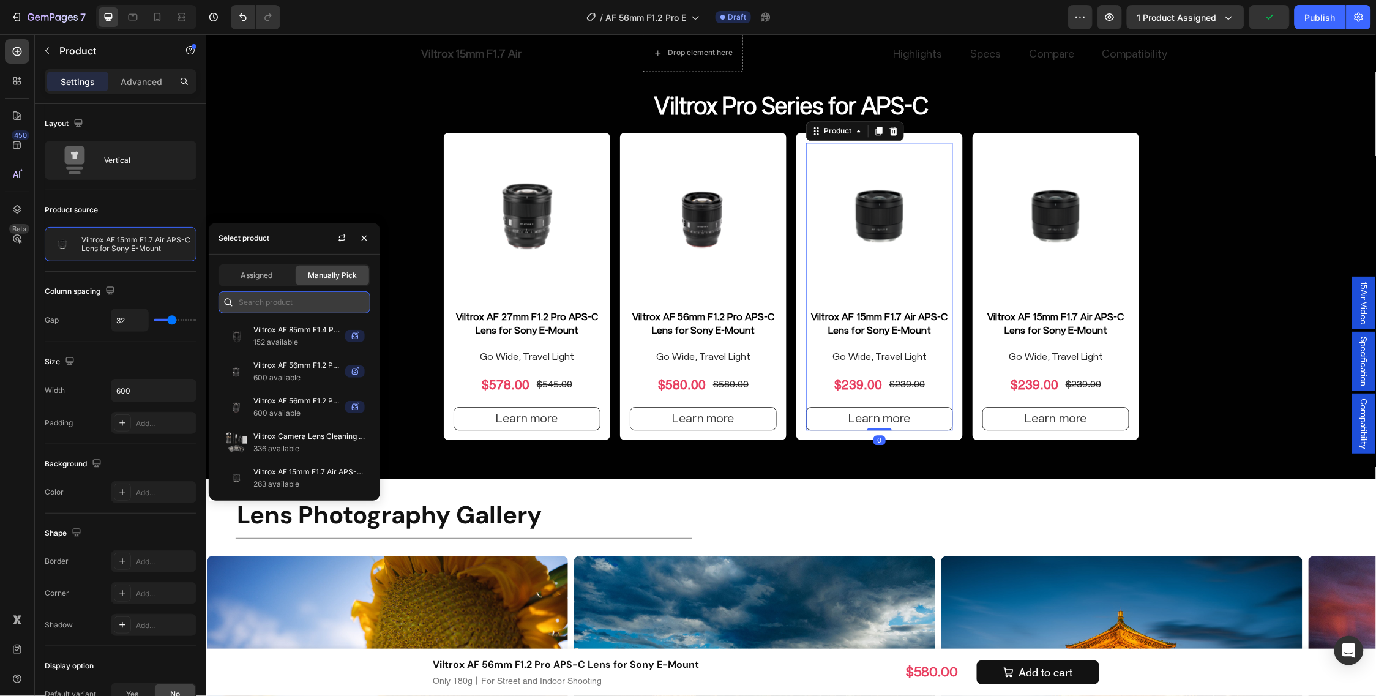
click at [277, 303] on input "text" at bounding box center [295, 302] width 152 height 22
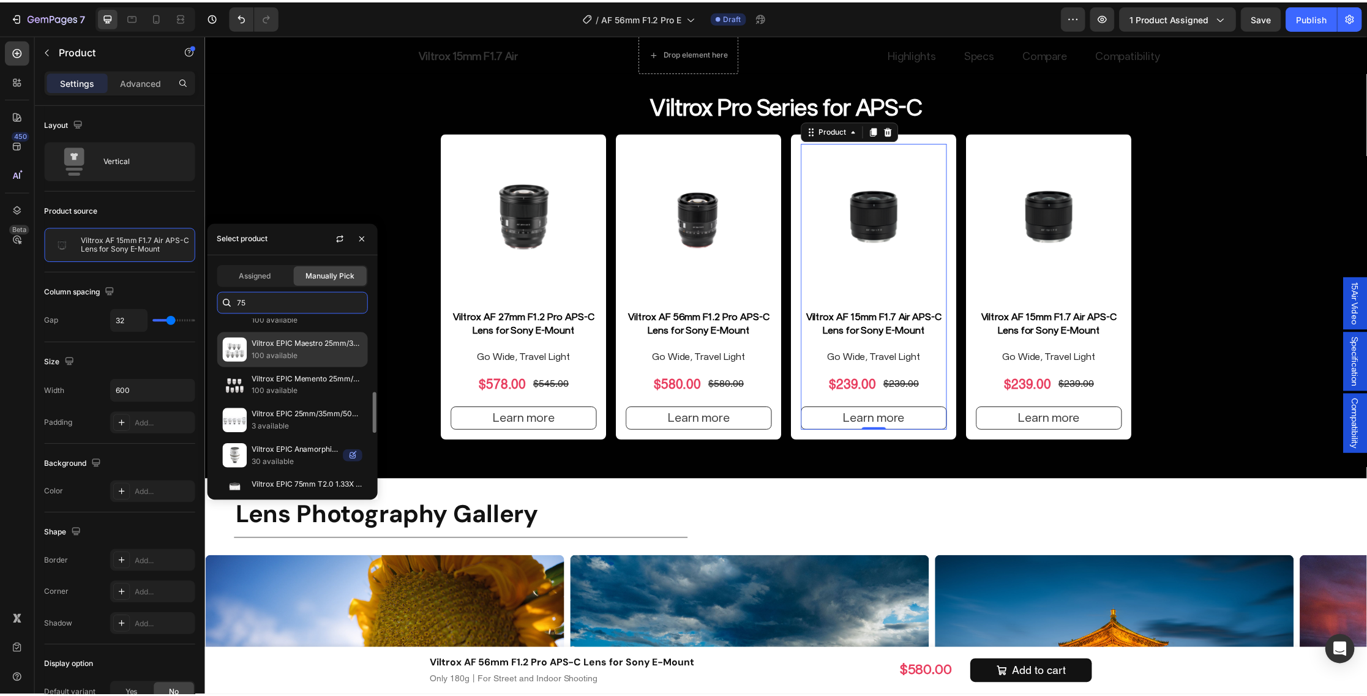
scroll to position [459, 0]
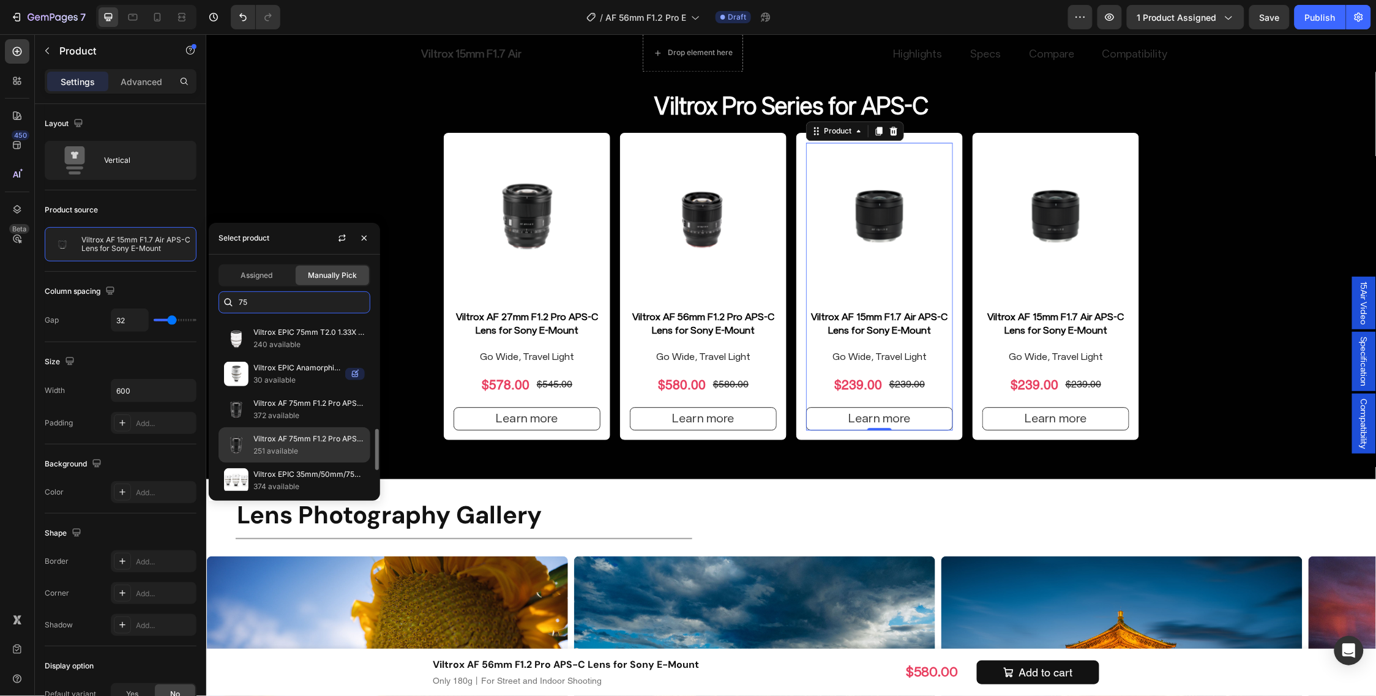
type input "75"
click at [293, 438] on p "Viltrox AF 75mm F1.2 Pro APS-C Lens for Sony E-Mount" at bounding box center [308, 439] width 111 height 12
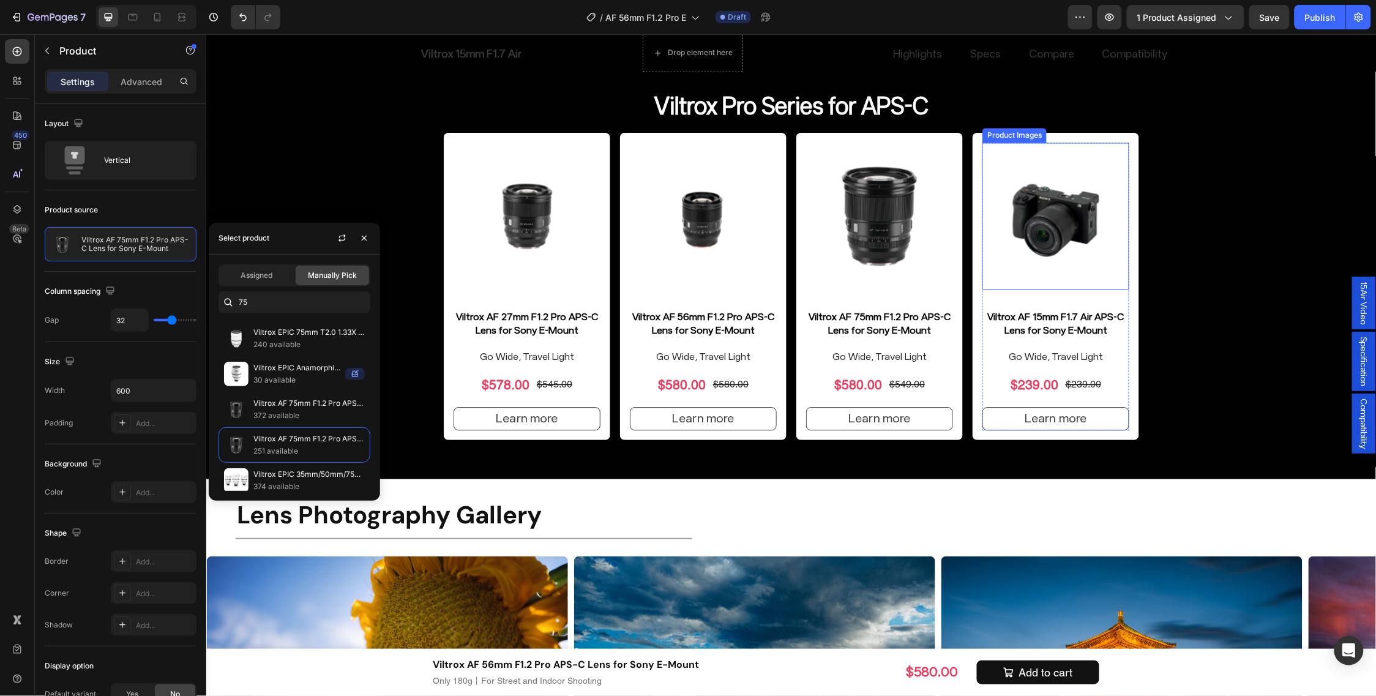
click at [1096, 274] on img at bounding box center [1055, 215] width 147 height 147
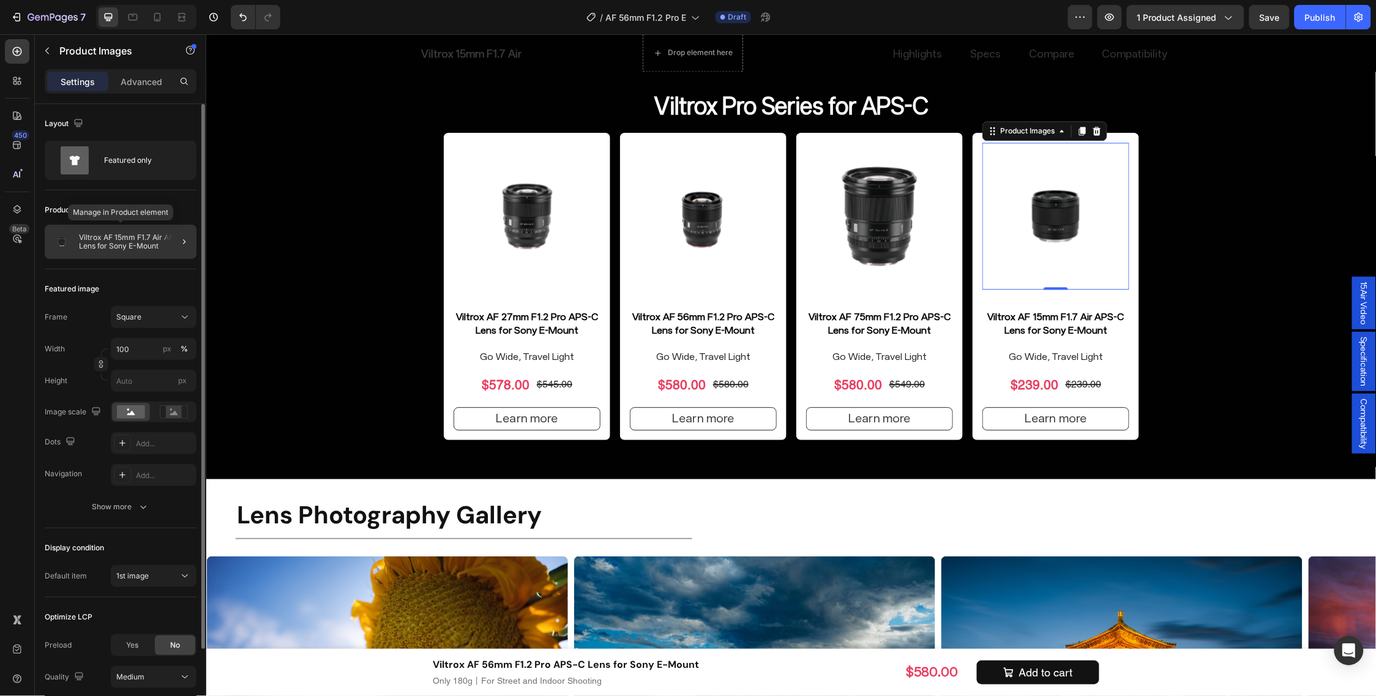
click at [148, 231] on div "Viltrox AF 15mm F1.7 Air APS-C Lens for Sony E-Mount" at bounding box center [121, 242] width 152 height 34
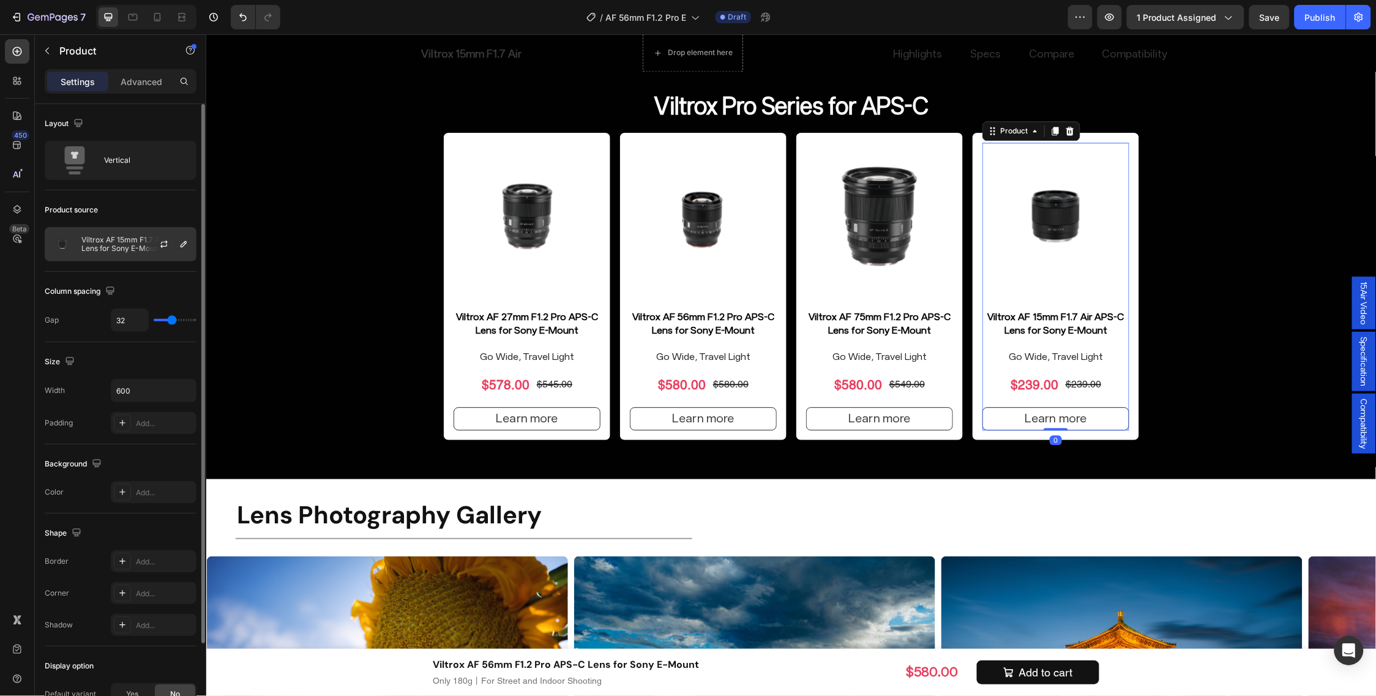
click at [141, 252] on p "Viltrox AF 15mm F1.7 Air APS-C Lens for Sony E-Mount" at bounding box center [136, 244] width 110 height 17
click at [184, 240] on icon "button" at bounding box center [184, 244] width 10 height 10
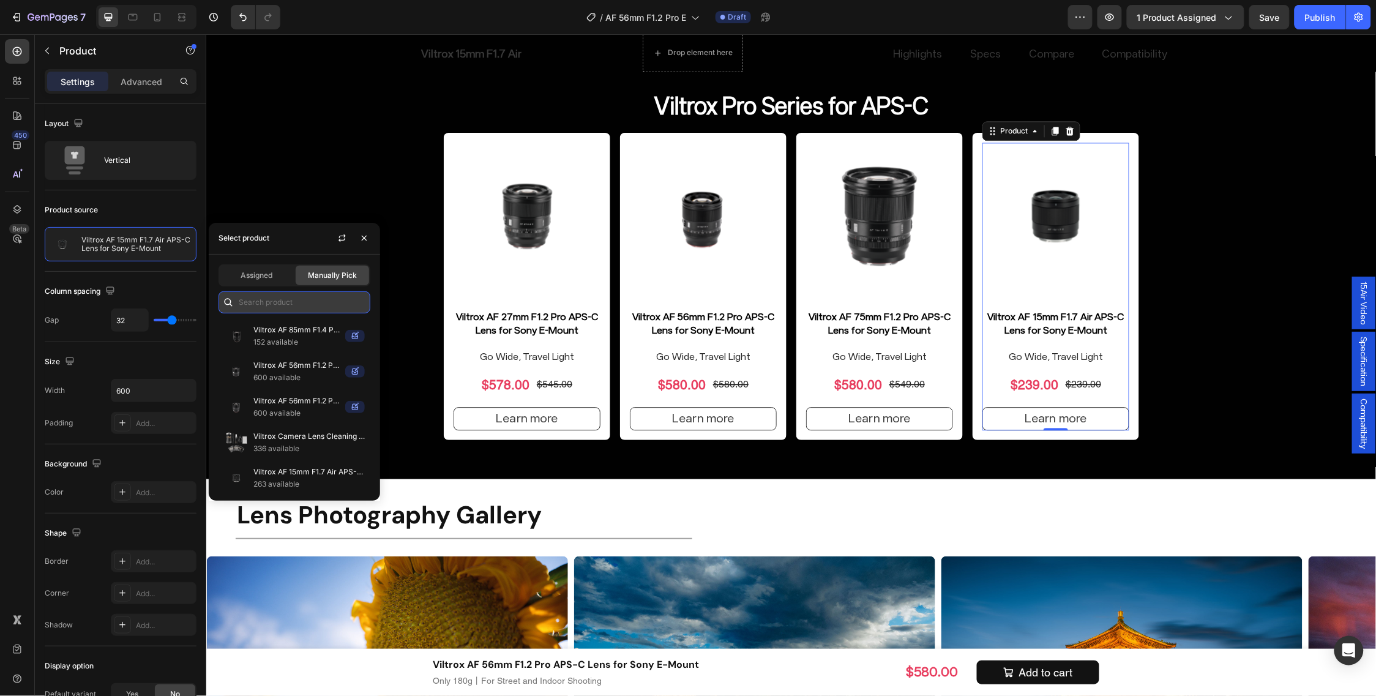
click at [262, 303] on input "text" at bounding box center [295, 302] width 152 height 22
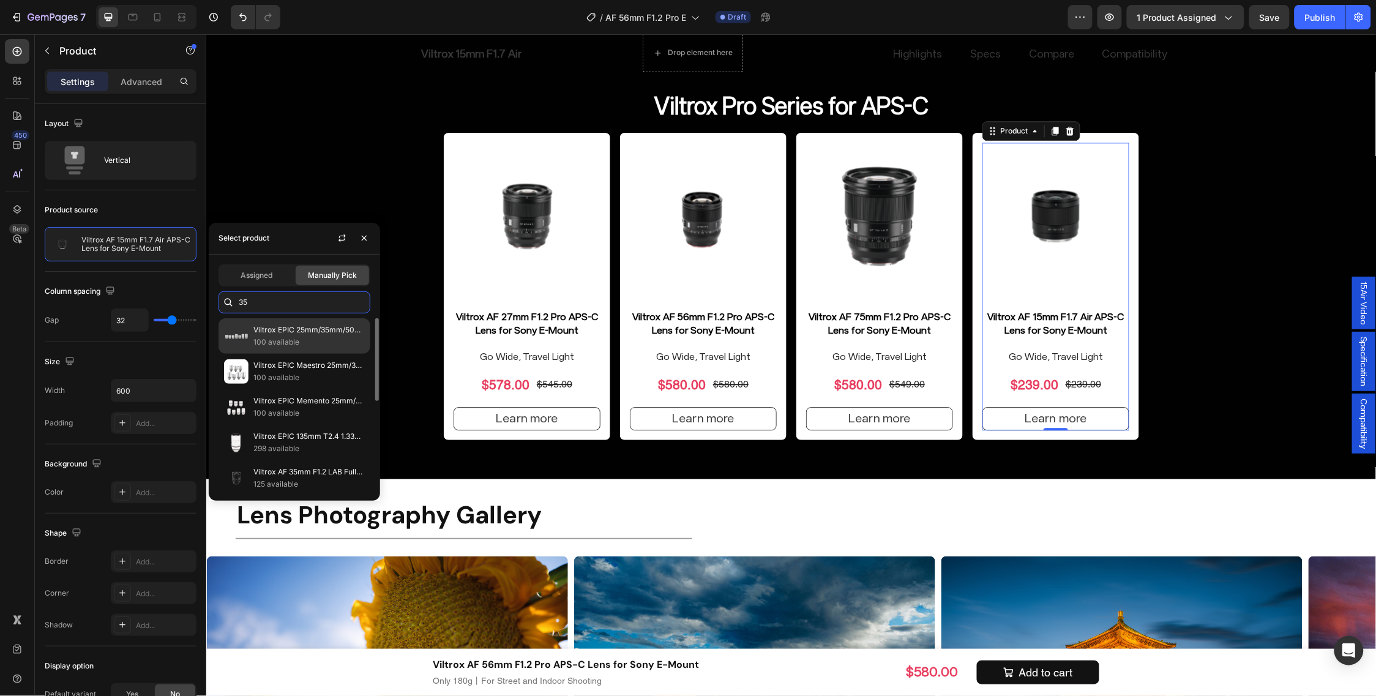
type input "3"
type input "85"
click at [304, 328] on p "Viltrox AF 85mm F1.4 Pro Full-Frame Lens for Sony E-Mount（NEW）" at bounding box center [296, 330] width 87 height 12
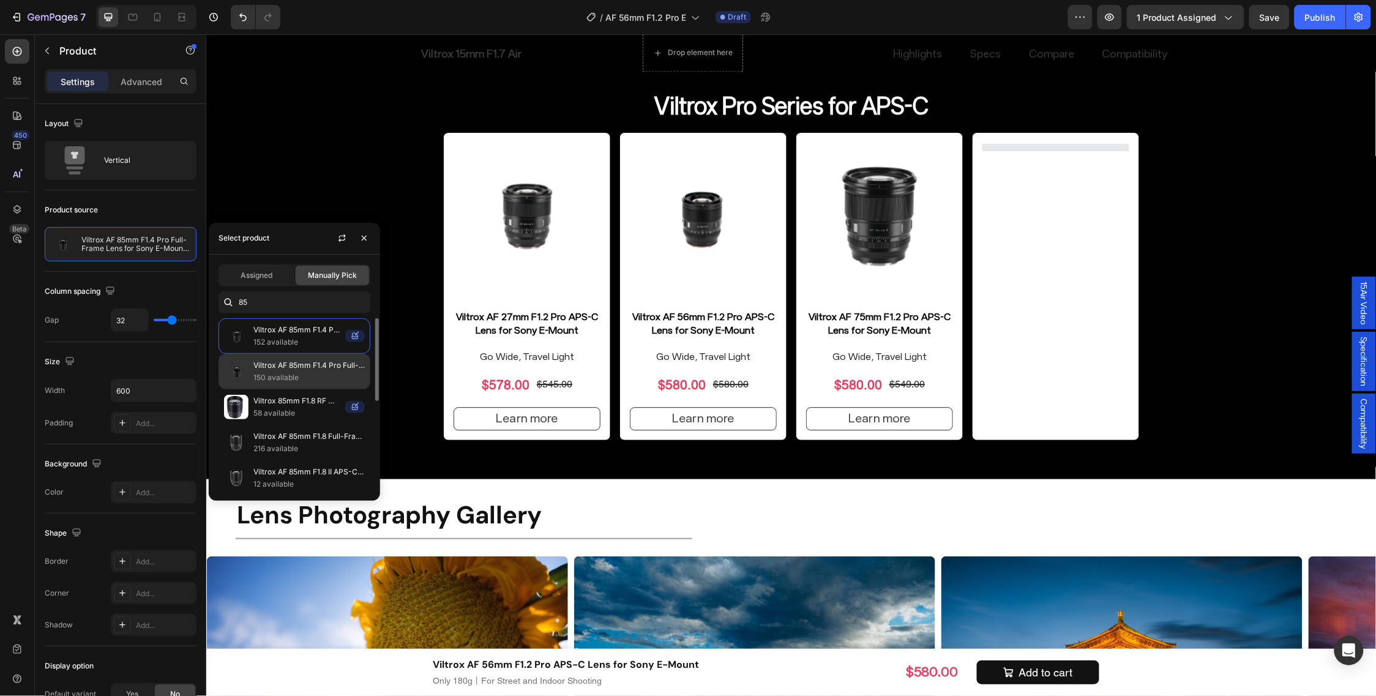
click at [306, 363] on p "Viltrox AF 85mm F1.4 Pro Full-Frame Lens for Sony E-Mount" at bounding box center [308, 365] width 111 height 12
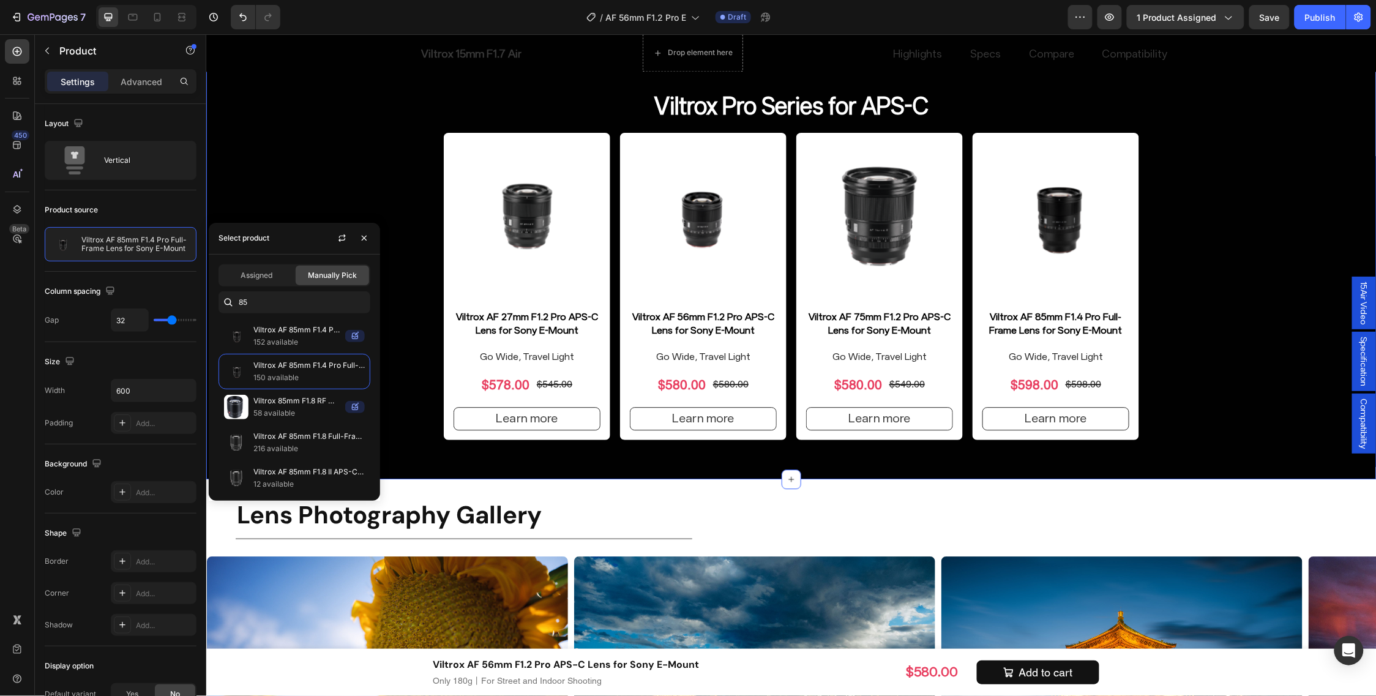
click at [1202, 261] on div "Find Your Ideal Focal Length Heading Drop element here AF 27mm F1.2 Heading AF …" at bounding box center [791, 104] width 1170 height 709
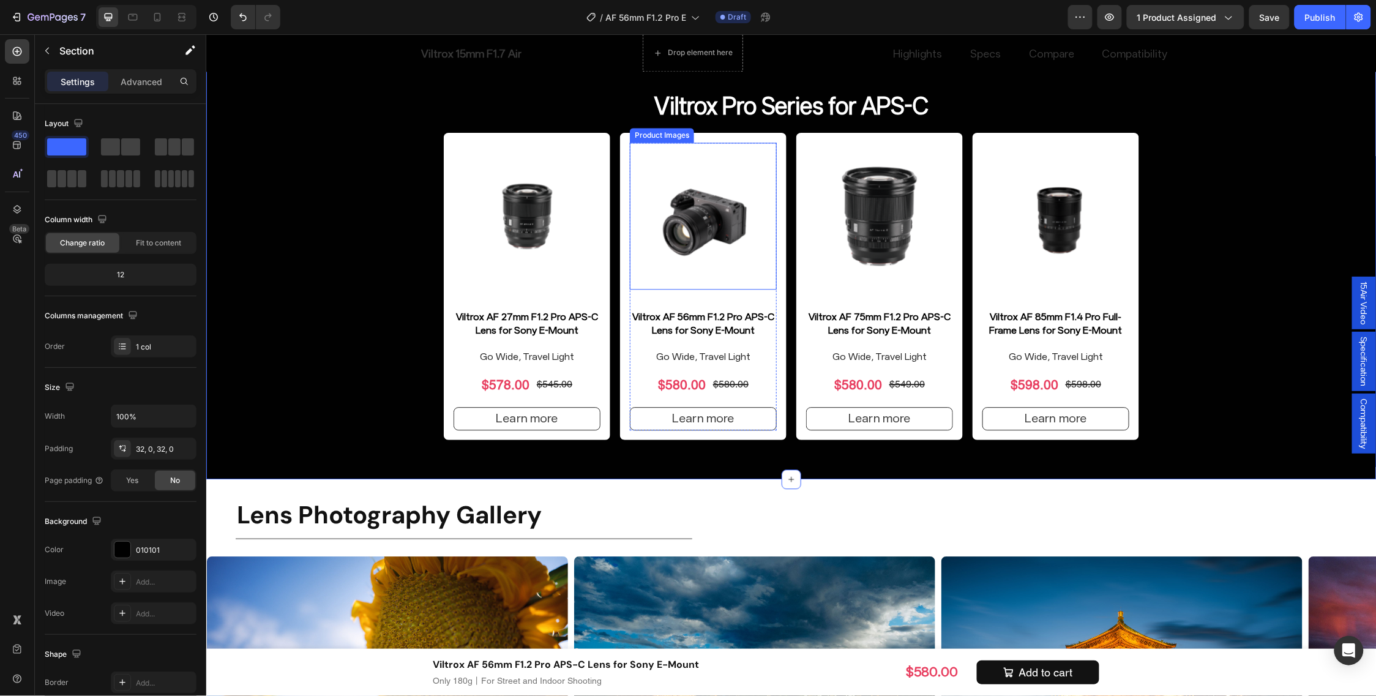
click at [725, 222] on img at bounding box center [702, 215] width 147 height 147
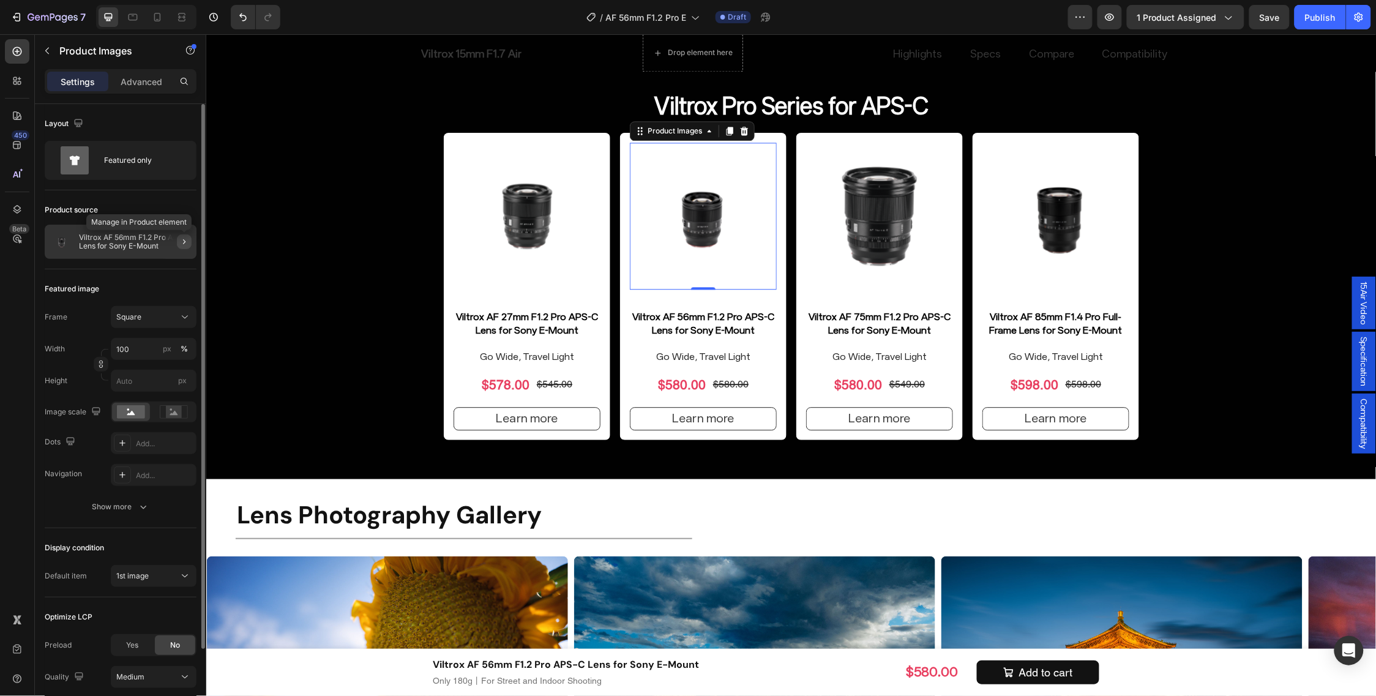
click at [184, 242] on icon "button" at bounding box center [184, 242] width 10 height 10
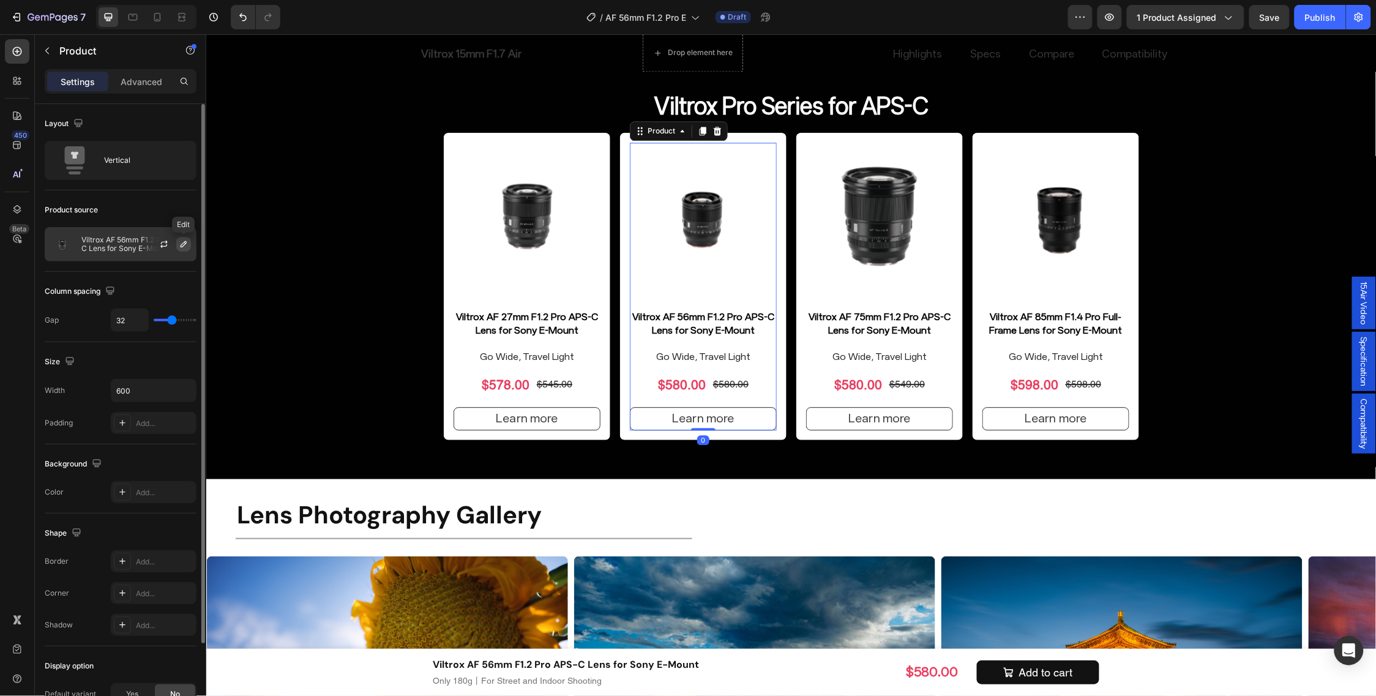
click at [184, 246] on icon "button" at bounding box center [184, 244] width 10 height 10
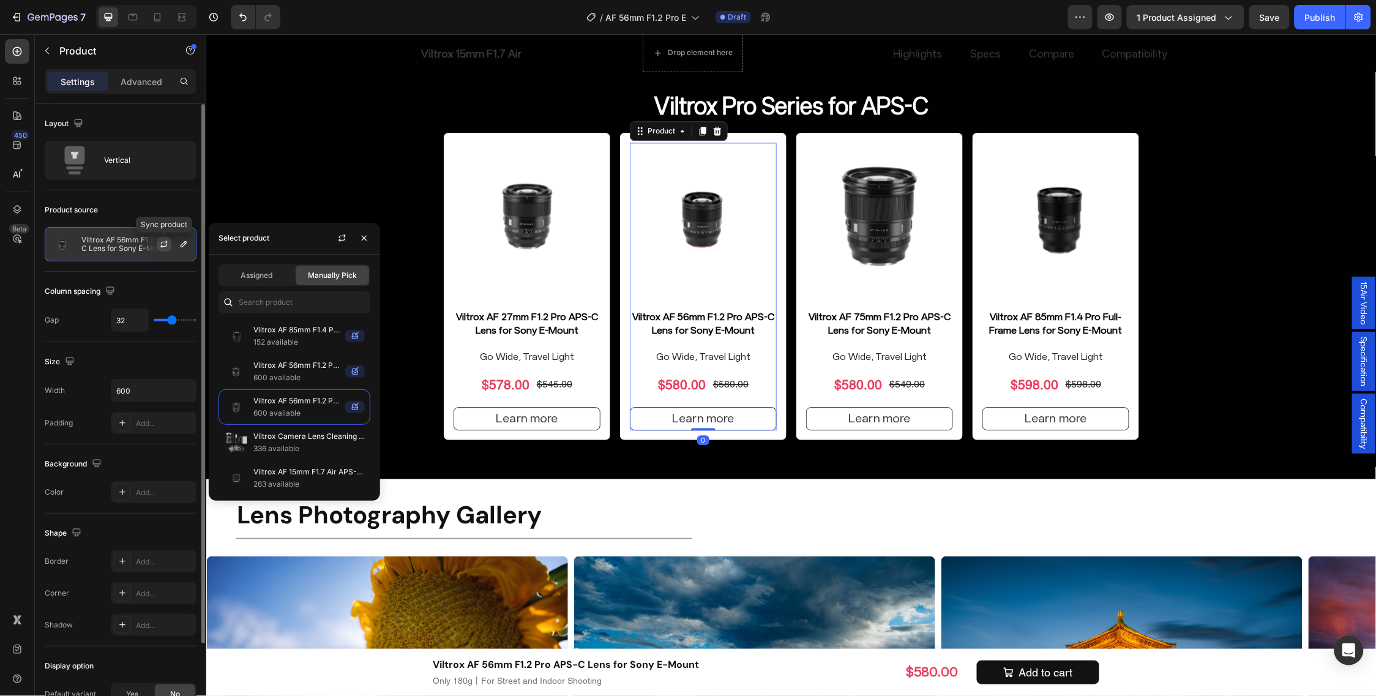
click at [170, 245] on button "button" at bounding box center [164, 244] width 15 height 15
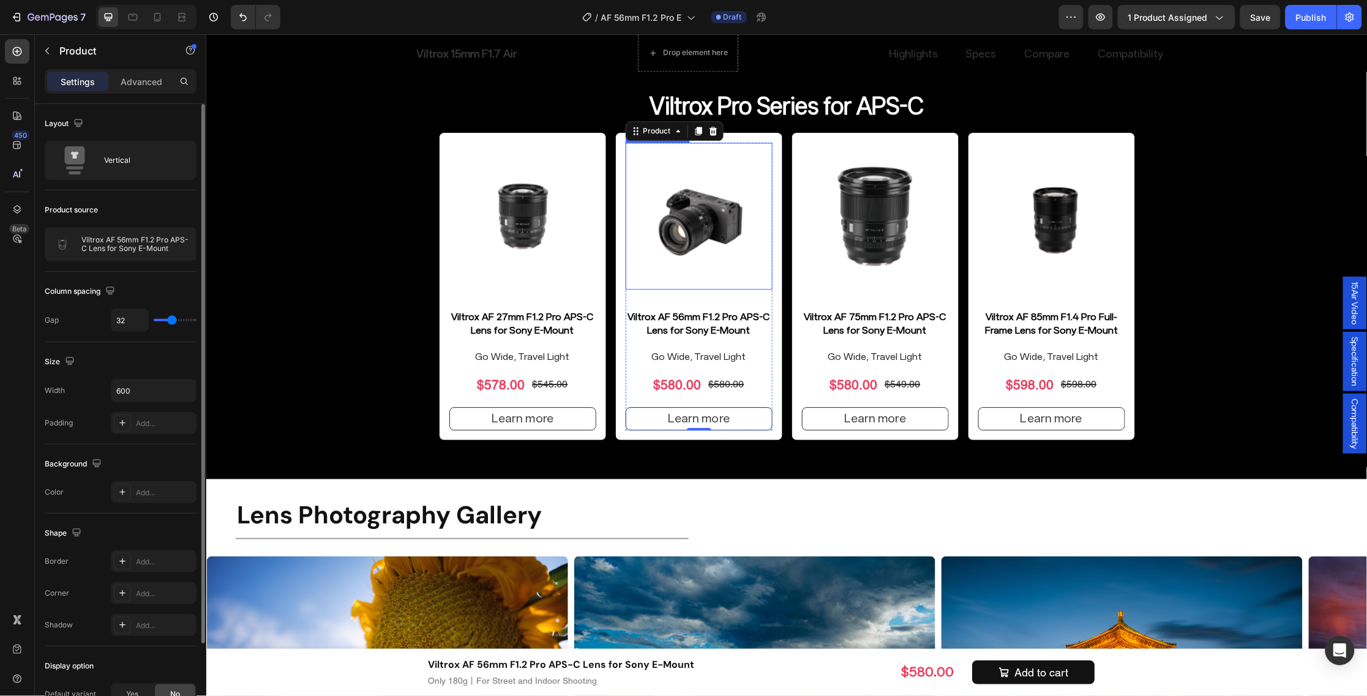
click at [762, 209] on img at bounding box center [698, 215] width 147 height 147
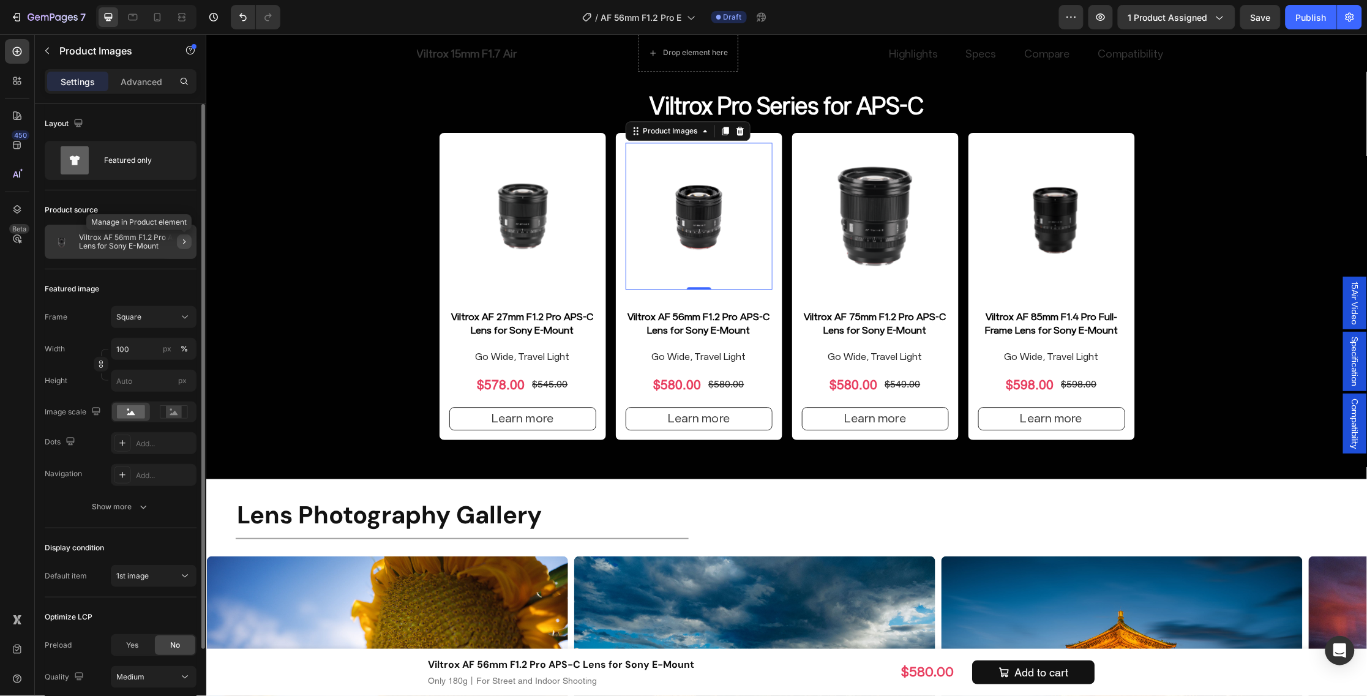
click at [177, 237] on button "button" at bounding box center [184, 241] width 15 height 15
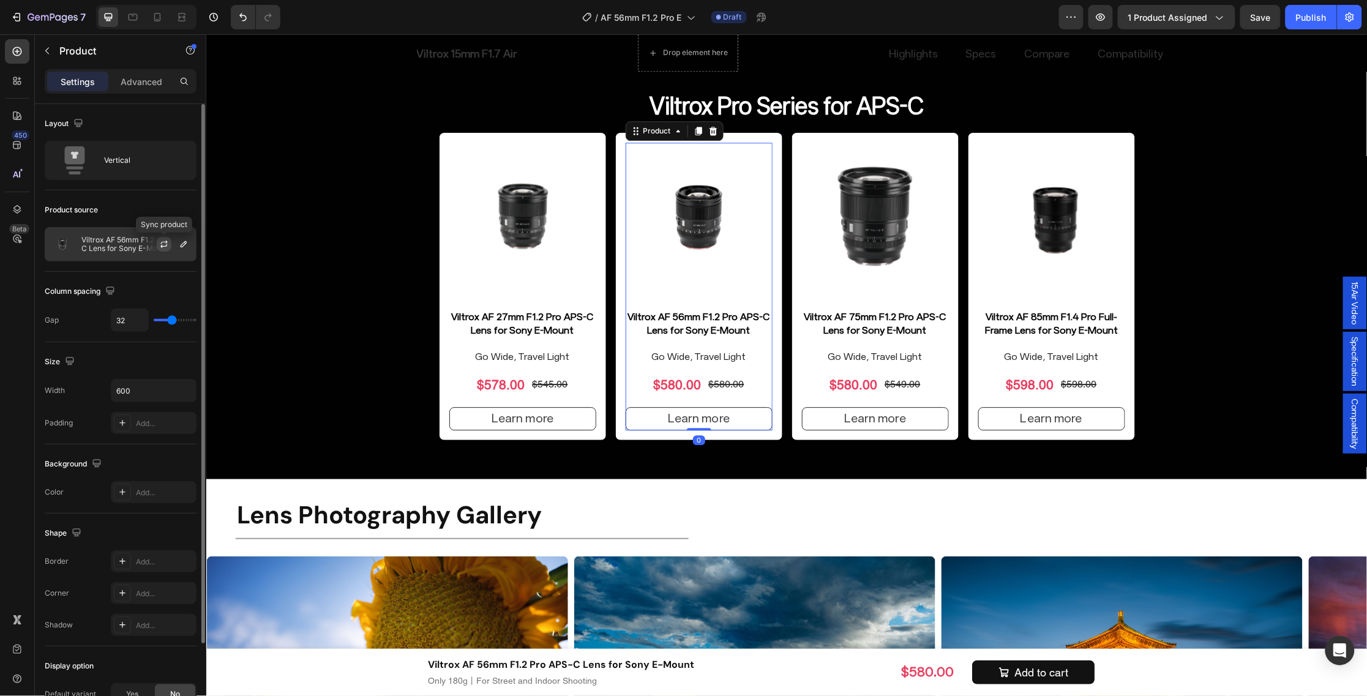
click at [159, 243] on icon "button" at bounding box center [164, 244] width 10 height 10
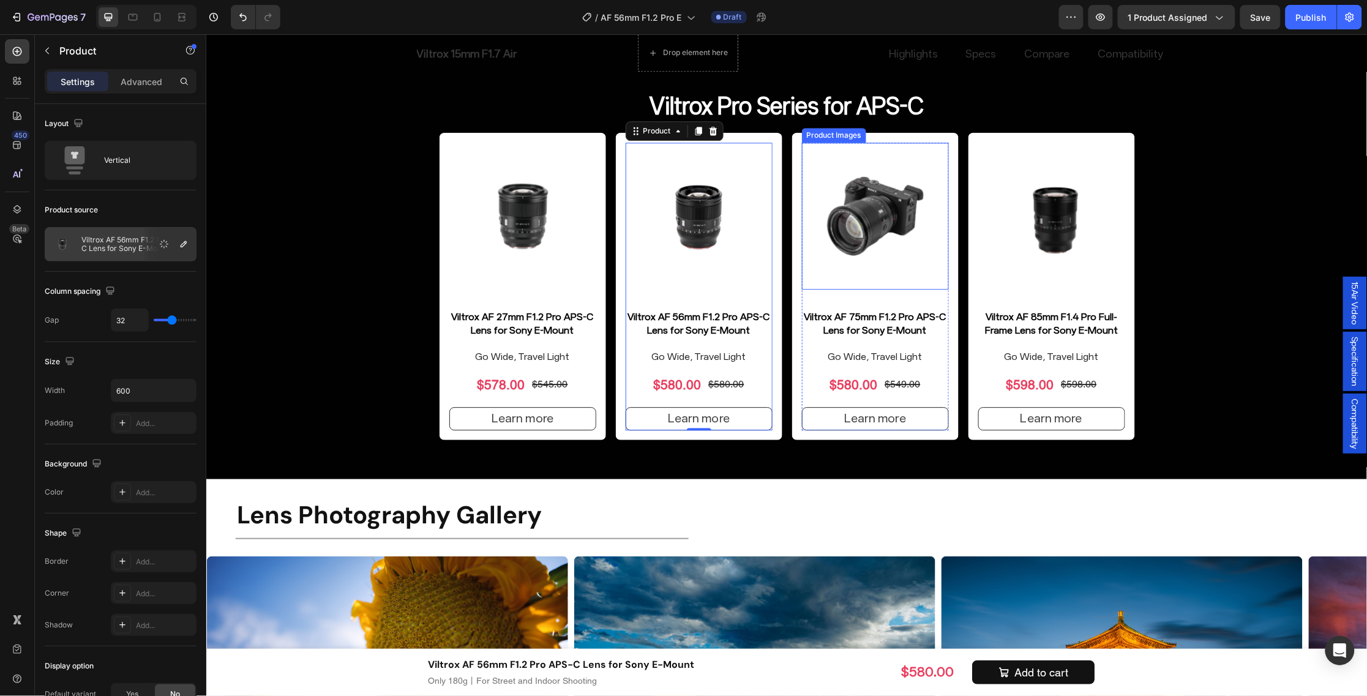
click at [901, 222] on img at bounding box center [874, 215] width 147 height 147
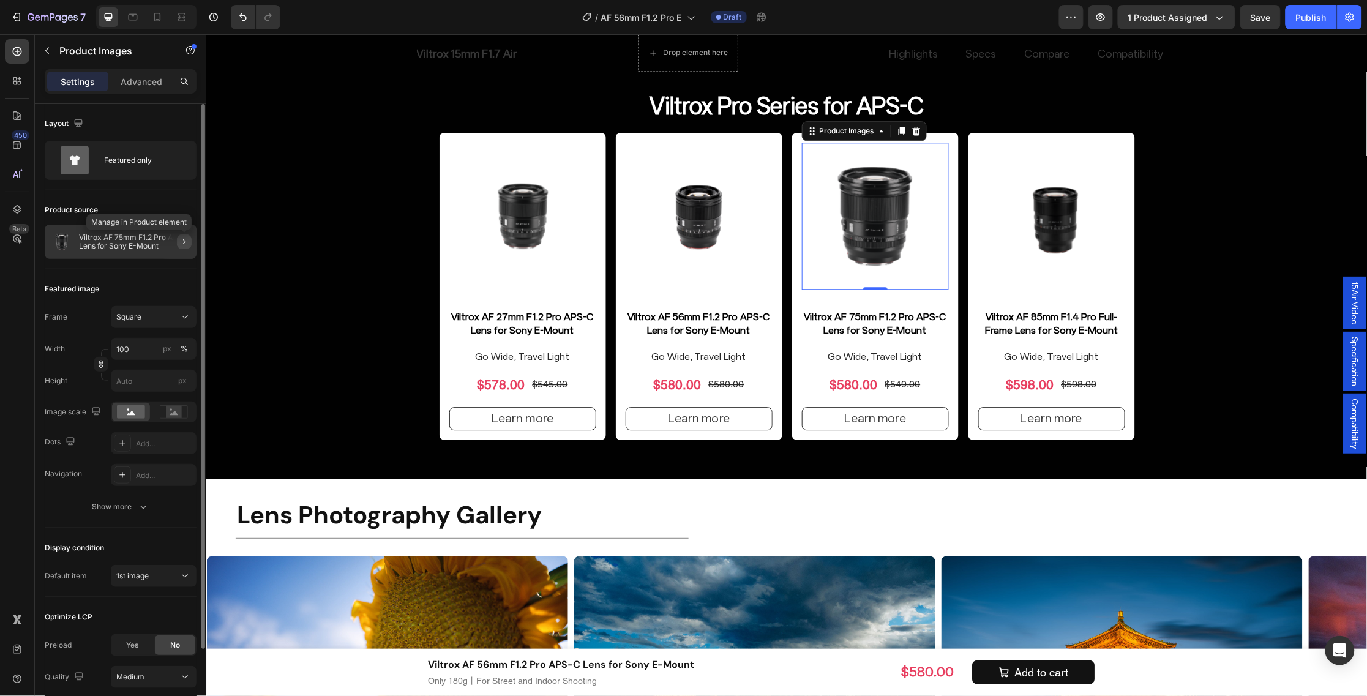
click at [184, 243] on icon "button" at bounding box center [184, 242] width 10 height 10
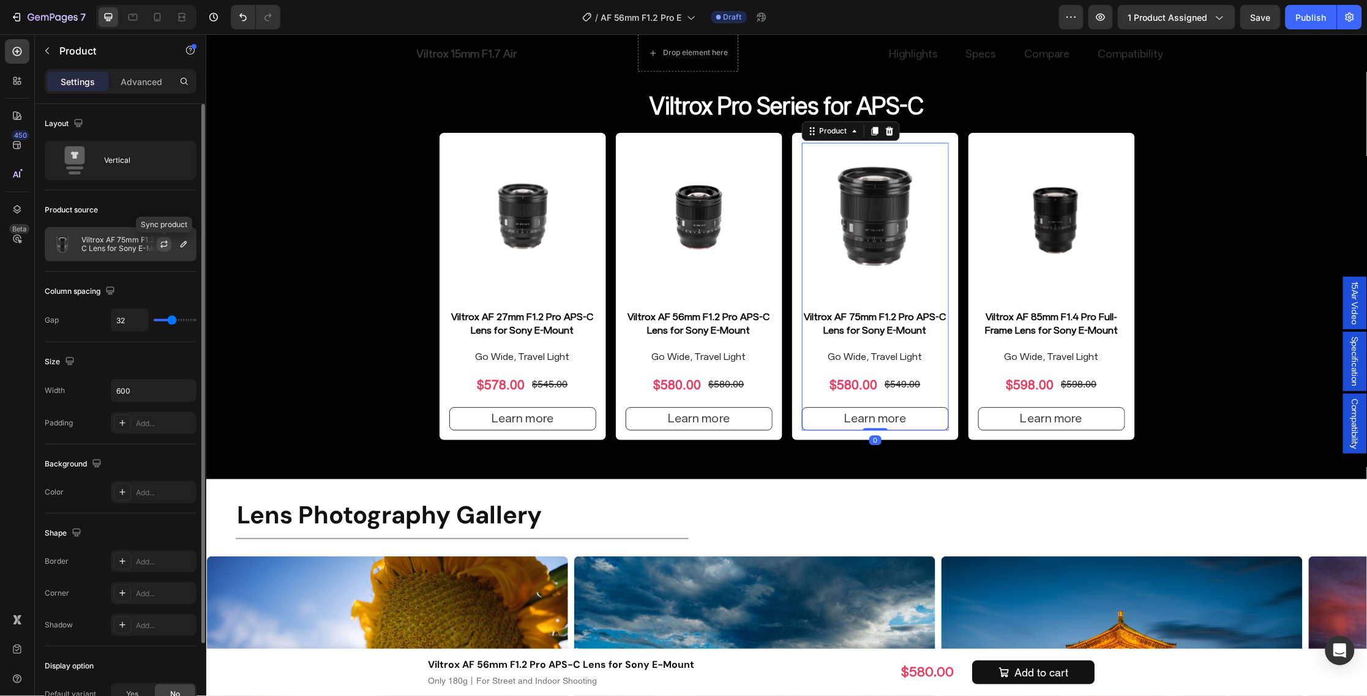
click at [163, 245] on icon "button" at bounding box center [164, 244] width 10 height 10
click at [159, 243] on icon "button" at bounding box center [164, 244] width 10 height 10
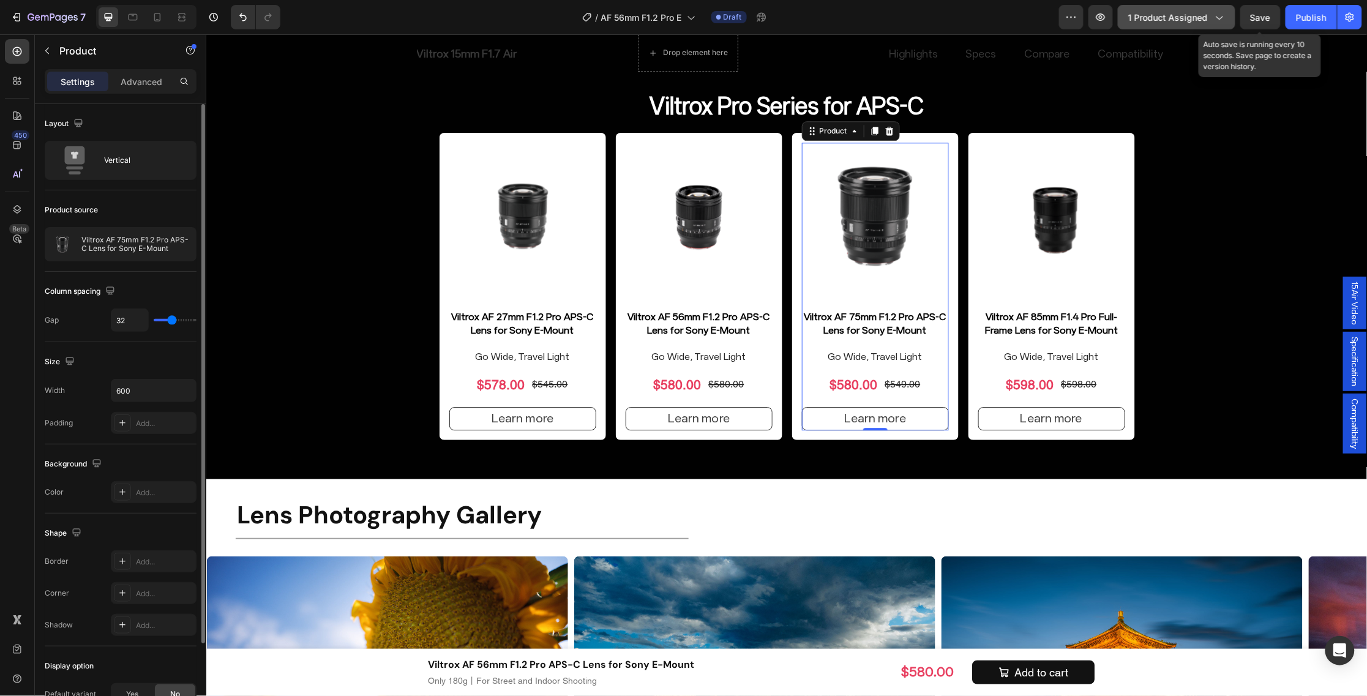
drag, startPoint x: 1254, startPoint y: 29, endPoint x: 1214, endPoint y: 17, distance: 41.5
click at [1254, 29] on button "Save" at bounding box center [1260, 17] width 40 height 24
